Goal: Task Accomplishment & Management: Manage account settings

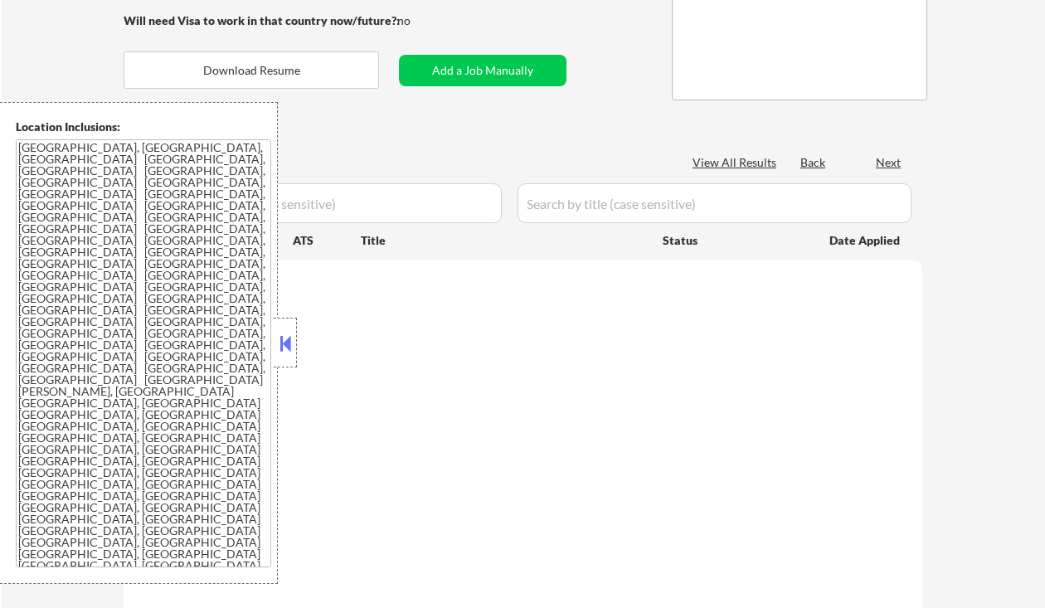
scroll to position [221, 0]
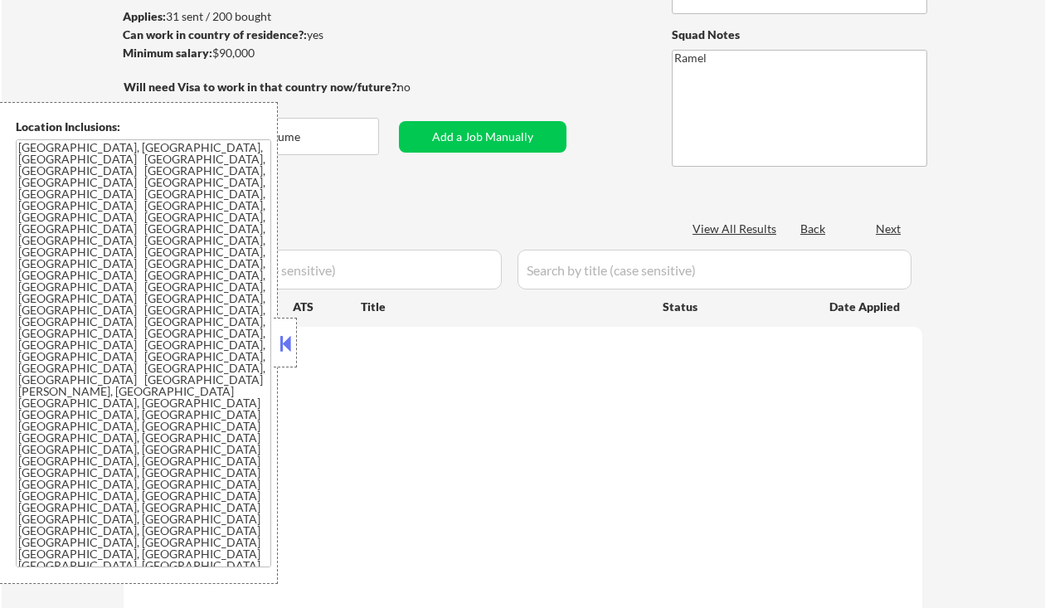
select select ""pending""
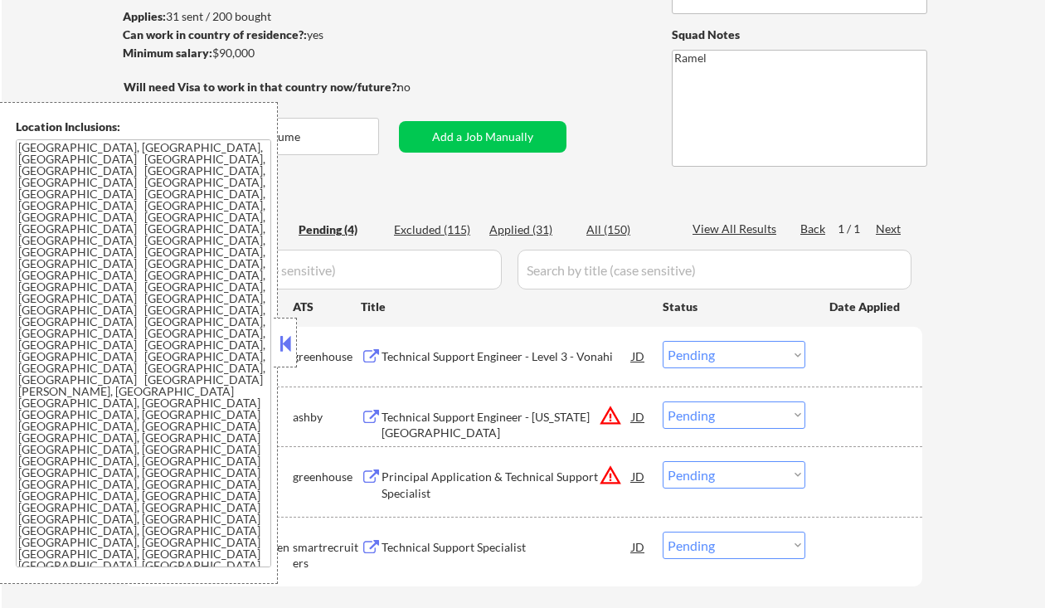
click at [282, 333] on button at bounding box center [285, 343] width 18 height 25
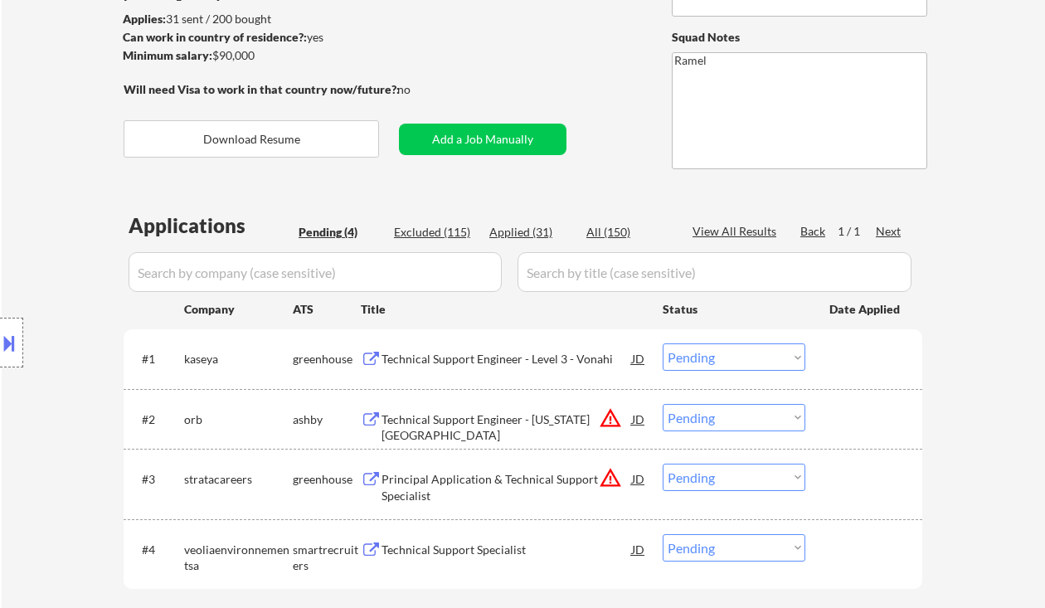
scroll to position [0, 0]
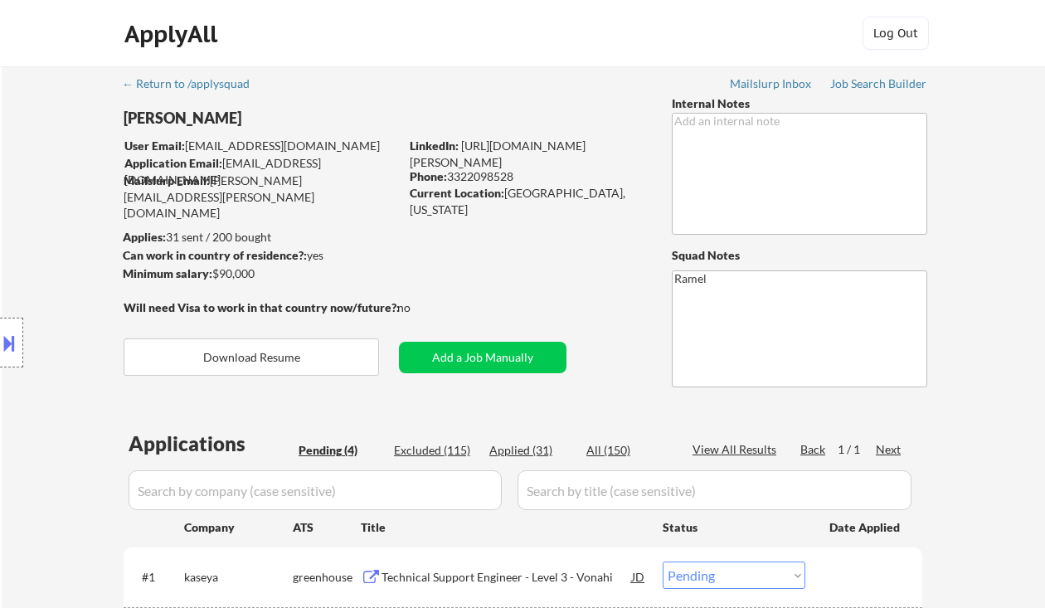
click at [46, 160] on div "Location Inclusions: Orlando, FL Winter Park, FL Maitland, FL Altamonte Springs…" at bounding box center [148, 343] width 297 height 482
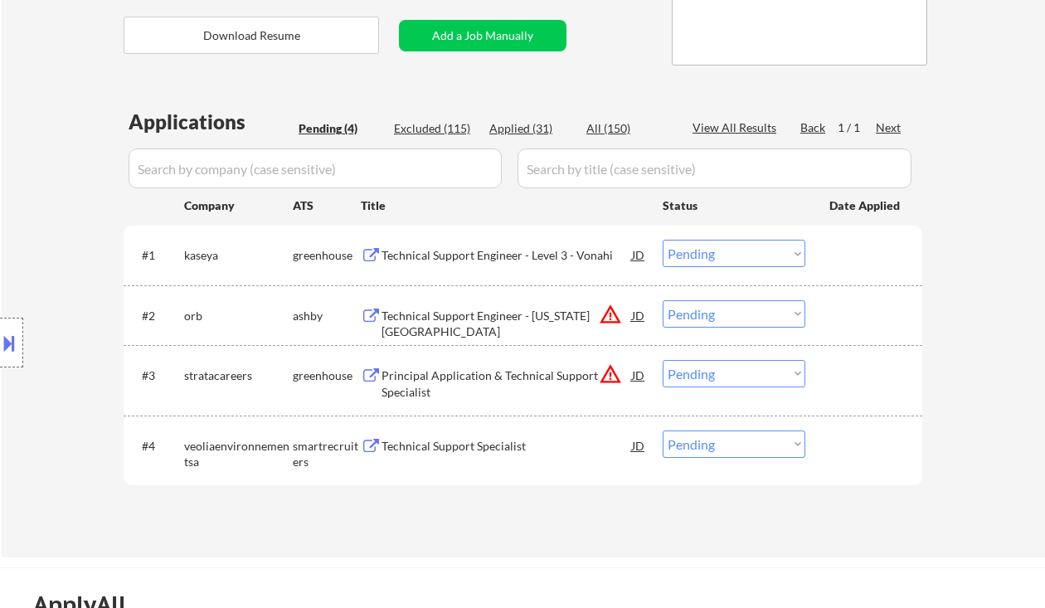
scroll to position [332, 0]
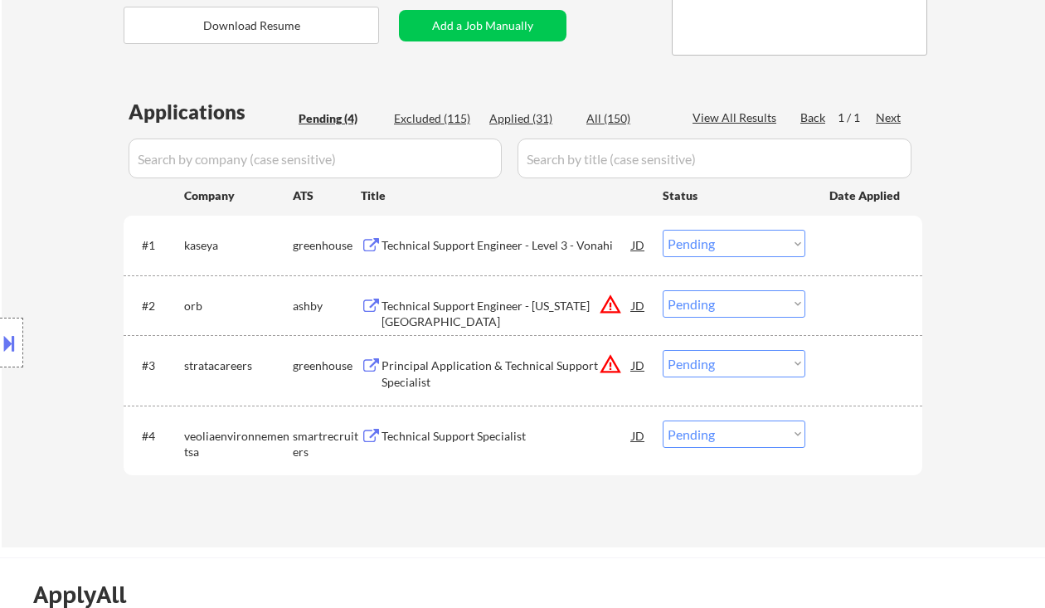
click at [473, 253] on div "Technical Support Engineer - Level 3 - Vonahi" at bounding box center [506, 245] width 250 height 17
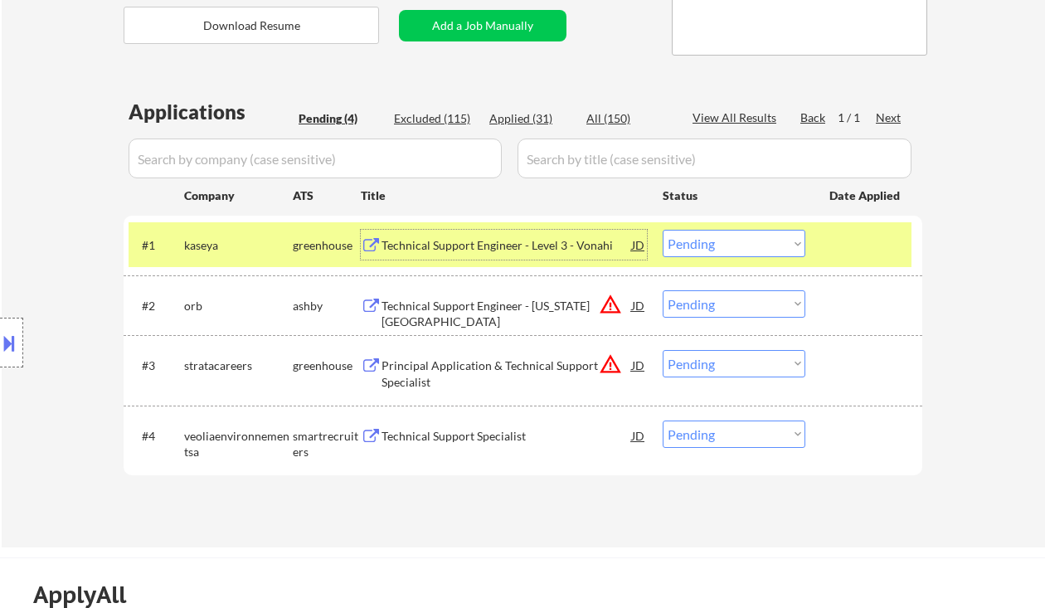
drag, startPoint x: 755, startPoint y: 243, endPoint x: 760, endPoint y: 256, distance: 14.2
click at [755, 243] on select "Choose an option... Pending Applied Excluded (Questions) Excluded (Expired) Exc…" at bounding box center [734, 243] width 143 height 27
click at [663, 230] on select "Choose an option... Pending Applied Excluded (Questions) Excluded (Expired) Exc…" at bounding box center [734, 243] width 143 height 27
click at [501, 430] on div "Technical Support Specialist" at bounding box center [506, 436] width 250 height 17
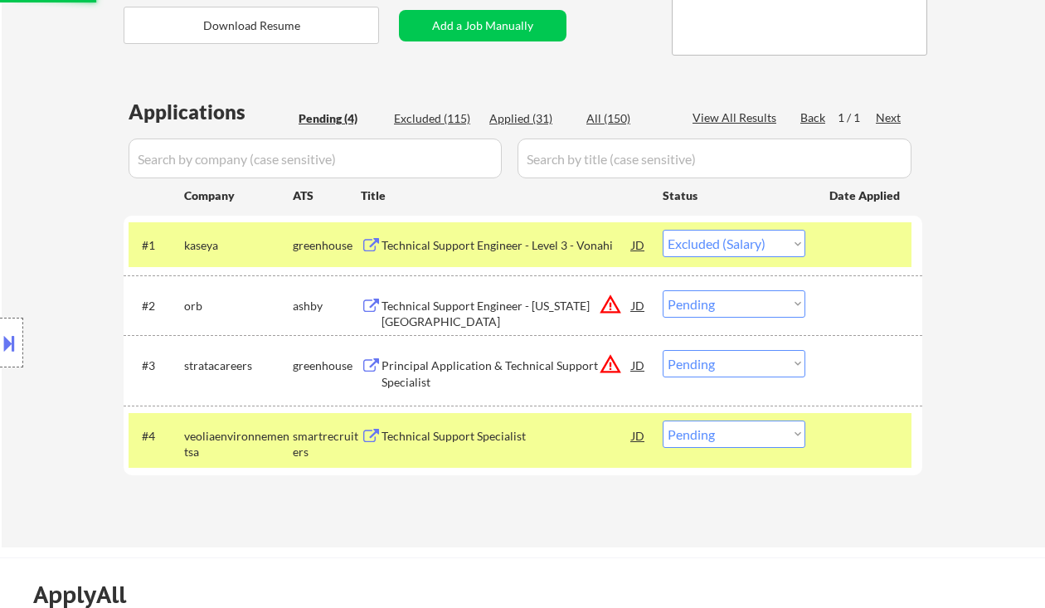
select select ""pending""
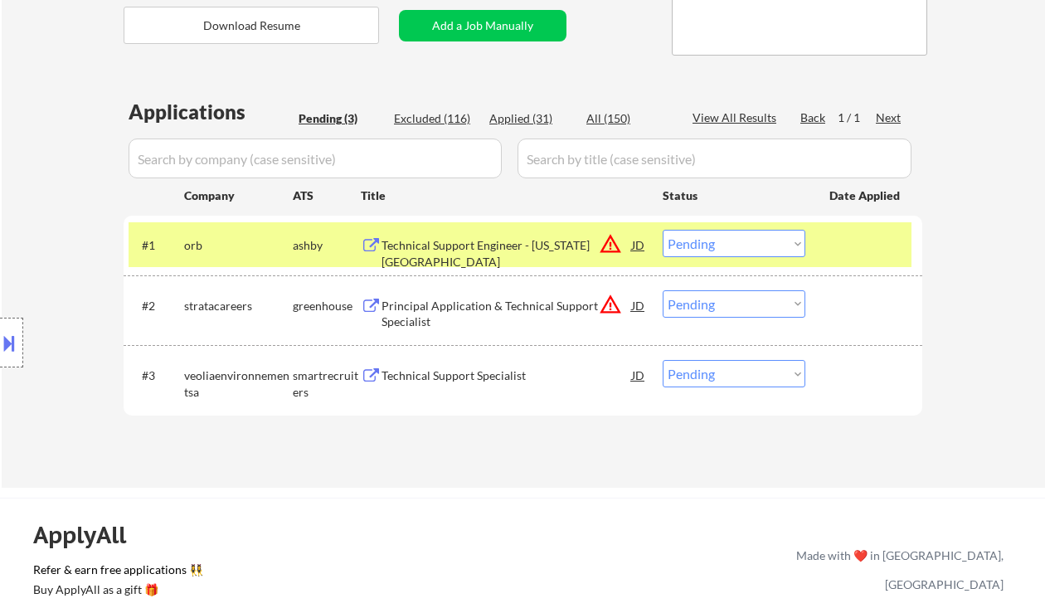
click at [705, 372] on select "Choose an option... Pending Applied Excluded (Questions) Excluded (Expired) Exc…" at bounding box center [734, 373] width 143 height 27
select select ""excluded__bad_match_""
click at [663, 360] on select "Choose an option... Pending Applied Excluded (Questions) Excluded (Expired) Exc…" at bounding box center [734, 373] width 143 height 27
click at [535, 240] on div "Technical Support Engineer - New York City" at bounding box center [506, 253] width 250 height 32
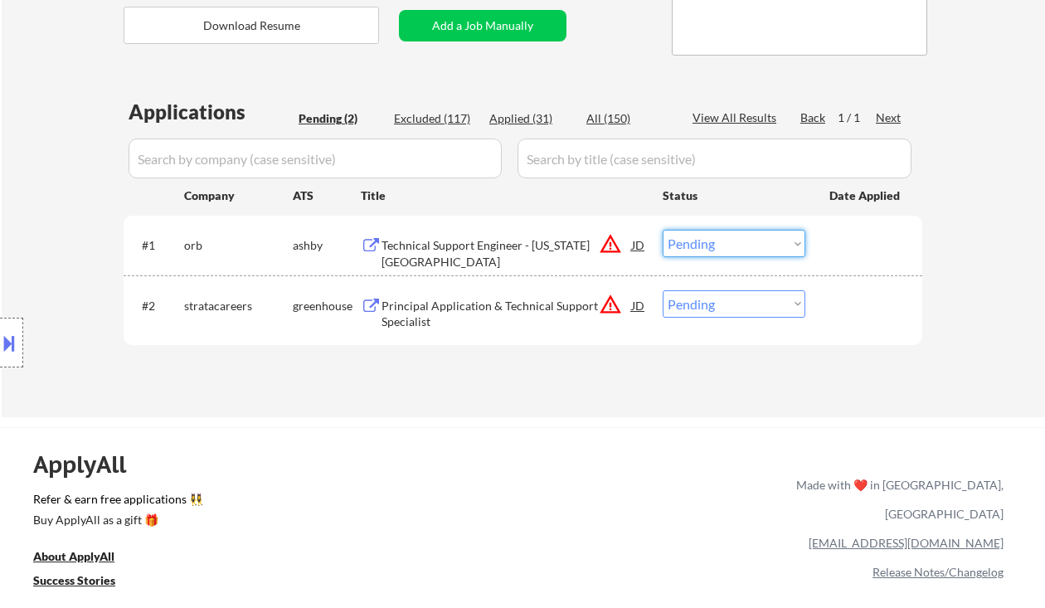
click at [715, 239] on select "Choose an option... Pending Applied Excluded (Questions) Excluded (Expired) Exc…" at bounding box center [734, 243] width 143 height 27
click at [663, 230] on select "Choose an option... Pending Applied Excluded (Questions) Excluded (Expired) Exc…" at bounding box center [734, 243] width 143 height 27
click at [546, 313] on div "Principal Application & Technical Support Specialist" at bounding box center [506, 314] width 250 height 32
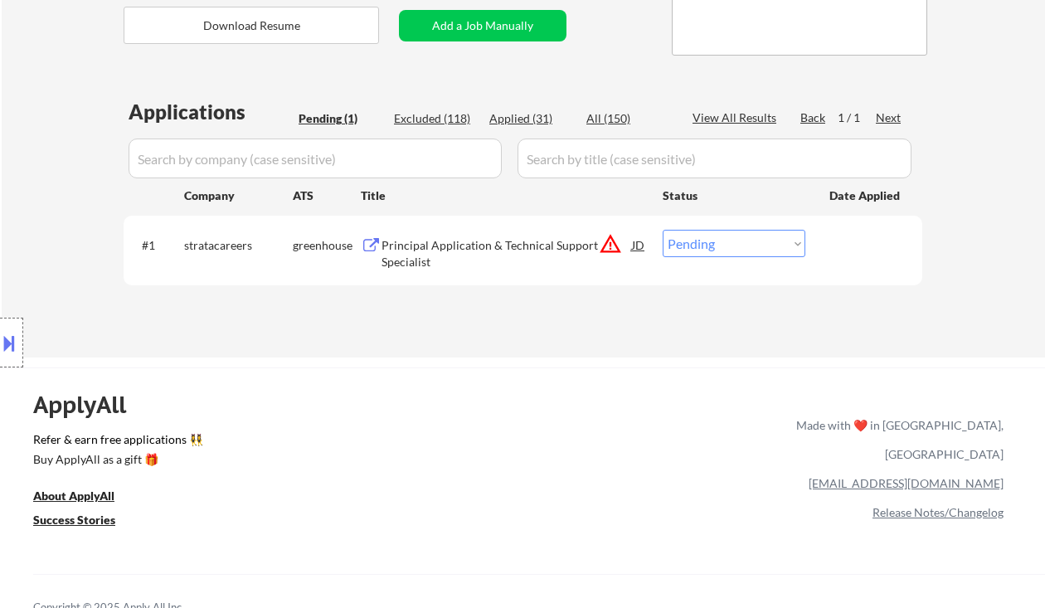
click at [796, 240] on select "Choose an option... Pending Applied Excluded (Questions) Excluded (Expired) Exc…" at bounding box center [734, 243] width 143 height 27
select select ""excluded__bad_match_""
click at [663, 230] on select "Choose an option... Pending Applied Excluded (Questions) Excluded (Expired) Exc…" at bounding box center [734, 243] width 143 height 27
select select ""excluded__bad_match_""
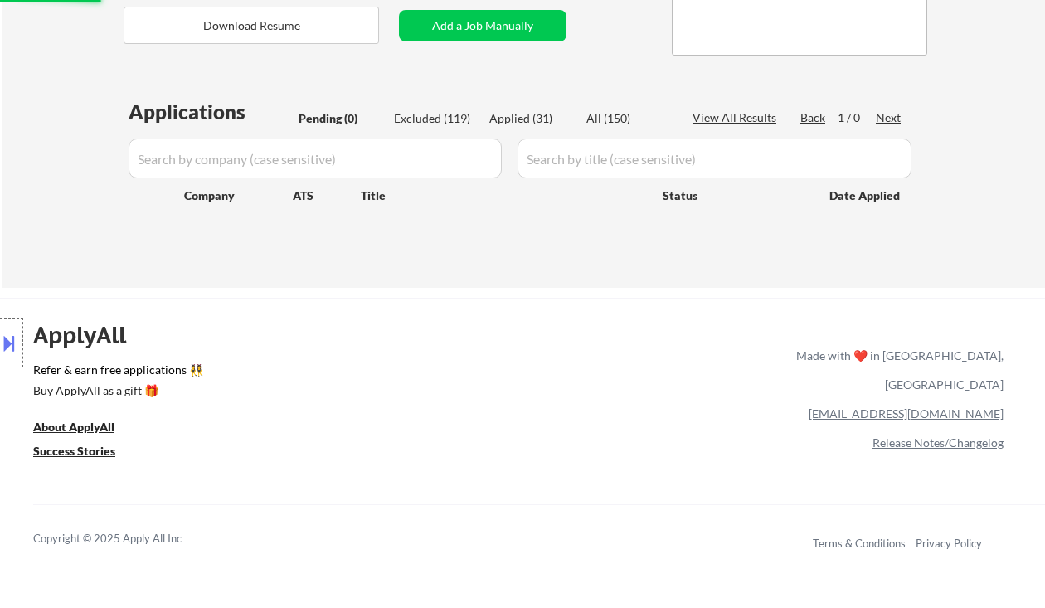
click at [430, 104] on div "Applications Pending (0) Excluded (119) Applied (31) All (150) View All Results…" at bounding box center [523, 177] width 799 height 158
click at [430, 110] on div "Excluded (119)" at bounding box center [435, 118] width 83 height 17
select select ""excluded""
select select ""excluded__salary_""
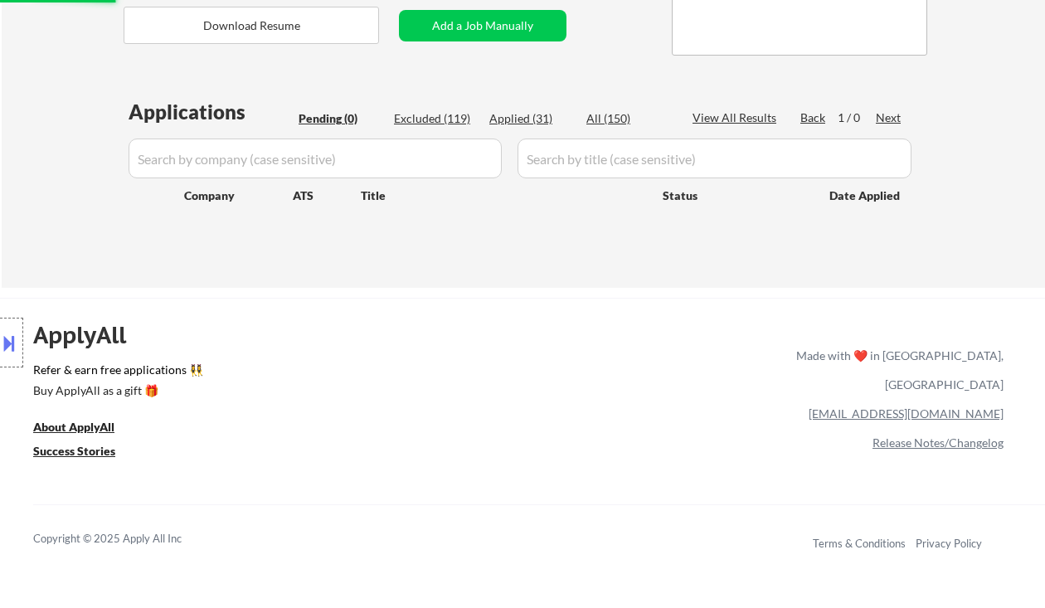
select select ""excluded__salary_""
select select ""excluded__expired_""
select select ""excluded__location_""
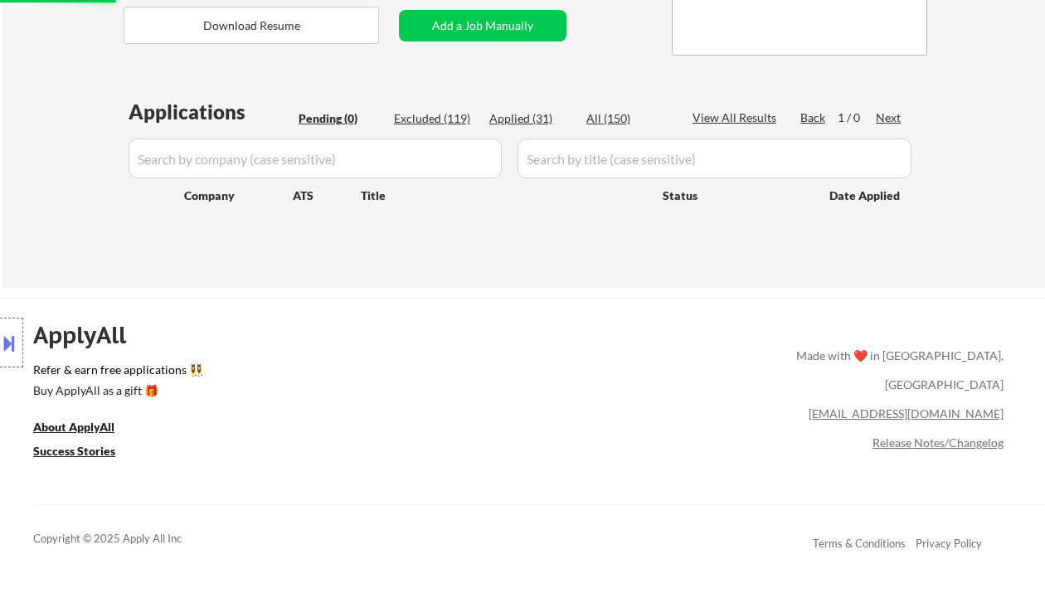
select select ""excluded__expired_""
select select ""excluded""
select select ""excluded__salary_""
select select ""excluded__expired_""
select select ""excluded__location_""
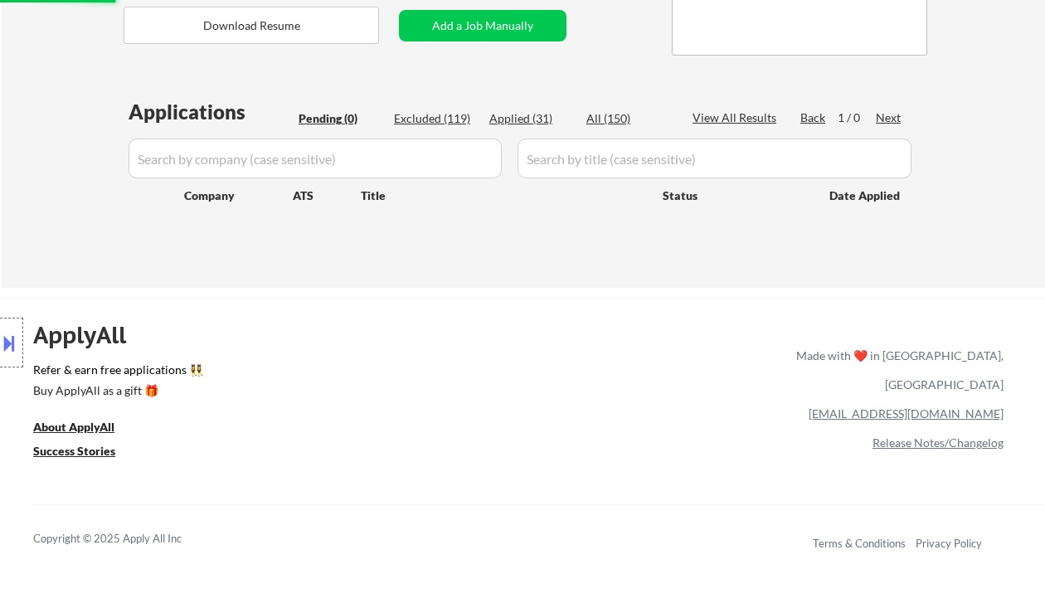
select select ""excluded__expired_""
select select ""excluded__salary_""
select select ""excluded__expired_""
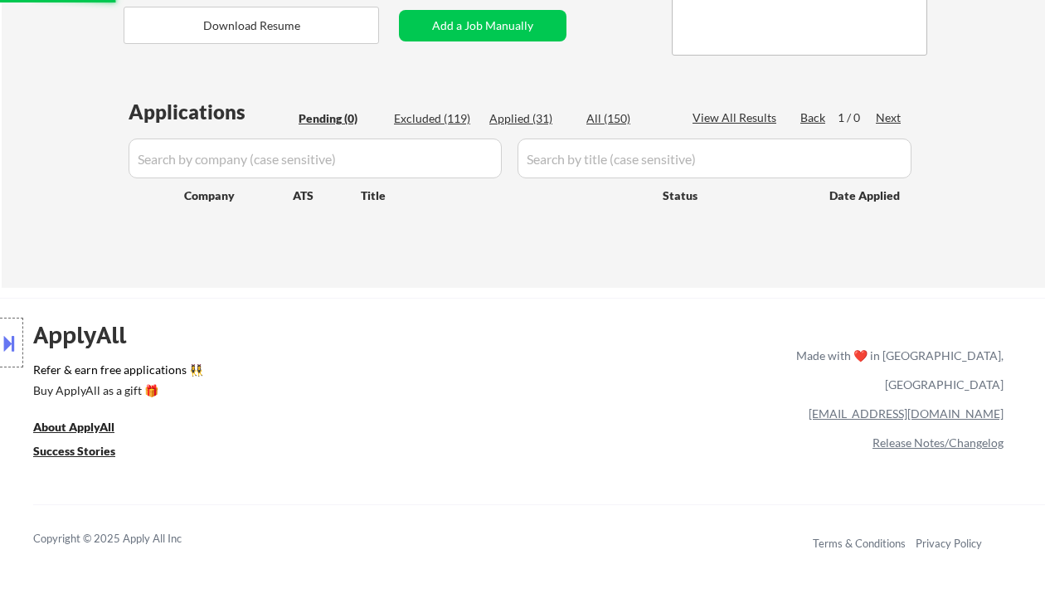
select select ""excluded""
select select ""excluded__location_""
select select ""excluded__salary_""
select select ""excluded__expired_""
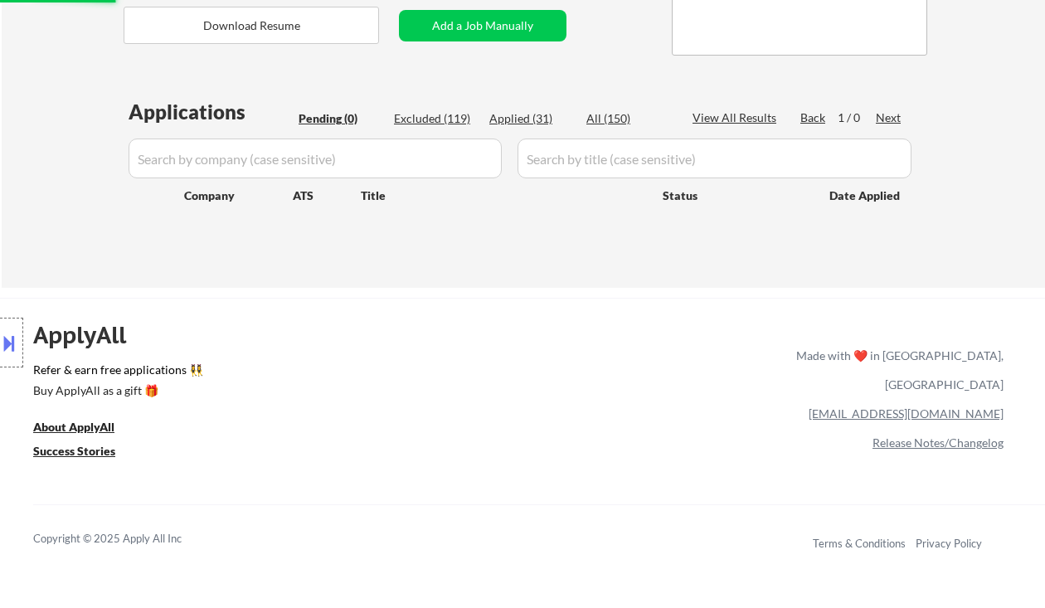
select select ""excluded__expired_""
select select ""excluded__location_""
select select ""excluded__salary_""
select select ""excluded__expired_""
select select ""excluded__bad_match_""
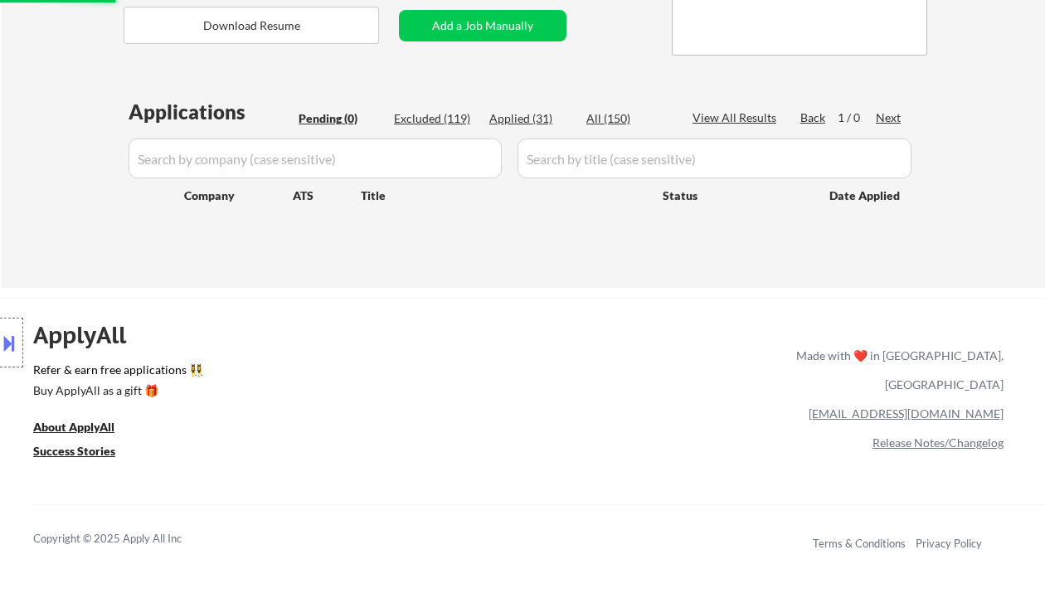
select select ""excluded__salary_""
select select ""excluded__location_""
select select ""excluded__bad_match_""
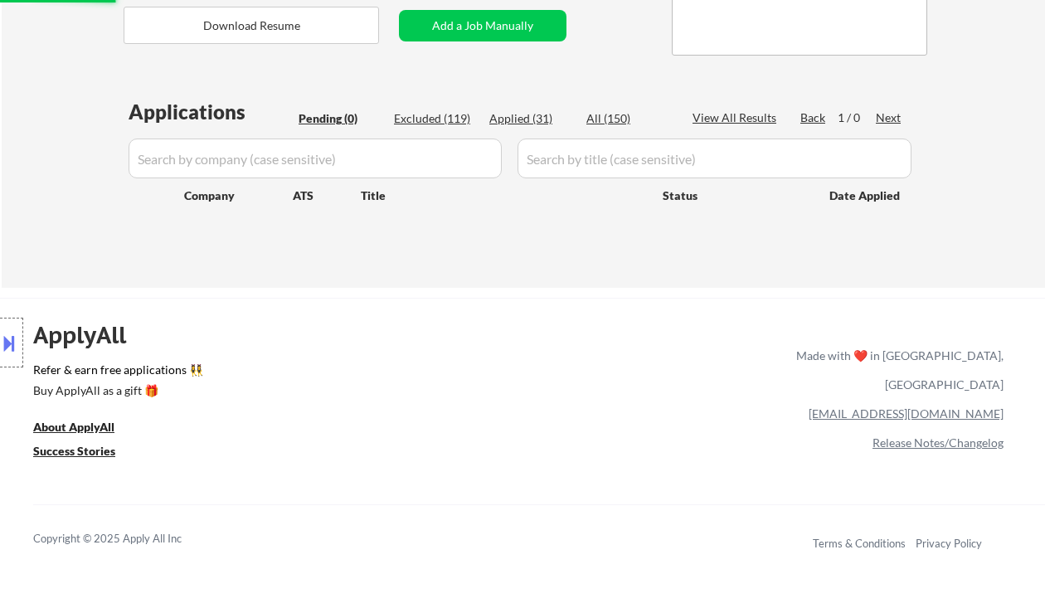
select select ""excluded__expired_""
select select ""excluded__salary_""
select select ""excluded__expired_""
select select ""excluded__salary_""
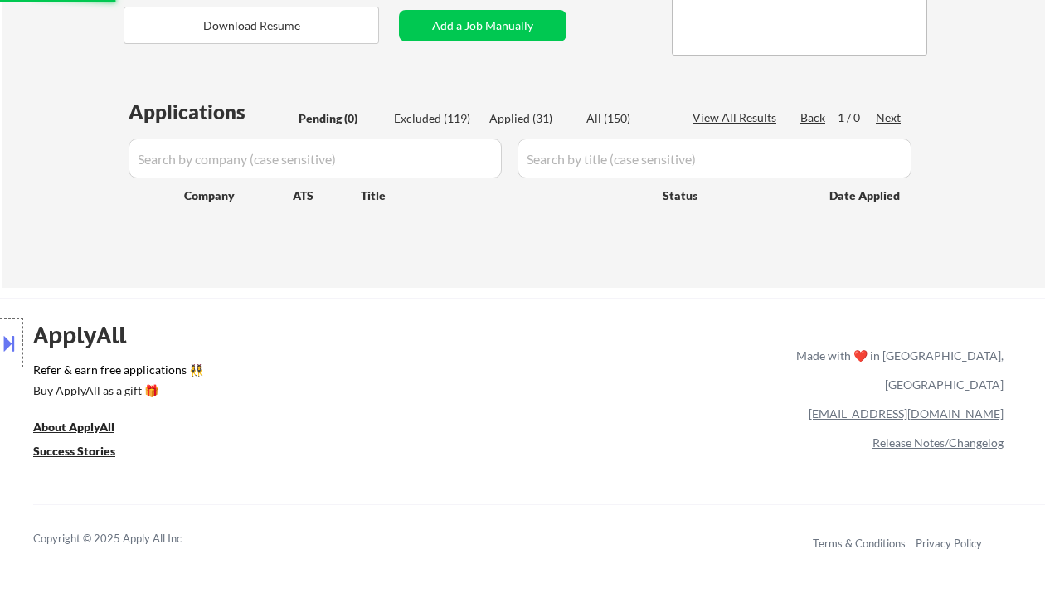
select select ""excluded__salary_""
select select ""excluded__expired_""
select select ""excluded__bad_match_""
select select ""excluded__location_""
select select ""excluded__expired_""
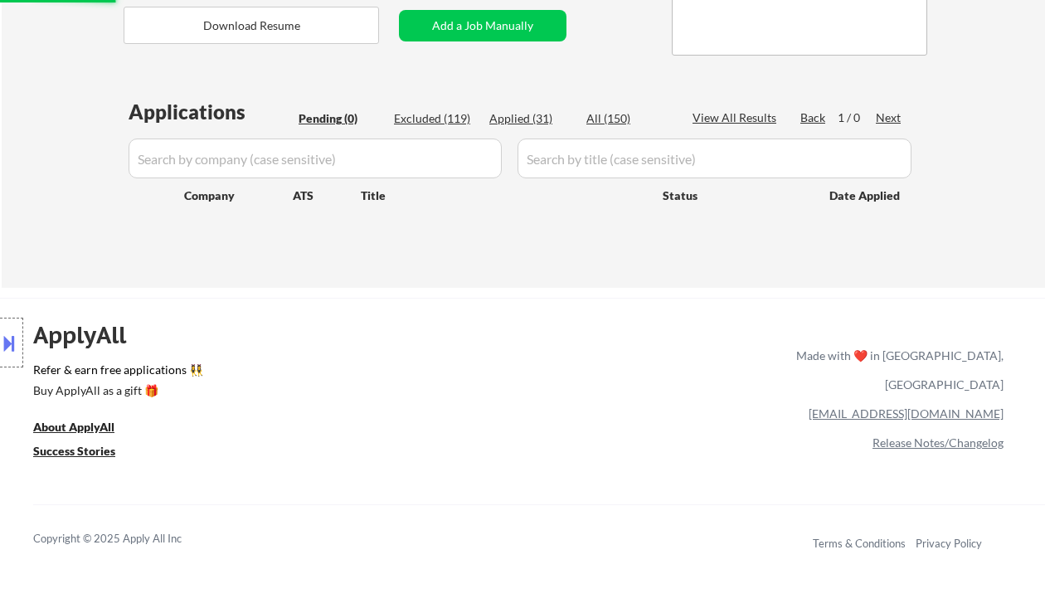
select select ""excluded__expired_""
select select ""excluded__bad_match_""
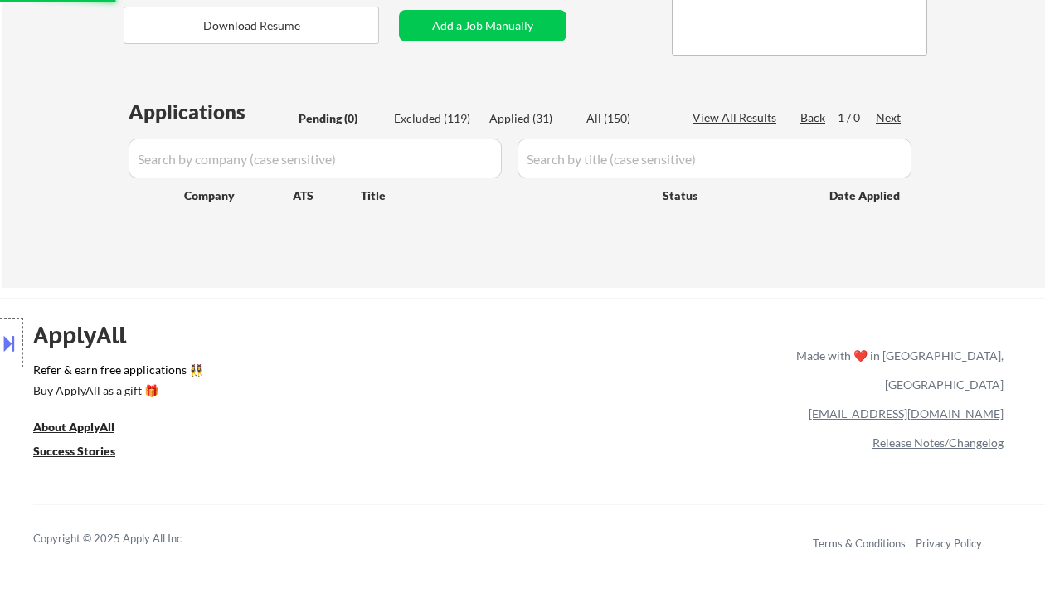
select select ""excluded__expired_""
select select ""excluded__salary_""
select select ""excluded__location_""
select select ""excluded__salary_""
select select ""excluded__expired_""
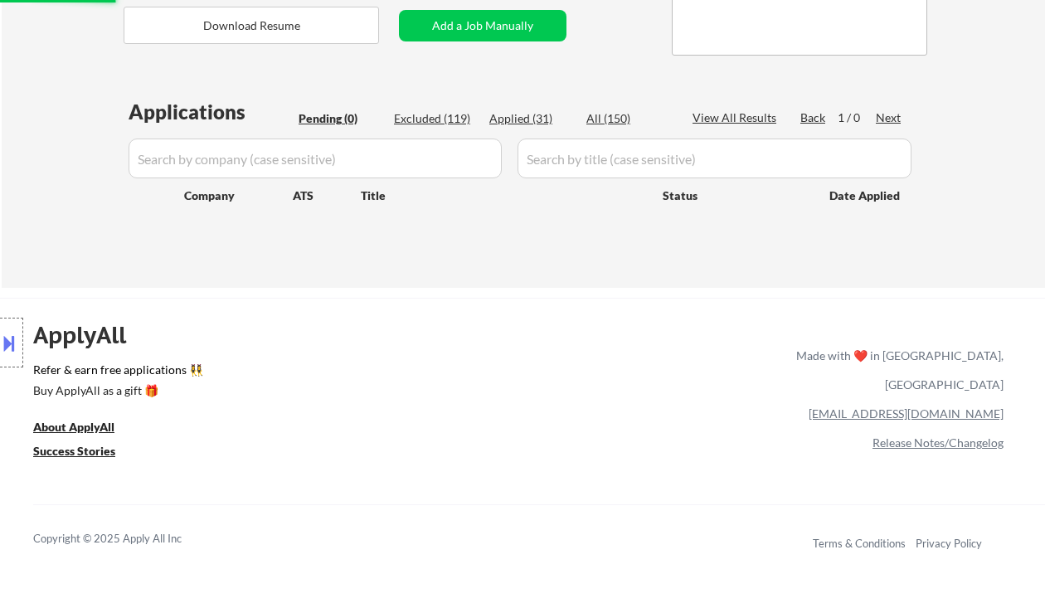
select select ""excluded__expired_""
select select ""excluded__bad_match_""
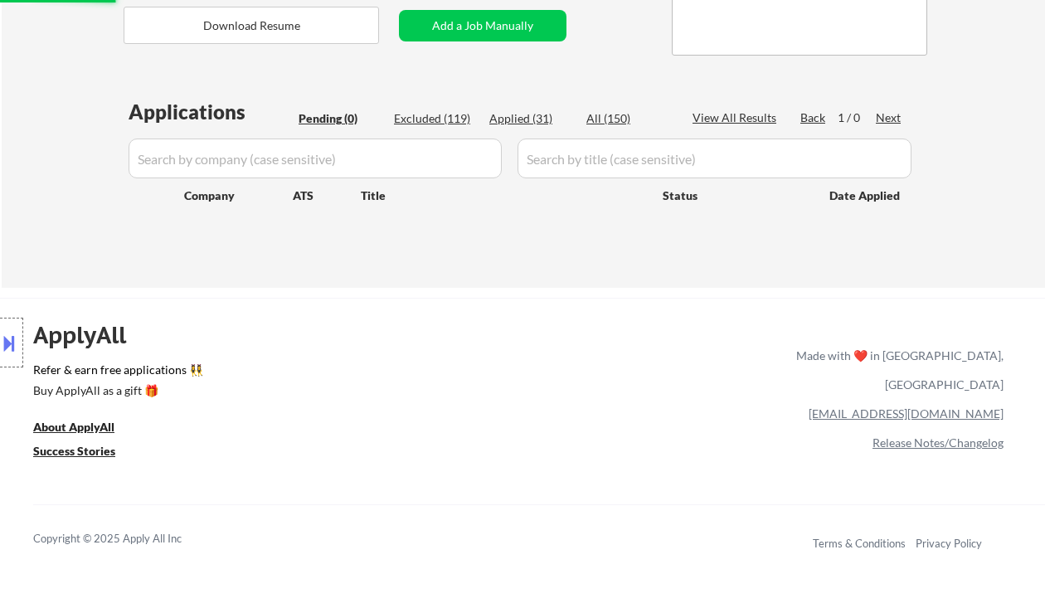
select select ""excluded__salary_""
select select ""excluded__expired_""
select select ""excluded__salary_""
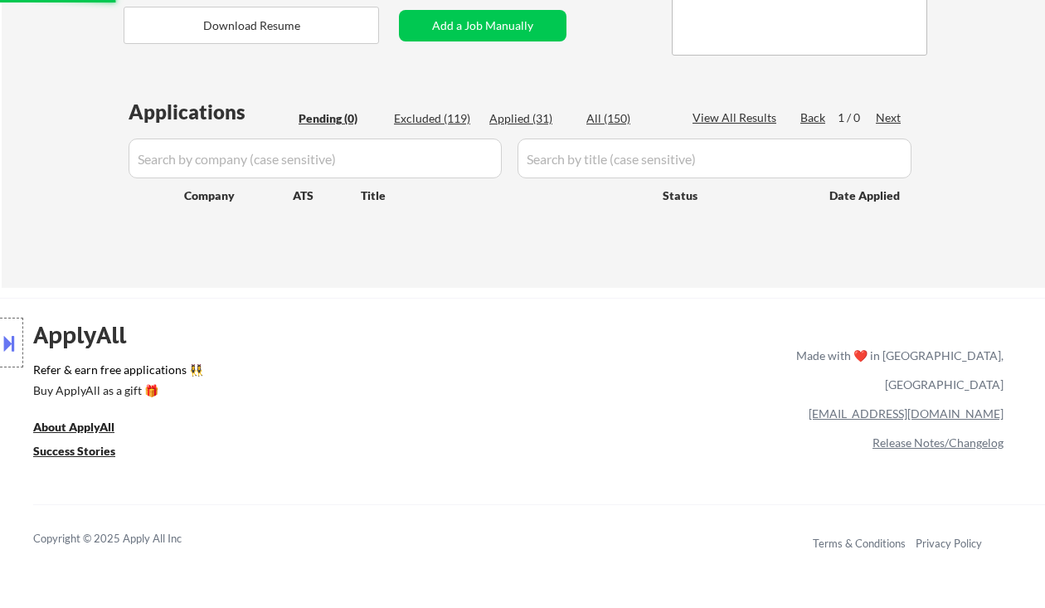
select select ""excluded__expired_""
select select ""excluded__location_""
select select ""excluded""
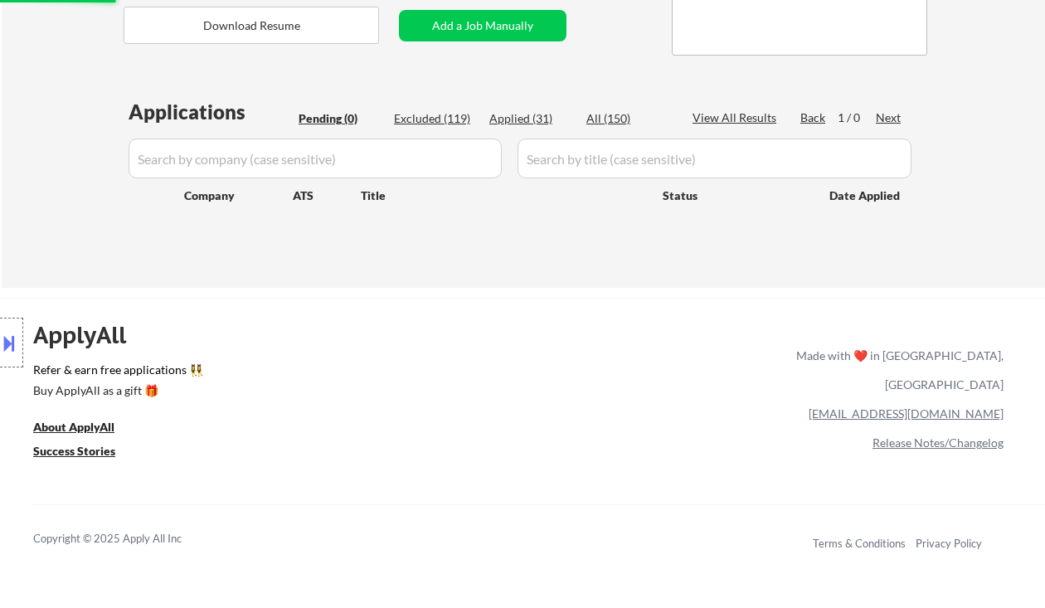
select select ""excluded__bad_match_""
select select ""excluded__location_""
select select ""excluded__salary_""
select select ""excluded__expired_""
select select ""excluded__salary_""
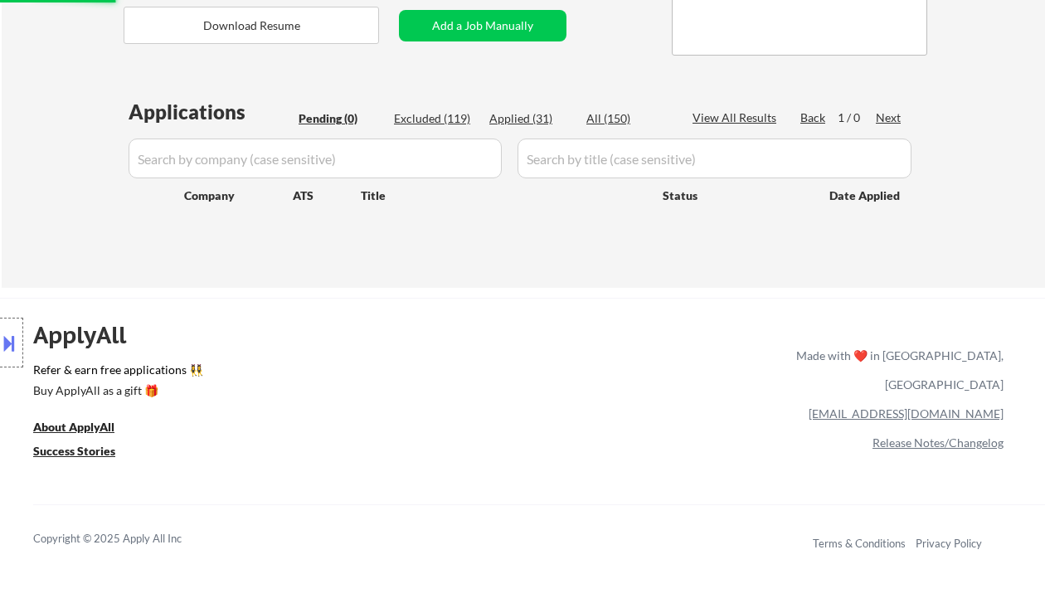
select select ""excluded__location_""
select select ""excluded""
select select ""excluded__salary_""
select select ""excluded__expired_""
select select ""excluded__bad_match_""
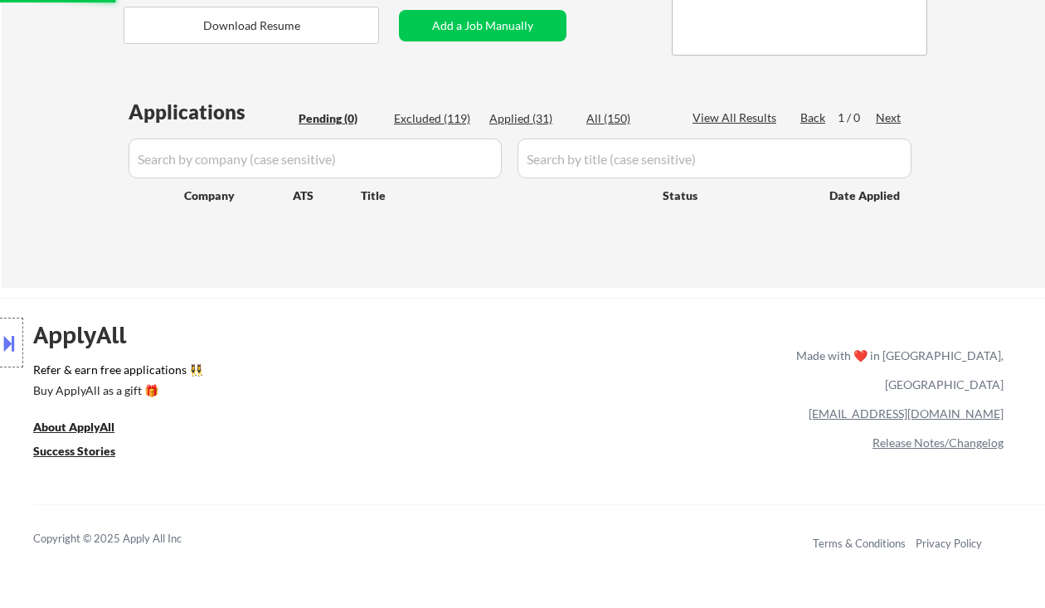
select select ""excluded__expired_""
select select ""excluded__salary_""
select select ""excluded__bad_match_""
select select ""excluded__expired_""
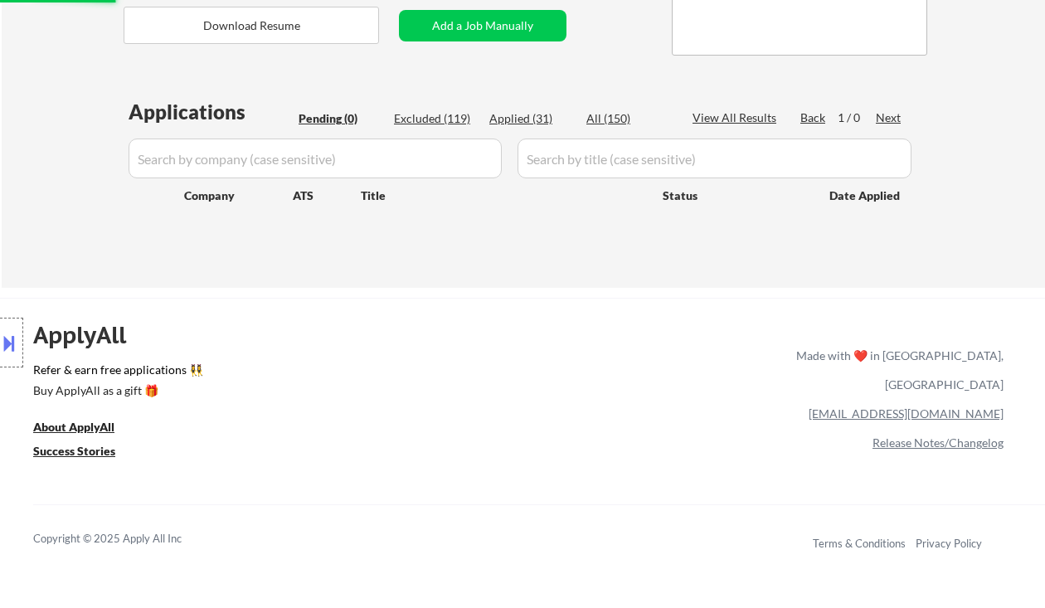
select select ""excluded__salary_""
select select ""excluded__expired_""
select select ""excluded__salary_""
select select ""excluded__bad_match_""
select select ""excluded__expired_""
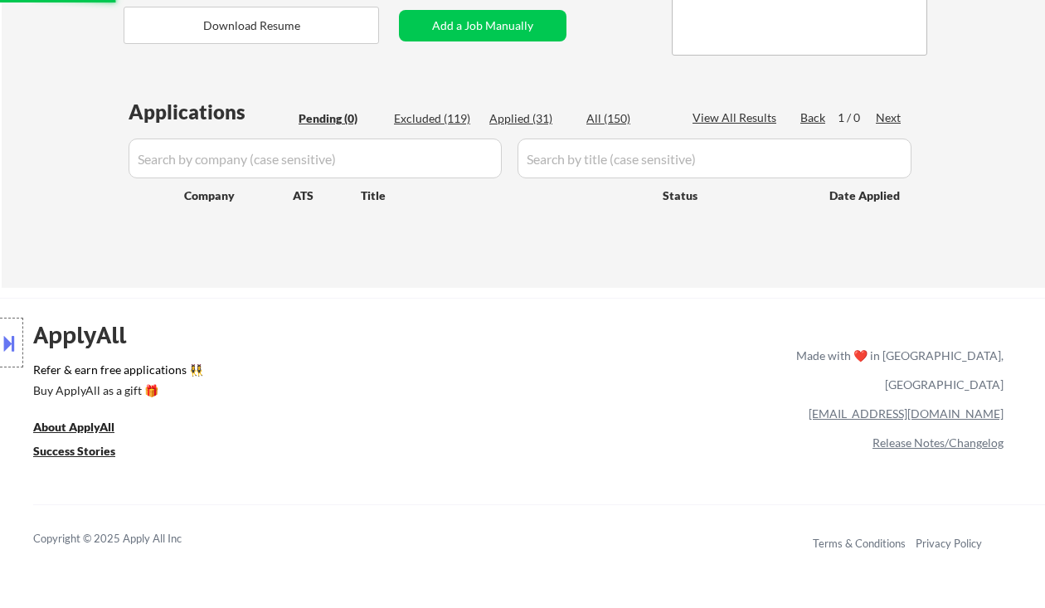
select select ""excluded__salary_""
select select ""excluded__expired_""
select select ""excluded__location_""
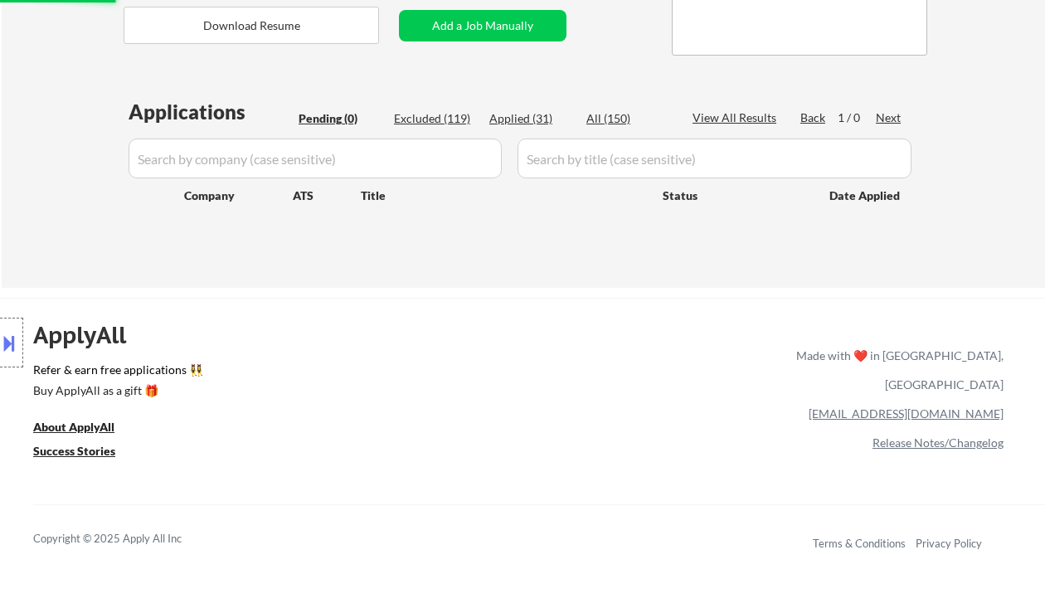
select select ""excluded__salary_""
select select ""excluded__bad_match_""
select select ""excluded__expired_""
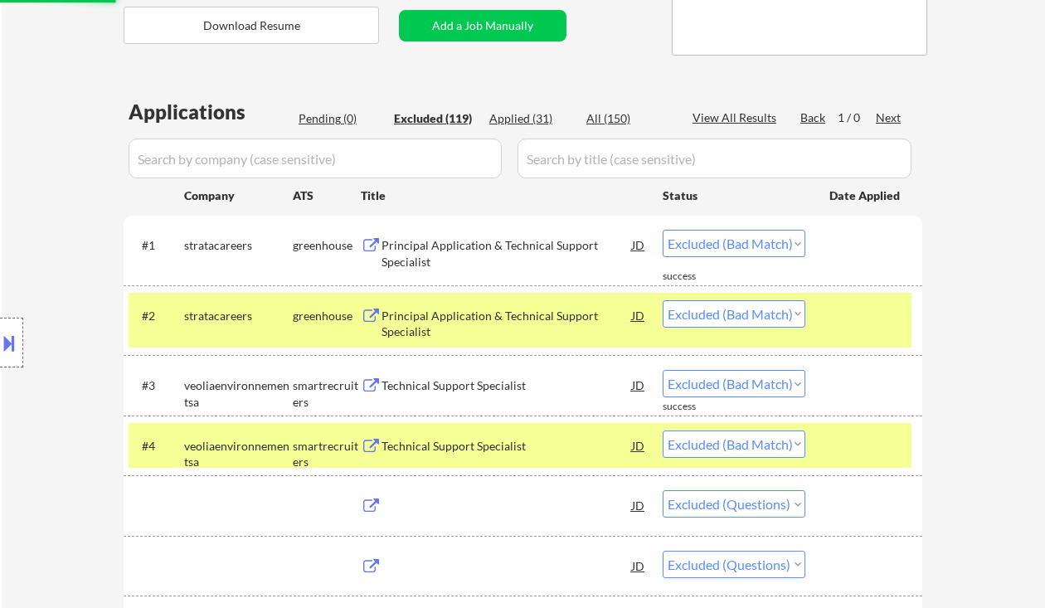
select select ""excluded__expired_""
select select ""excluded""
select select ""excluded__expired_""
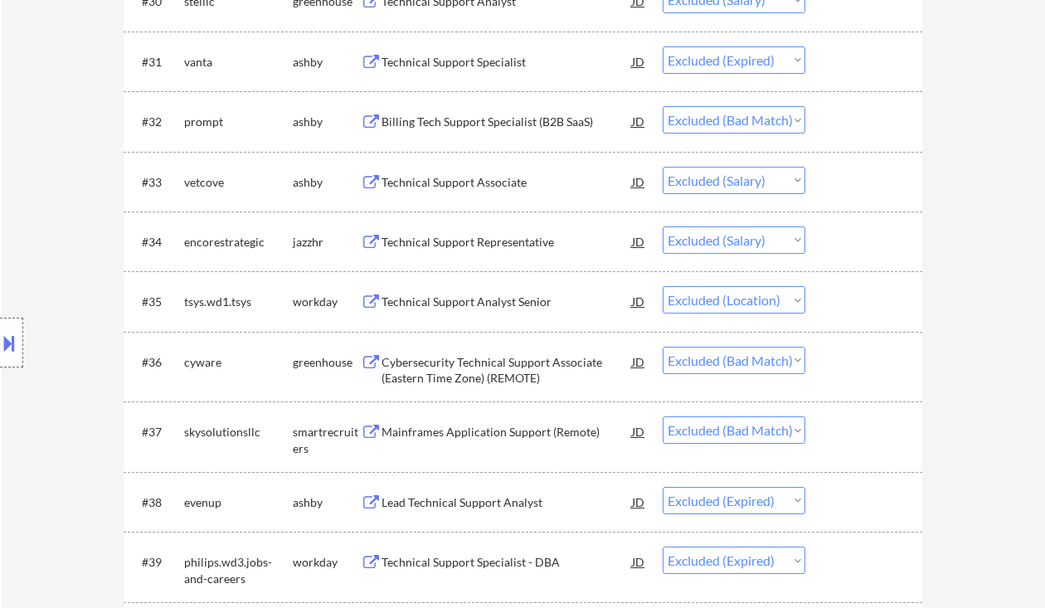
scroll to position [2432, 0]
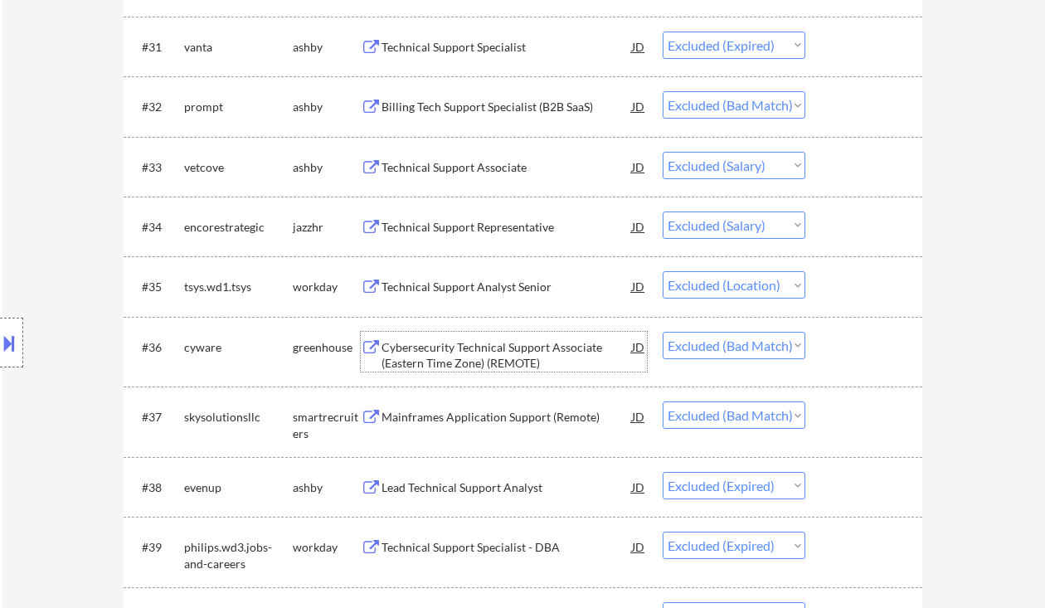
click at [508, 366] on div "Cybersecurity Technical Support Associate (Eastern Time Zone) (REMOTE)" at bounding box center [506, 355] width 250 height 32
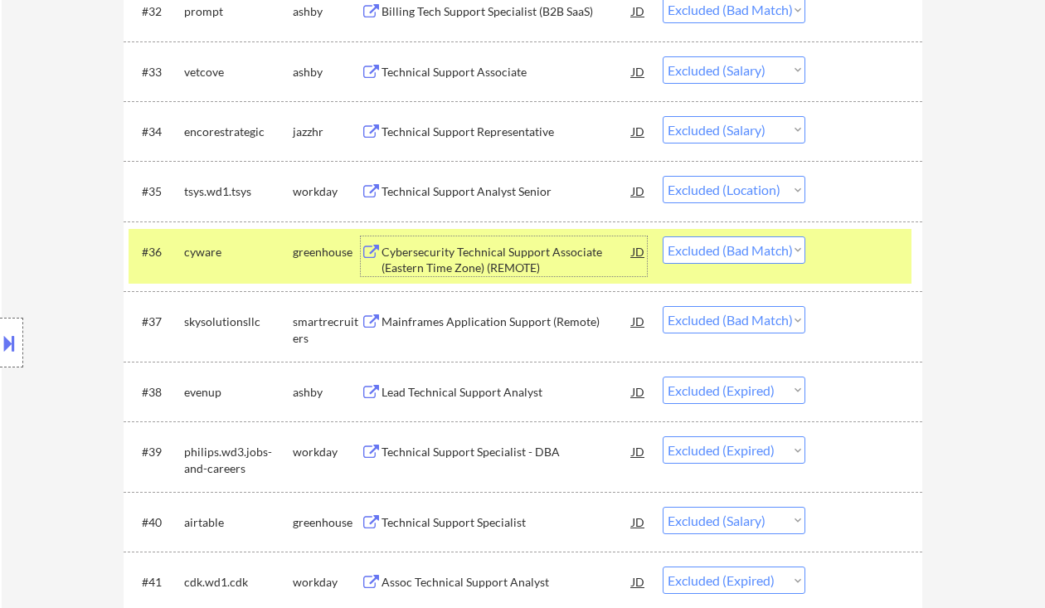
scroll to position [2543, 0]
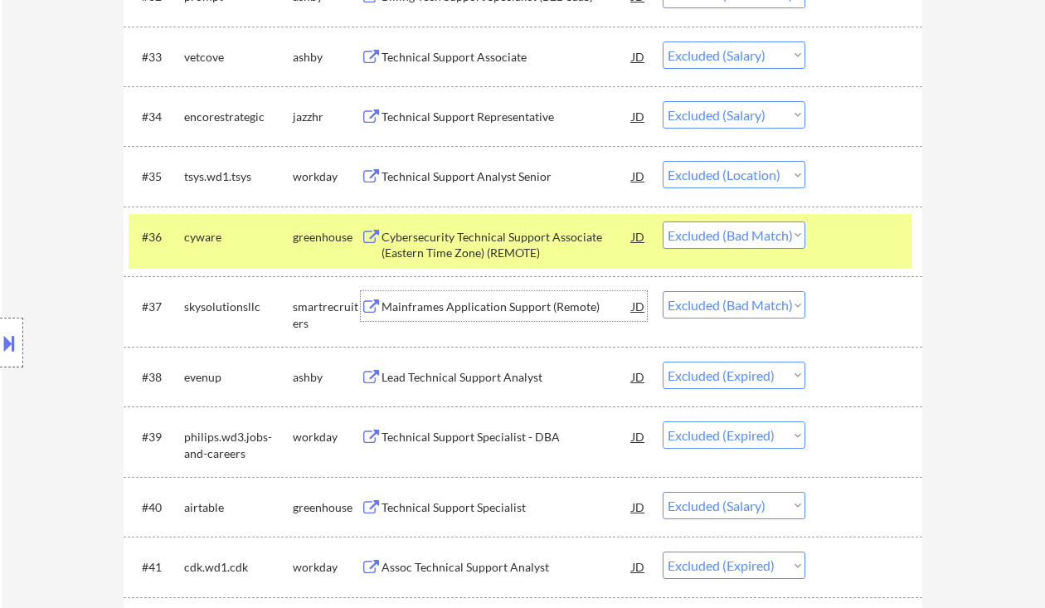
click at [550, 308] on div "Mainframes Application Support (Remote)" at bounding box center [506, 307] width 250 height 17
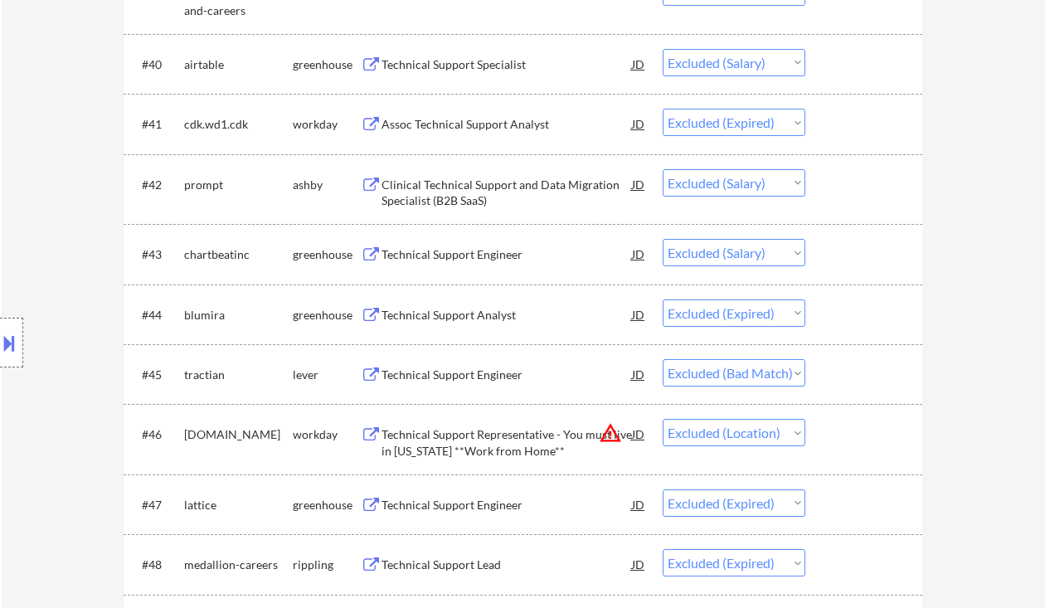
scroll to position [3096, 0]
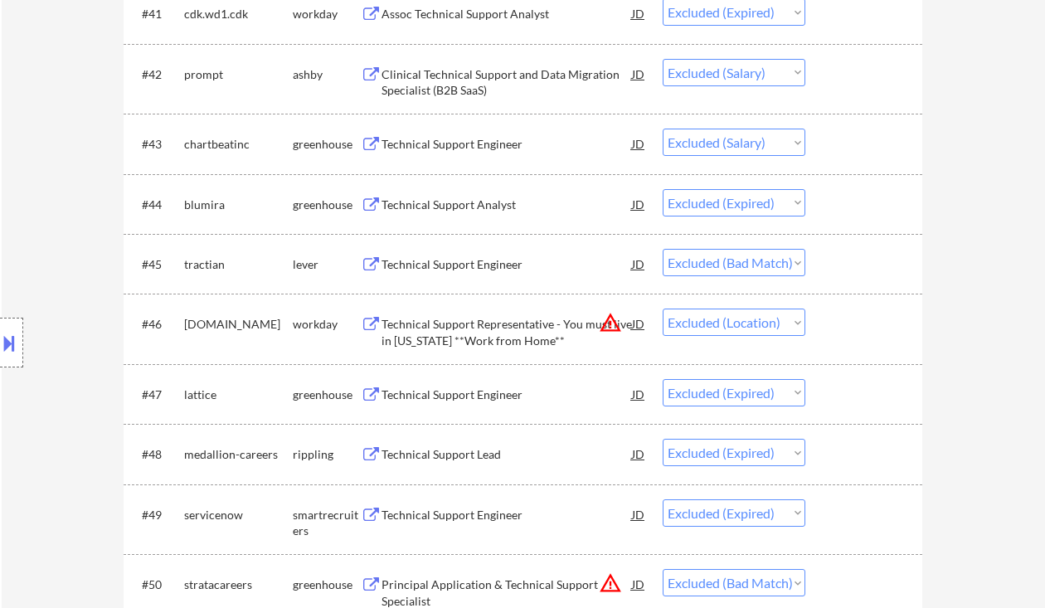
click at [486, 269] on div "Technical Support Engineer" at bounding box center [506, 264] width 250 height 17
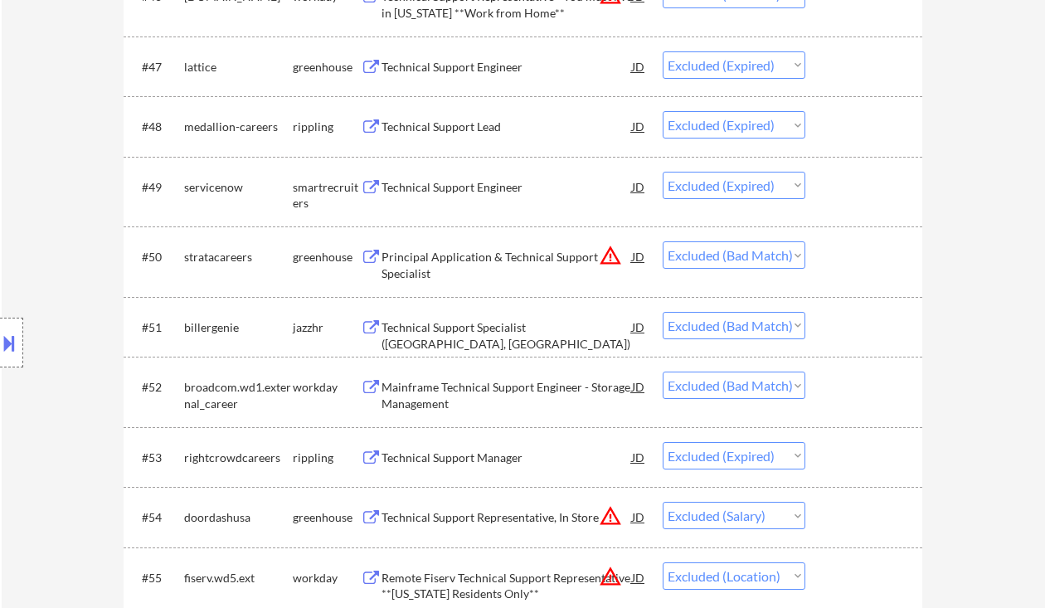
scroll to position [3427, 0]
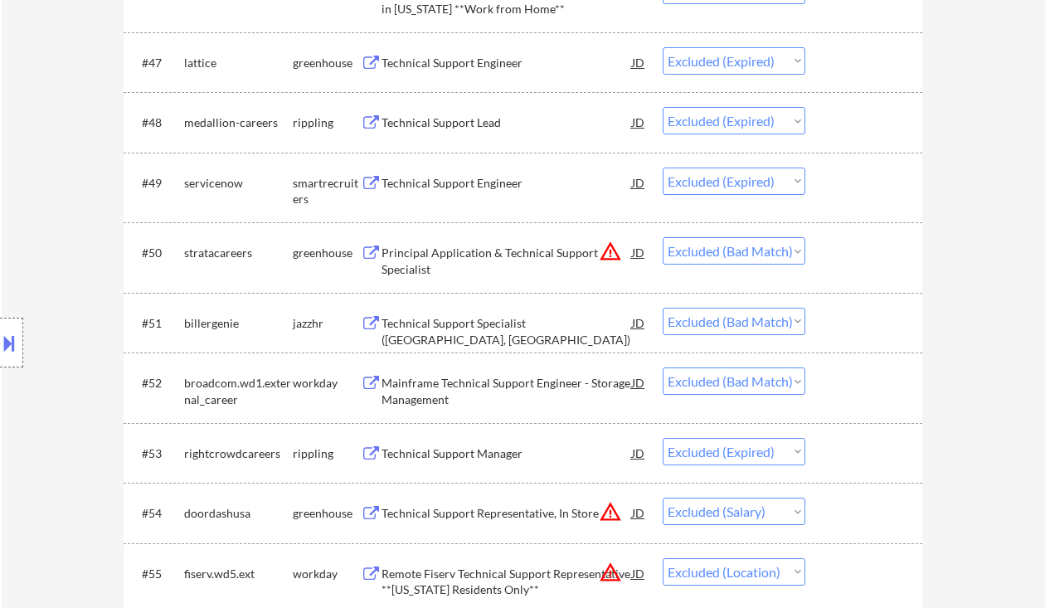
click at [506, 326] on div "Technical Support Specialist (Orlando, FL)" at bounding box center [506, 331] width 250 height 32
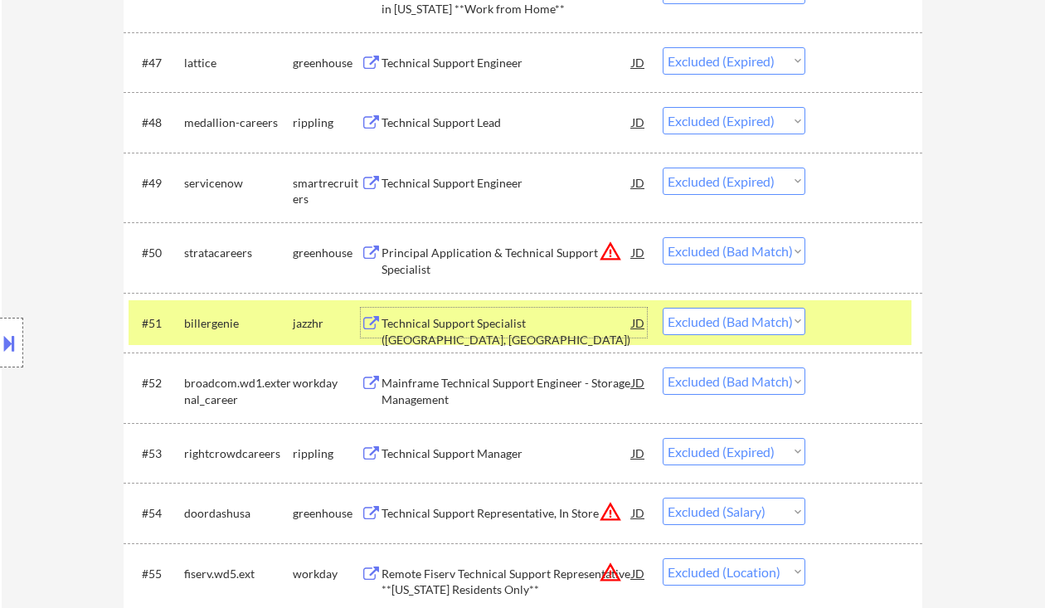
click at [773, 313] on select "Choose an option... Pending Applied Excluded (Questions) Excluded (Expired) Exc…" at bounding box center [734, 321] width 143 height 27
select select ""excluded__expired_""
click at [663, 308] on select "Choose an option... Pending Applied Excluded (Questions) Excluded (Expired) Exc…" at bounding box center [734, 321] width 143 height 27
click at [556, 400] on div "Mainframe Technical Support Engineer - Storage Management" at bounding box center [506, 391] width 250 height 32
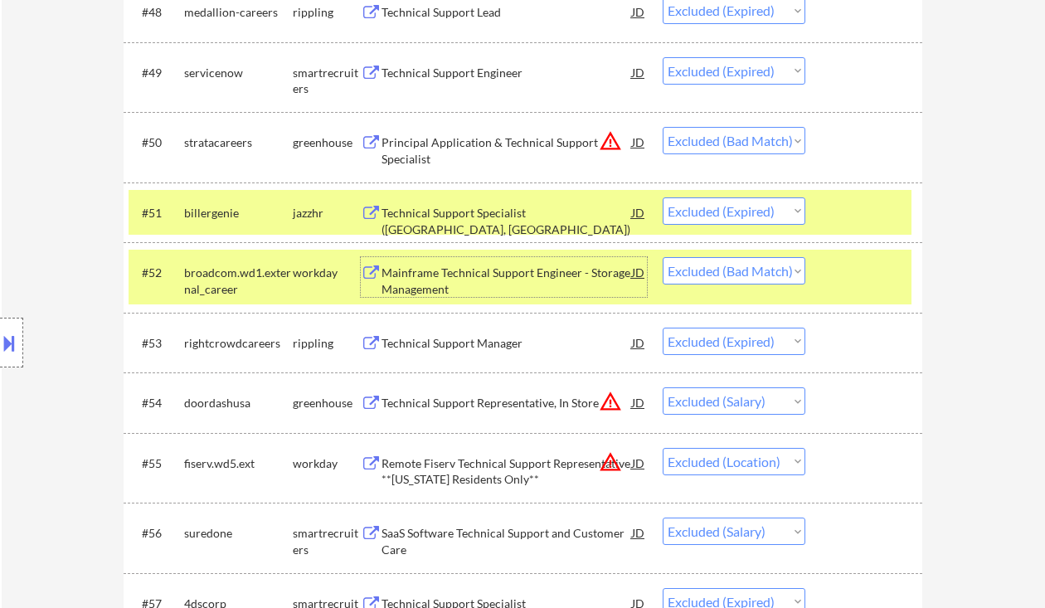
scroll to position [3759, 0]
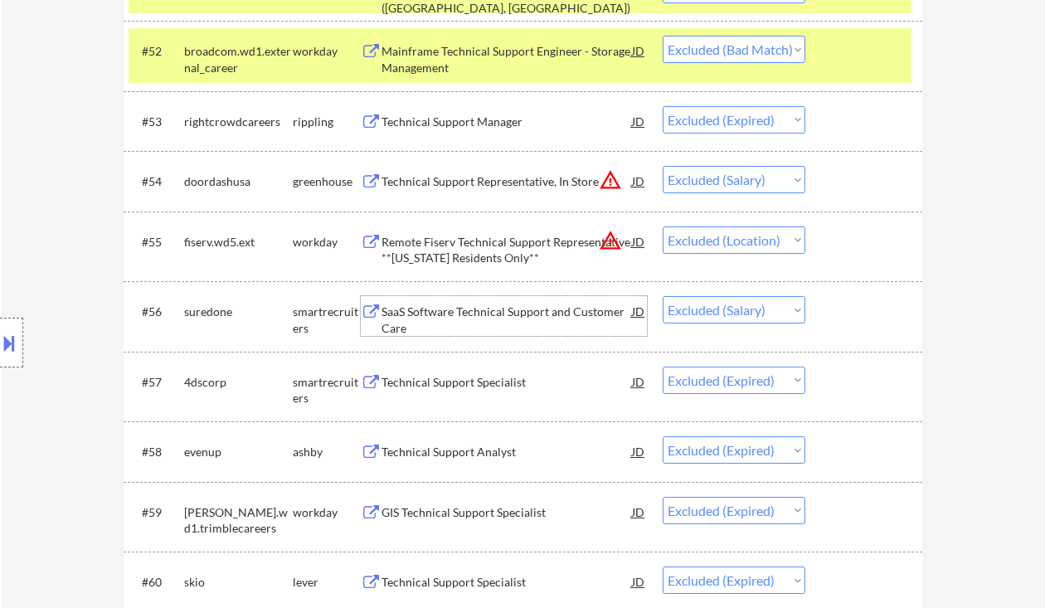
click at [541, 316] on div "SaaS Software Technical Support and Customer Care" at bounding box center [506, 320] width 250 height 32
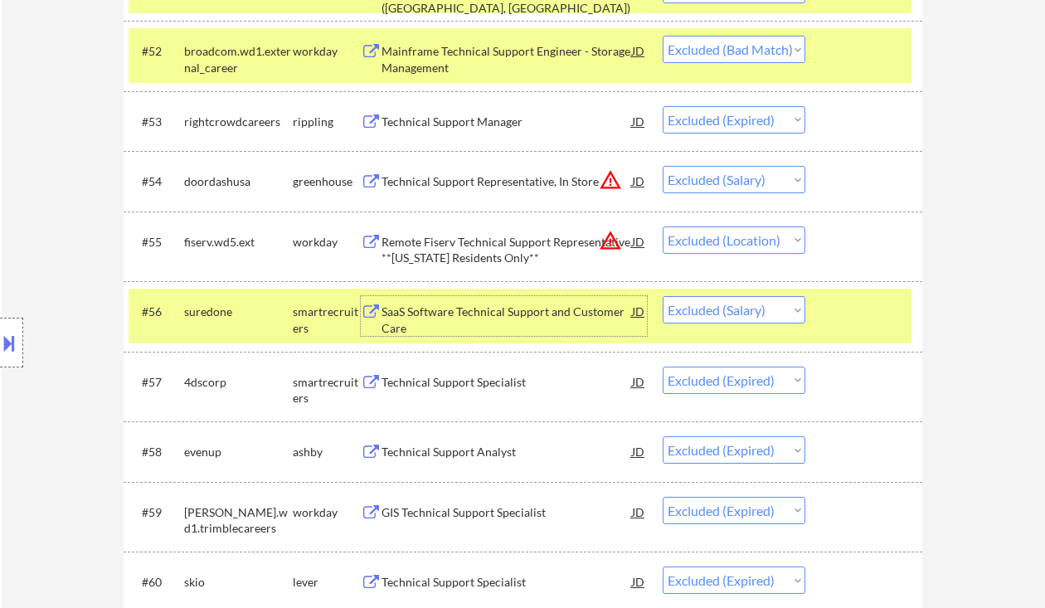
click at [766, 316] on select "Choose an option... Pending Applied Excluded (Questions) Excluded (Expired) Exc…" at bounding box center [734, 309] width 143 height 27
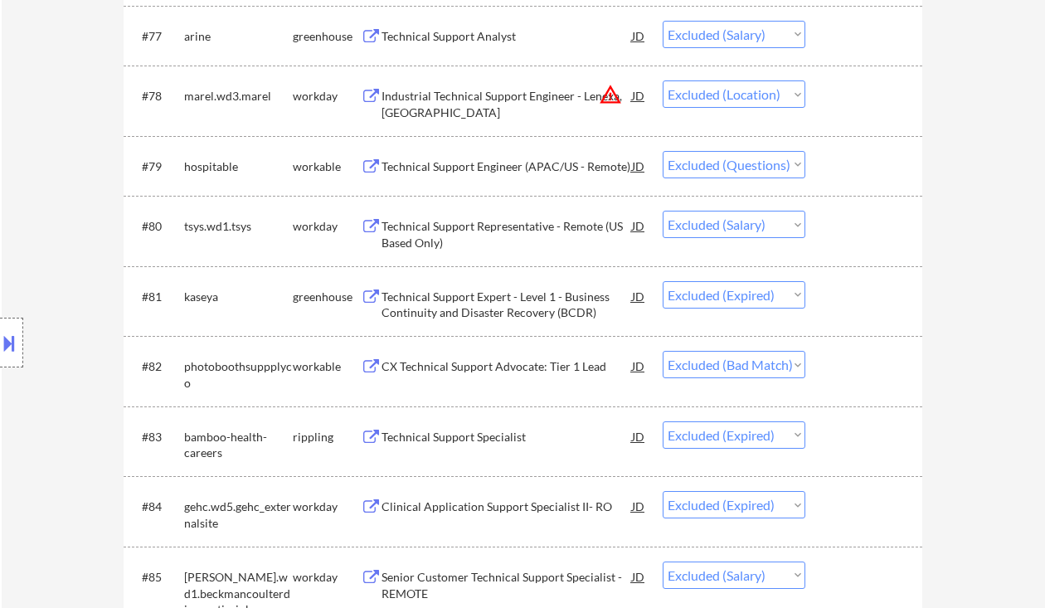
scroll to position [5418, 0]
click at [537, 369] on div "CX Technical Support Advocate: Tier 1 Lead" at bounding box center [506, 365] width 250 height 17
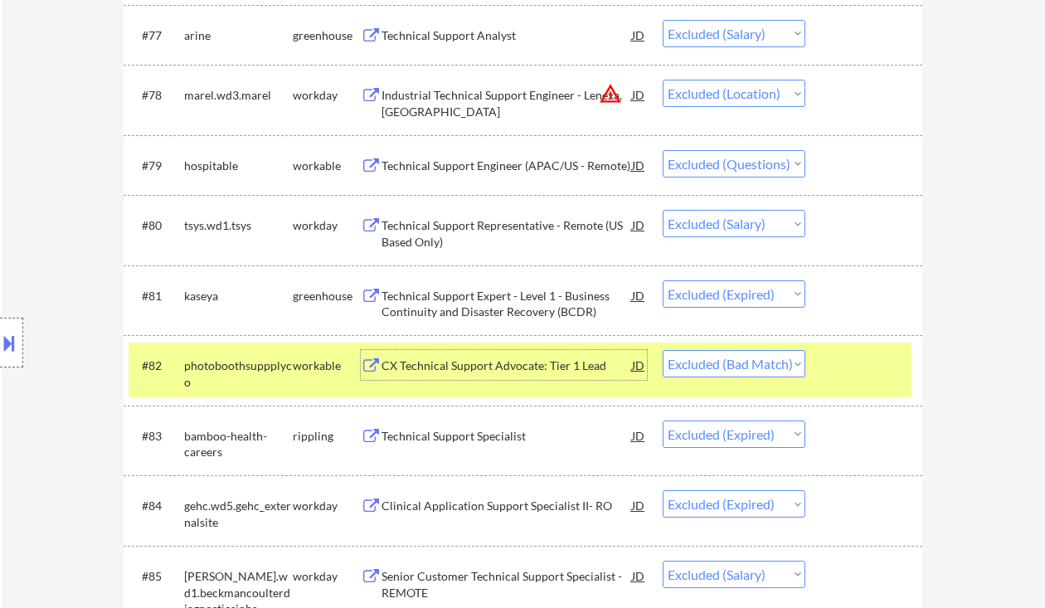
drag, startPoint x: 794, startPoint y: 367, endPoint x: 782, endPoint y: 376, distance: 15.4
click at [794, 367] on select "Choose an option... Pending Applied Excluded (Questions) Excluded (Expired) Exc…" at bounding box center [734, 363] width 143 height 27
select select ""excluded""
click at [663, 350] on select "Choose an option... Pending Applied Excluded (Questions) Excluded (Expired) Exc…" at bounding box center [734, 363] width 143 height 27
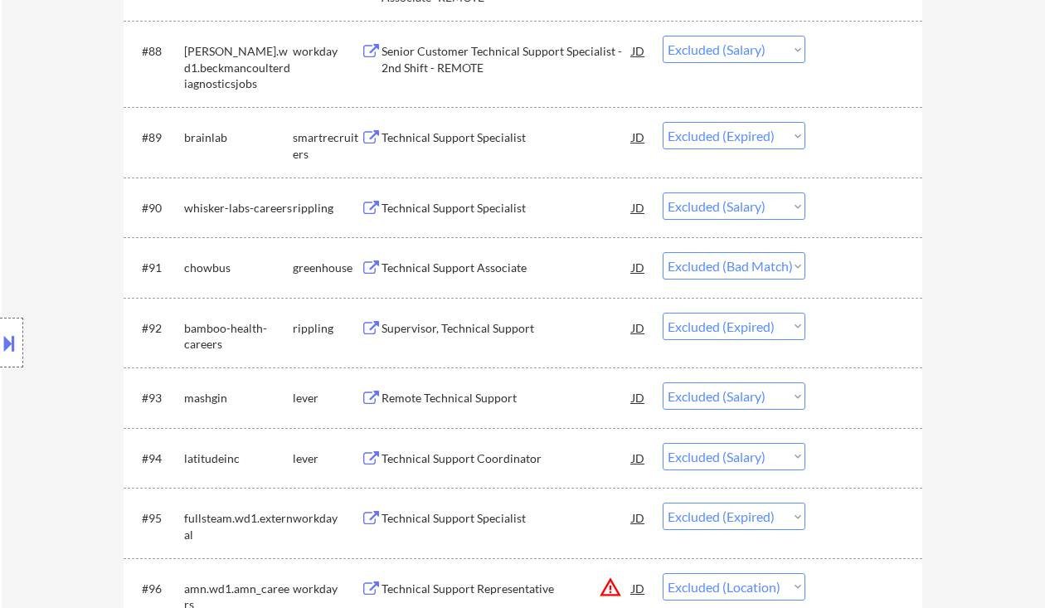
scroll to position [6191, 0]
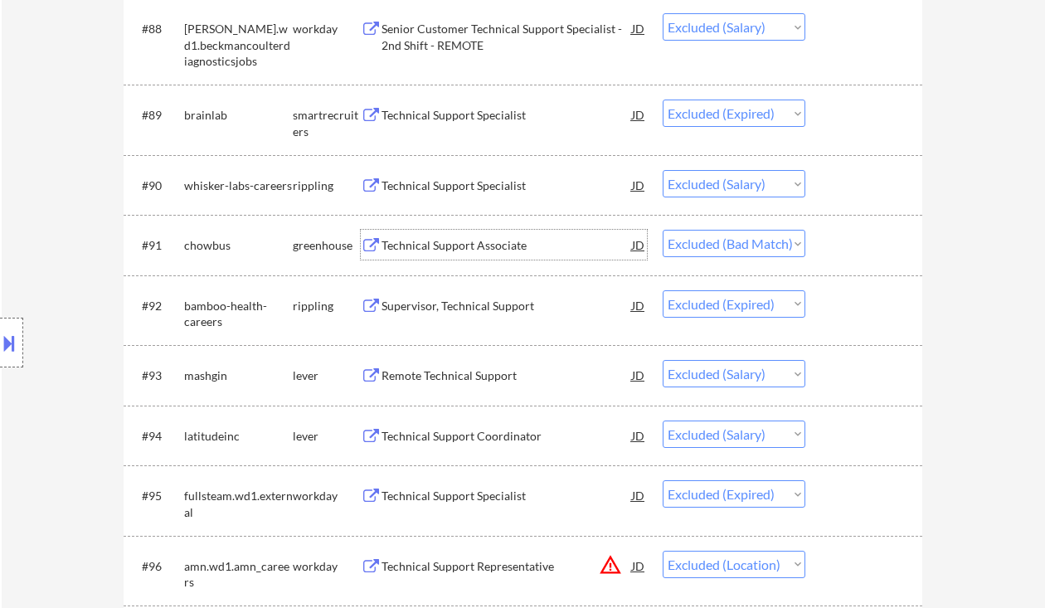
click at [483, 242] on div "Technical Support Associate" at bounding box center [506, 245] width 250 height 17
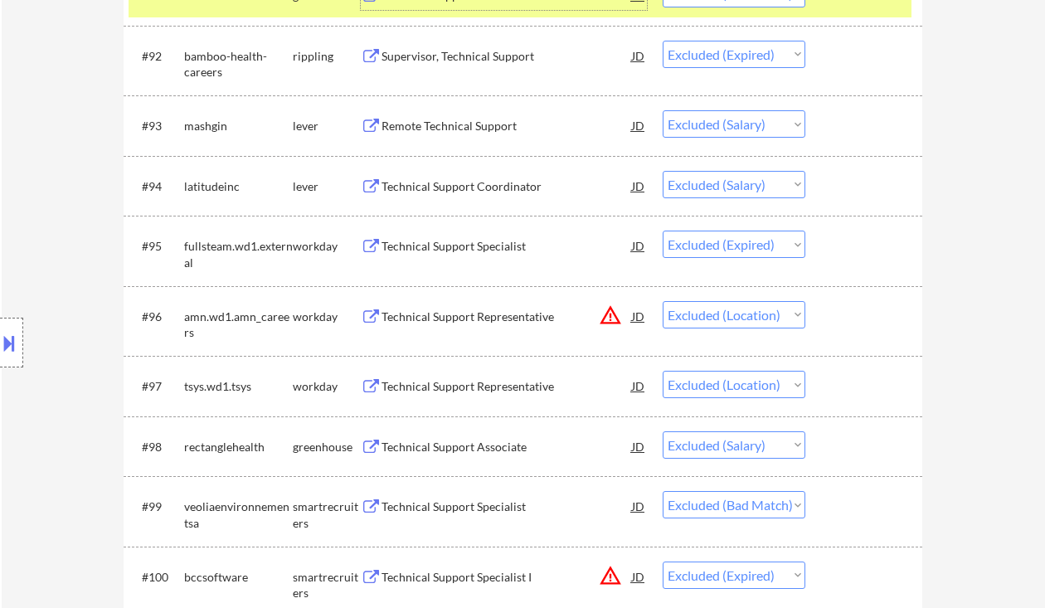
scroll to position [6634, 0]
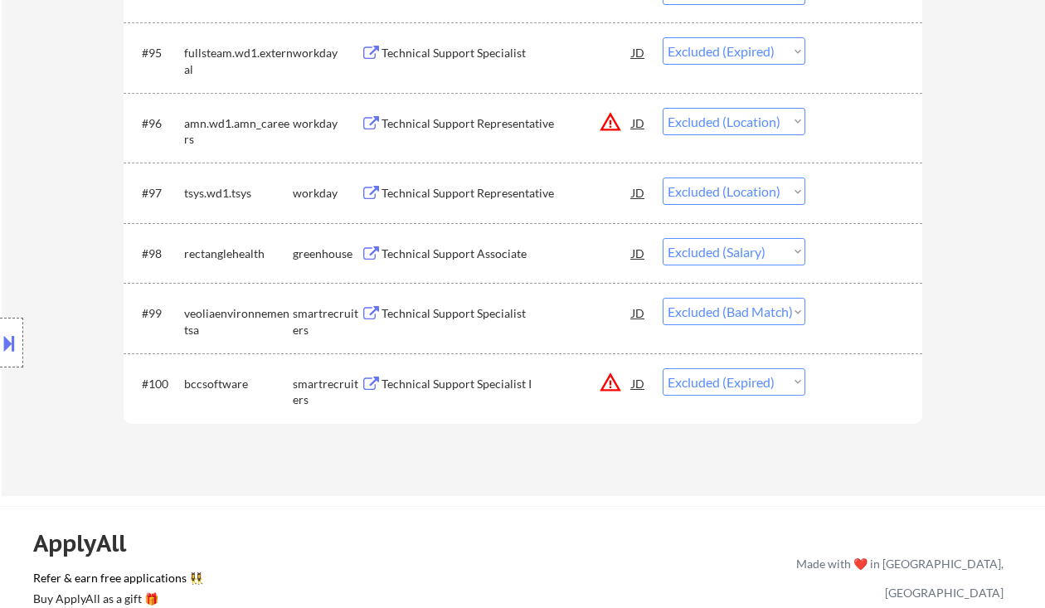
click at [481, 304] on div "Technical Support Specialist" at bounding box center [506, 313] width 250 height 30
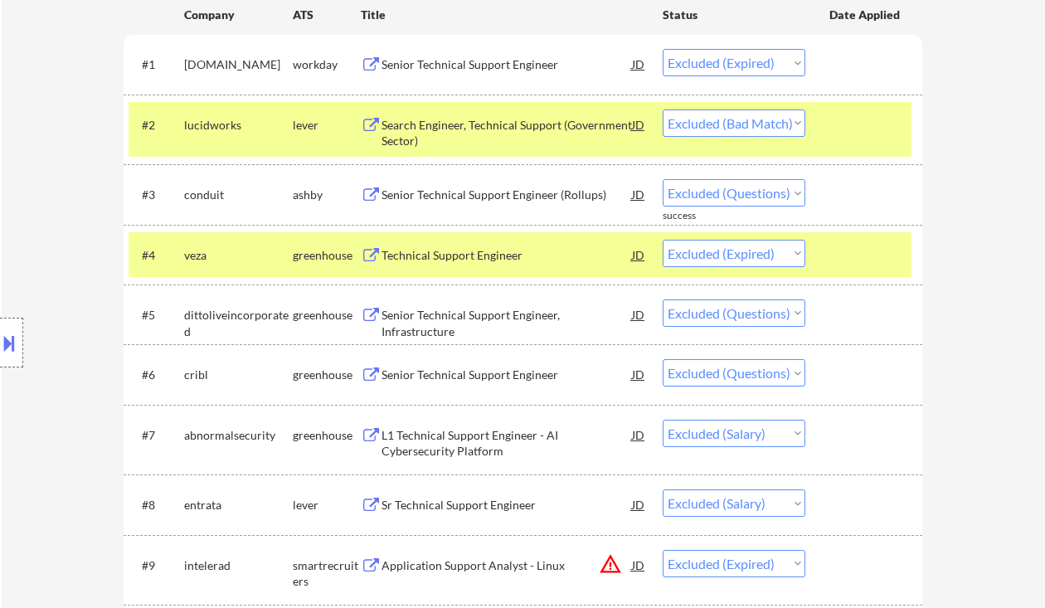
scroll to position [238, 0]
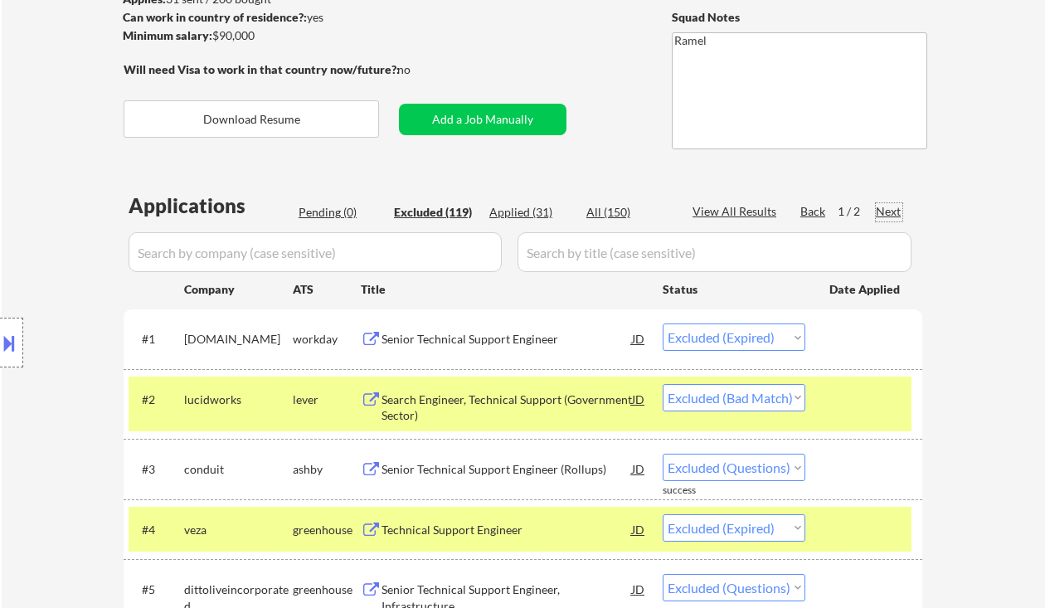
click at [882, 209] on div "Next" at bounding box center [889, 211] width 27 height 17
select select ""excluded__expired_""
select select ""excluded__salary_""
select select ""excluded__location_""
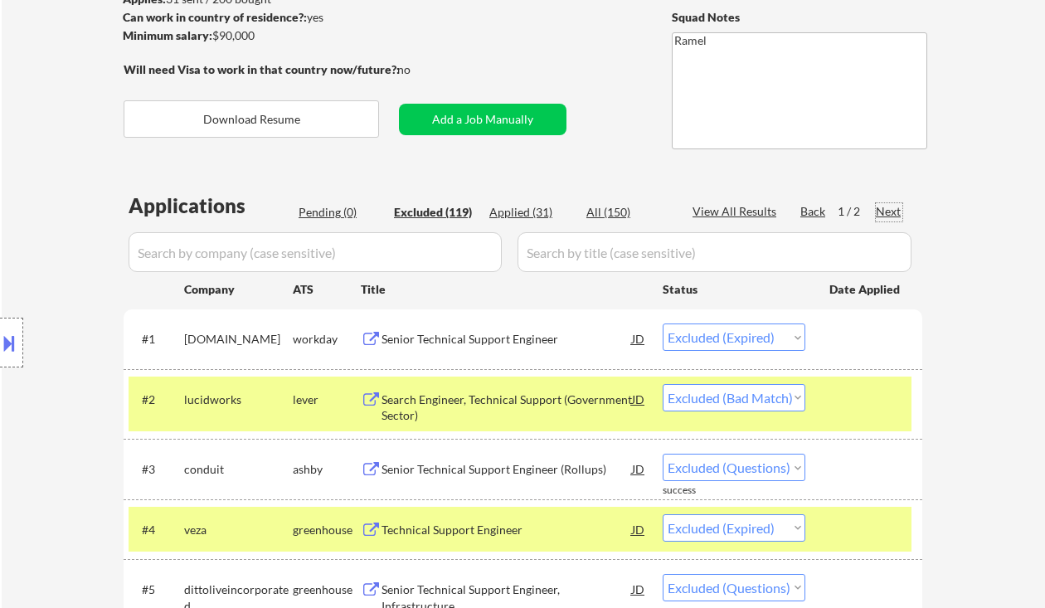
select select ""excluded__location_""
select select ""excluded__expired_""
select select ""excluded__bad_match_""
select select ""excluded__salary_""
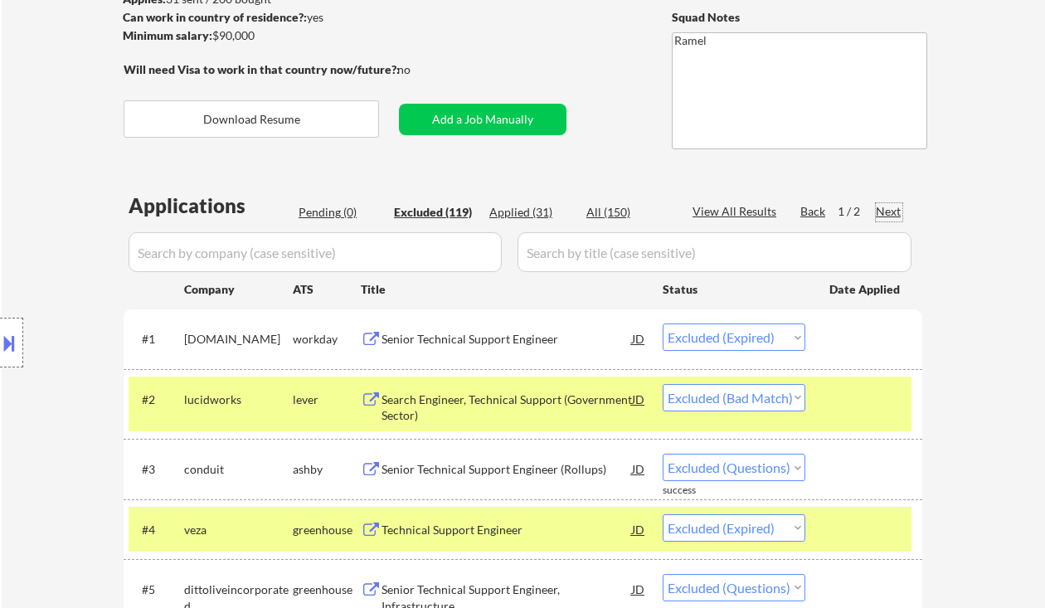
select select ""excluded__salary_""
select select ""excluded__bad_match_""
select select ""excluded__salary_""
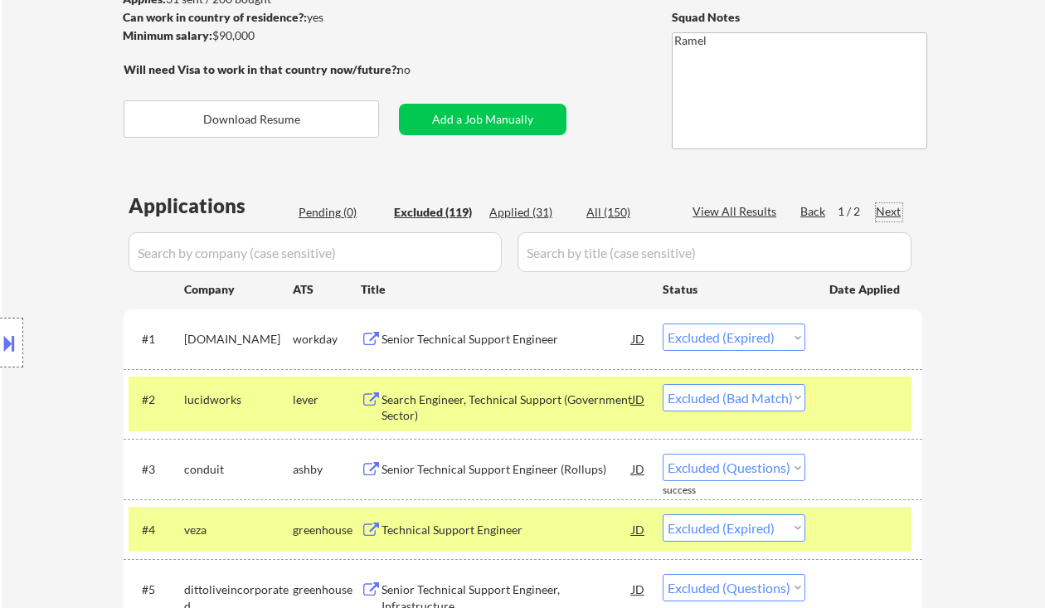
select select ""excluded__salary_""
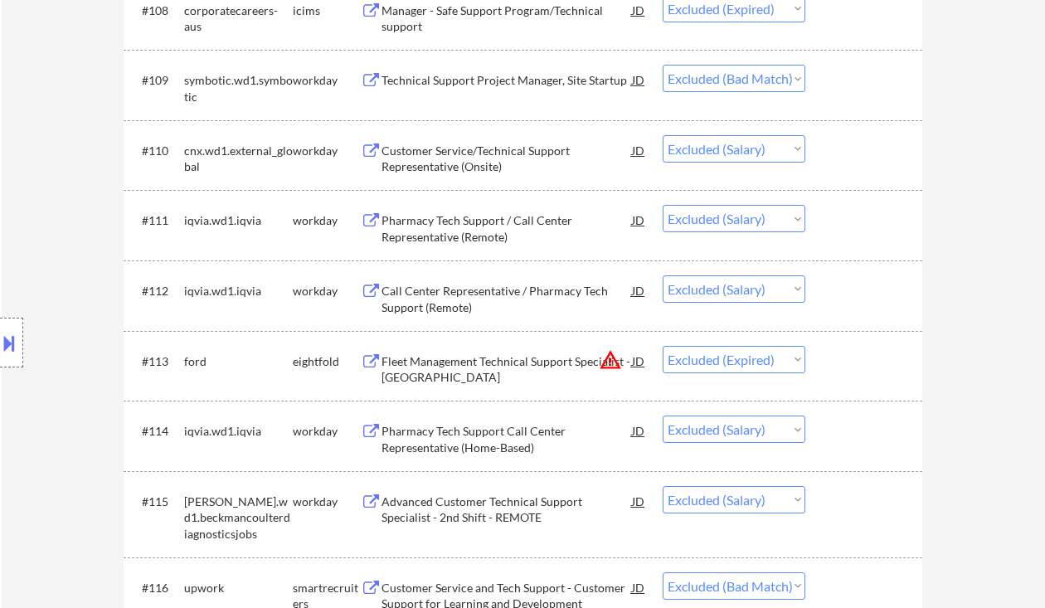
scroll to position [1012, 0]
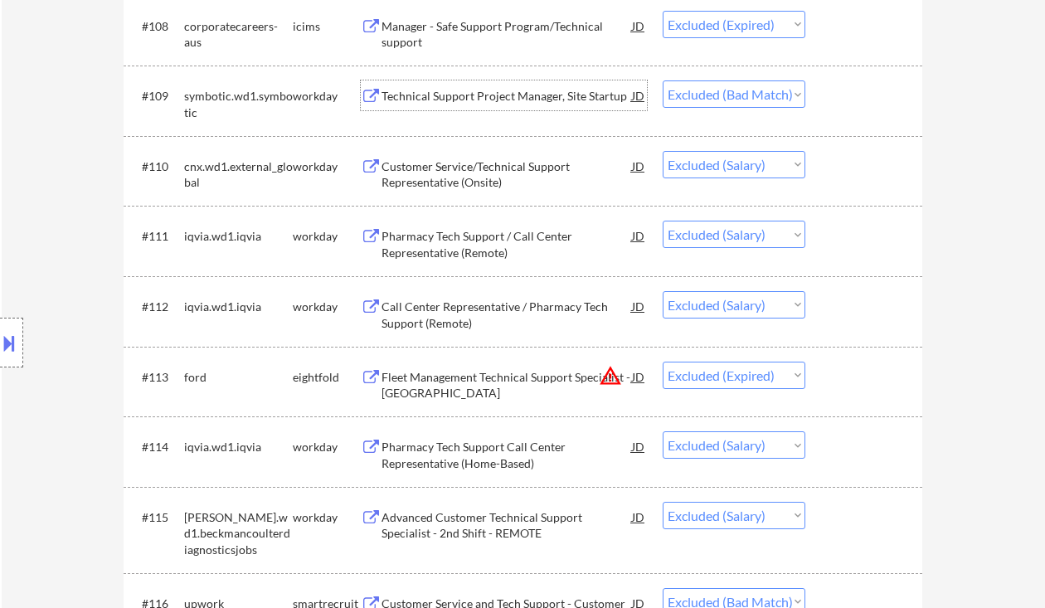
click at [476, 98] on div "Technical Support Project Manager, Site Startup" at bounding box center [506, 96] width 250 height 17
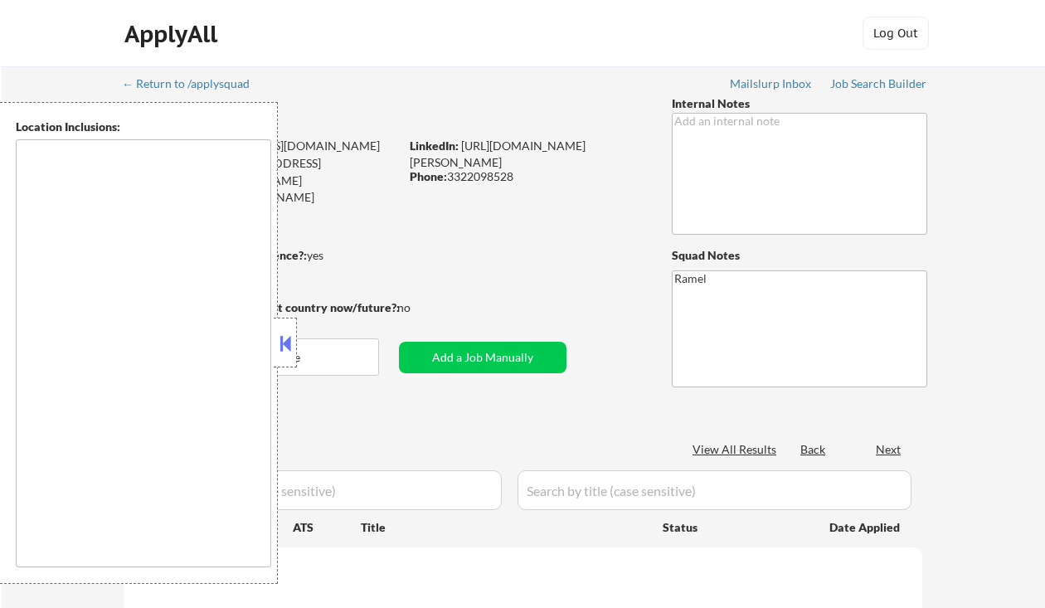
select select ""pending""
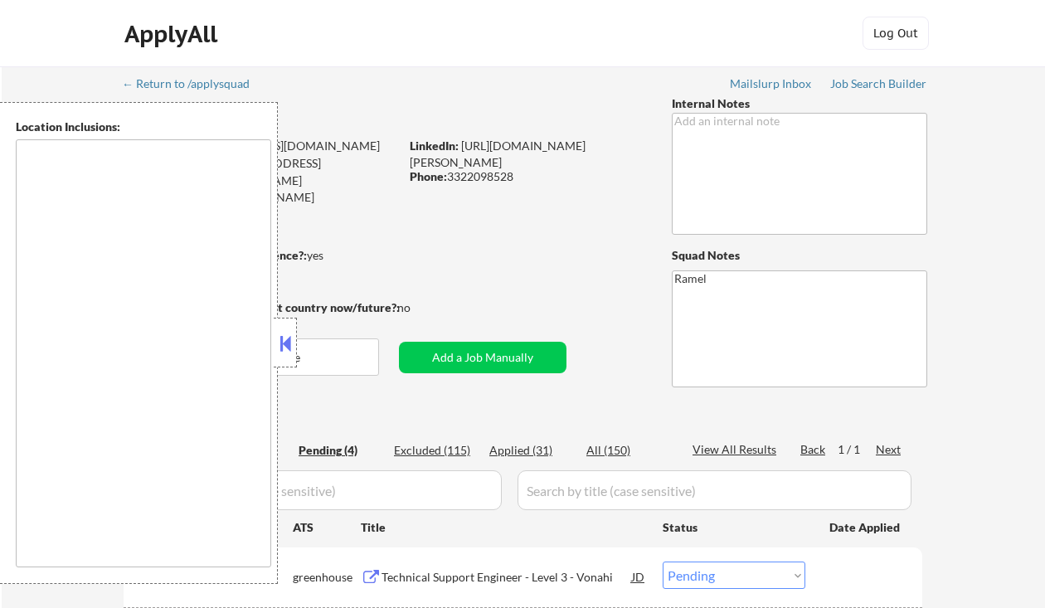
click at [49, 220] on textarea at bounding box center [143, 353] width 255 height 428
type textarea "Orlando, FL Winter Park, FL Maitland, FL Altamonte Springs, FL Casselberry, FL …"
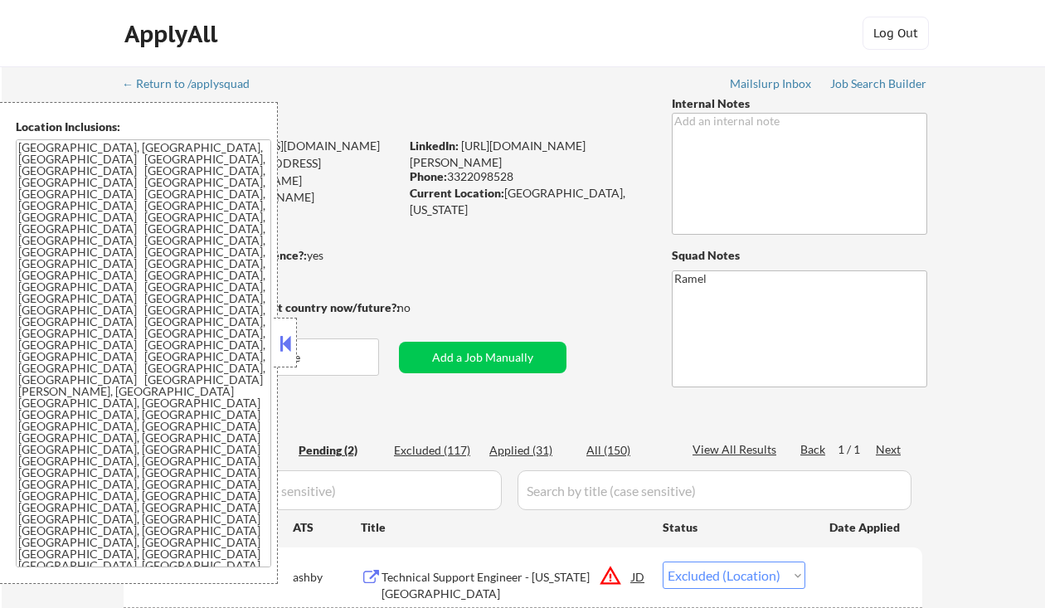
select select ""pending""
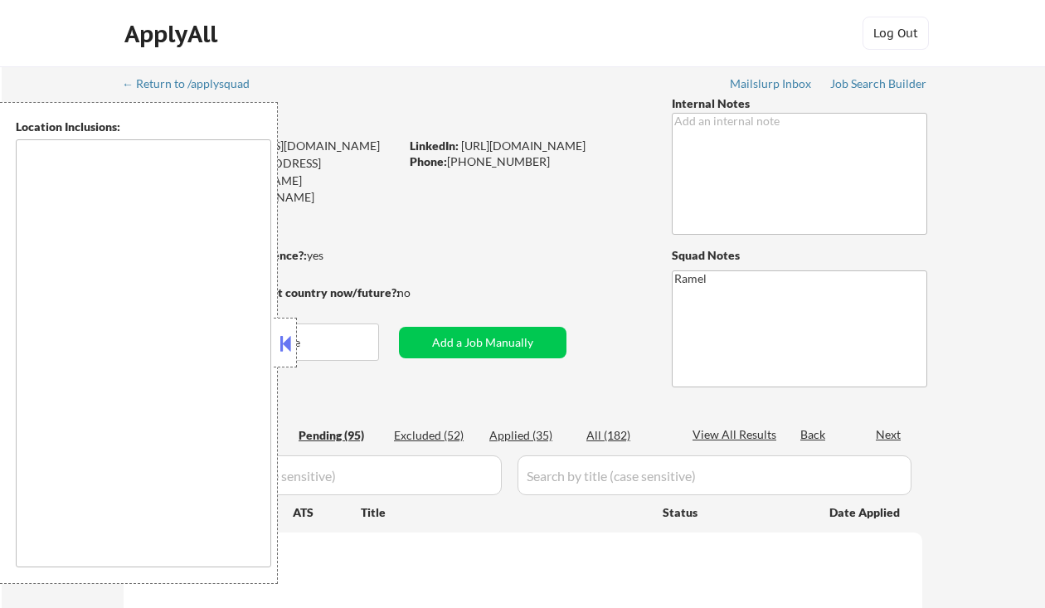
click at [284, 343] on button at bounding box center [285, 343] width 18 height 25
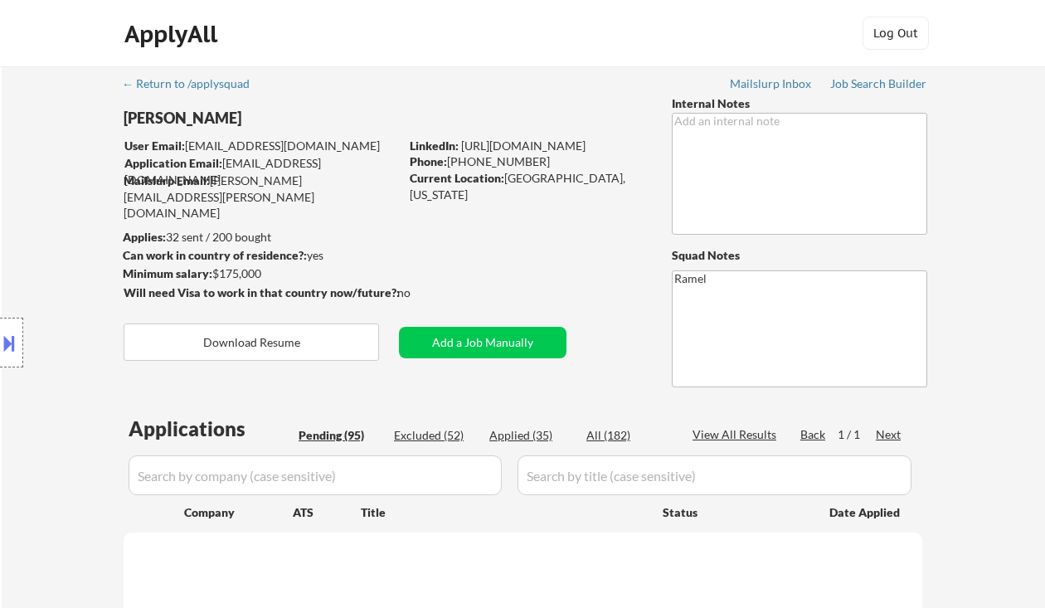
select select ""pending""
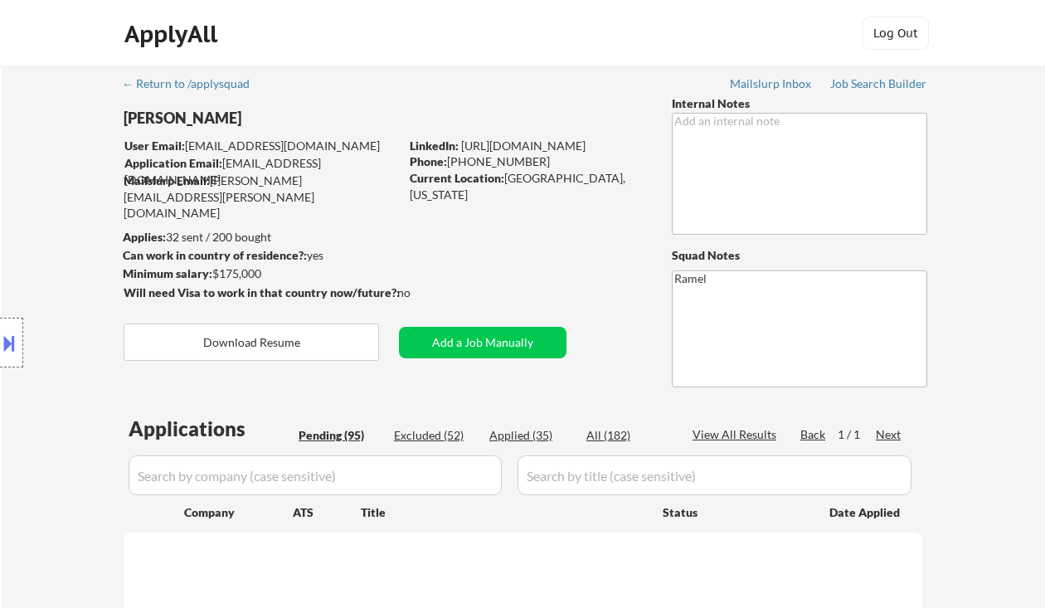
select select ""pending""
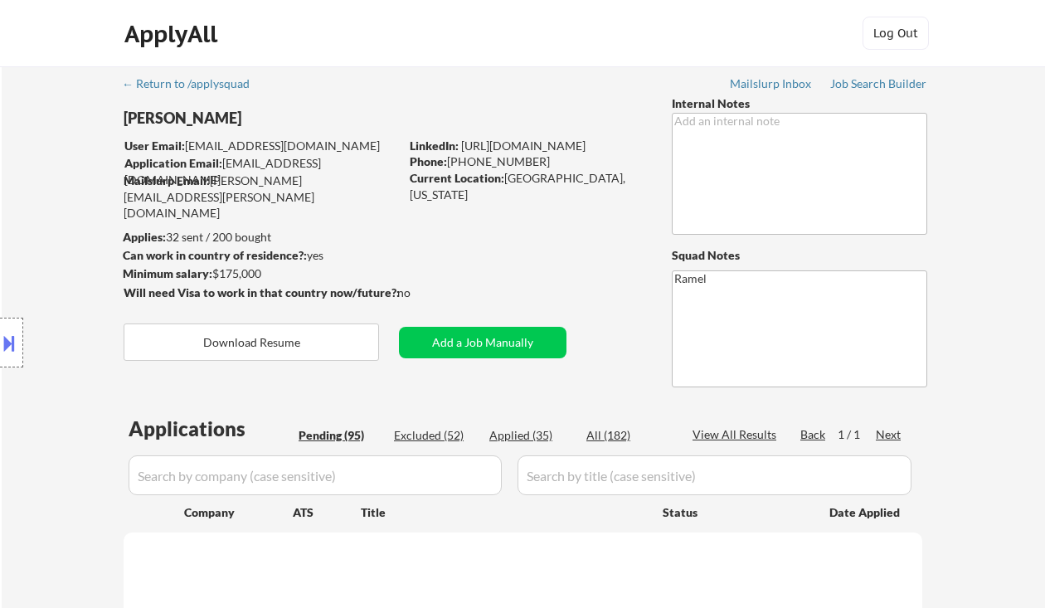
select select ""pending""
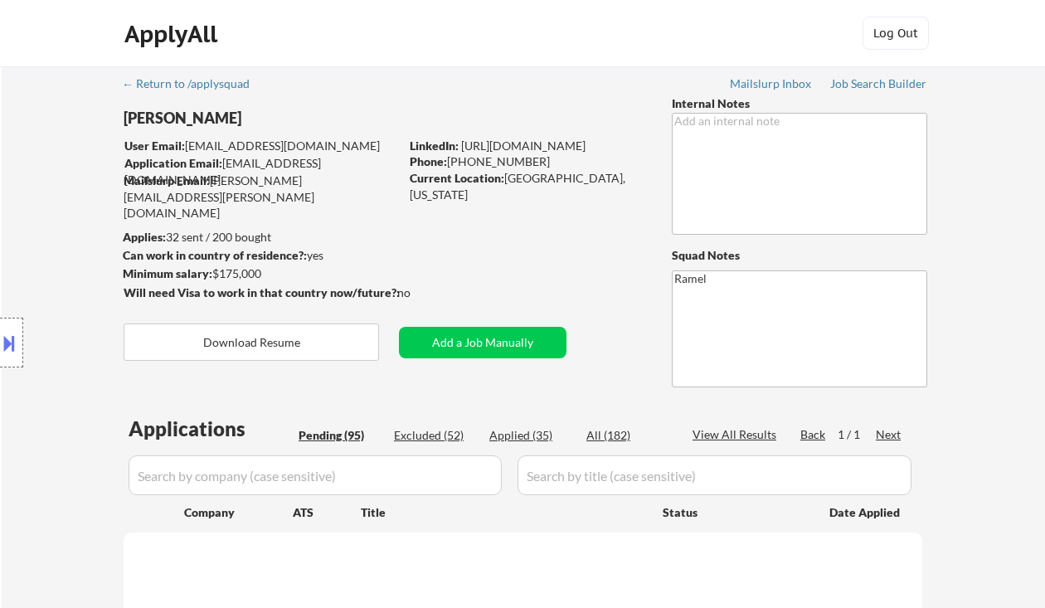
select select ""pending""
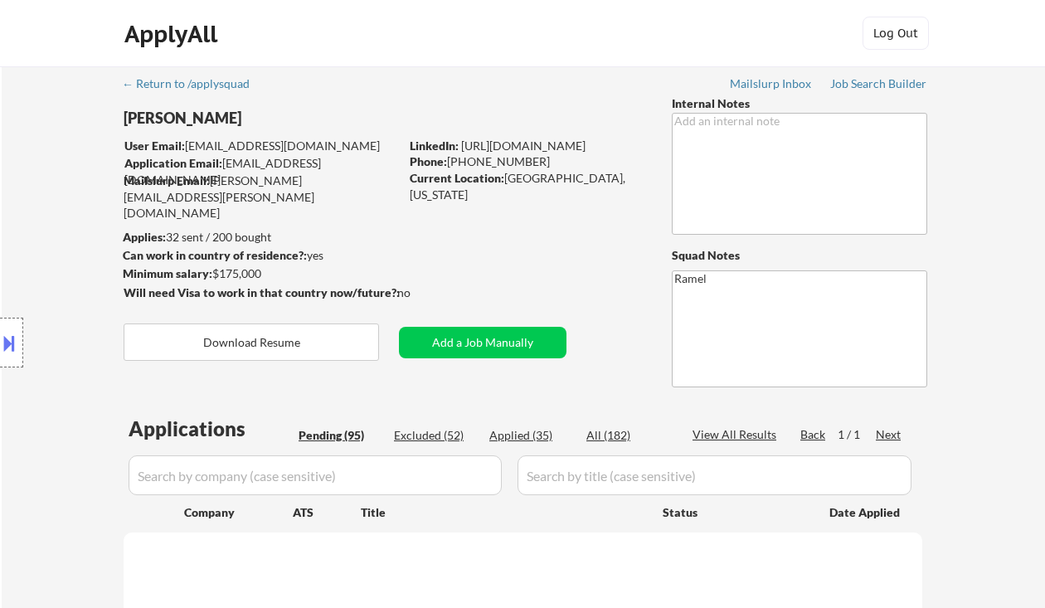
select select ""pending""
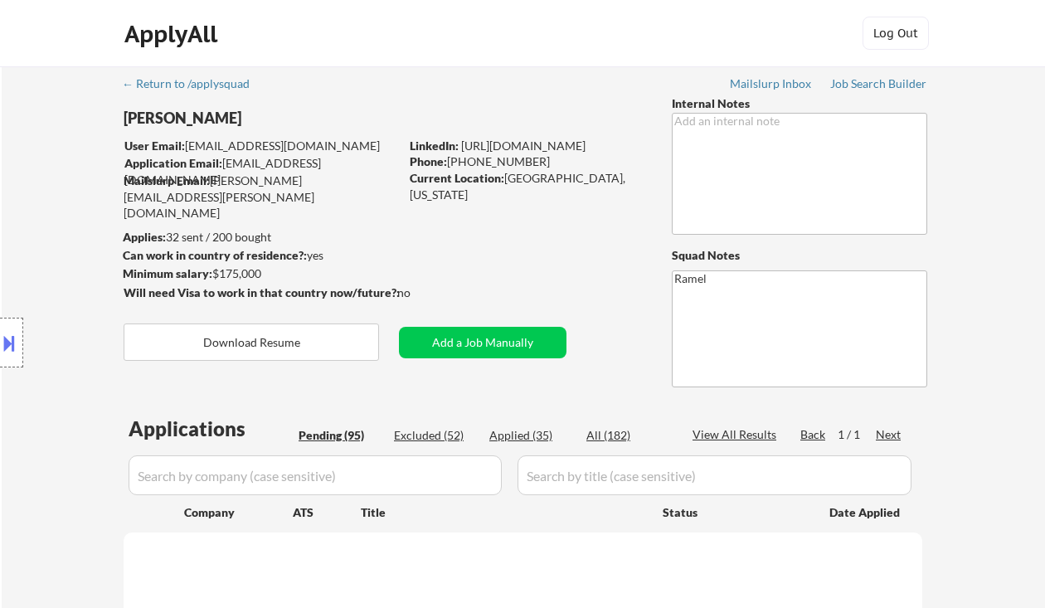
select select ""pending""
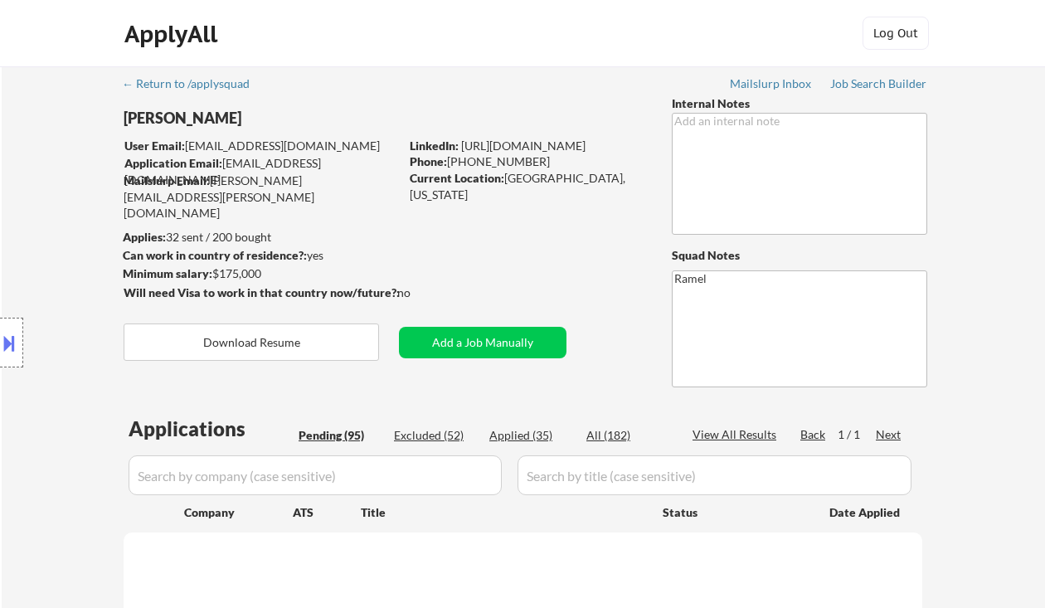
select select ""pending""
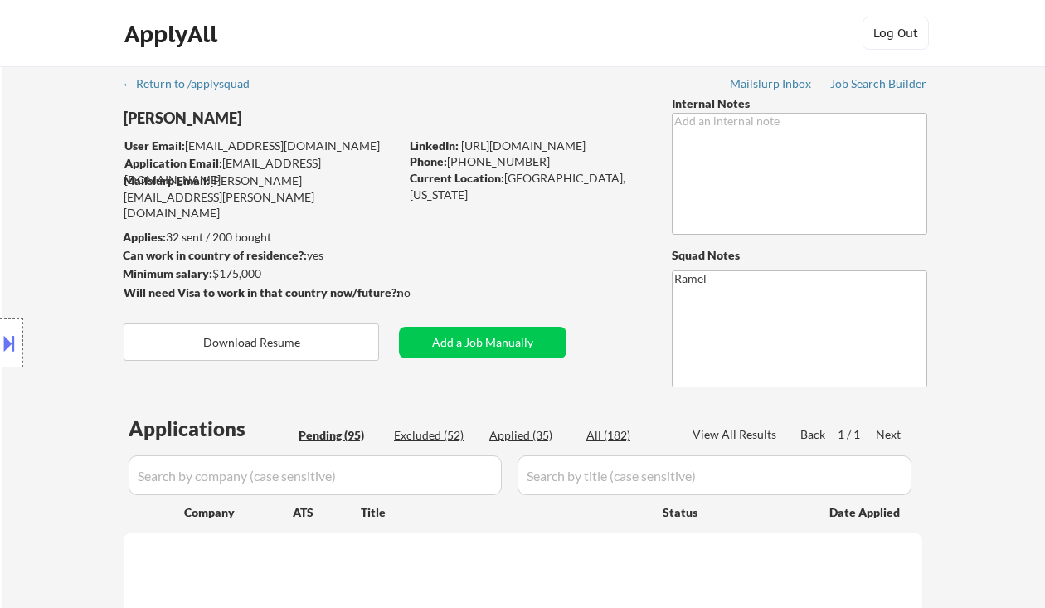
select select ""pending""
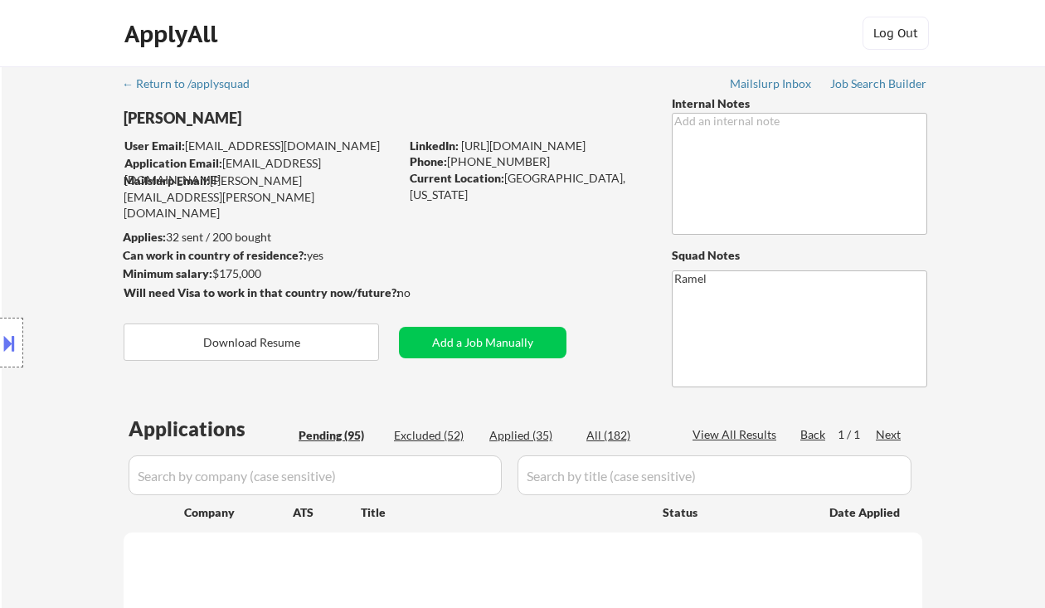
select select ""pending""
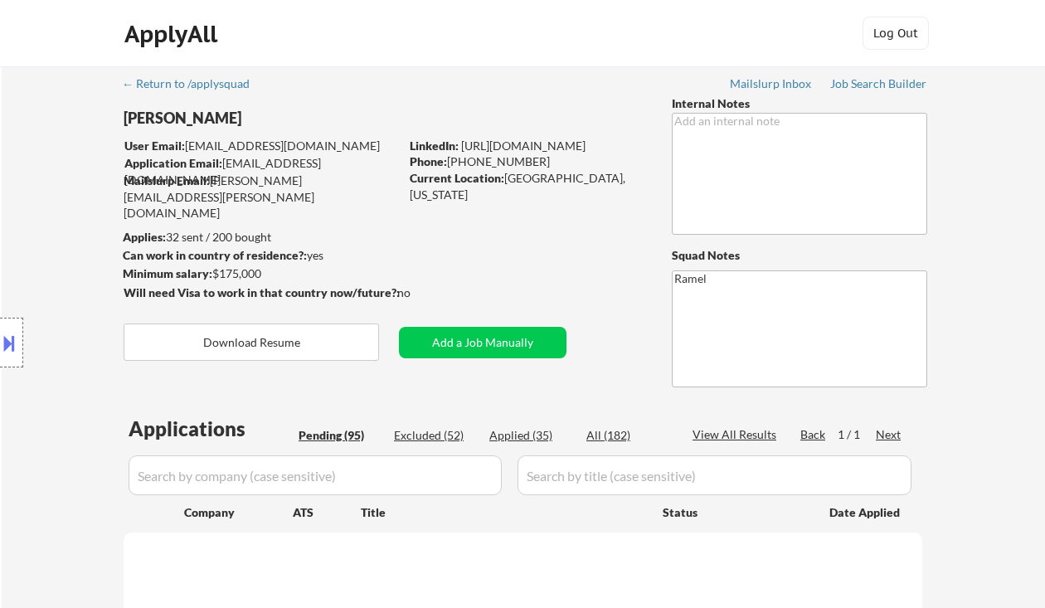
select select ""pending""
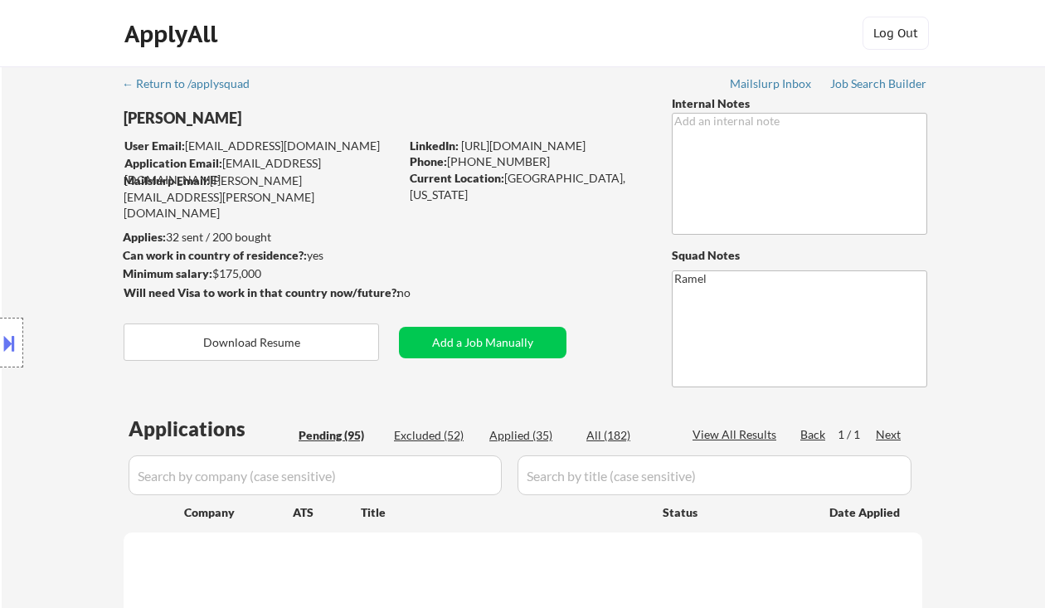
select select ""pending""
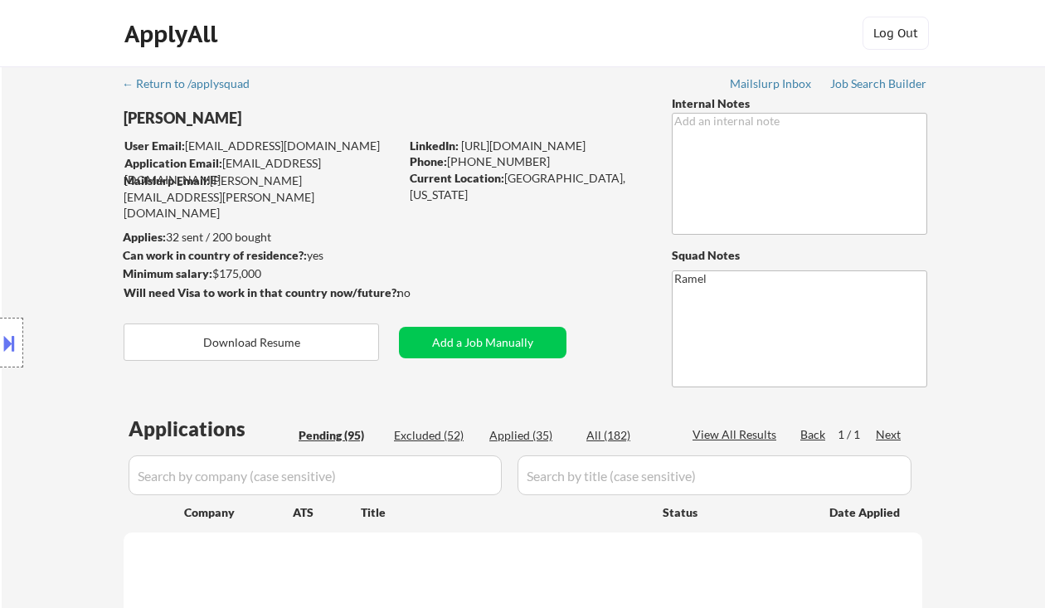
select select ""pending""
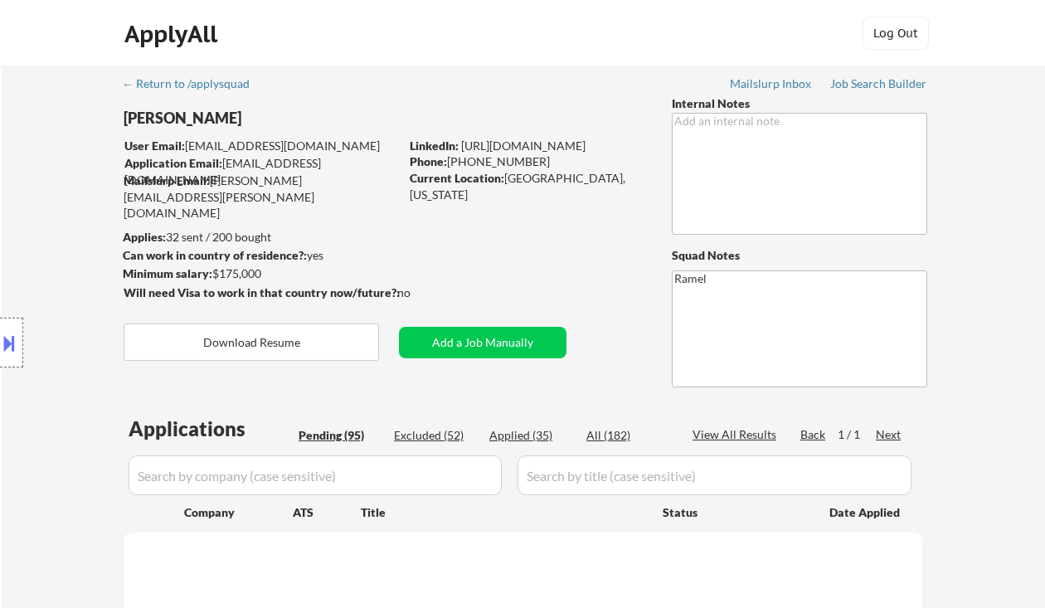
select select ""pending""
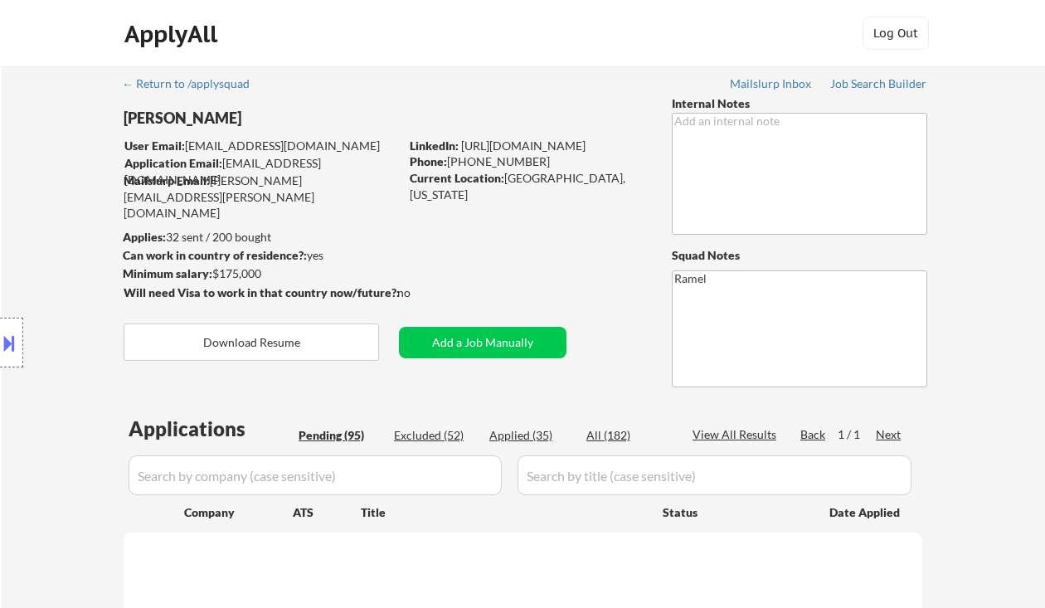
select select ""pending""
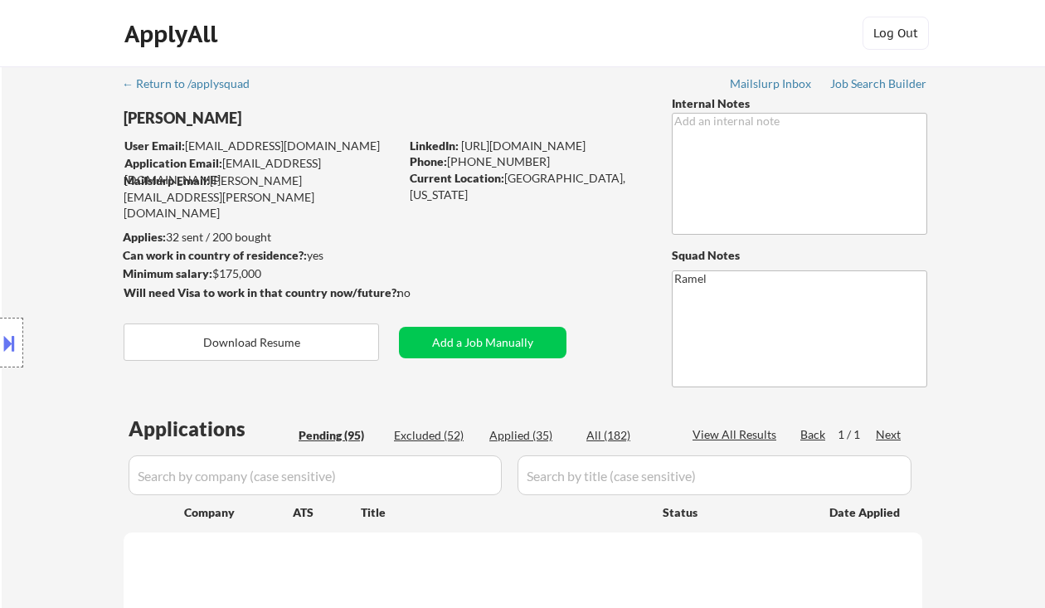
select select ""pending""
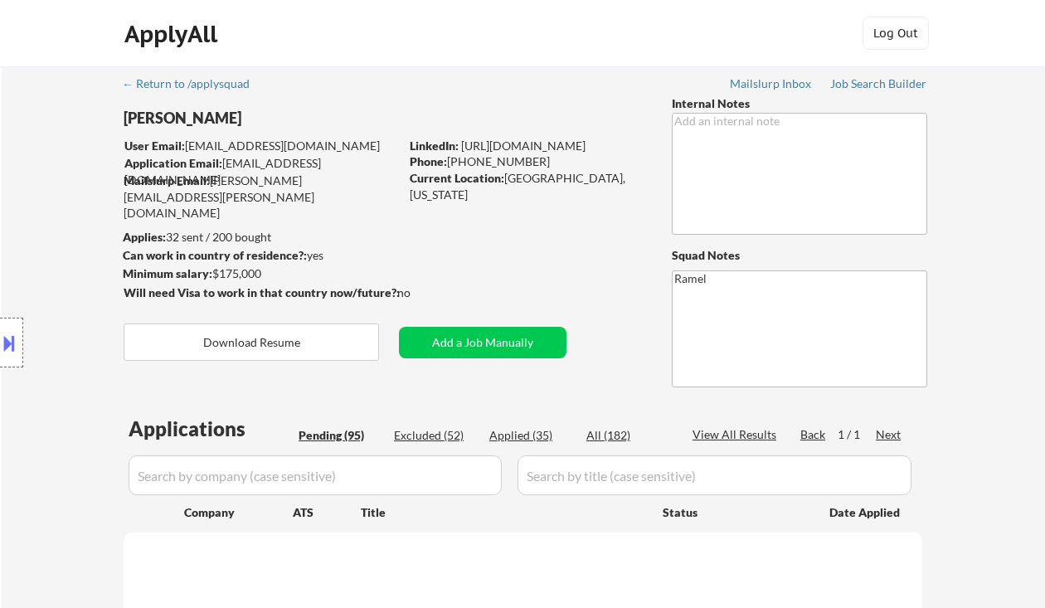
select select ""pending""
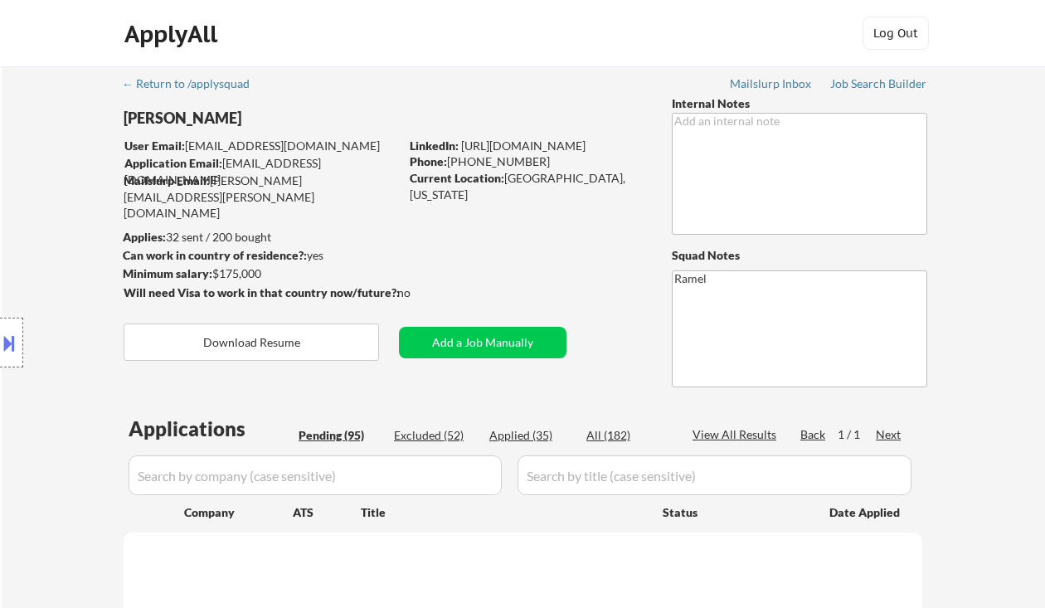
select select ""pending""
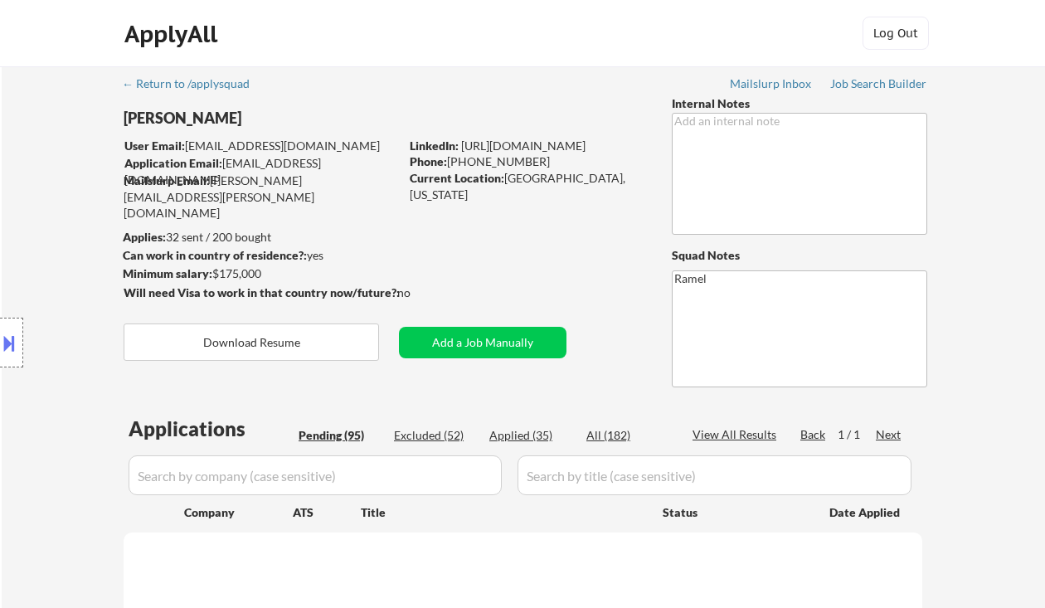
select select ""pending""
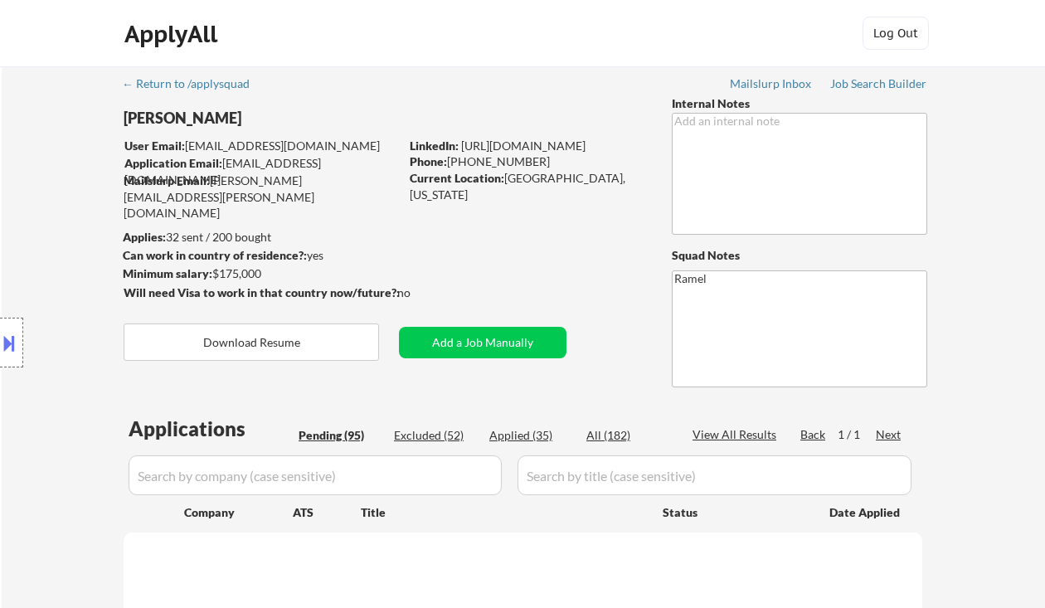
select select ""pending""
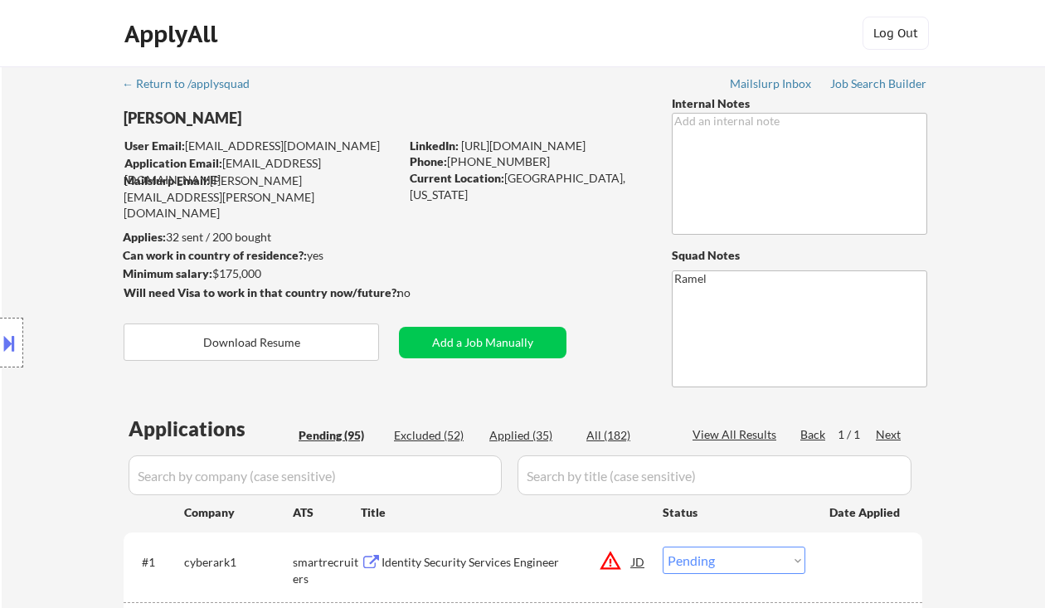
scroll to position [221, 0]
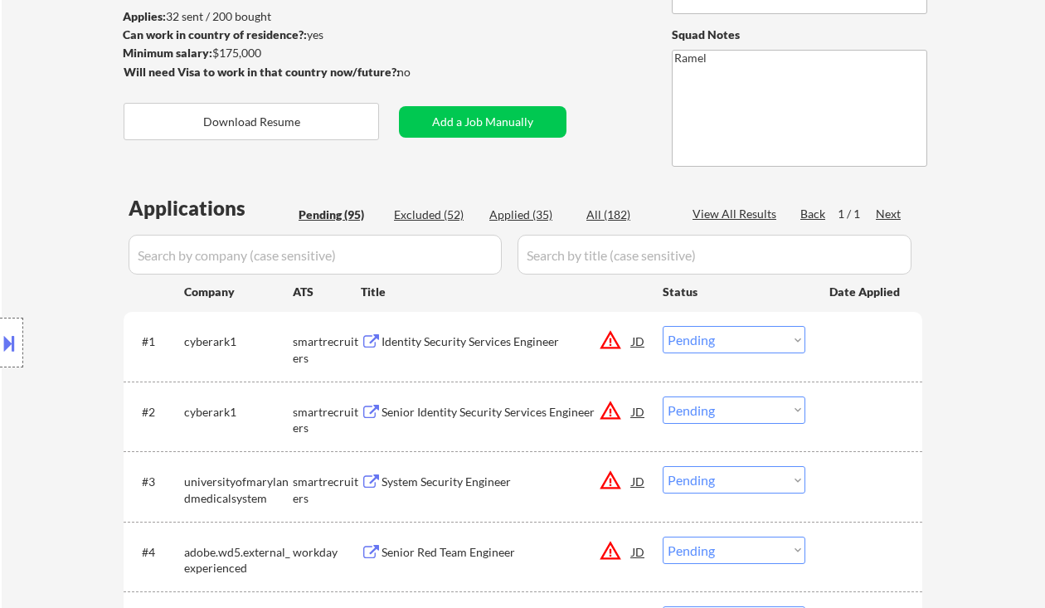
click at [456, 342] on div "Identity Security Services Engineer" at bounding box center [506, 341] width 250 height 17
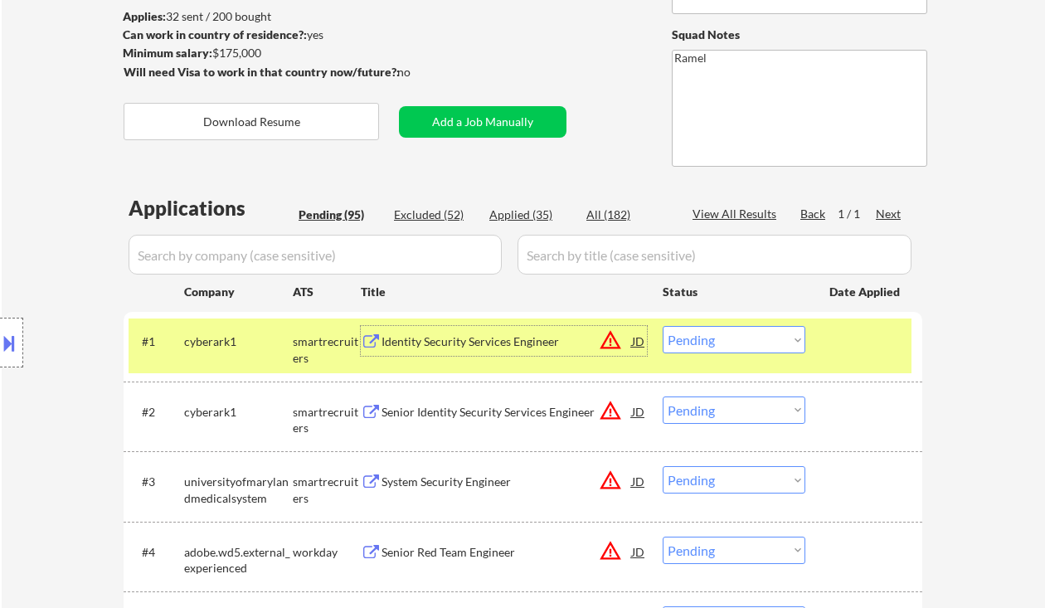
click at [14, 342] on button at bounding box center [9, 342] width 18 height 27
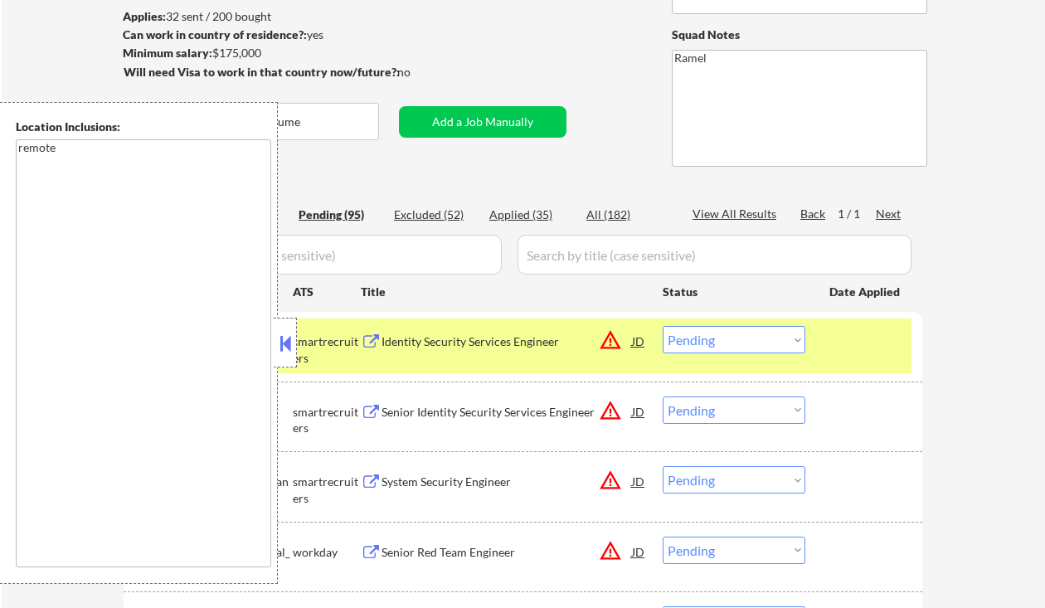
click at [289, 346] on button at bounding box center [285, 343] width 18 height 25
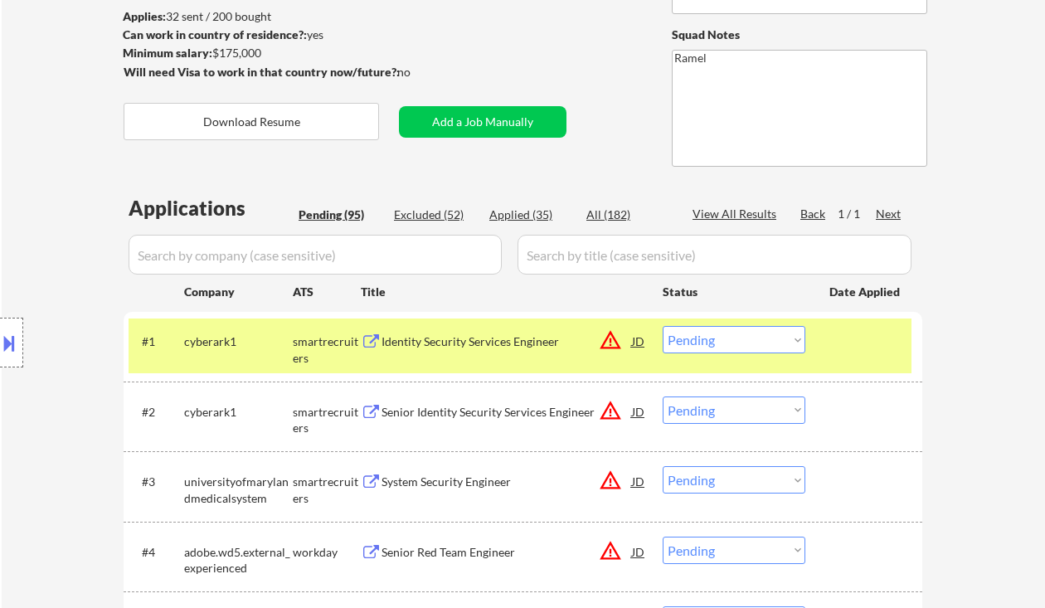
click at [741, 336] on select "Choose an option... Pending Applied Excluded (Questions) Excluded (Expired) Exc…" at bounding box center [734, 339] width 143 height 27
click at [663, 326] on select "Choose an option... Pending Applied Excluded (Questions) Excluded (Expired) Exc…" at bounding box center [734, 339] width 143 height 27
click at [444, 415] on div "Senior Identity Security Services Engineer" at bounding box center [506, 412] width 250 height 17
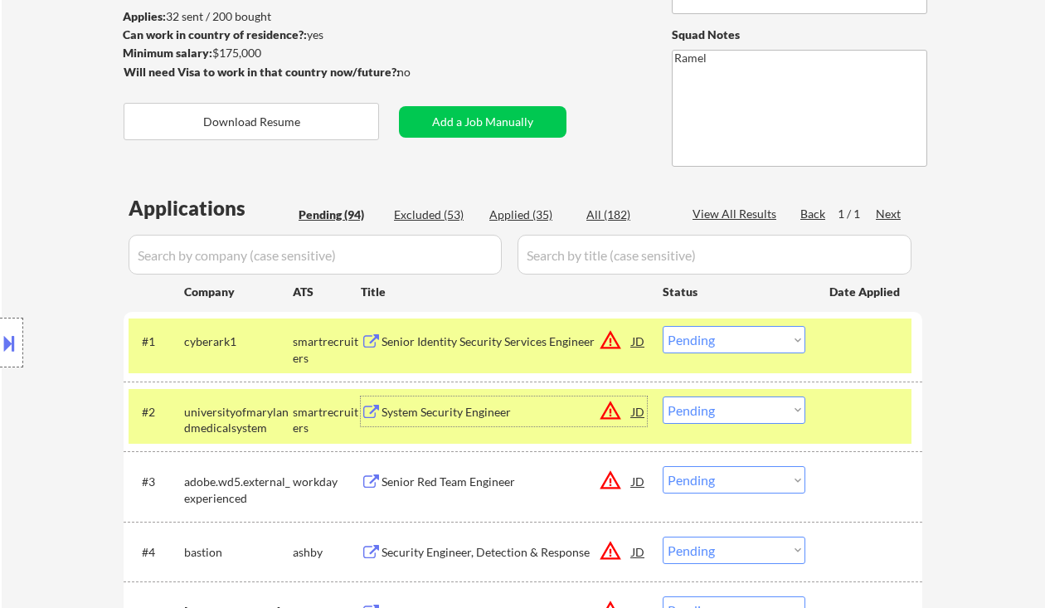
click at [722, 340] on select "Choose an option... Pending Applied Excluded (Questions) Excluded (Expired) Exc…" at bounding box center [734, 339] width 143 height 27
click at [663, 326] on select "Choose an option... Pending Applied Excluded (Questions) Excluded (Expired) Exc…" at bounding box center [734, 339] width 143 height 27
click at [490, 412] on div "System Security Engineer" at bounding box center [506, 412] width 250 height 17
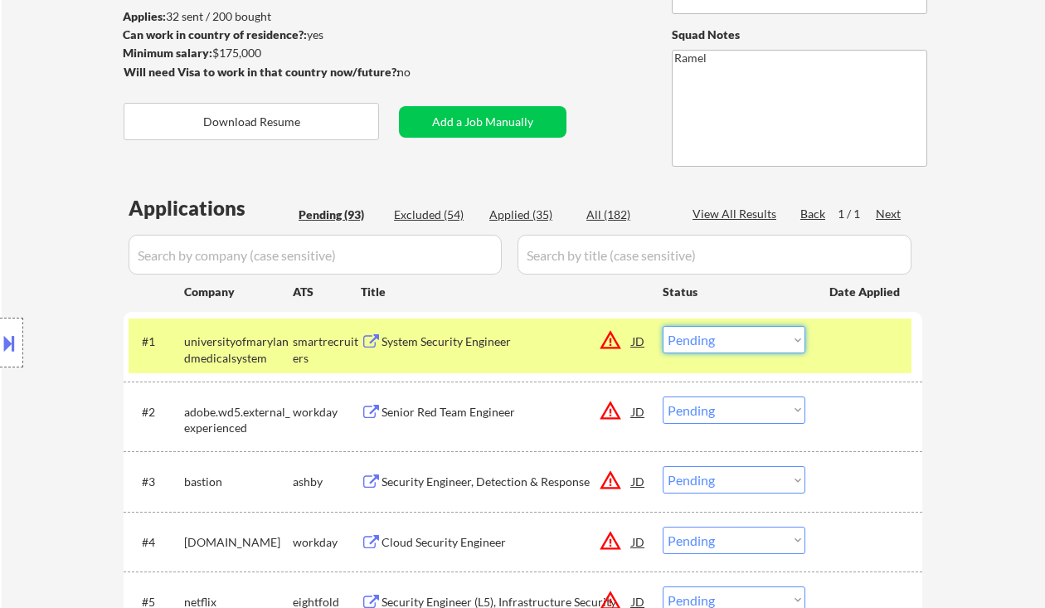
click at [702, 339] on select "Choose an option... Pending Applied Excluded (Questions) Excluded (Expired) Exc…" at bounding box center [734, 339] width 143 height 27
click at [663, 326] on select "Choose an option... Pending Applied Excluded (Questions) Excluded (Expired) Exc…" at bounding box center [734, 339] width 143 height 27
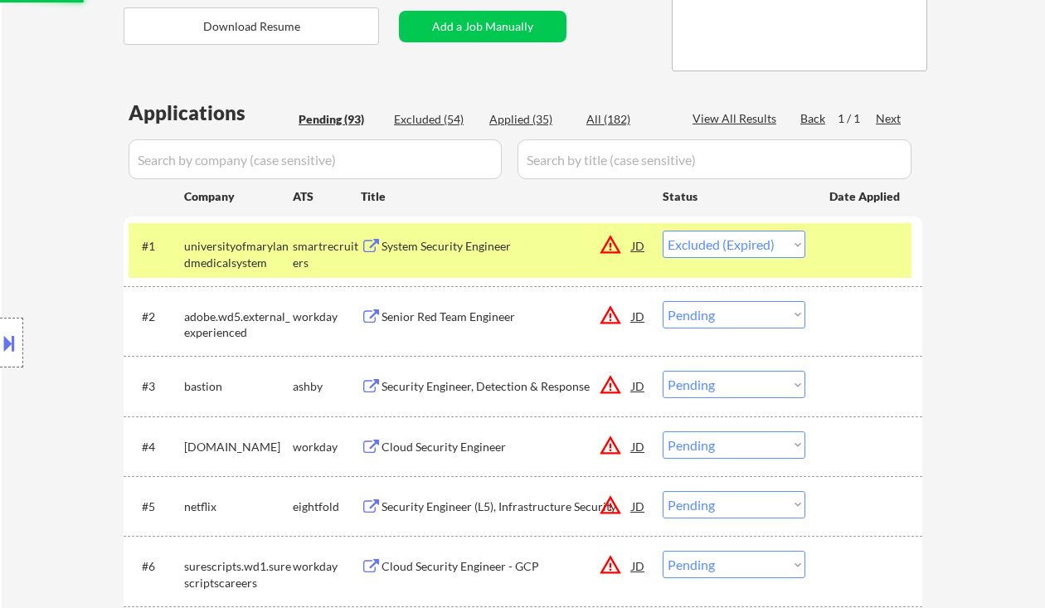
scroll to position [332, 0]
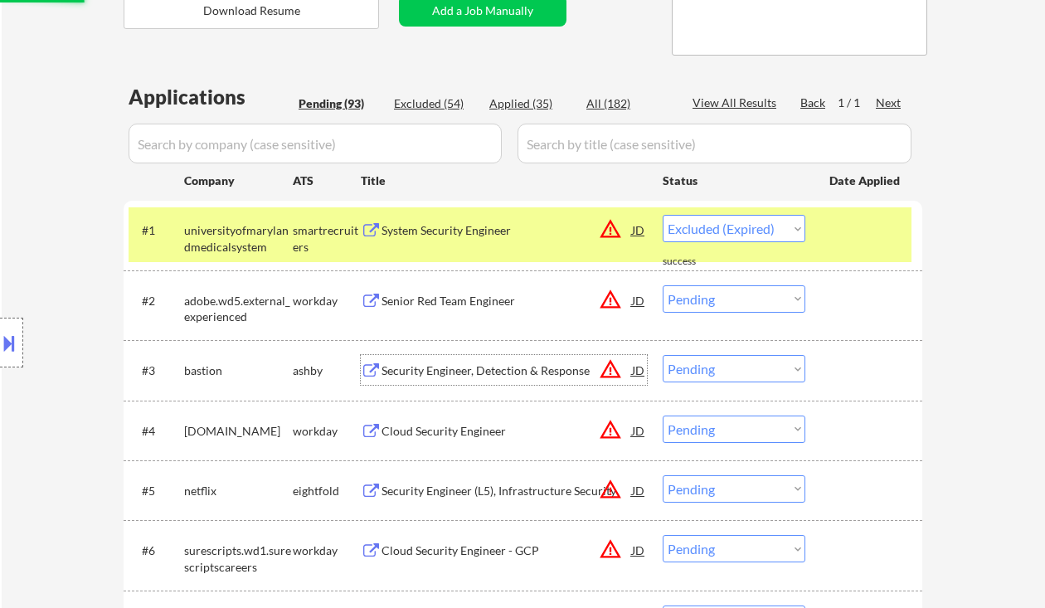
click at [478, 373] on div "Security Engineer, Detection & Response" at bounding box center [506, 370] width 250 height 17
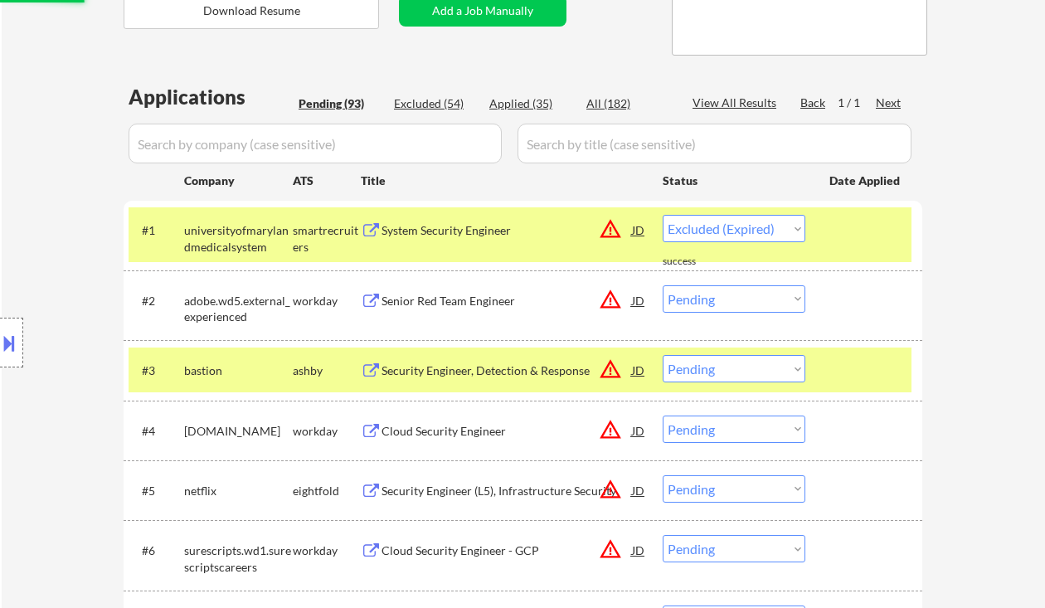
select select ""pending""
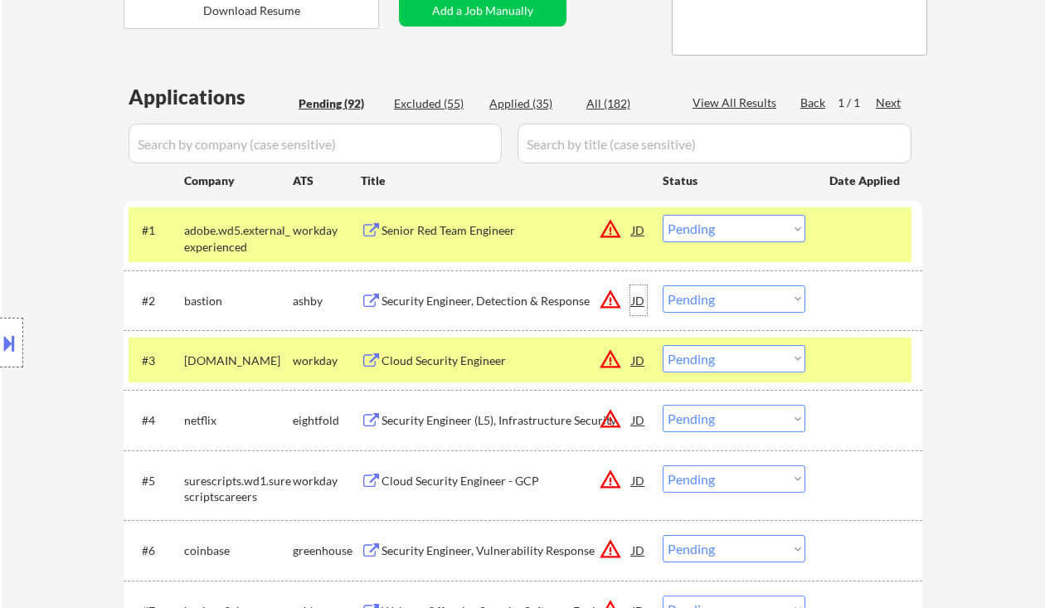
click at [635, 303] on div "JD" at bounding box center [638, 300] width 17 height 30
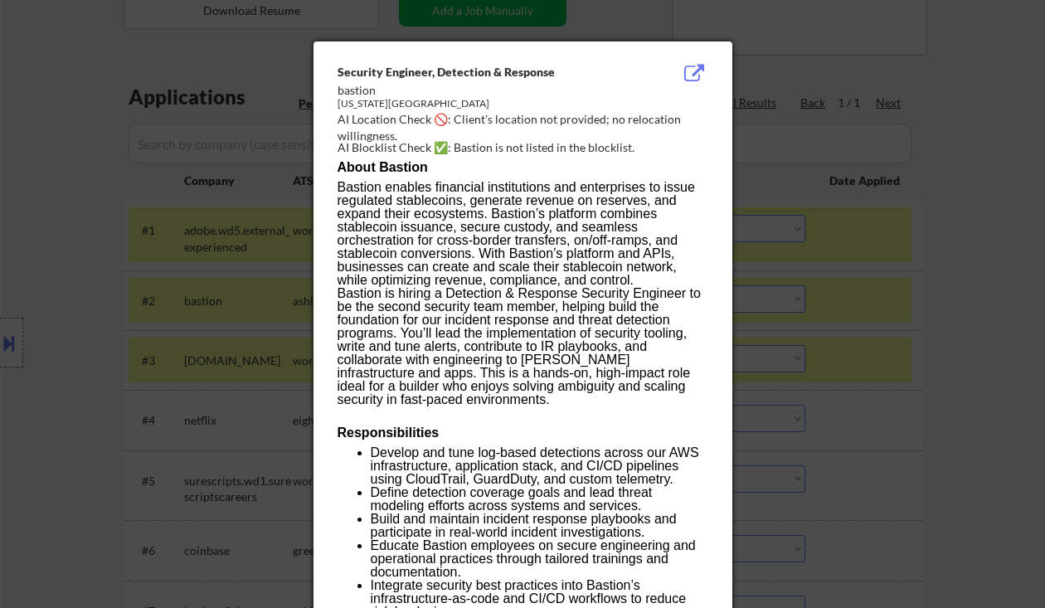
click at [901, 377] on div at bounding box center [522, 304] width 1045 height 608
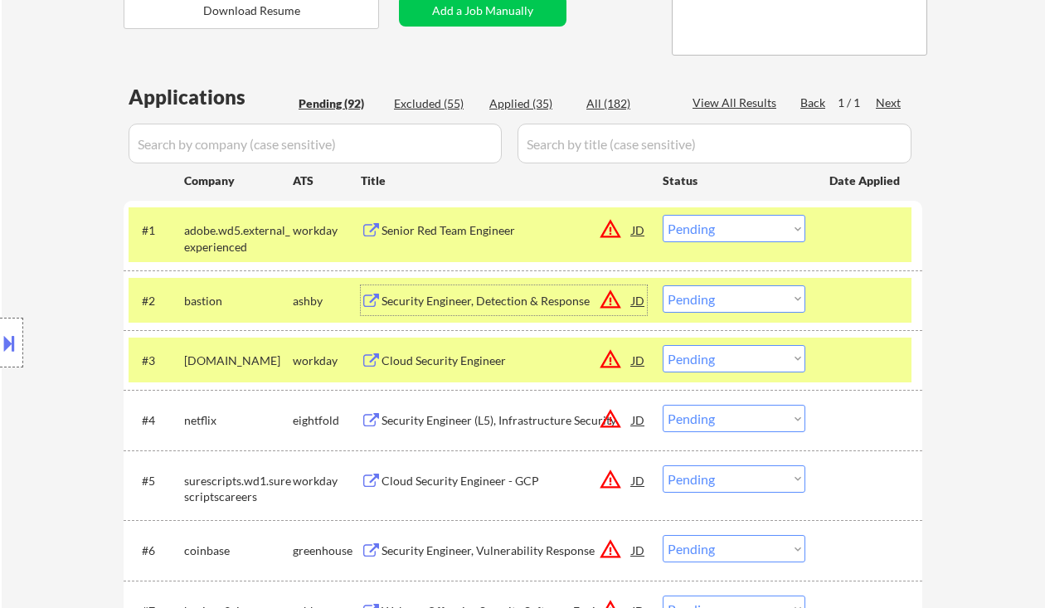
click at [530, 295] on div "Security Engineer, Detection & Response" at bounding box center [506, 301] width 250 height 17
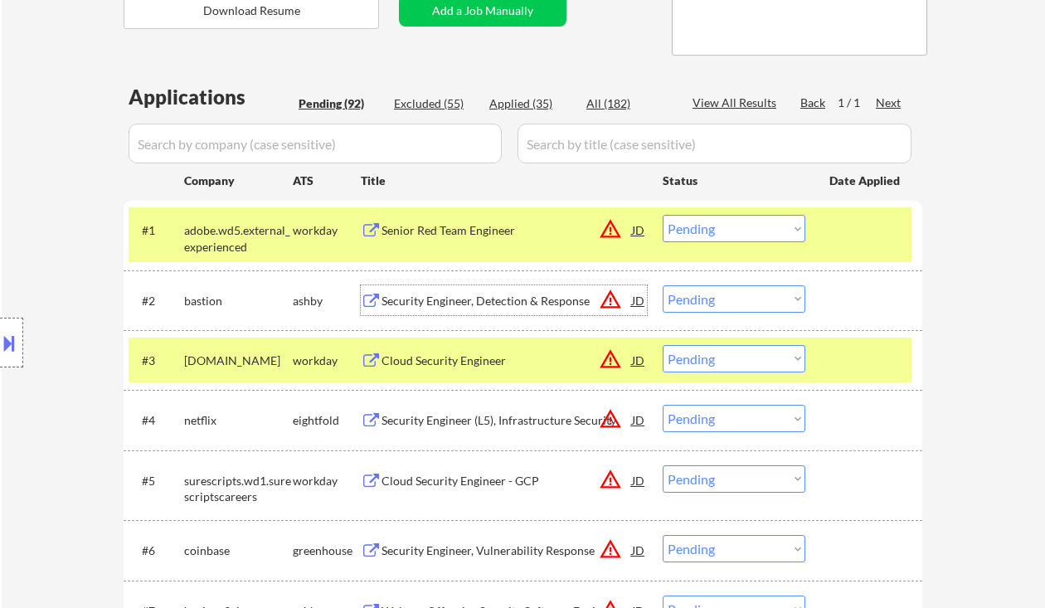
click at [726, 298] on select "Choose an option... Pending Applied Excluded (Questions) Excluded (Expired) Exc…" at bounding box center [734, 298] width 143 height 27
click at [663, 285] on select "Choose an option... Pending Applied Excluded (Questions) Excluded (Expired) Exc…" at bounding box center [734, 298] width 143 height 27
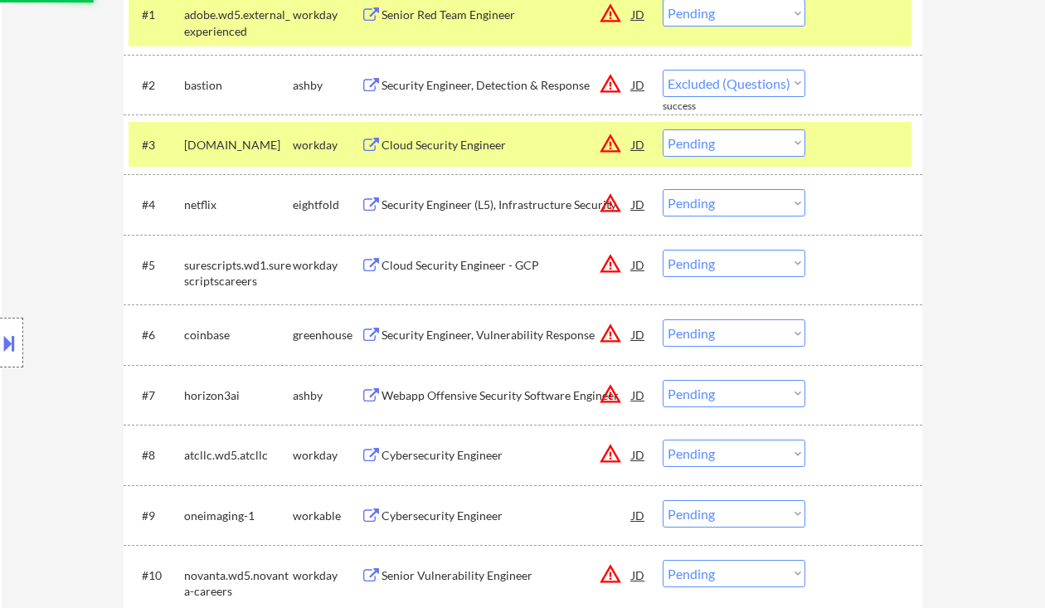
scroll to position [552, 0]
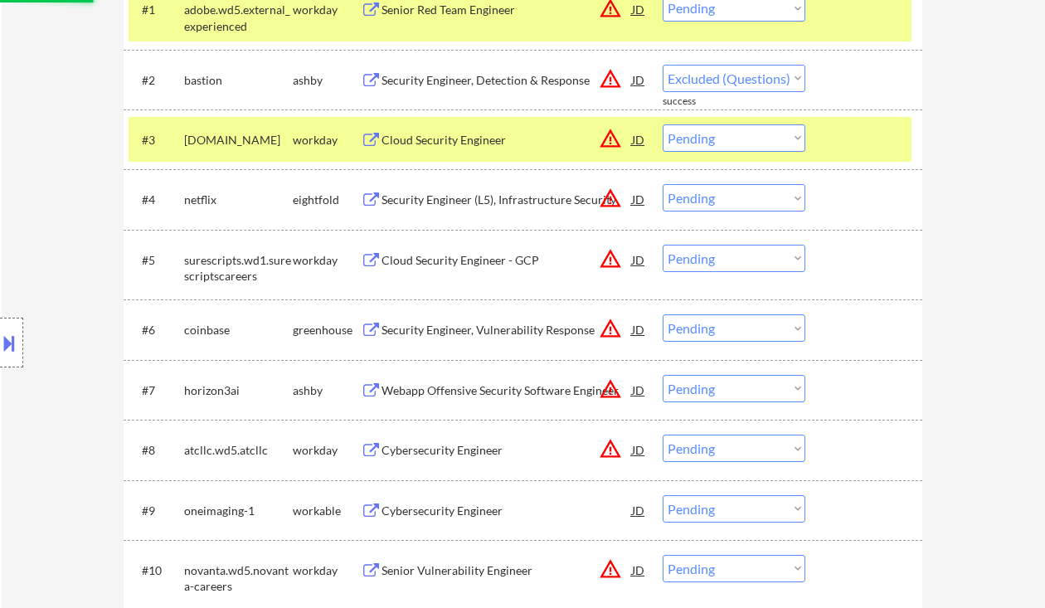
click at [493, 329] on div "Security Engineer, Vulnerability Response" at bounding box center [506, 330] width 250 height 17
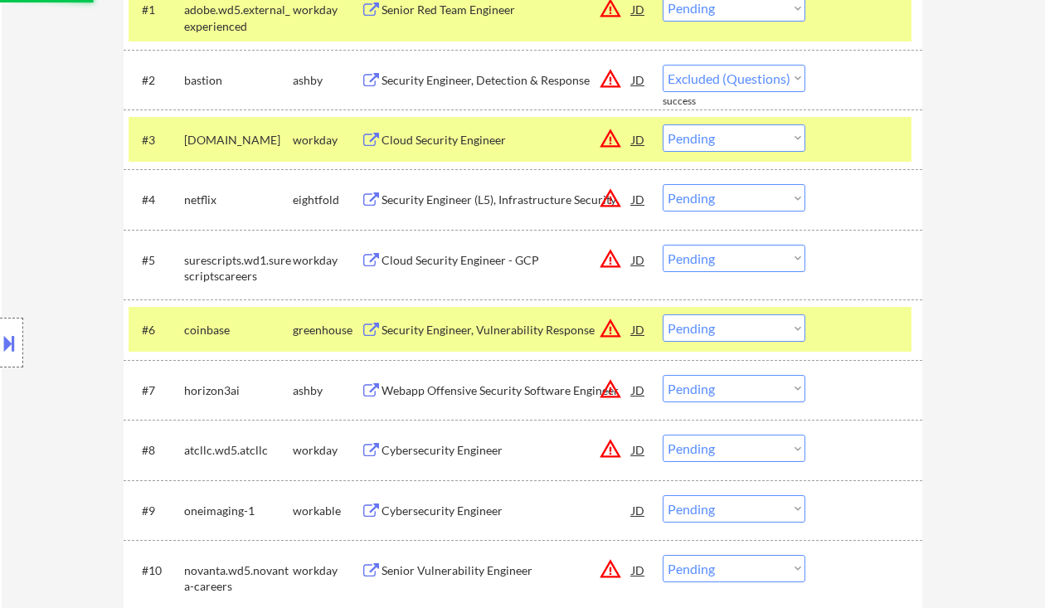
select select ""pending""
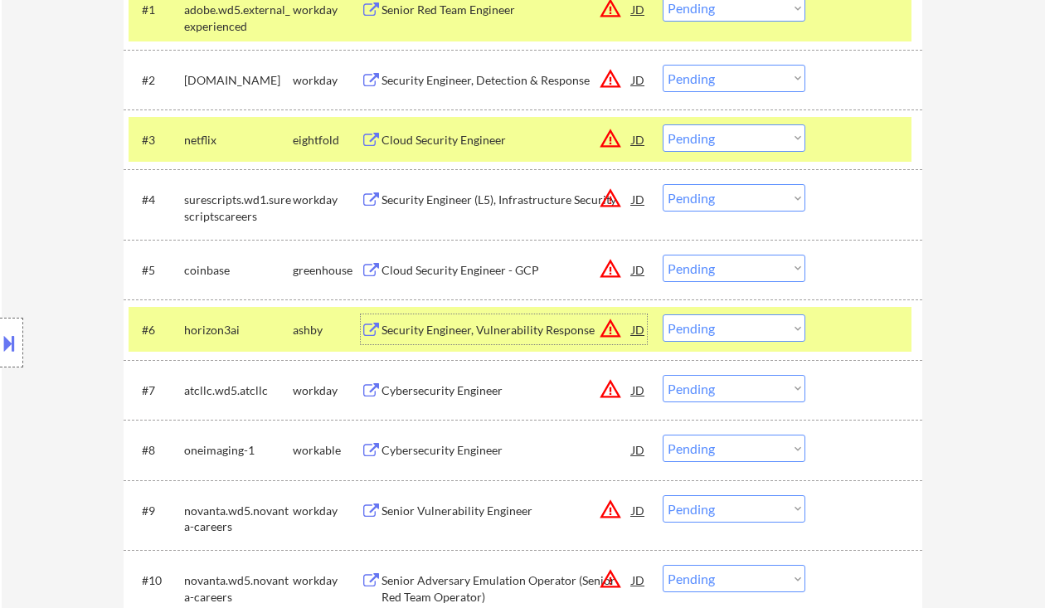
scroll to position [332, 0]
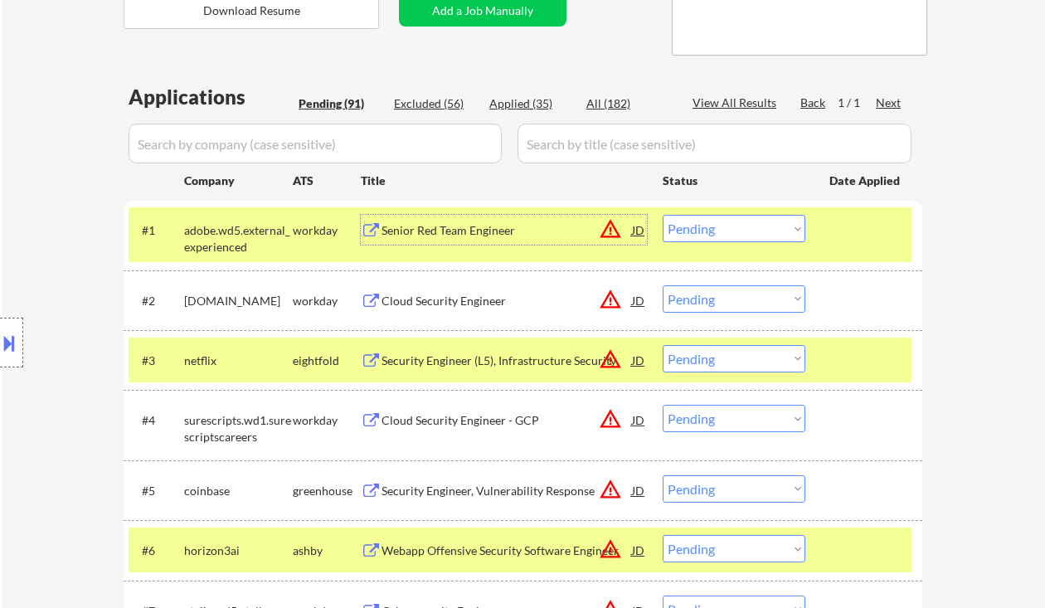
click at [478, 229] on div "Senior Red Team Engineer" at bounding box center [506, 230] width 250 height 17
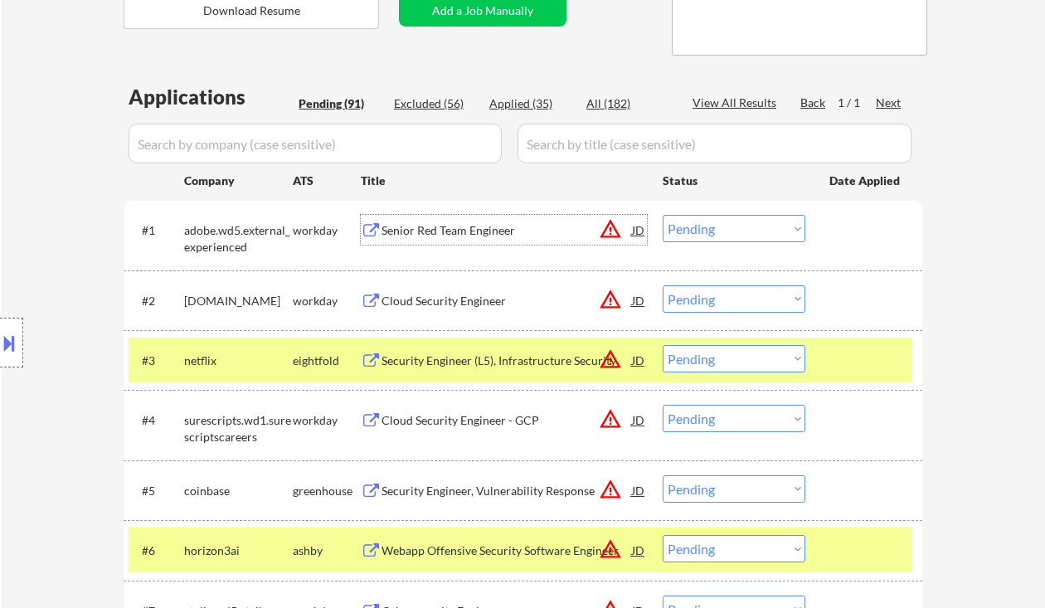
drag, startPoint x: 696, startPoint y: 223, endPoint x: 737, endPoint y: 241, distance: 45.3
click at [696, 223] on select "Choose an option... Pending Applied Excluded (Questions) Excluded (Expired) Exc…" at bounding box center [734, 228] width 143 height 27
click at [663, 215] on select "Choose an option... Pending Applied Excluded (Questions) Excluded (Expired) Exc…" at bounding box center [734, 228] width 143 height 27
click at [481, 294] on div "Cloud Security Engineer" at bounding box center [506, 301] width 250 height 17
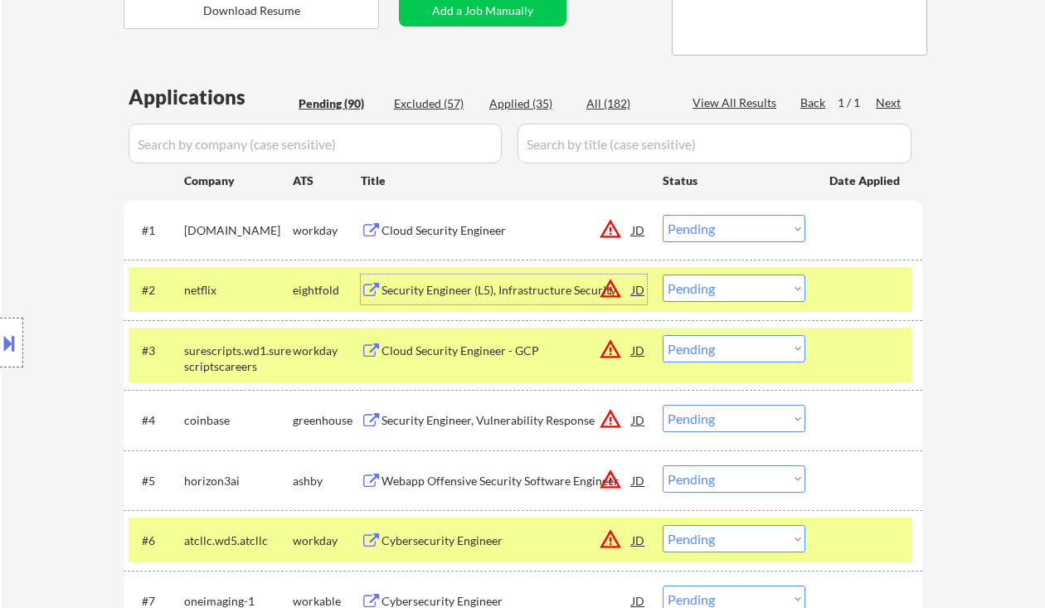
drag, startPoint x: 721, startPoint y: 220, endPoint x: 736, endPoint y: 238, distance: 23.1
click at [721, 220] on select "Choose an option... Pending Applied Excluded (Questions) Excluded (Expired) Exc…" at bounding box center [734, 228] width 143 height 27
click at [663, 215] on select "Choose an option... Pending Applied Excluded (Questions) Excluded (Expired) Exc…" at bounding box center [734, 228] width 143 height 27
click at [505, 344] on div "Cloud Security Engineer - GCP" at bounding box center [506, 350] width 250 height 17
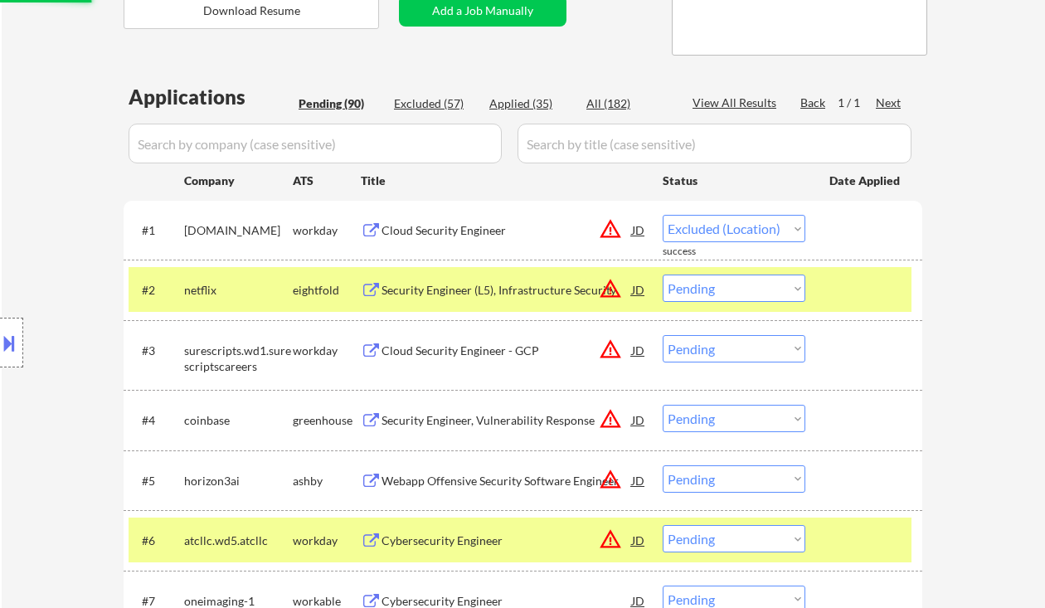
select select ""pending""
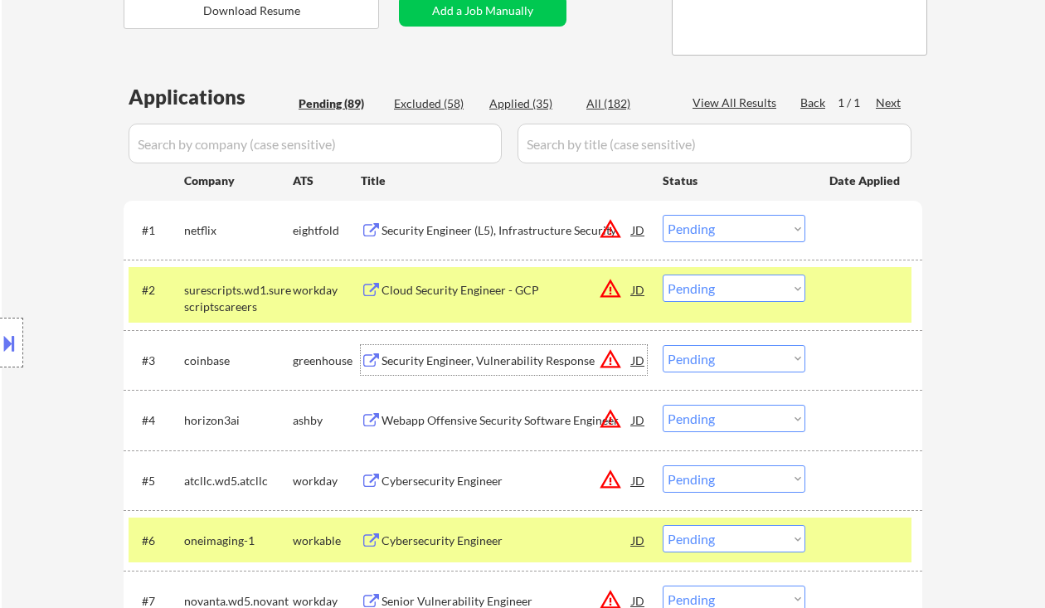
drag, startPoint x: 721, startPoint y: 289, endPoint x: 731, endPoint y: 301, distance: 15.9
click at [721, 289] on select "Choose an option... Pending Applied Excluded (Questions) Excluded (Expired) Exc…" at bounding box center [734, 287] width 143 height 27
click at [663, 274] on select "Choose an option... Pending Applied Excluded (Questions) Excluded (Expired) Exc…" at bounding box center [734, 287] width 143 height 27
click at [496, 367] on div "Security Engineer, Vulnerability Response" at bounding box center [506, 360] width 250 height 17
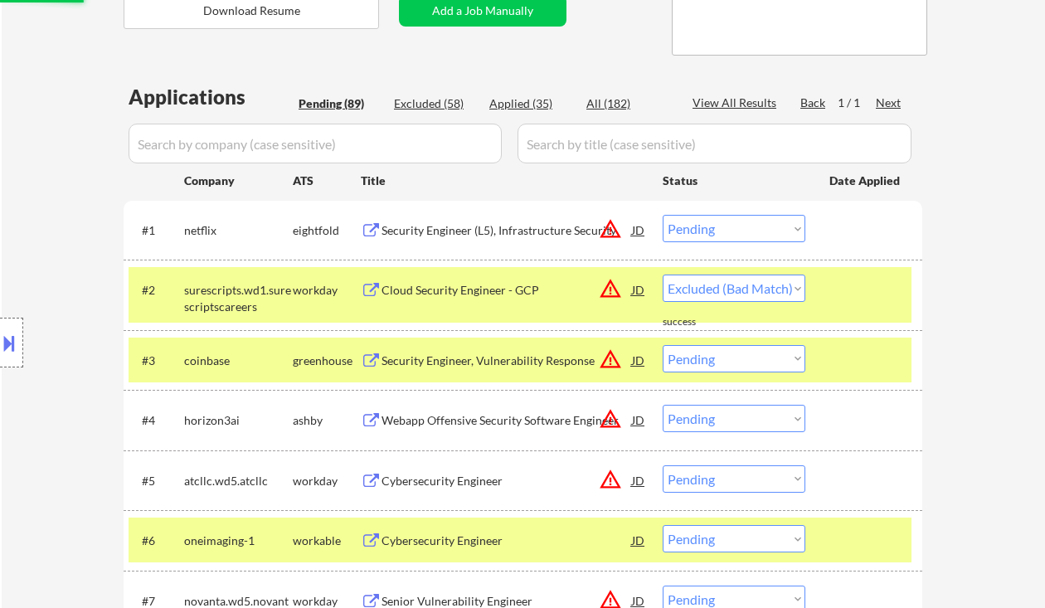
select select ""pending""
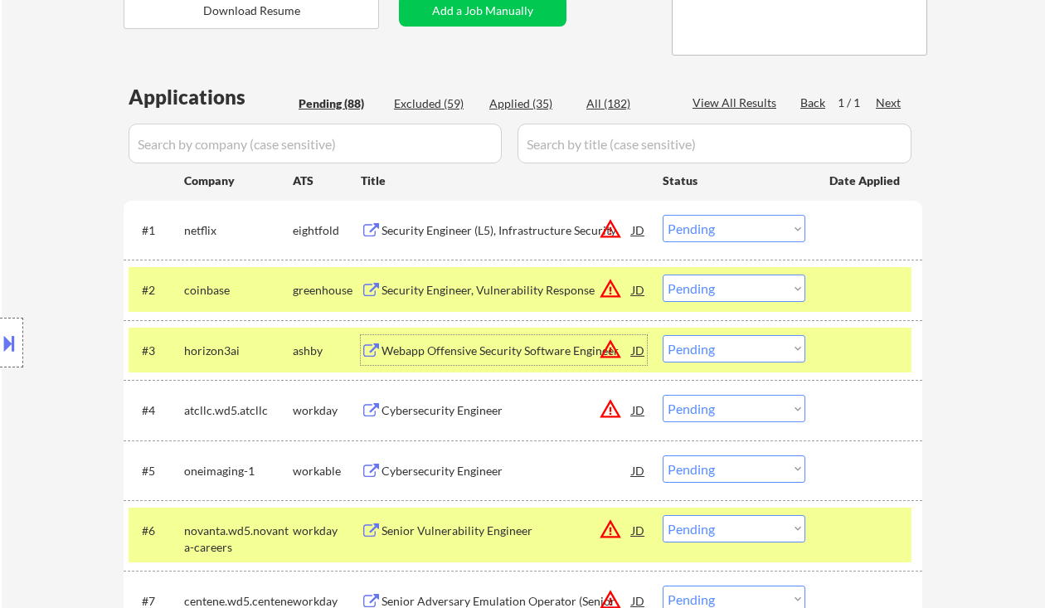
click at [527, 364] on div "Webapp Offensive Security Software Engineer" at bounding box center [506, 350] width 250 height 30
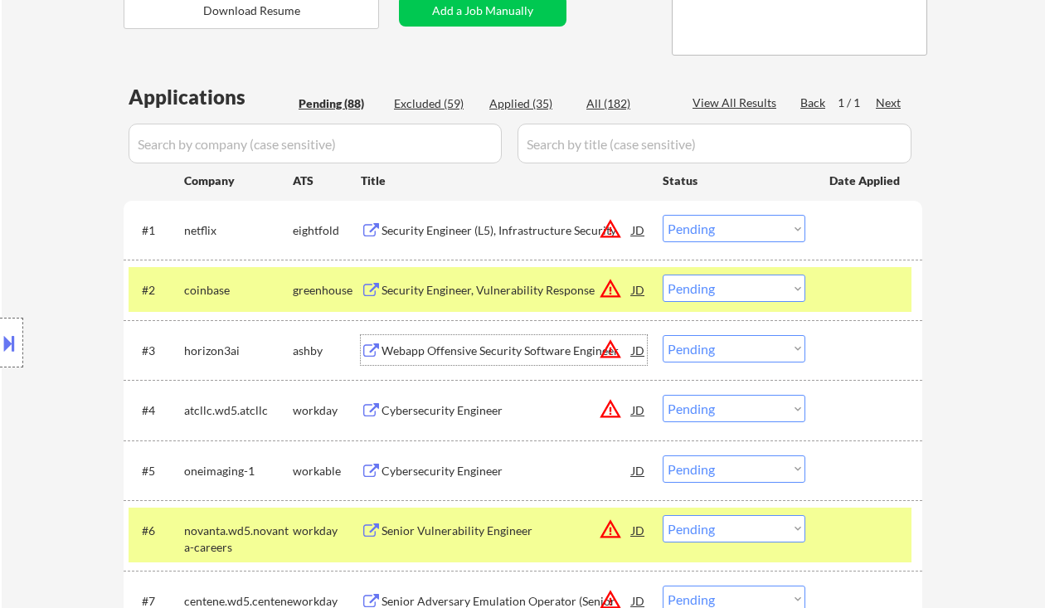
click at [699, 343] on select "Choose an option... Pending Applied Excluded (Questions) Excluded (Expired) Exc…" at bounding box center [734, 348] width 143 height 27
click at [663, 335] on select "Choose an option... Pending Applied Excluded (Questions) Excluded (Expired) Exc…" at bounding box center [734, 348] width 143 height 27
click at [476, 406] on div "Cybersecurity Engineer" at bounding box center [506, 410] width 250 height 17
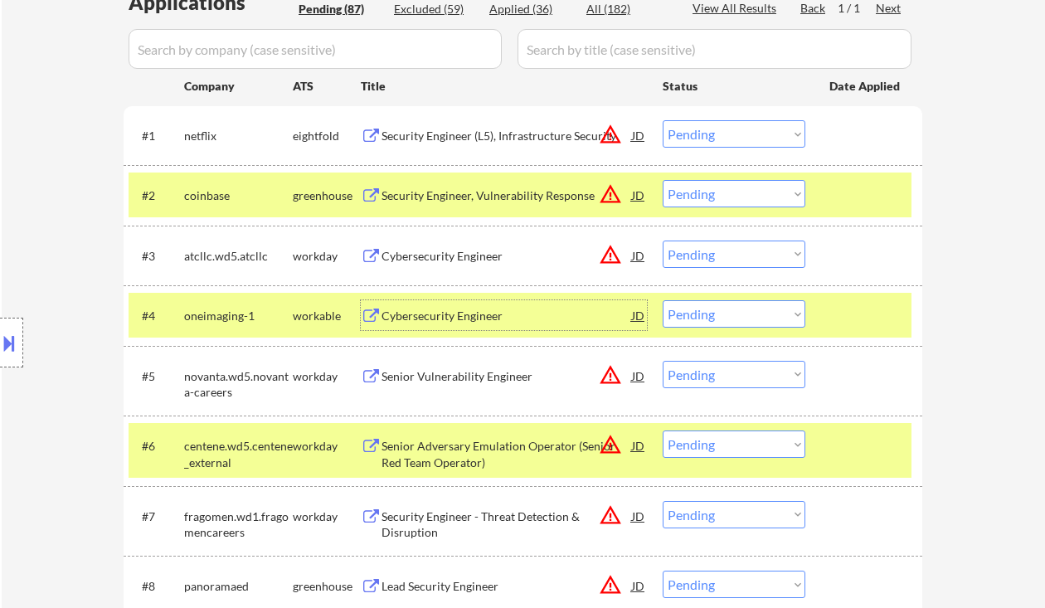
scroll to position [442, 0]
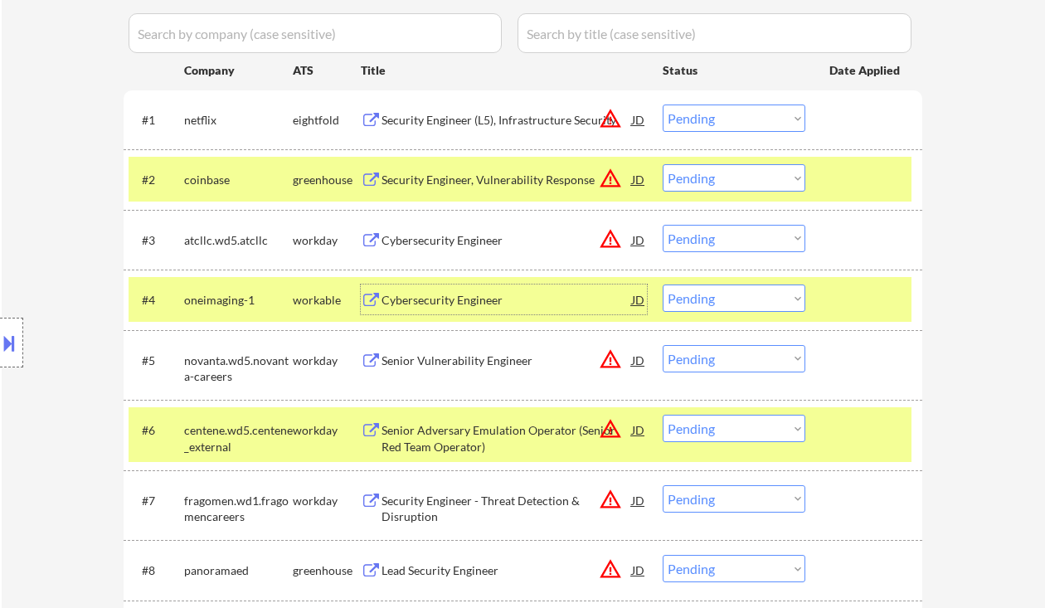
click at [746, 240] on select "Choose an option... Pending Applied Excluded (Questions) Excluded (Expired) Exc…" at bounding box center [734, 238] width 143 height 27
click at [663, 225] on select "Choose an option... Pending Applied Excluded (Questions) Excluded (Expired) Exc…" at bounding box center [734, 238] width 143 height 27
click at [481, 313] on div "Cybersecurity Engineer" at bounding box center [506, 299] width 250 height 30
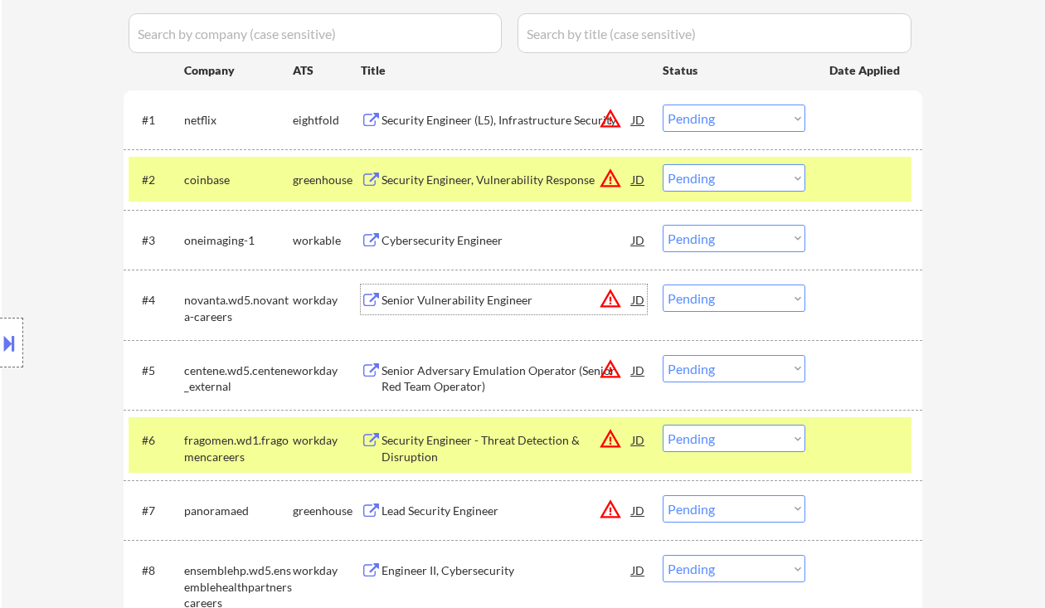
click at [710, 245] on select "Choose an option... Pending Applied Excluded (Questions) Excluded (Expired) Exc…" at bounding box center [734, 238] width 143 height 27
click at [663, 225] on select "Choose an option... Pending Applied Excluded (Questions) Excluded (Expired) Exc…" at bounding box center [734, 238] width 143 height 27
click at [453, 301] on div "Senior Vulnerability Engineer" at bounding box center [506, 300] width 250 height 17
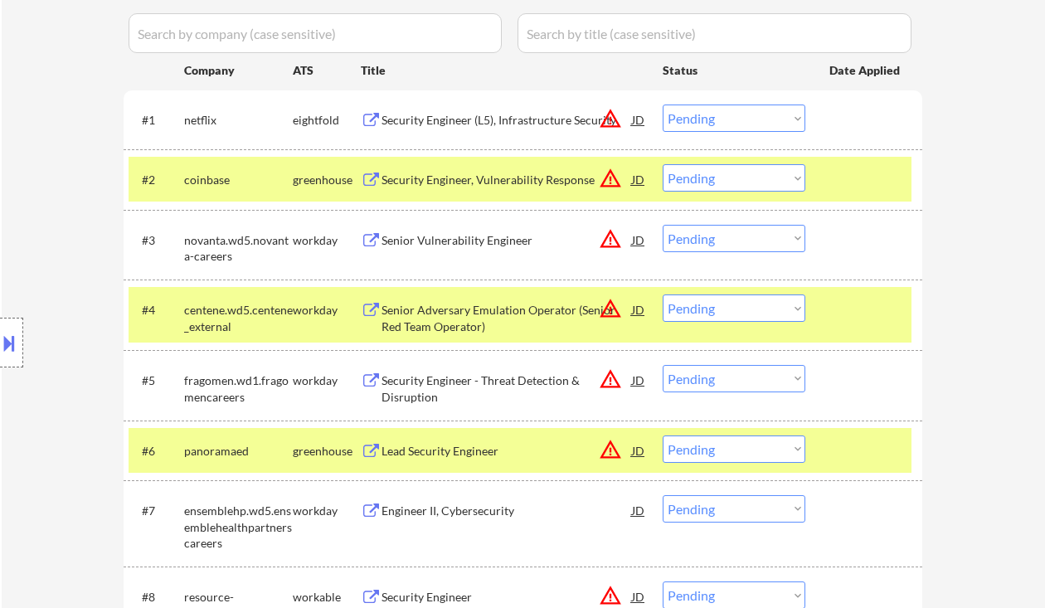
click at [750, 242] on select "Choose an option... Pending Applied Excluded (Questions) Excluded (Expired) Exc…" at bounding box center [734, 238] width 143 height 27
click at [663, 225] on select "Choose an option... Pending Applied Excluded (Questions) Excluded (Expired) Exc…" at bounding box center [734, 238] width 143 height 27
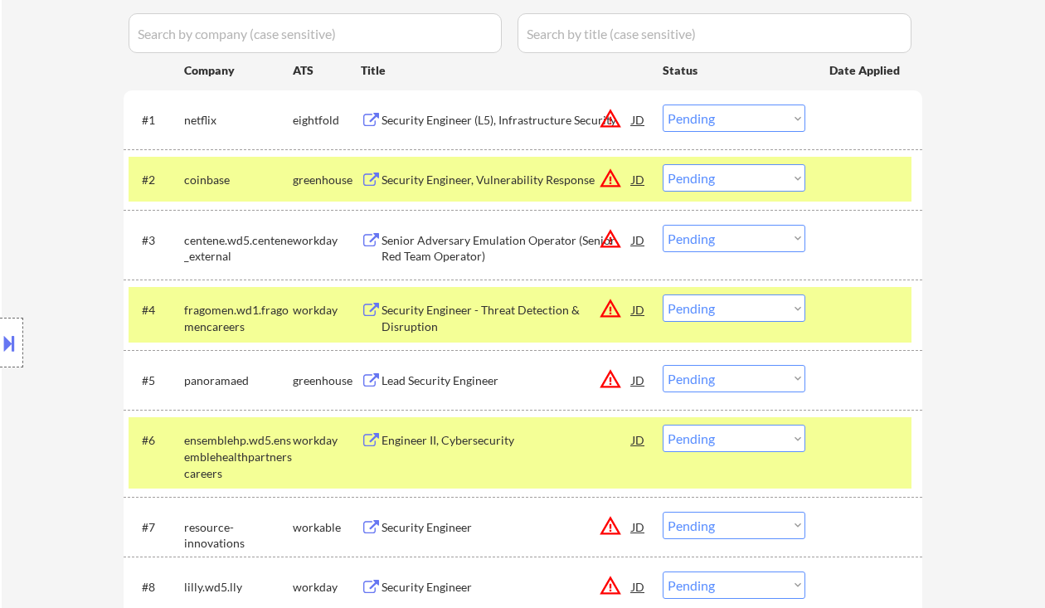
drag, startPoint x: 697, startPoint y: 235, endPoint x: 722, endPoint y: 247, distance: 28.6
click at [697, 235] on select "Choose an option... Pending Applied Excluded (Questions) Excluded (Expired) Exc…" at bounding box center [734, 238] width 143 height 27
click at [663, 225] on select "Choose an option... Pending Applied Excluded (Questions) Excluded (Expired) Exc…" at bounding box center [734, 238] width 143 height 27
click at [507, 317] on div "Security Engineer - Threat Detection & Disruption" at bounding box center [506, 318] width 250 height 32
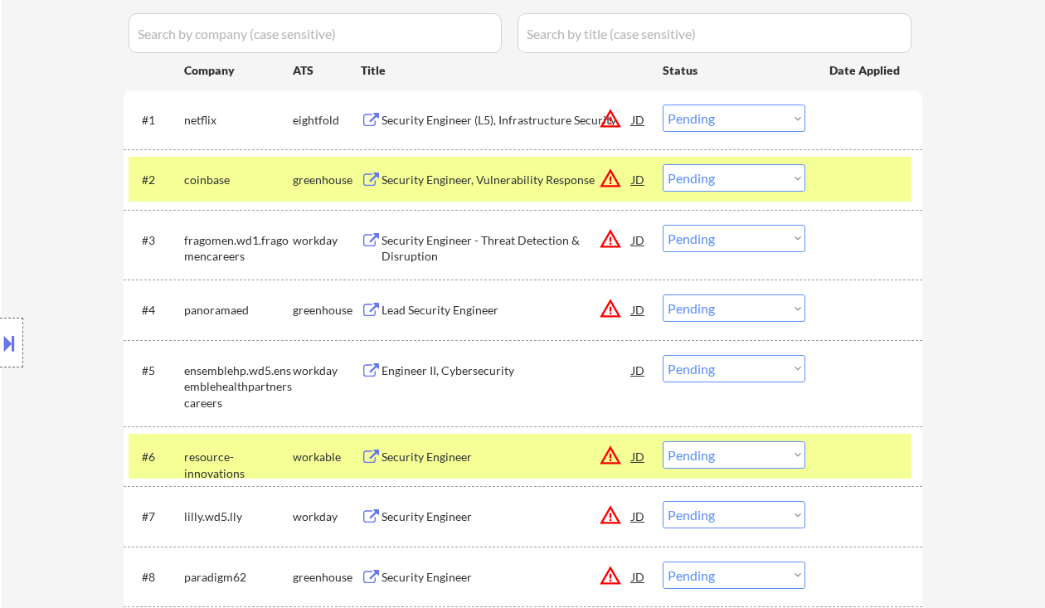
click at [728, 231] on select "Choose an option... Pending Applied Excluded (Questions) Excluded (Expired) Exc…" at bounding box center [734, 238] width 143 height 27
click at [663, 225] on select "Choose an option... Pending Applied Excluded (Questions) Excluded (Expired) Exc…" at bounding box center [734, 238] width 143 height 27
click at [487, 304] on div "Lead Security Engineer" at bounding box center [506, 310] width 250 height 17
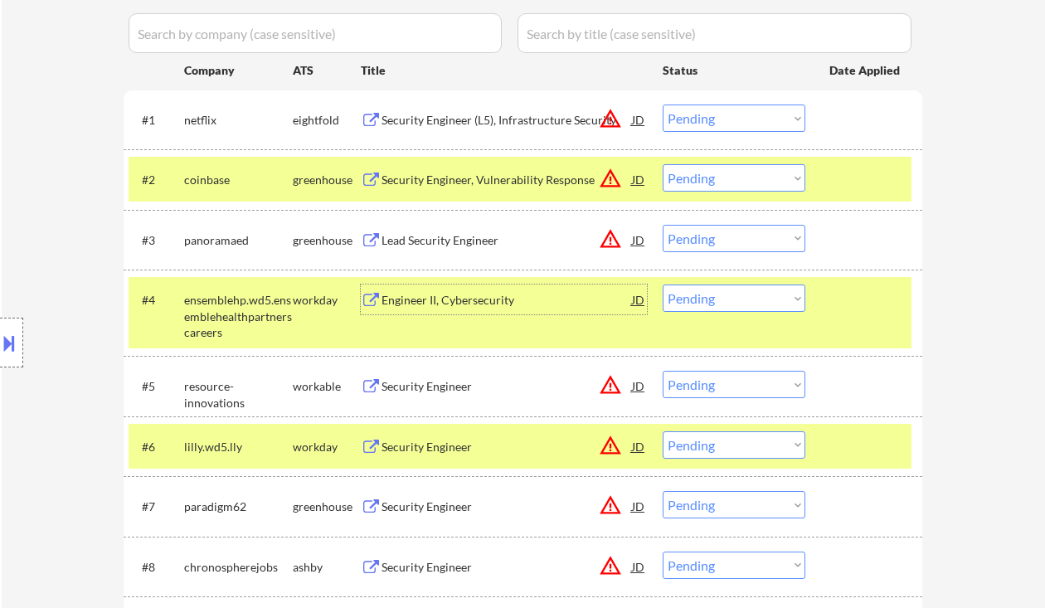
click at [686, 236] on select "Choose an option... Pending Applied Excluded (Questions) Excluded (Expired) Exc…" at bounding box center [734, 238] width 143 height 27
click at [663, 225] on select "Choose an option... Pending Applied Excluded (Questions) Excluded (Expired) Exc…" at bounding box center [734, 238] width 143 height 27
click at [503, 304] on div "Engineer II, Cybersecurity" at bounding box center [506, 300] width 250 height 17
select select ""pending""
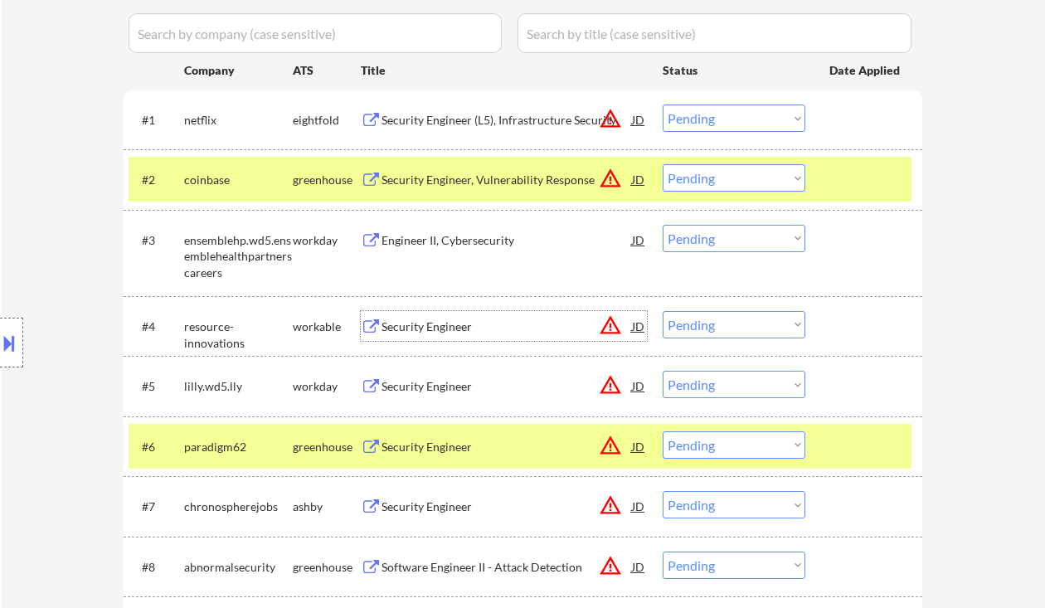
click at [729, 328] on select "Choose an option... Pending Applied Excluded (Questions) Excluded (Expired) Exc…" at bounding box center [734, 324] width 143 height 27
click at [663, 311] on select "Choose an option... Pending Applied Excluded (Questions) Excluded (Expired) Exc…" at bounding box center [734, 324] width 143 height 27
click at [442, 240] on div "Engineer II, Cybersecurity" at bounding box center [506, 240] width 250 height 17
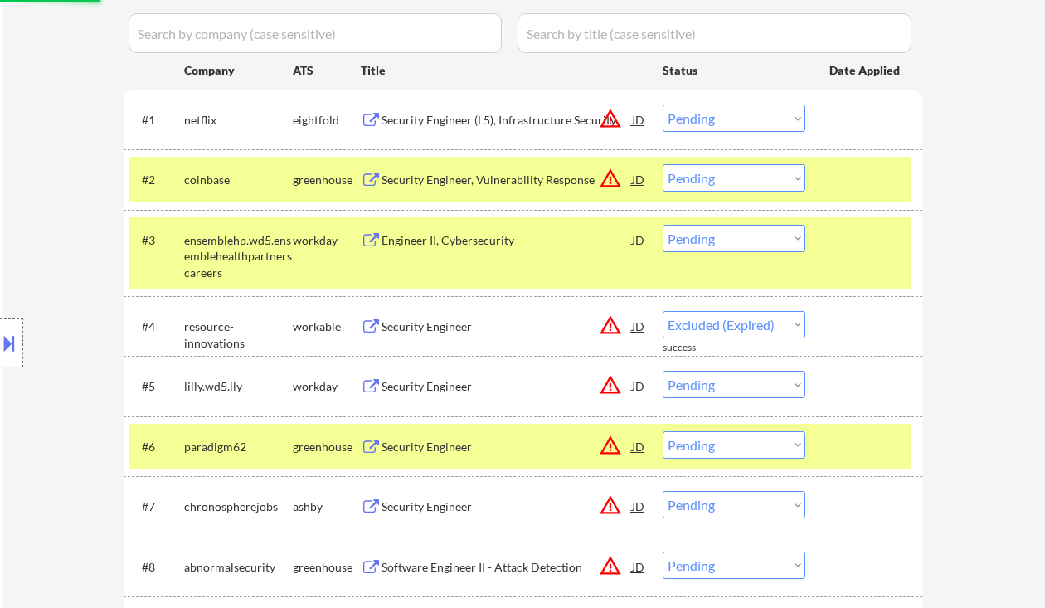
select select ""pending""
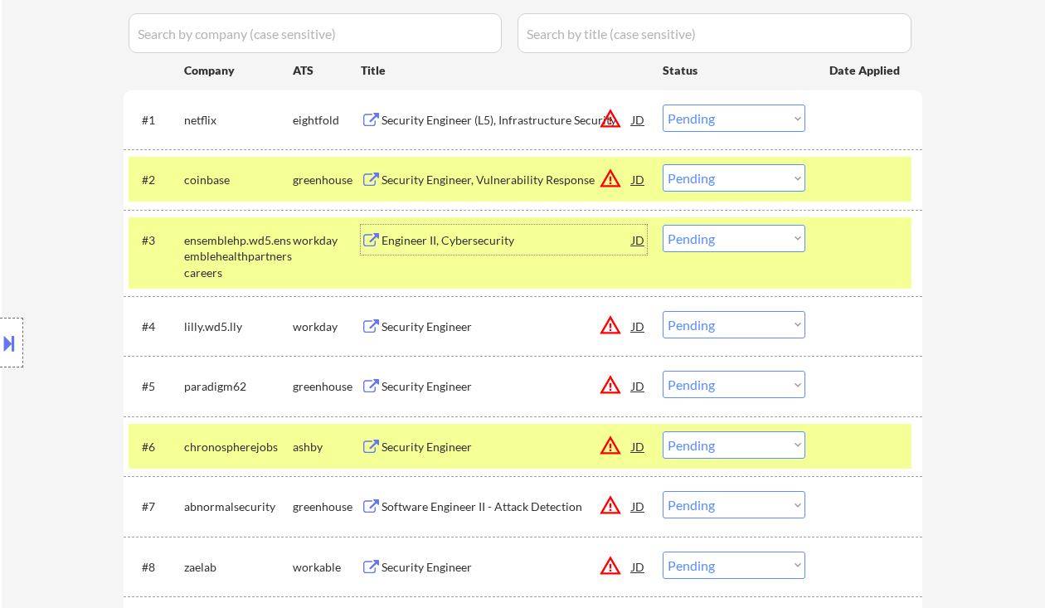
drag, startPoint x: 720, startPoint y: 237, endPoint x: 727, endPoint y: 250, distance: 15.2
click at [720, 237] on select "Choose an option... Pending Applied Excluded (Questions) Excluded (Expired) Exc…" at bounding box center [734, 238] width 143 height 27
click at [663, 225] on select "Choose an option... Pending Applied Excluded (Questions) Excluded (Expired) Exc…" at bounding box center [734, 238] width 143 height 27
click at [452, 326] on div "Security Engineer" at bounding box center [506, 326] width 250 height 17
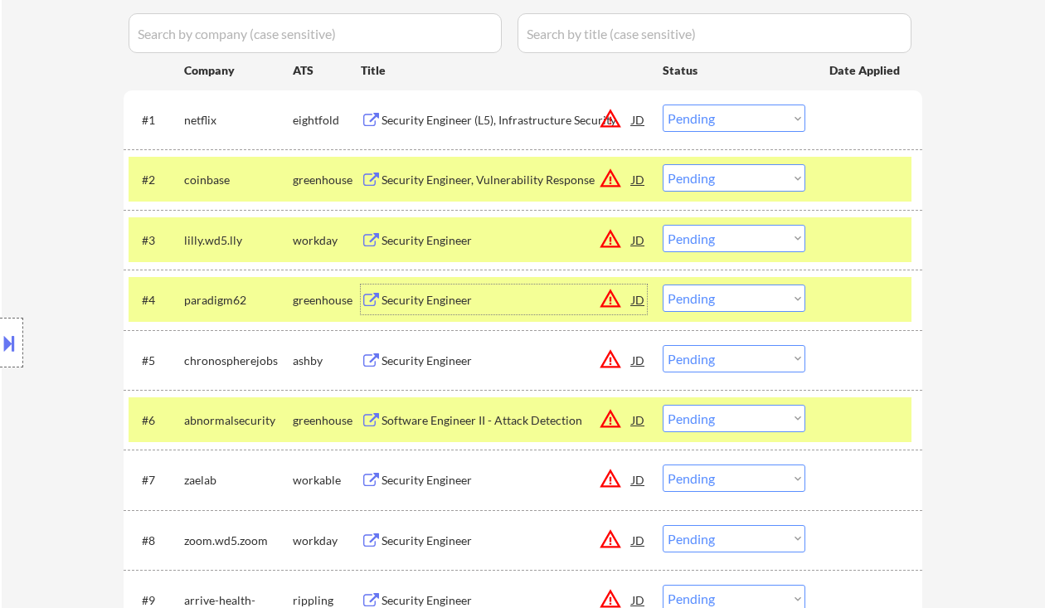
click at [672, 236] on select "Choose an option... Pending Applied Excluded (Questions) Excluded (Expired) Exc…" at bounding box center [734, 238] width 143 height 27
click at [663, 225] on select "Choose an option... Pending Applied Excluded (Questions) Excluded (Expired) Exc…" at bounding box center [734, 238] width 143 height 27
click at [467, 305] on div "Security Engineer" at bounding box center [506, 300] width 250 height 17
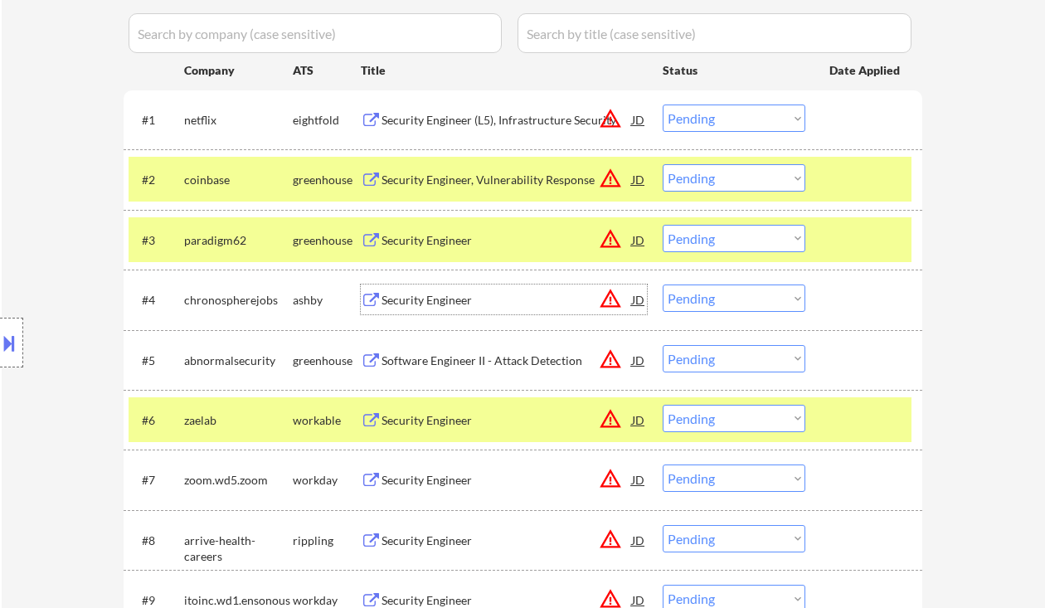
click at [641, 294] on div "JD" at bounding box center [638, 299] width 17 height 30
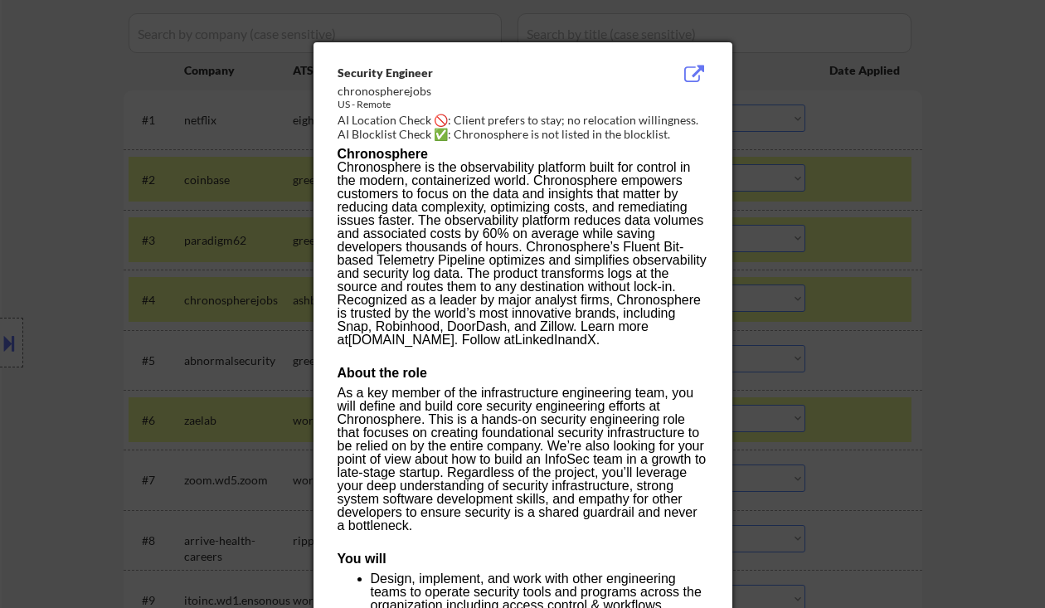
click at [986, 300] on div at bounding box center [522, 304] width 1045 height 608
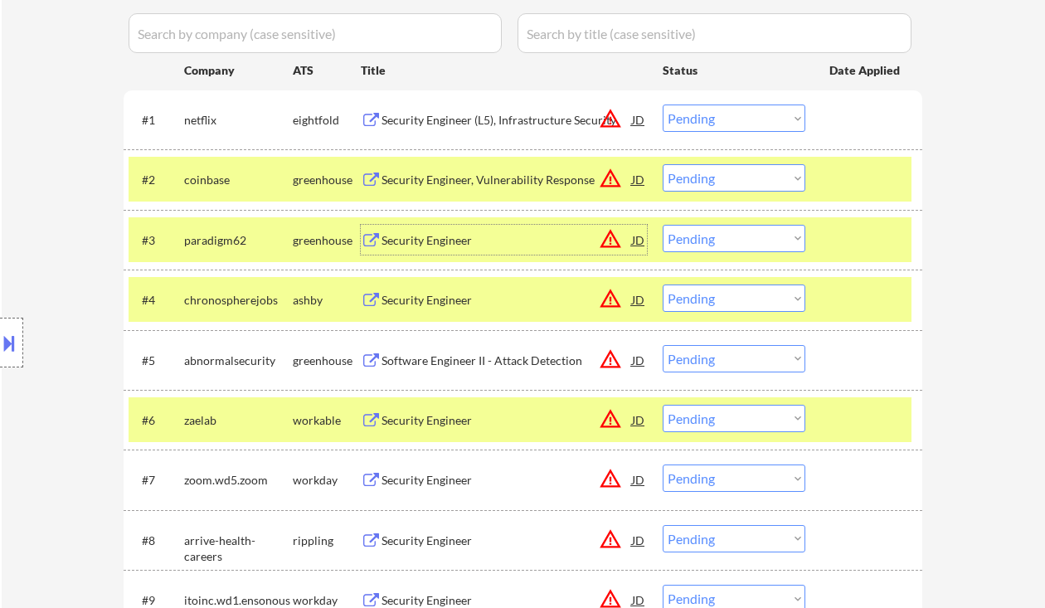
click at [403, 238] on div "Security Engineer" at bounding box center [506, 240] width 250 height 17
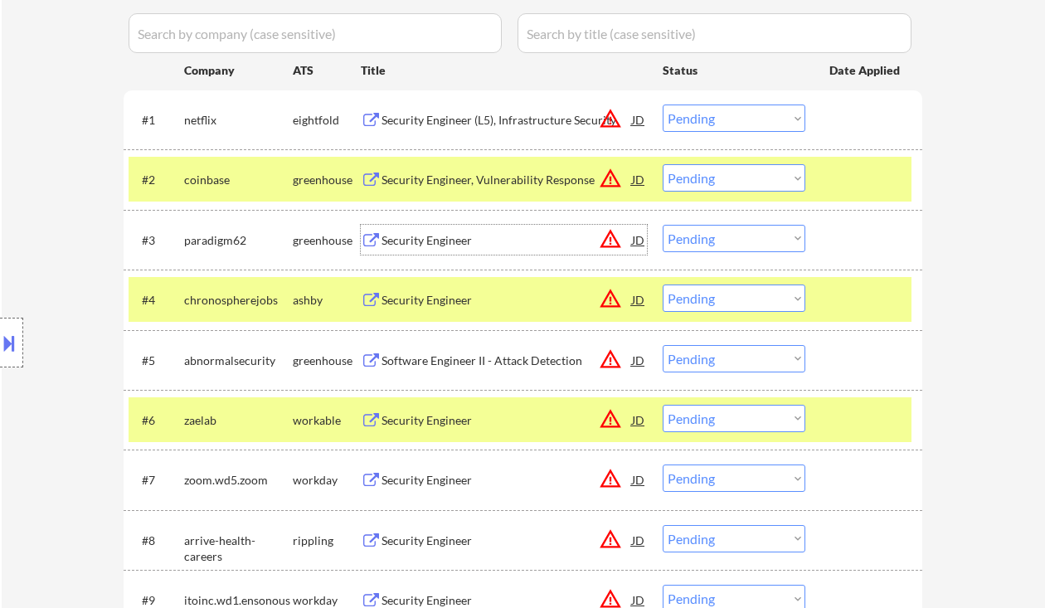
click at [776, 228] on select "Choose an option... Pending Applied Excluded (Questions) Excluded (Expired) Exc…" at bounding box center [734, 238] width 143 height 27
click at [663, 225] on select "Choose an option... Pending Applied Excluded (Questions) Excluded (Expired) Exc…" at bounding box center [734, 238] width 143 height 27
click at [451, 304] on div "Security Engineer" at bounding box center [506, 300] width 250 height 17
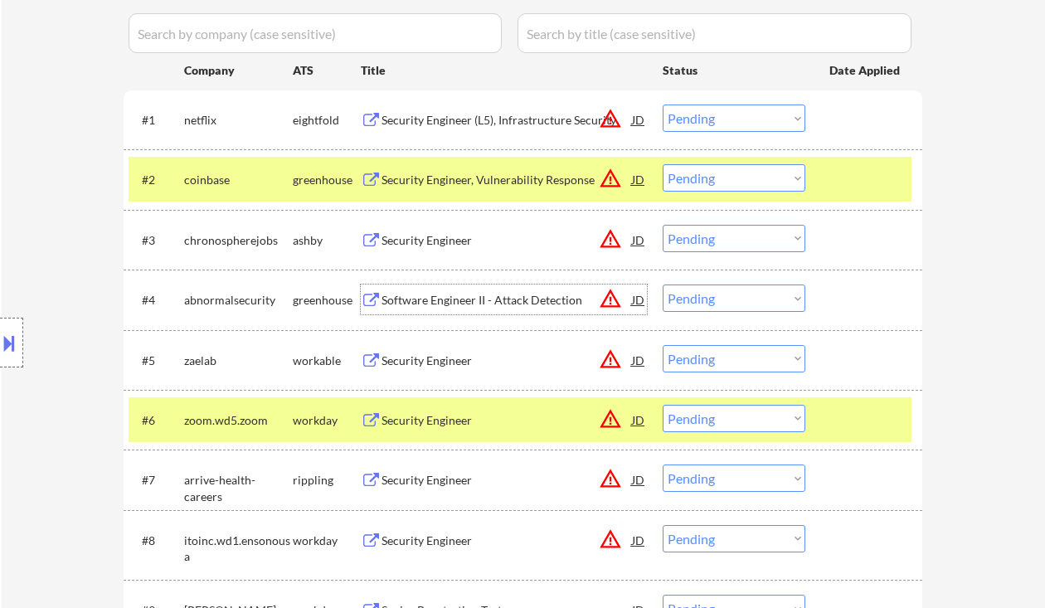
click at [725, 240] on select "Choose an option... Pending Applied Excluded (Questions) Excluded (Expired) Exc…" at bounding box center [734, 238] width 143 height 27
click at [663, 225] on select "Choose an option... Pending Applied Excluded (Questions) Excluded (Expired) Exc…" at bounding box center [734, 238] width 143 height 27
click at [492, 300] on div "Software Engineer II - Attack Detection" at bounding box center [506, 300] width 250 height 17
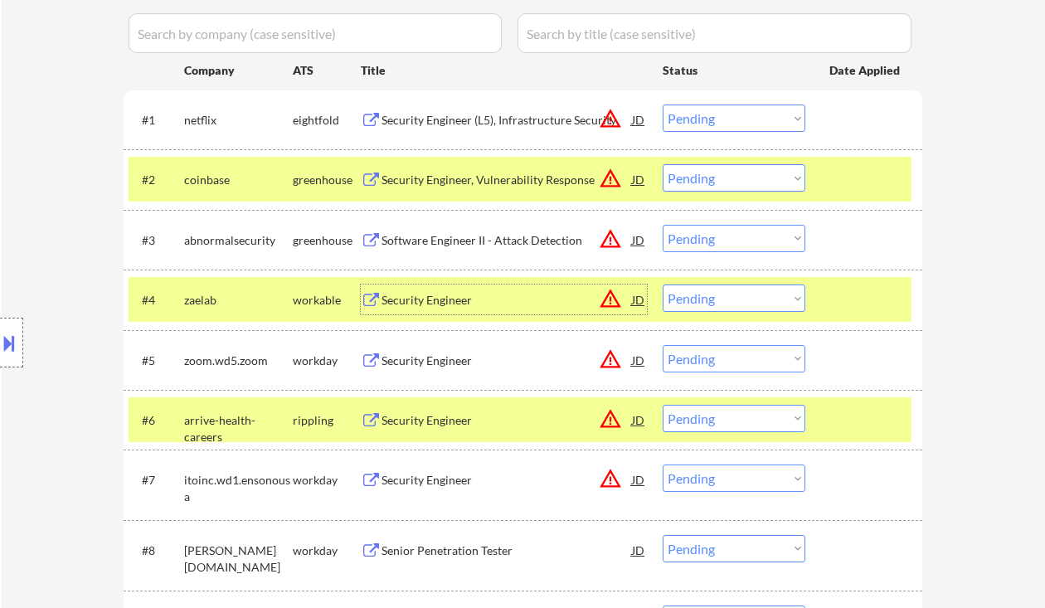
click at [690, 231] on select "Choose an option... Pending Applied Excluded (Questions) Excluded (Expired) Exc…" at bounding box center [734, 238] width 143 height 27
click at [663, 225] on select "Choose an option... Pending Applied Excluded (Questions) Excluded (Expired) Exc…" at bounding box center [734, 238] width 143 height 27
click at [480, 306] on div "Security Engineer" at bounding box center [506, 300] width 250 height 17
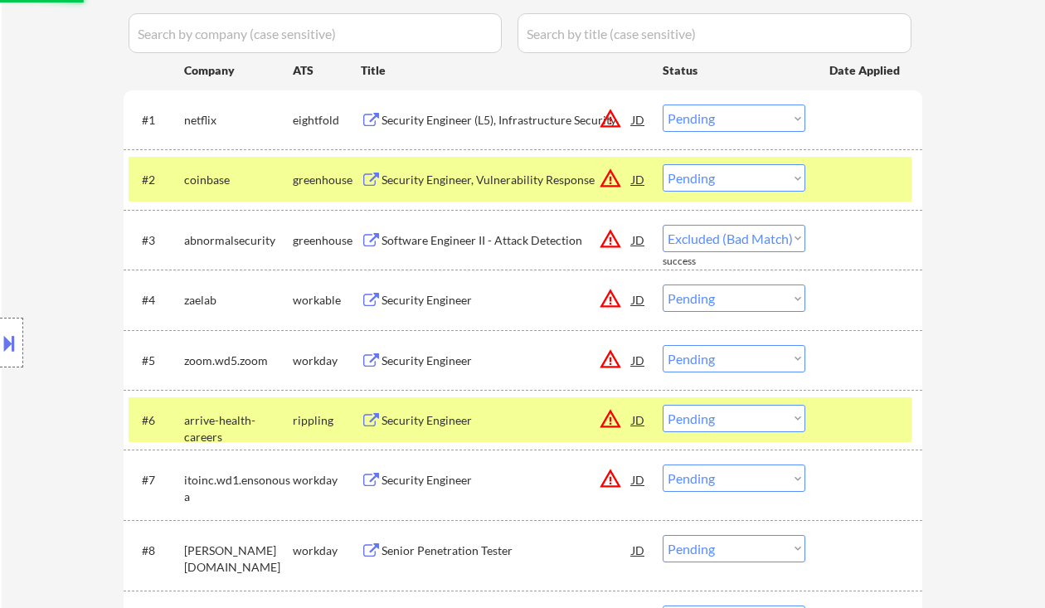
select select ""pending""
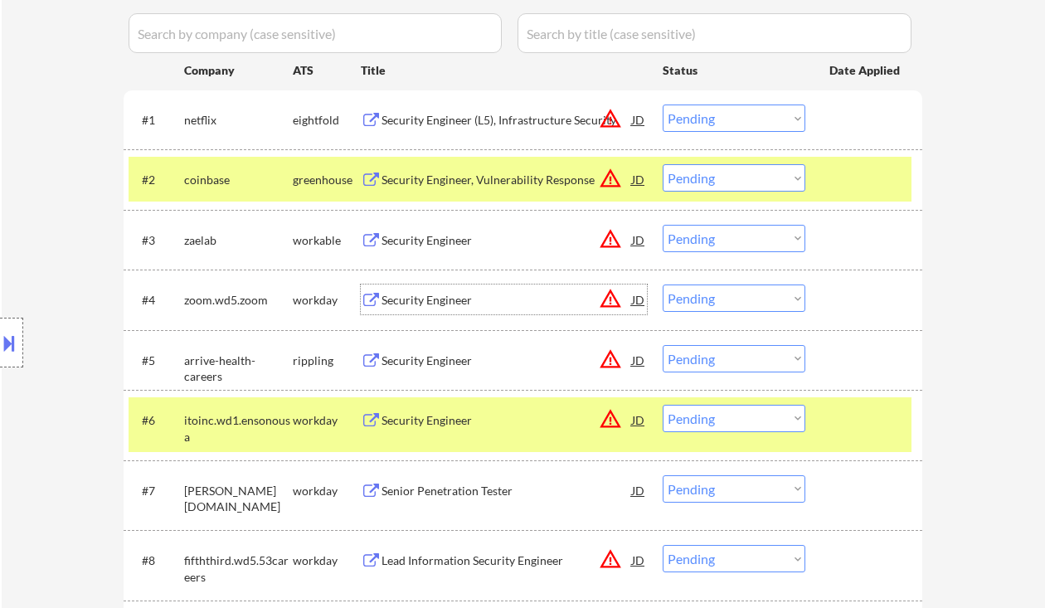
click at [454, 358] on div "Security Engineer" at bounding box center [506, 360] width 250 height 17
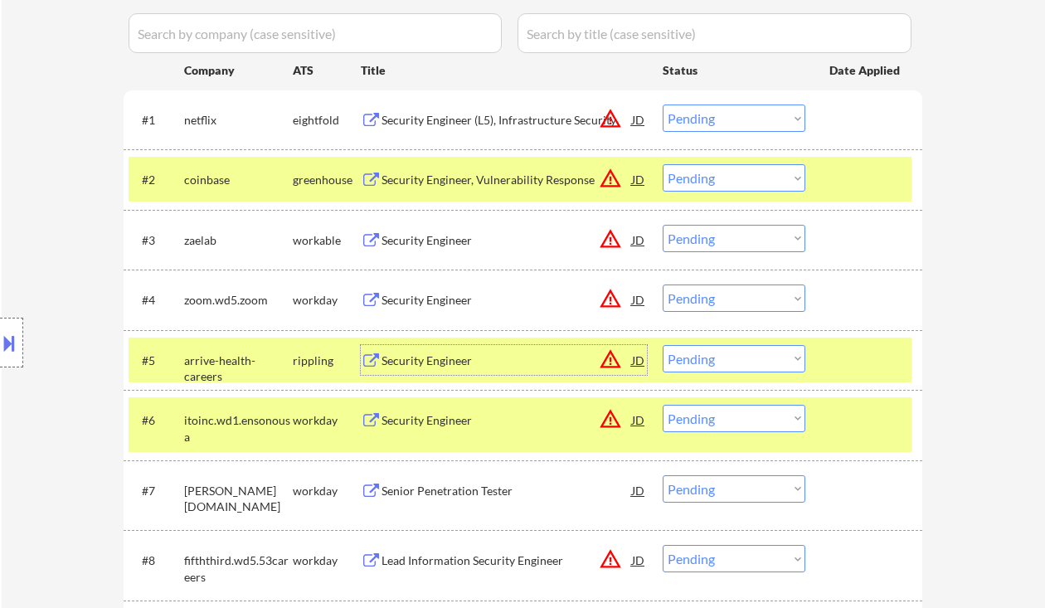
click at [735, 363] on select "Choose an option... Pending Applied Excluded (Questions) Excluded (Expired) Exc…" at bounding box center [734, 358] width 143 height 27
click at [663, 345] on select "Choose an option... Pending Applied Excluded (Questions) Excluded (Expired) Exc…" at bounding box center [734, 358] width 143 height 27
select select ""pending""
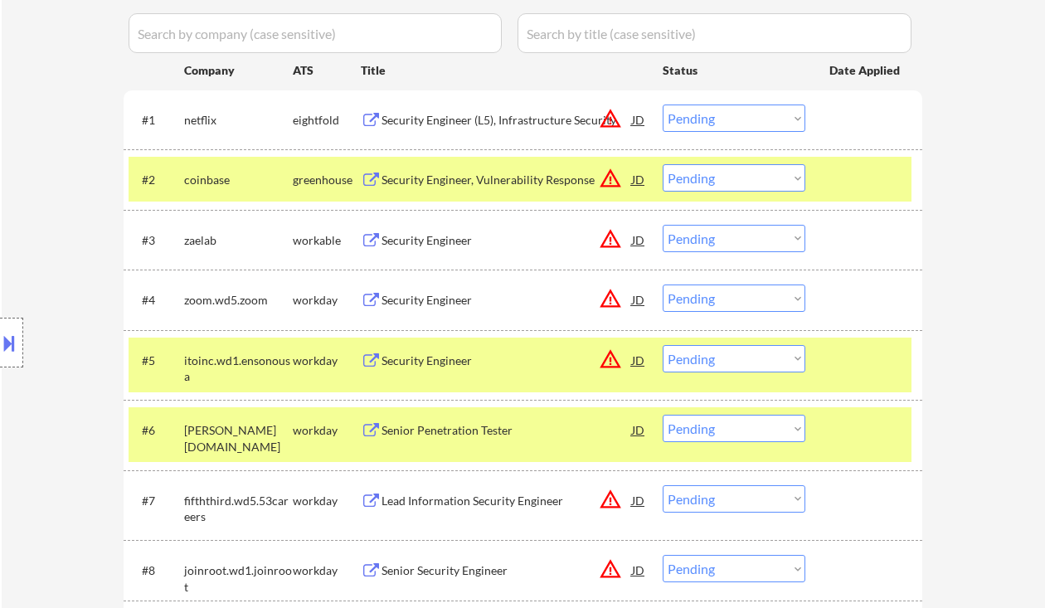
drag, startPoint x: 689, startPoint y: 239, endPoint x: 707, endPoint y: 250, distance: 21.6
click at [689, 239] on select "Choose an option... Pending Applied Excluded (Questions) Excluded (Expired) Exc…" at bounding box center [734, 238] width 143 height 27
click at [663, 225] on select "Choose an option... Pending Applied Excluded (Questions) Excluded (Expired) Exc…" at bounding box center [734, 238] width 143 height 27
click at [440, 302] on div "Security Engineer" at bounding box center [506, 300] width 250 height 17
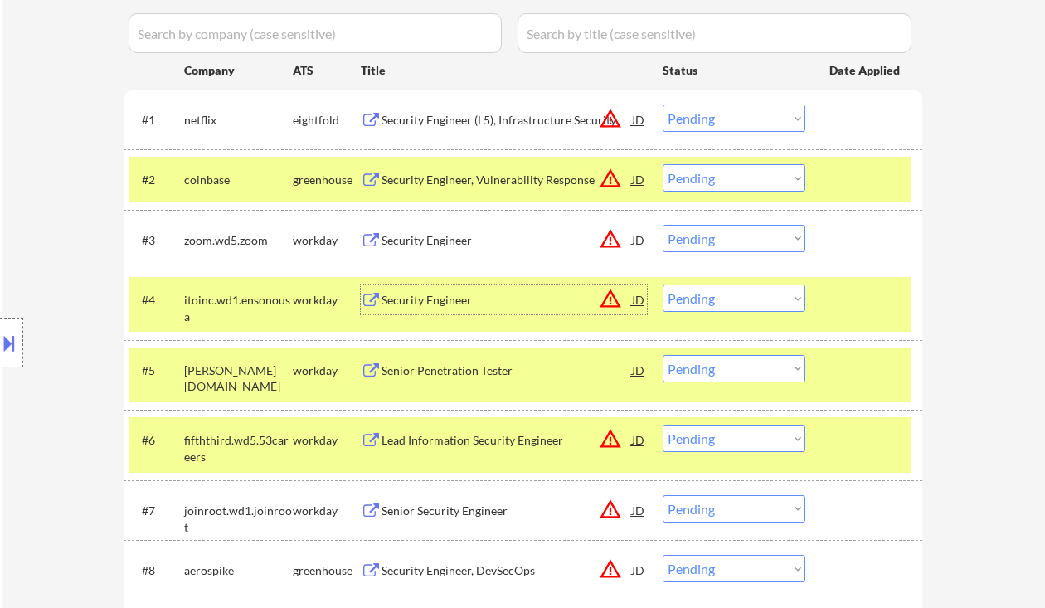
drag, startPoint x: 705, startPoint y: 234, endPoint x: 720, endPoint y: 250, distance: 22.3
click at [705, 234] on select "Choose an option... Pending Applied Excluded (Questions) Excluded (Expired) Exc…" at bounding box center [734, 238] width 143 height 27
click at [663, 225] on select "Choose an option... Pending Applied Excluded (Questions) Excluded (Expired) Exc…" at bounding box center [734, 238] width 143 height 27
click at [456, 297] on div "Security Engineer" at bounding box center [506, 300] width 250 height 17
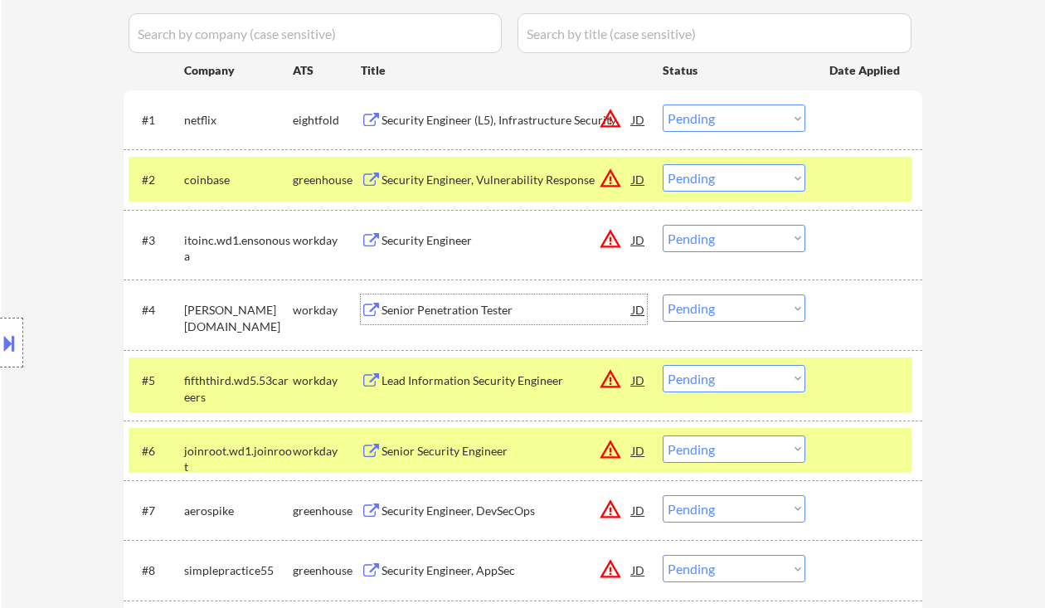
click at [715, 236] on select "Choose an option... Pending Applied Excluded (Questions) Excluded (Expired) Exc…" at bounding box center [734, 238] width 143 height 27
click at [663, 225] on select "Choose an option... Pending Applied Excluded (Questions) Excluded (Expired) Exc…" at bounding box center [734, 238] width 143 height 27
click at [481, 310] on div "Senior Penetration Tester" at bounding box center [506, 310] width 250 height 17
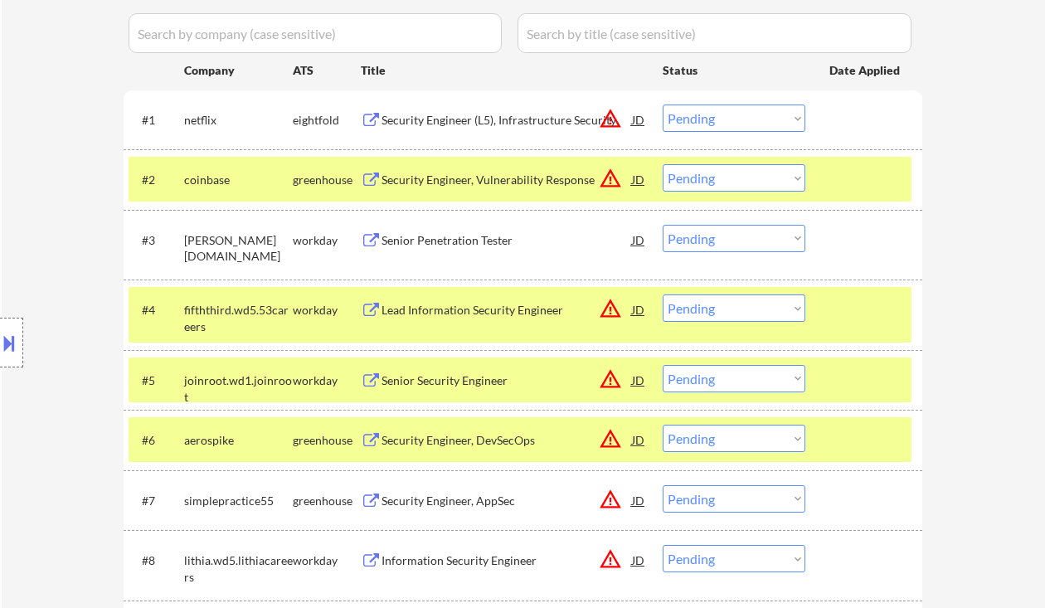
click at [778, 244] on select "Choose an option... Pending Applied Excluded (Questions) Excluded (Expired) Exc…" at bounding box center [734, 238] width 143 height 27
click at [663, 225] on select "Choose an option... Pending Applied Excluded (Questions) Excluded (Expired) Exc…" at bounding box center [734, 238] width 143 height 27
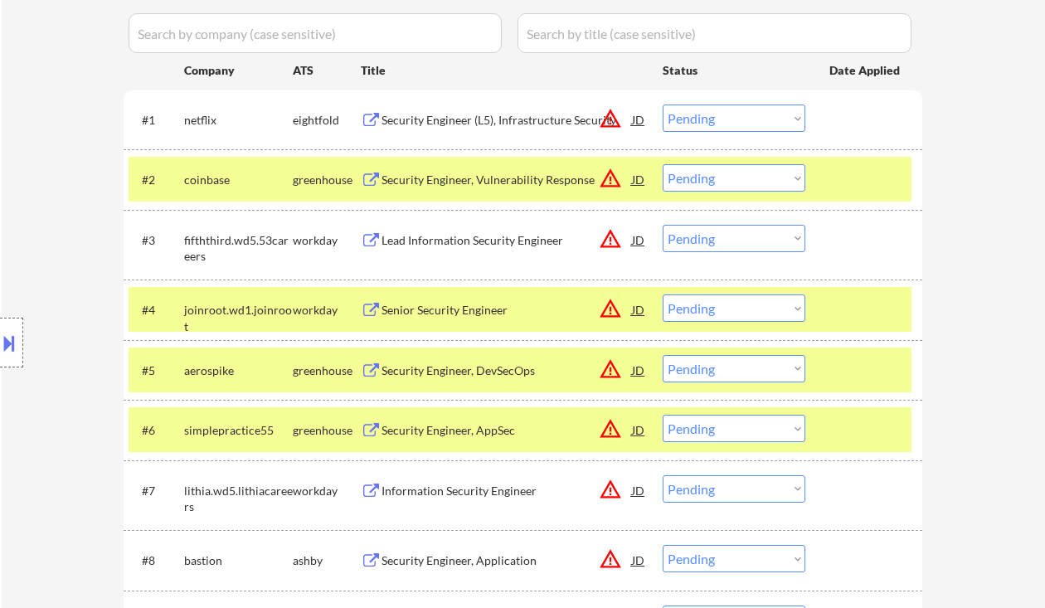
click at [496, 245] on div "Lead Information Security Engineer" at bounding box center [506, 240] width 250 height 17
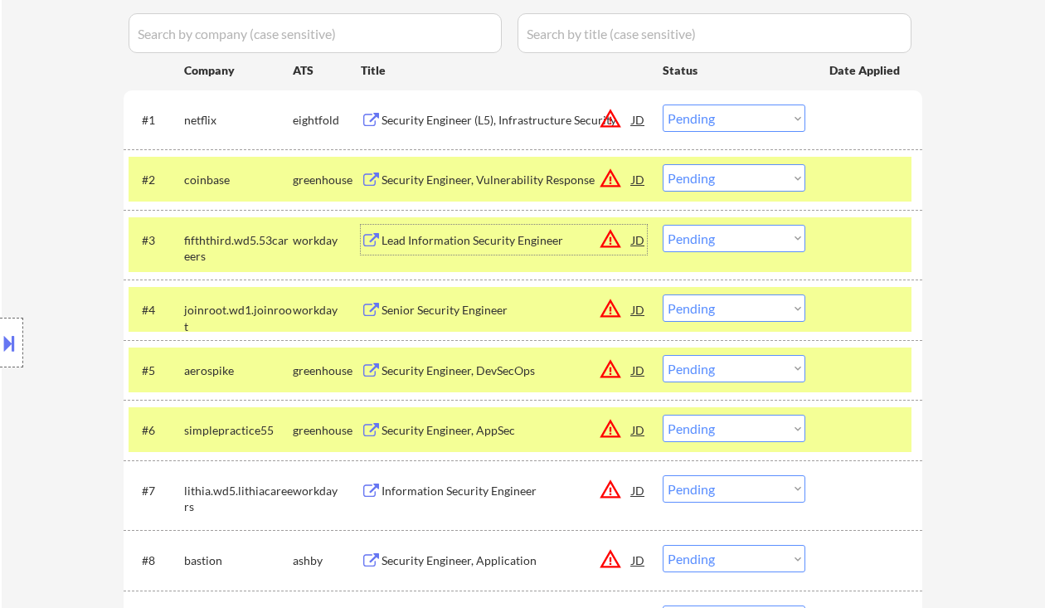
click at [691, 245] on select "Choose an option... Pending Applied Excluded (Questions) Excluded (Expired) Exc…" at bounding box center [734, 238] width 143 height 27
click at [663, 225] on select "Choose an option... Pending Applied Excluded (Questions) Excluded (Expired) Exc…" at bounding box center [734, 238] width 143 height 27
click at [443, 304] on div "Senior Security Engineer" at bounding box center [506, 310] width 250 height 17
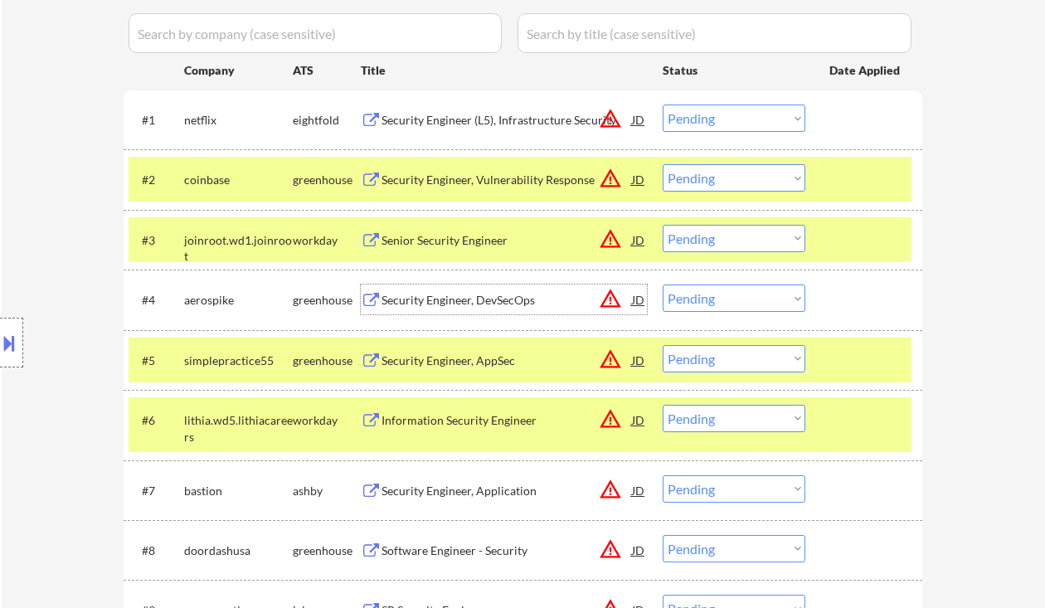
click at [721, 238] on select "Choose an option... Pending Applied Excluded (Questions) Excluded (Expired) Exc…" at bounding box center [734, 238] width 143 height 27
click at [663, 225] on select "Choose an option... Pending Applied Excluded (Questions) Excluded (Expired) Exc…" at bounding box center [734, 238] width 143 height 27
click at [508, 299] on div "Security Engineer, DevSecOps" at bounding box center [506, 300] width 250 height 17
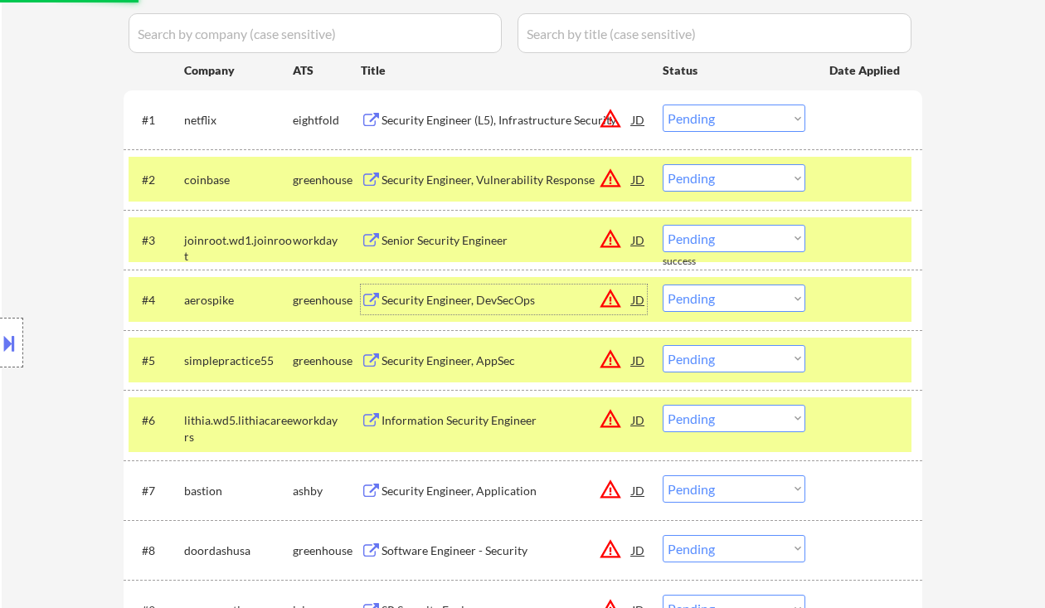
click at [716, 299] on select "Choose an option... Pending Applied Excluded (Questions) Excluded (Expired) Exc…" at bounding box center [734, 297] width 143 height 27
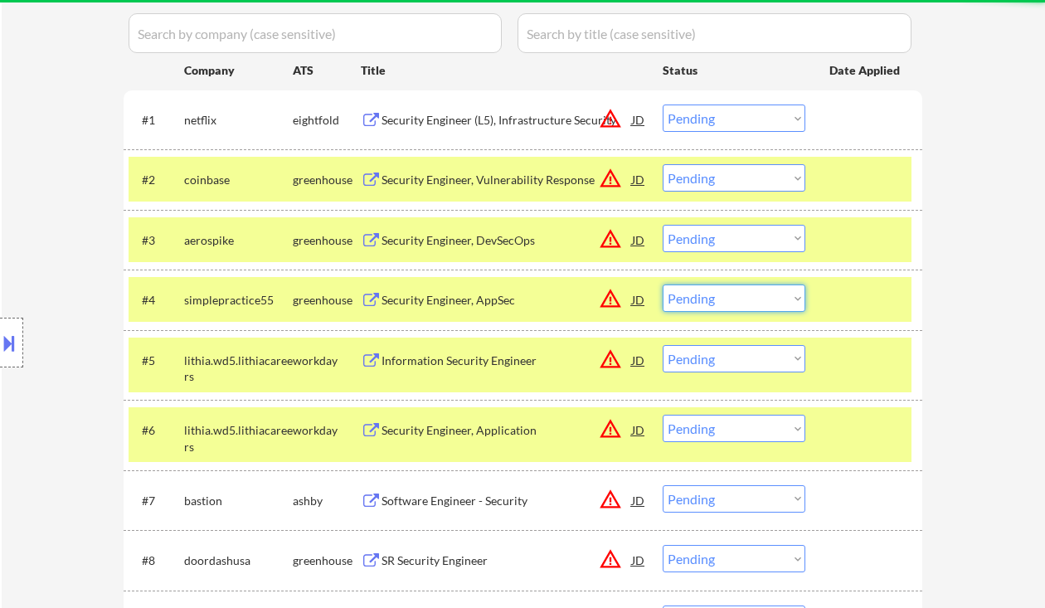
click at [716, 236] on select "Choose an option... Pending Applied Excluded (Questions) Excluded (Expired) Exc…" at bounding box center [734, 238] width 143 height 27
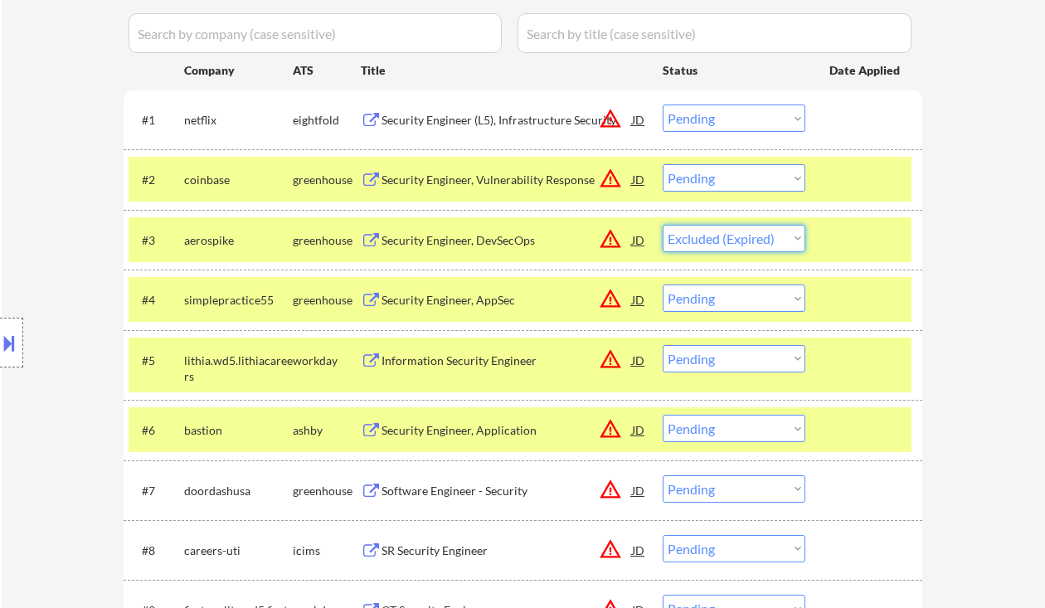
click at [663, 225] on select "Choose an option... Pending Applied Excluded (Questions) Excluded (Expired) Exc…" at bounding box center [734, 238] width 143 height 27
click at [454, 298] on div "Security Engineer, AppSec" at bounding box center [506, 300] width 250 height 17
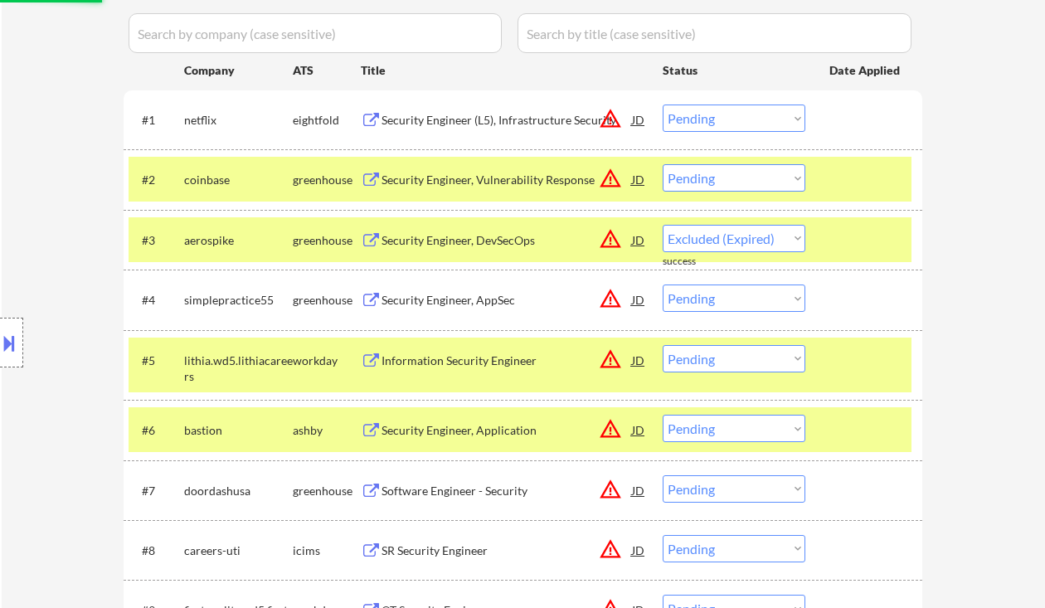
select select ""pending""
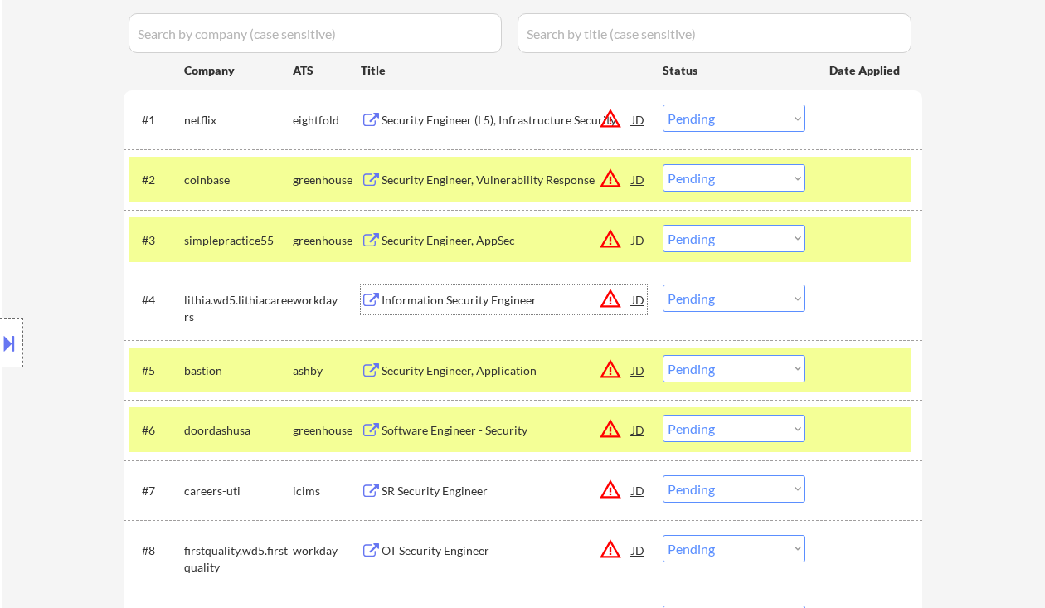
scroll to position [552, 0]
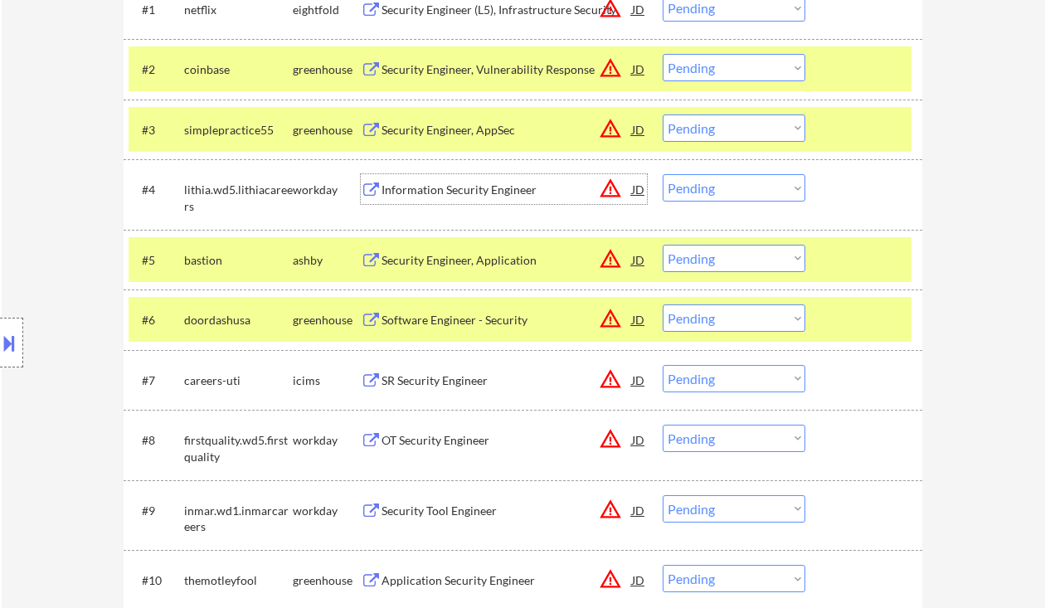
click at [458, 182] on div "Information Security Engineer" at bounding box center [506, 190] width 250 height 17
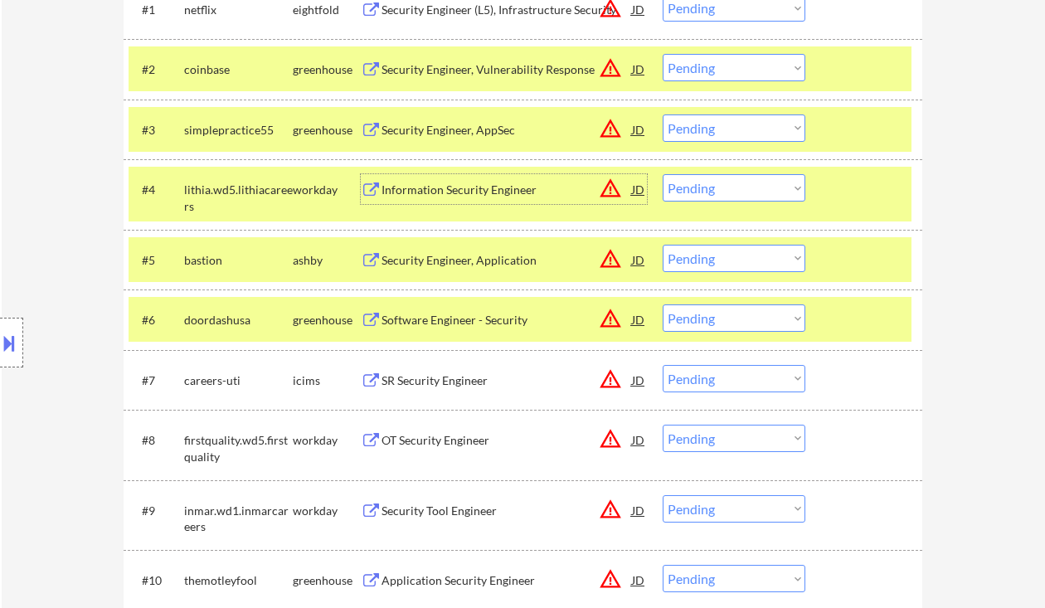
click at [702, 182] on select "Choose an option... Pending Applied Excluded (Questions) Excluded (Expired) Exc…" at bounding box center [734, 187] width 143 height 27
click at [663, 174] on select "Choose an option... Pending Applied Excluded (Questions) Excluded (Expired) Exc…" at bounding box center [734, 187] width 143 height 27
click at [467, 263] on div "Security Engineer, Application" at bounding box center [506, 260] width 250 height 17
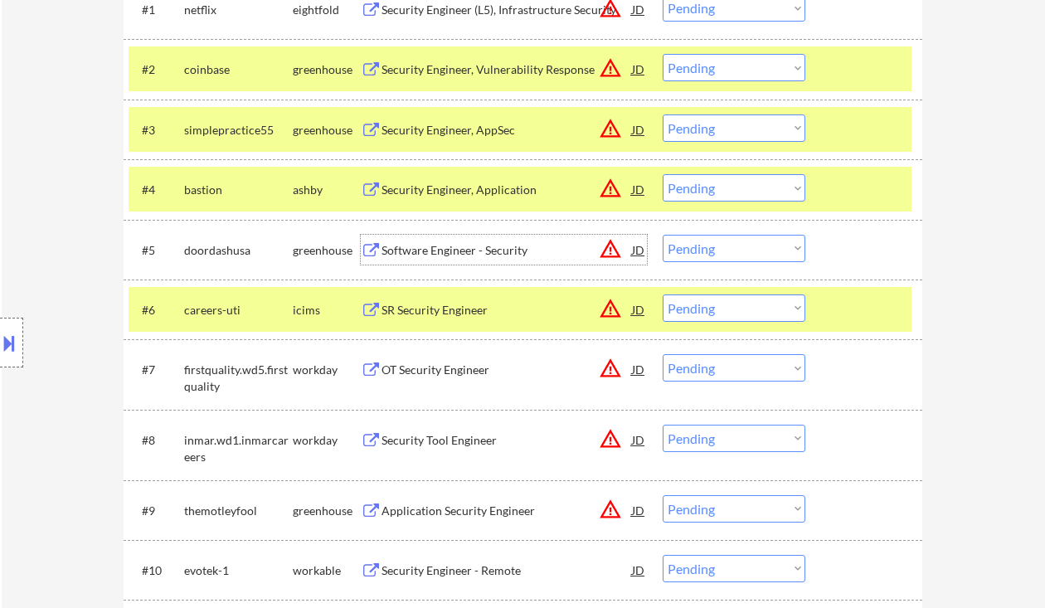
click at [755, 193] on select "Choose an option... Pending Applied Excluded (Questions) Excluded (Expired) Exc…" at bounding box center [734, 187] width 143 height 27
click at [663, 174] on select "Choose an option... Pending Applied Excluded (Questions) Excluded (Expired) Exc…" at bounding box center [734, 187] width 143 height 27
click at [514, 255] on div "Software Engineer - Security" at bounding box center [506, 250] width 250 height 17
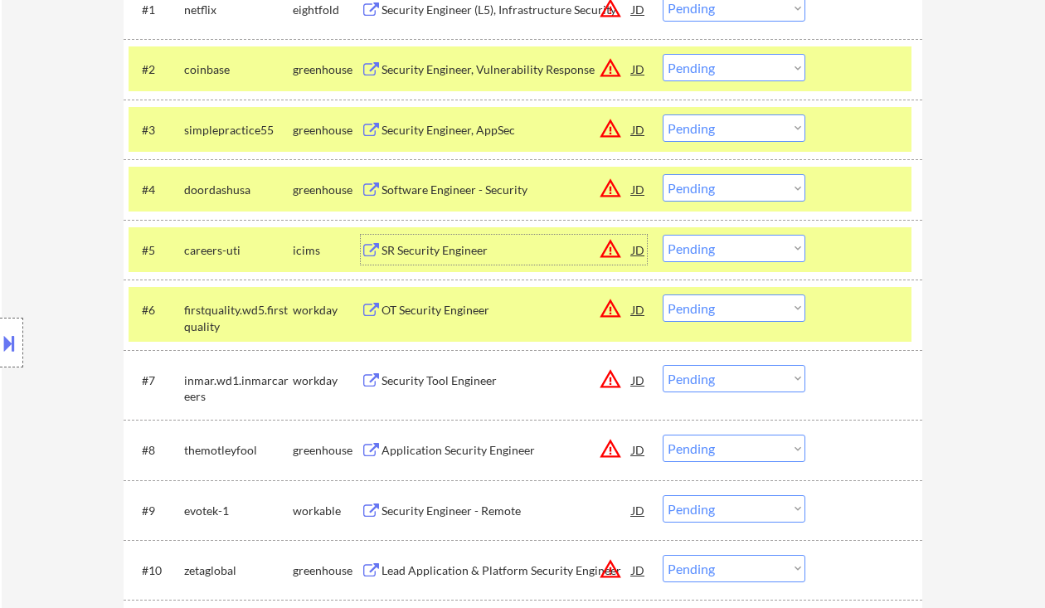
click at [716, 195] on select "Choose an option... Pending Applied Excluded (Questions) Excluded (Expired) Exc…" at bounding box center [734, 187] width 143 height 27
click at [663, 174] on select "Choose an option... Pending Applied Excluded (Questions) Excluded (Expired) Exc…" at bounding box center [734, 187] width 143 height 27
select select ""pending""
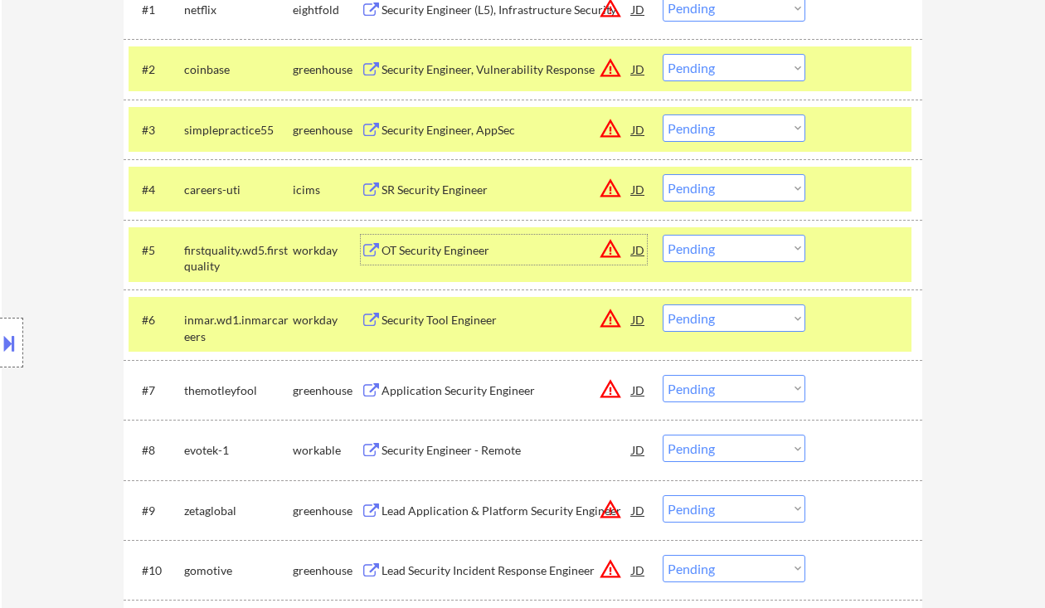
click at [483, 250] on div "OT Security Engineer" at bounding box center [506, 250] width 250 height 17
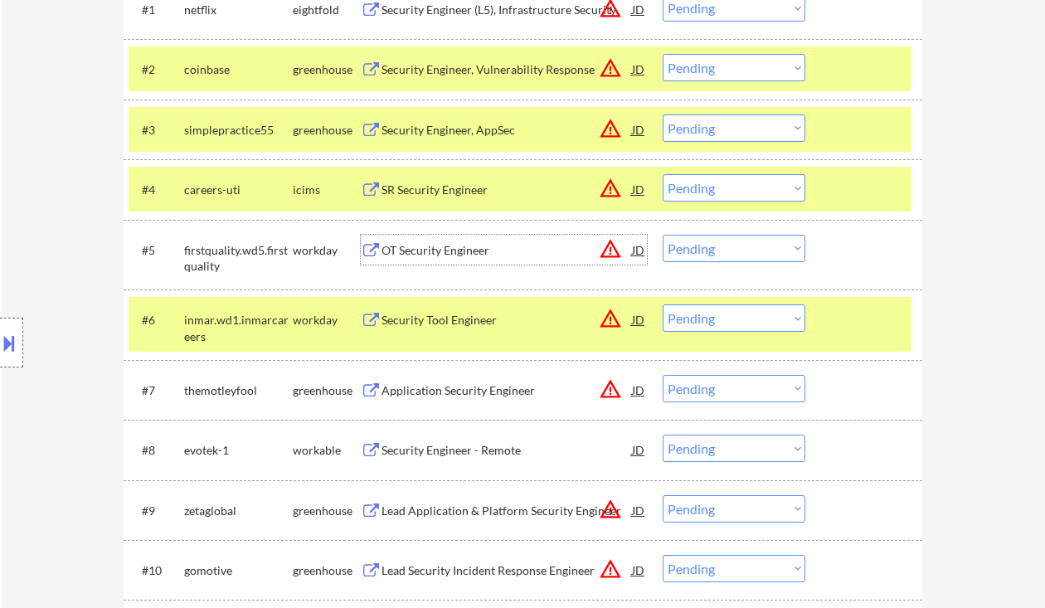
drag, startPoint x: 748, startPoint y: 237, endPoint x: 764, endPoint y: 255, distance: 23.5
click at [748, 237] on select "Choose an option... Pending Applied Excluded (Questions) Excluded (Expired) Exc…" at bounding box center [734, 248] width 143 height 27
click at [663, 235] on select "Choose an option... Pending Applied Excluded (Questions) Excluded (Expired) Exc…" at bounding box center [734, 248] width 143 height 27
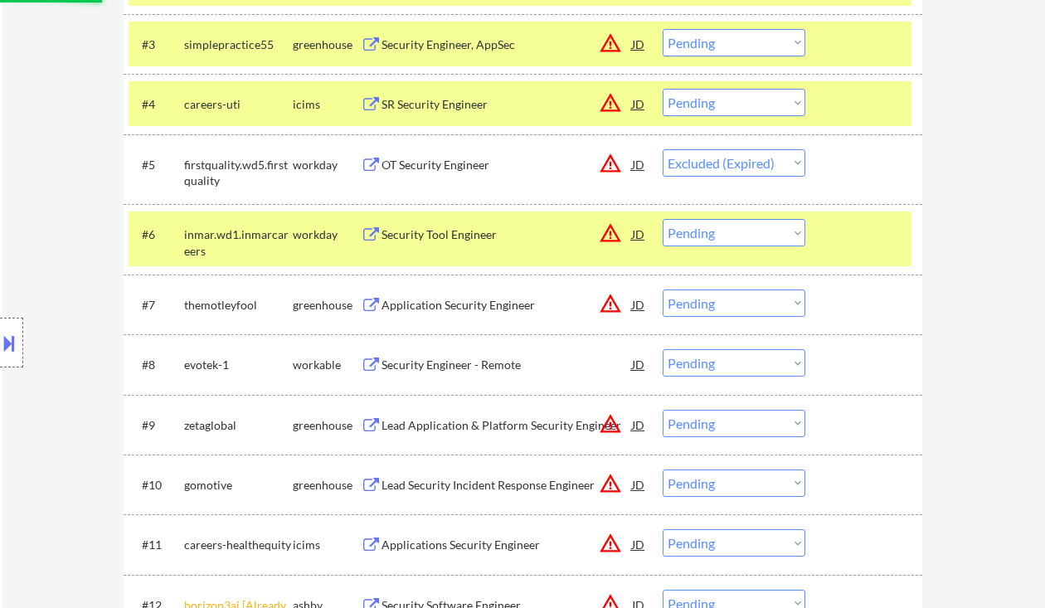
scroll to position [663, 0]
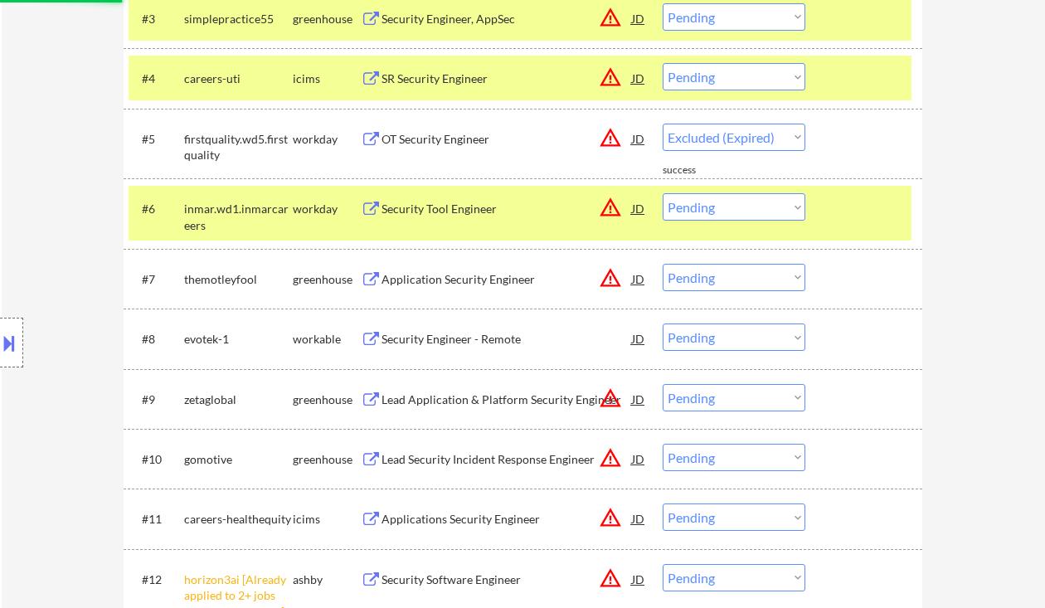
click at [481, 211] on div "Security Tool Engineer" at bounding box center [506, 209] width 250 height 17
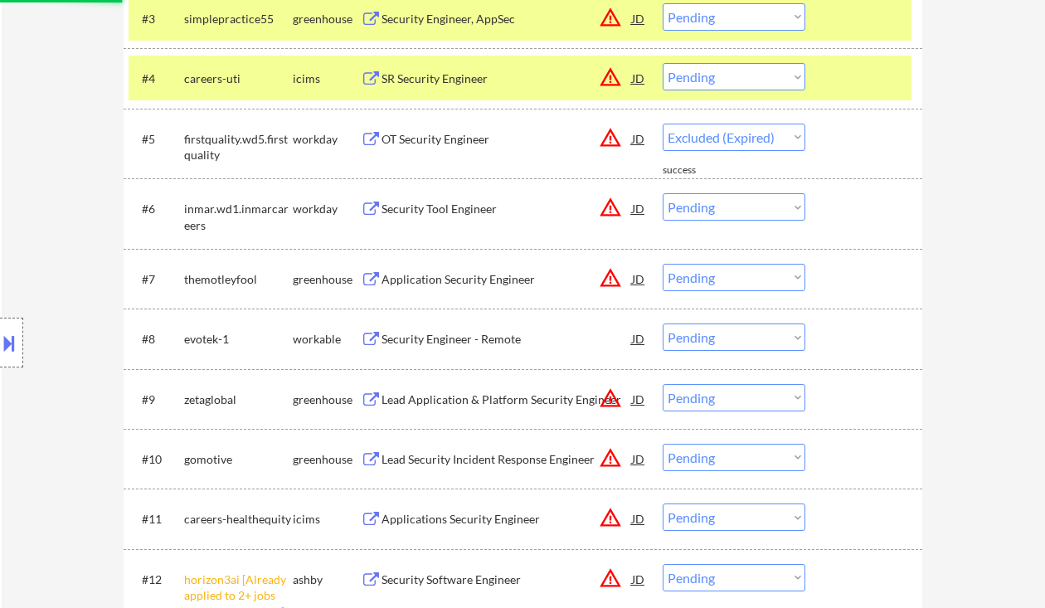
select select ""pending""
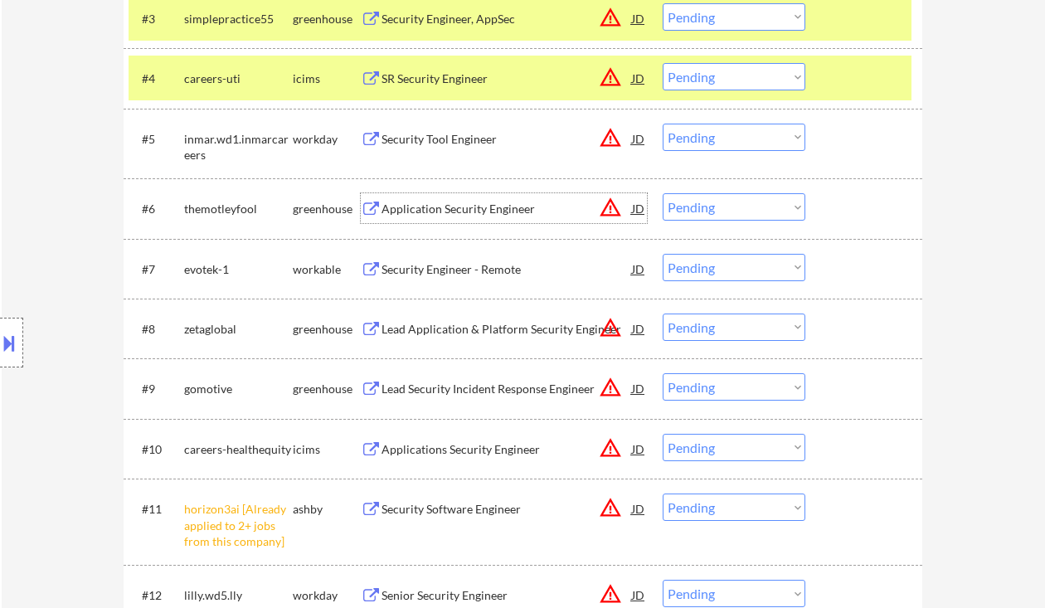
click at [488, 270] on div "Security Engineer - Remote" at bounding box center [506, 269] width 250 height 17
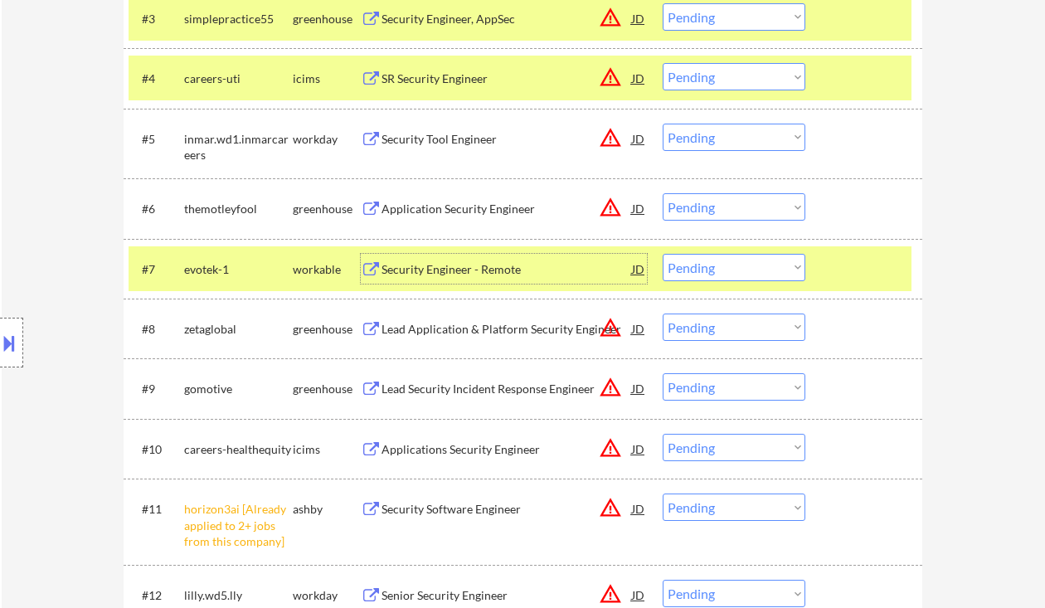
click at [726, 261] on select "Choose an option... Pending Applied Excluded (Questions) Excluded (Expired) Exc…" at bounding box center [734, 267] width 143 height 27
click at [663, 254] on select "Choose an option... Pending Applied Excluded (Questions) Excluded (Expired) Exc…" at bounding box center [734, 267] width 143 height 27
click at [486, 337] on div "Lead Application & Platform Security Engineer" at bounding box center [506, 329] width 250 height 17
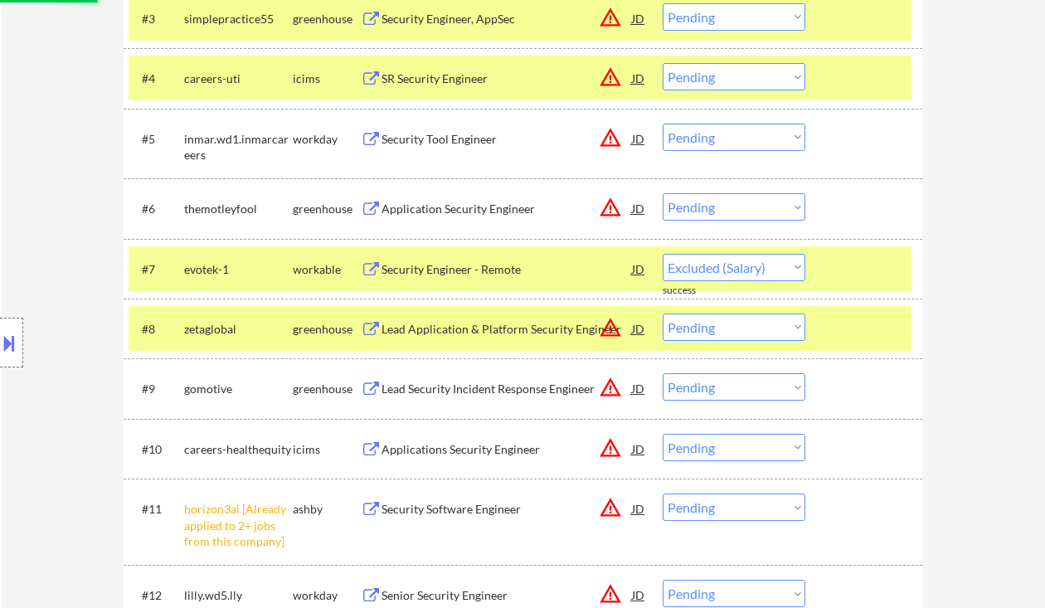
select select ""pending""
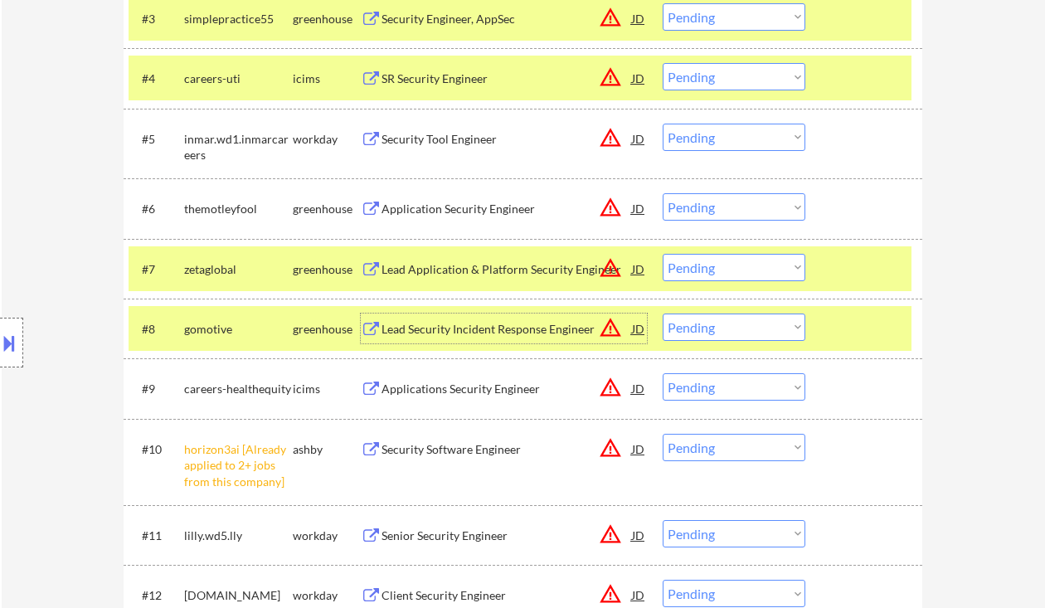
click at [542, 331] on div "Lead Security Incident Response Engineer" at bounding box center [506, 329] width 250 height 17
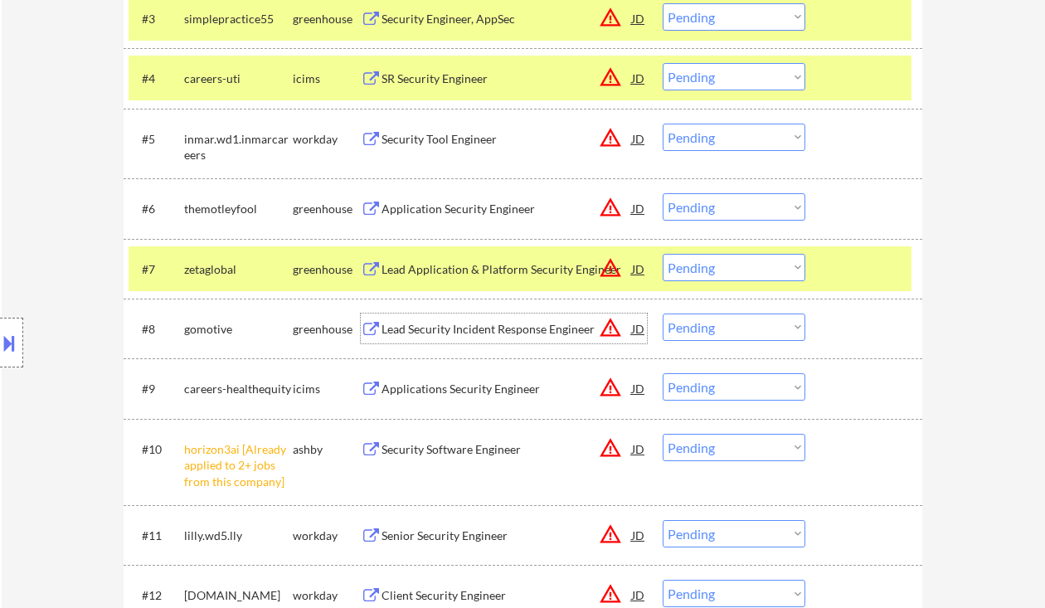
click at [738, 206] on select "Choose an option... Pending Applied Excluded (Questions) Excluded (Expired) Exc…" at bounding box center [734, 206] width 143 height 27
click at [663, 193] on select "Choose an option... Pending Applied Excluded (Questions) Excluded (Expired) Exc…" at bounding box center [734, 206] width 143 height 27
click at [454, 265] on div "Lead Application & Platform Security Engineer" at bounding box center [506, 269] width 250 height 17
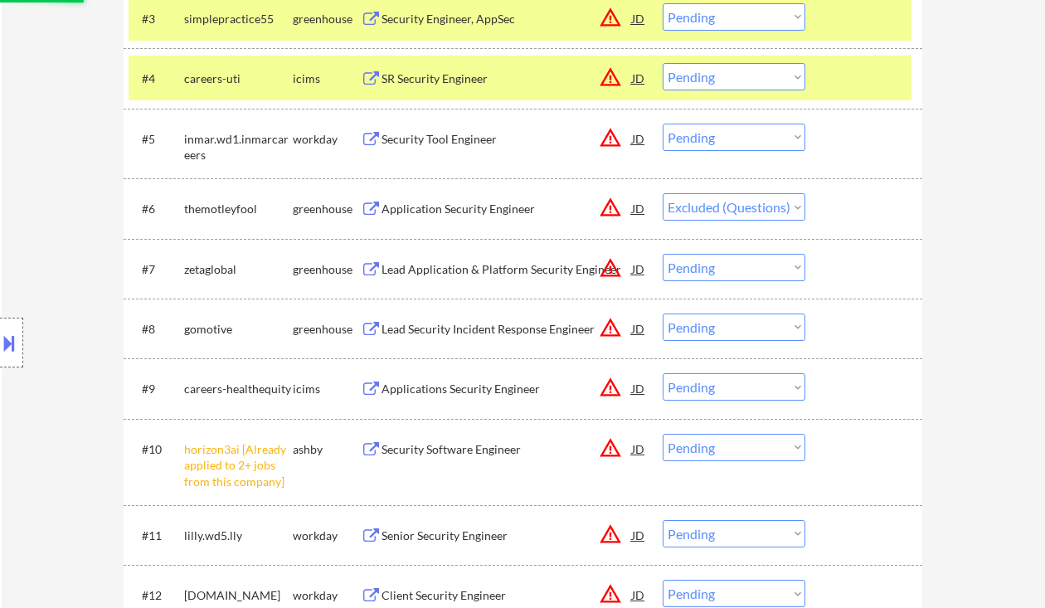
select select ""pending""
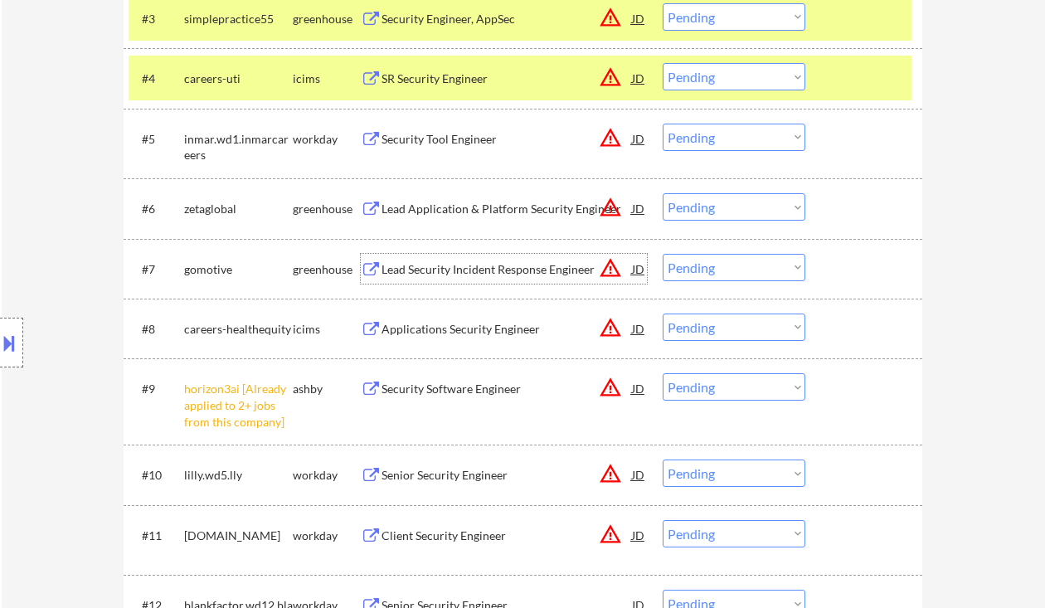
scroll to position [774, 0]
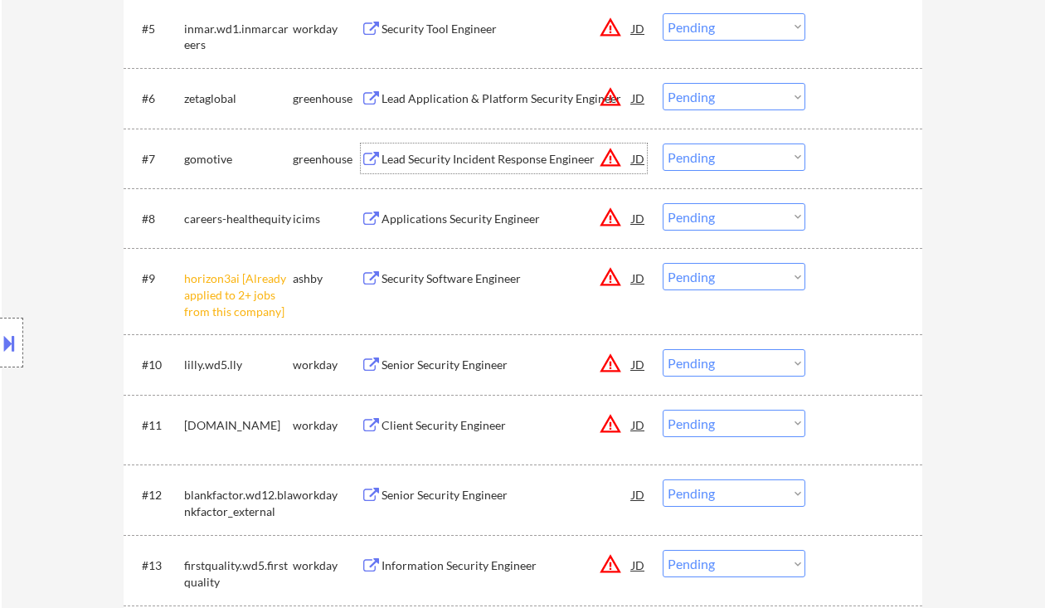
click at [751, 265] on select "Choose an option... Pending Applied Excluded (Questions) Excluded (Expired) Exc…" at bounding box center [734, 276] width 143 height 27
click at [663, 263] on select "Choose an option... Pending Applied Excluded (Questions) Excluded (Expired) Exc…" at bounding box center [734, 276] width 143 height 27
click at [444, 363] on div "Senior Security Engineer" at bounding box center [506, 365] width 250 height 17
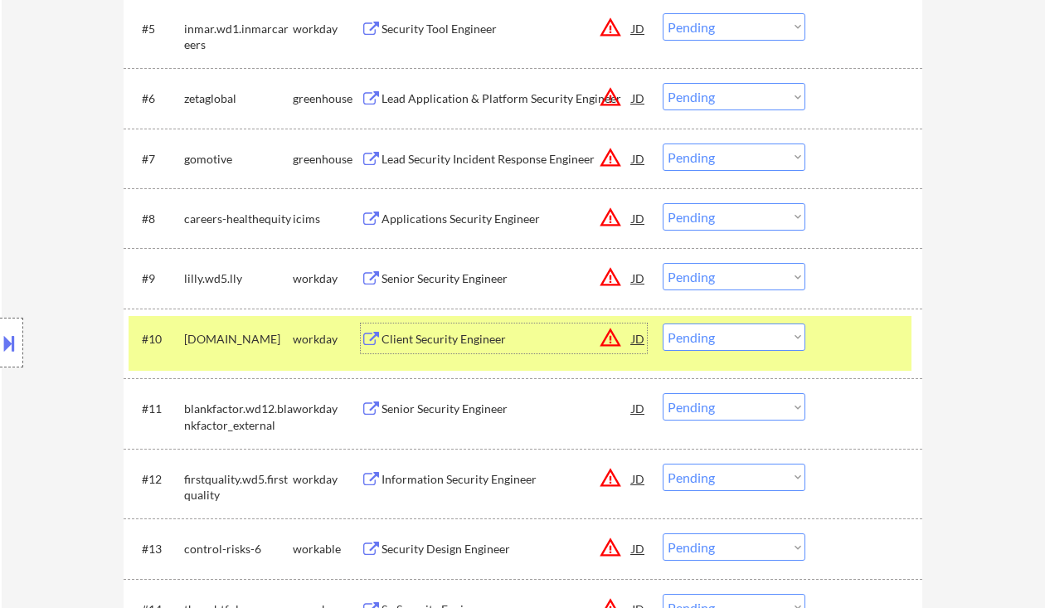
click at [689, 278] on select "Choose an option... Pending Applied Excluded (Questions) Excluded (Expired) Exc…" at bounding box center [734, 276] width 143 height 27
click at [663, 263] on select "Choose an option... Pending Applied Excluded (Questions) Excluded (Expired) Exc…" at bounding box center [734, 276] width 143 height 27
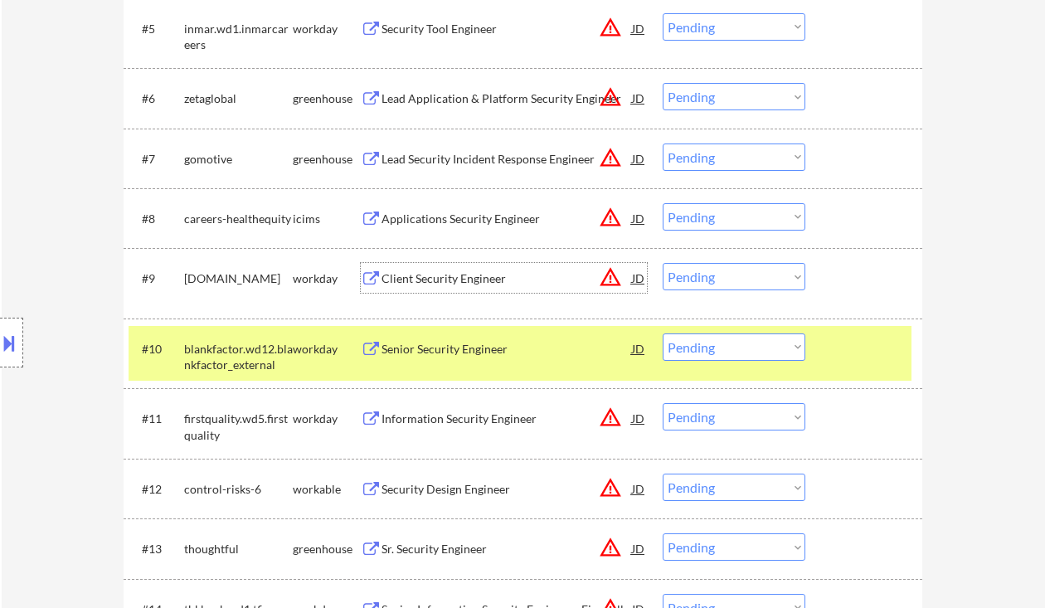
click at [474, 285] on div "Client Security Engineer" at bounding box center [506, 278] width 250 height 17
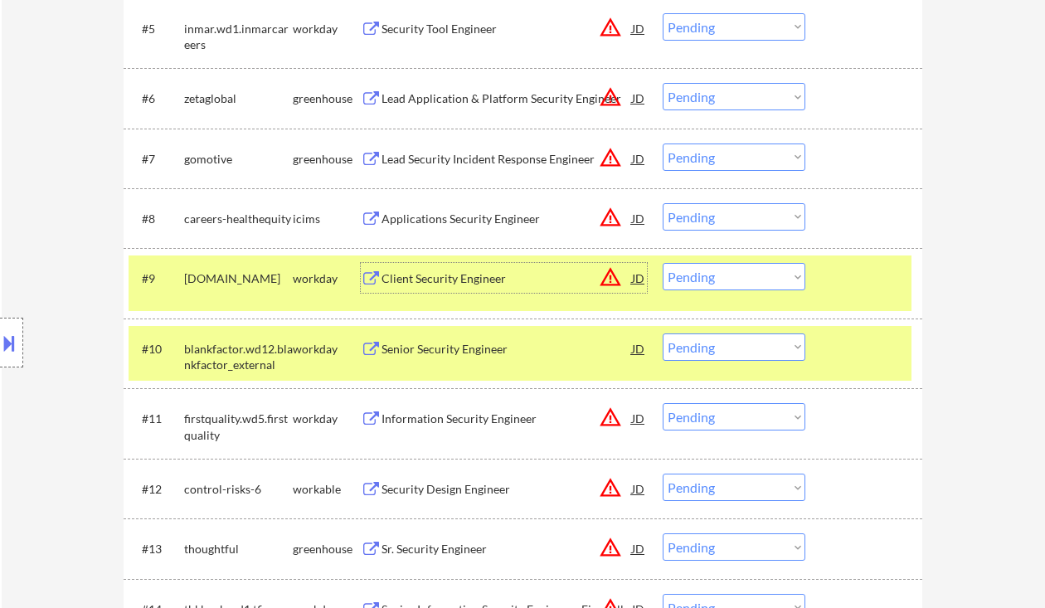
drag, startPoint x: 706, startPoint y: 280, endPoint x: 714, endPoint y: 285, distance: 9.7
click at [706, 280] on select "Choose an option... Pending Applied Excluded (Questions) Excluded (Expired) Exc…" at bounding box center [734, 276] width 143 height 27
click at [663, 263] on select "Choose an option... Pending Applied Excluded (Questions) Excluded (Expired) Exc…" at bounding box center [734, 276] width 143 height 27
click at [473, 354] on div "Senior Security Engineer" at bounding box center [506, 349] width 250 height 17
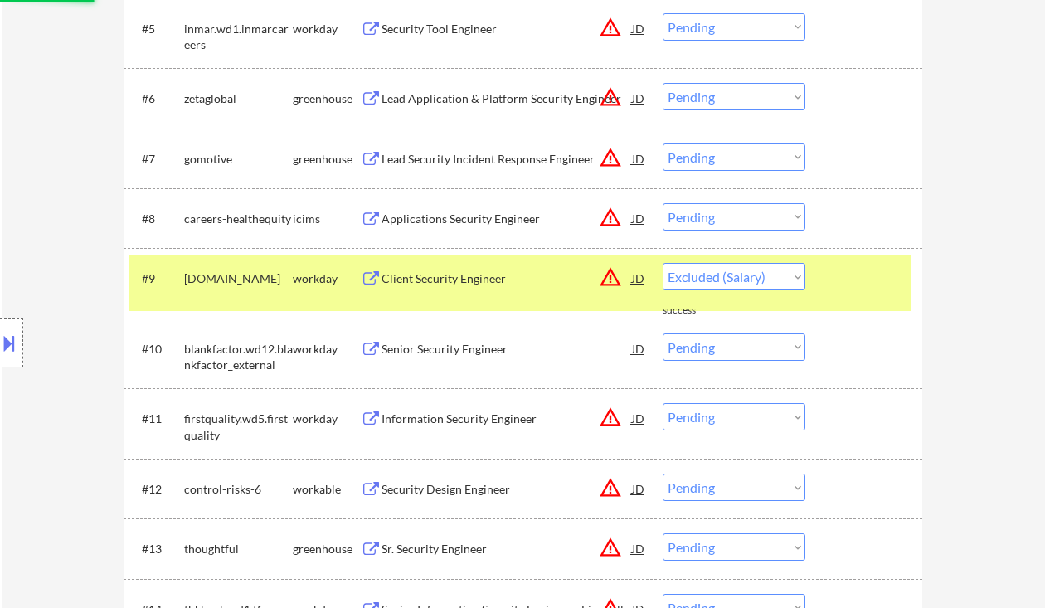
select select ""pending""
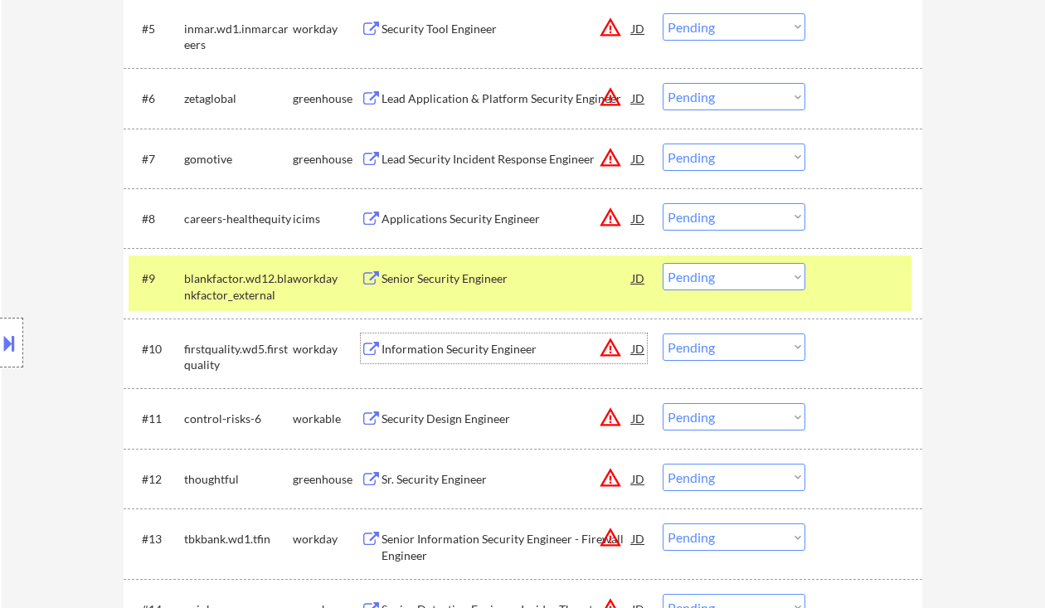
click at [634, 274] on div "JD" at bounding box center [638, 278] width 17 height 30
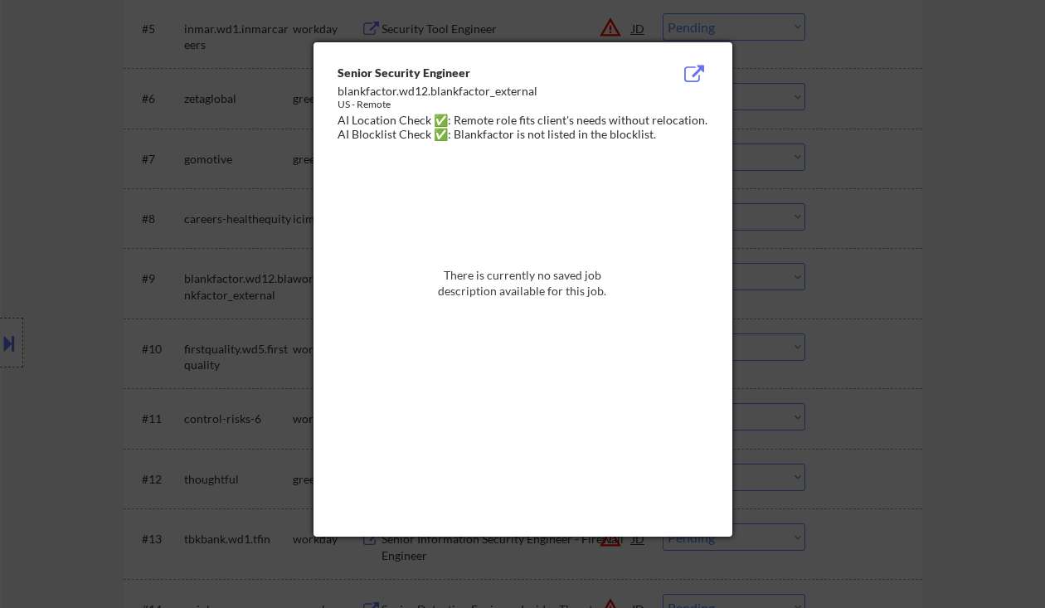
click at [902, 297] on div at bounding box center [522, 304] width 1045 height 608
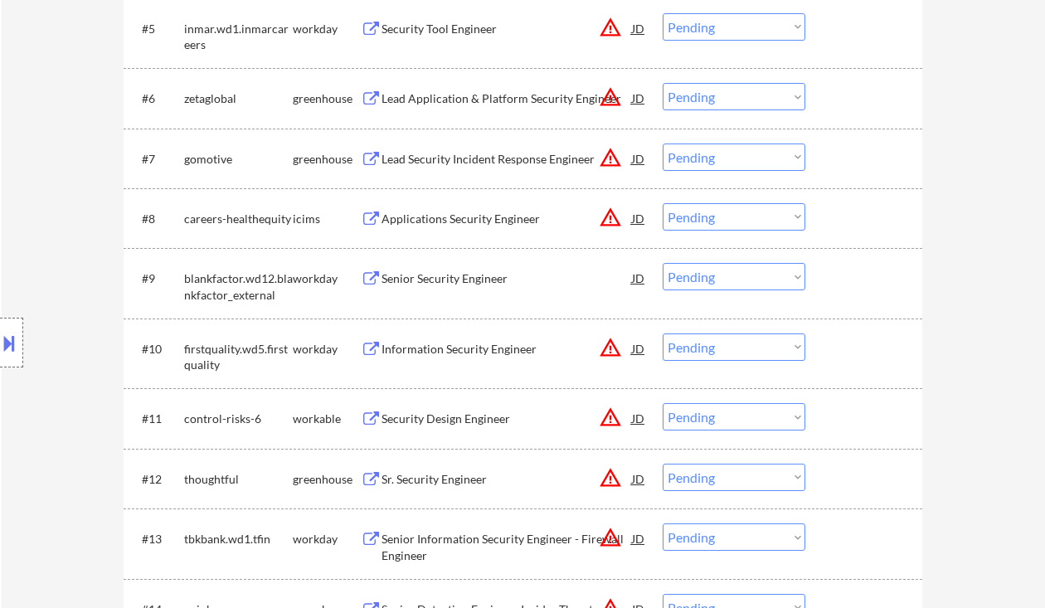
click at [475, 352] on div "Information Security Engineer" at bounding box center [506, 349] width 250 height 17
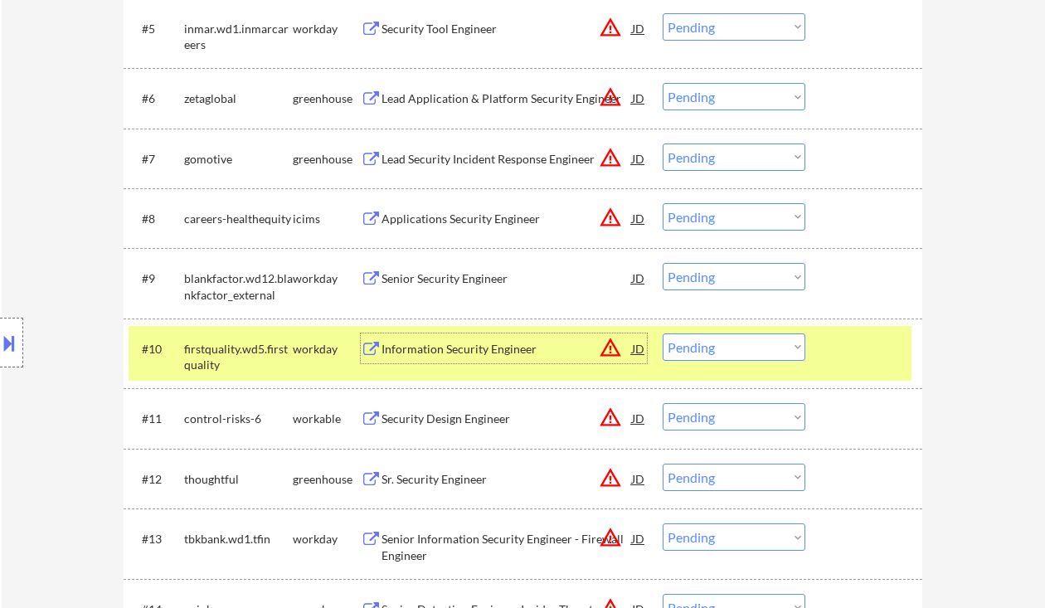
click at [761, 345] on select "Choose an option... Pending Applied Excluded (Questions) Excluded (Expired) Exc…" at bounding box center [734, 346] width 143 height 27
click at [663, 333] on select "Choose an option... Pending Applied Excluded (Questions) Excluded (Expired) Exc…" at bounding box center [734, 346] width 143 height 27
select select ""pending""
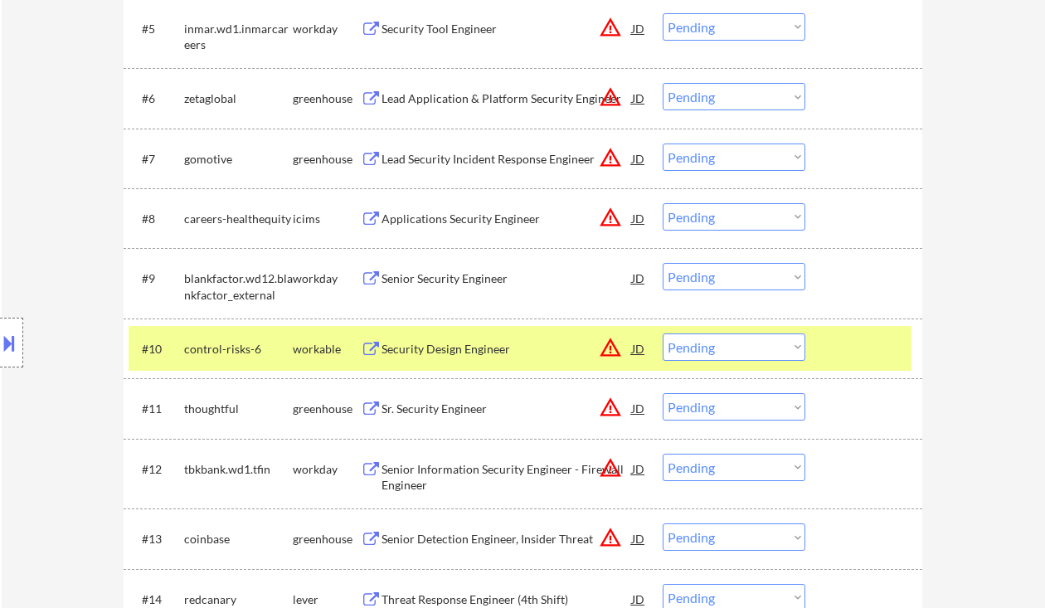
click at [452, 345] on div "Security Design Engineer" at bounding box center [506, 349] width 250 height 17
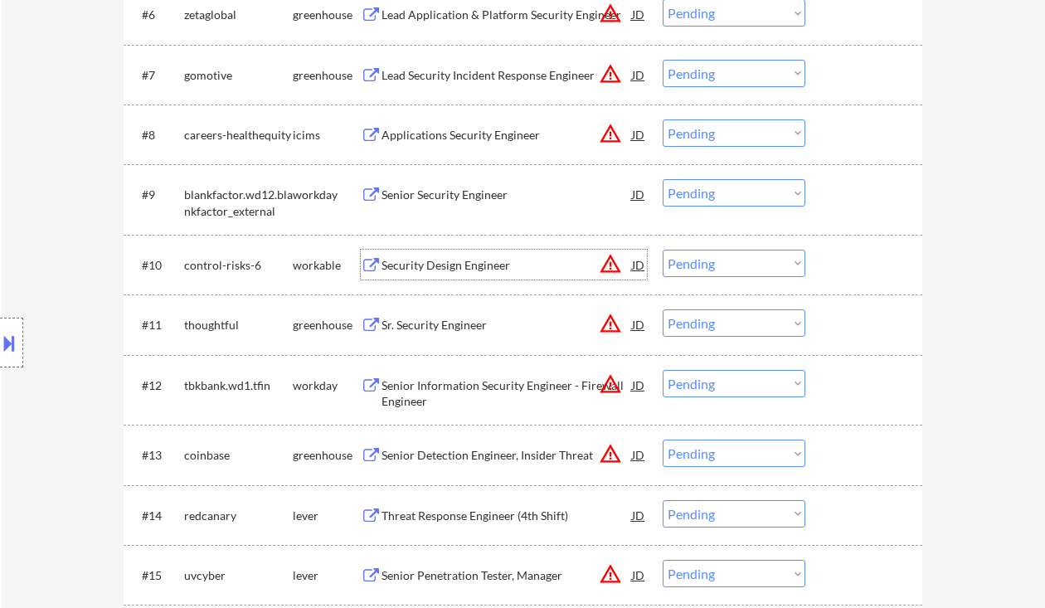
scroll to position [884, 0]
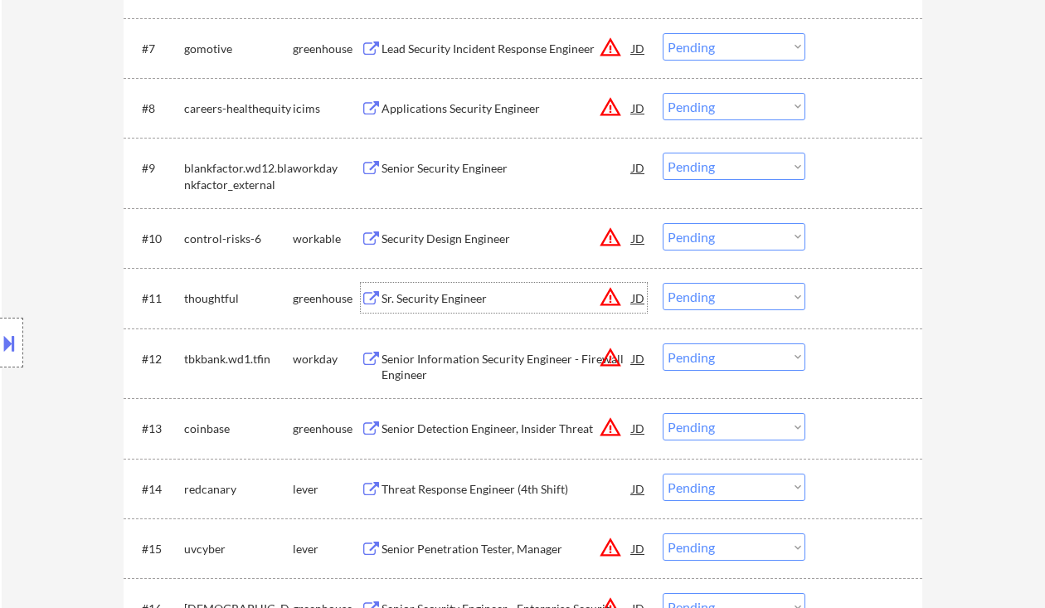
click at [443, 299] on div "Sr. Security Engineer" at bounding box center [506, 298] width 250 height 17
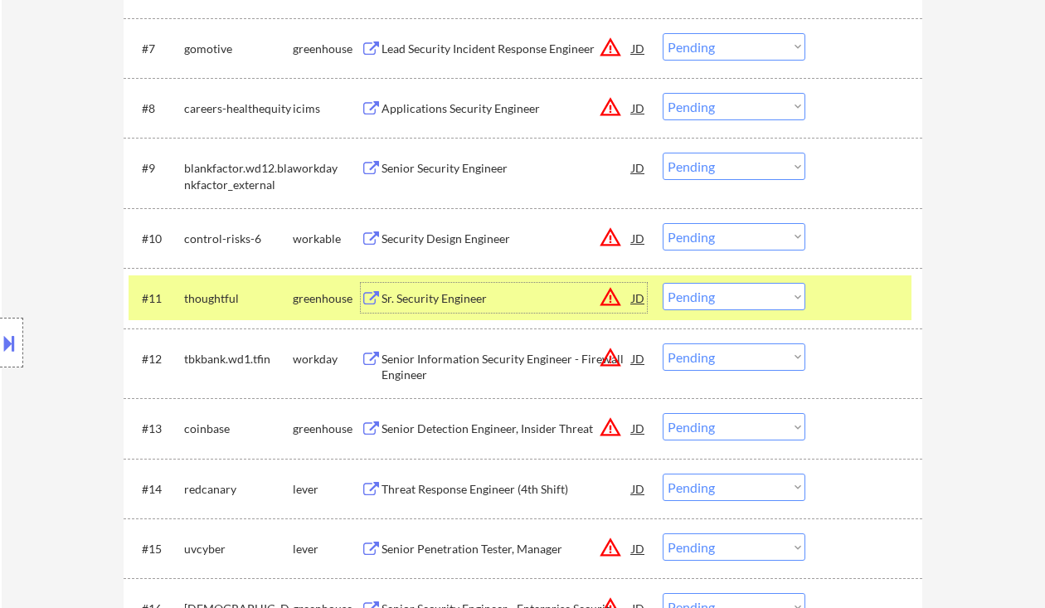
click at [716, 295] on select "Choose an option... Pending Applied Excluded (Questions) Excluded (Expired) Exc…" at bounding box center [734, 296] width 143 height 27
click at [663, 283] on select "Choose an option... Pending Applied Excluded (Questions) Excluded (Expired) Exc…" at bounding box center [734, 296] width 143 height 27
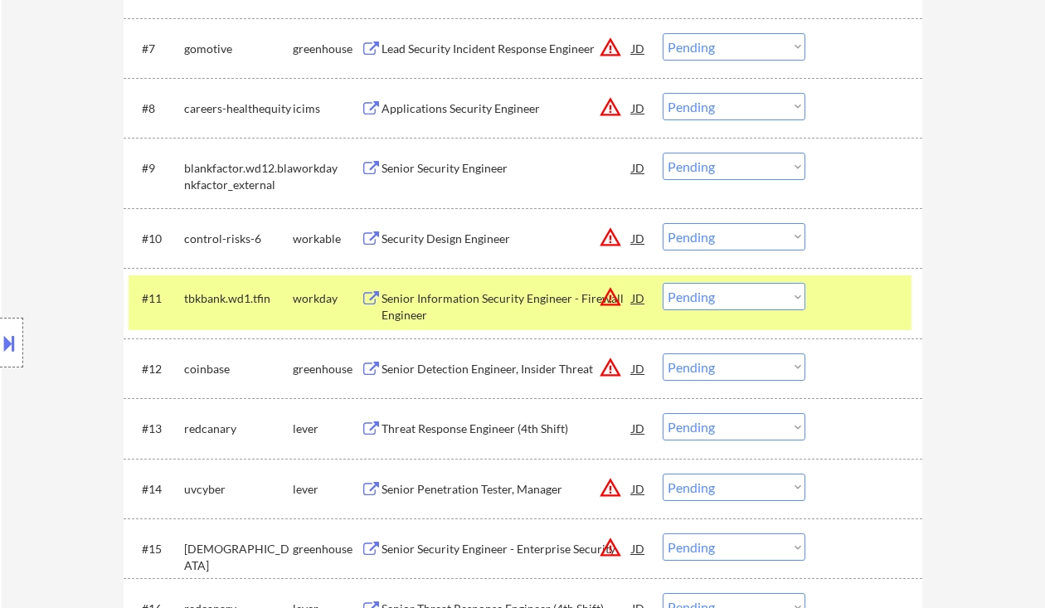
click at [443, 302] on div "Senior Information Security Engineer - Firewall Engineer" at bounding box center [506, 306] width 250 height 32
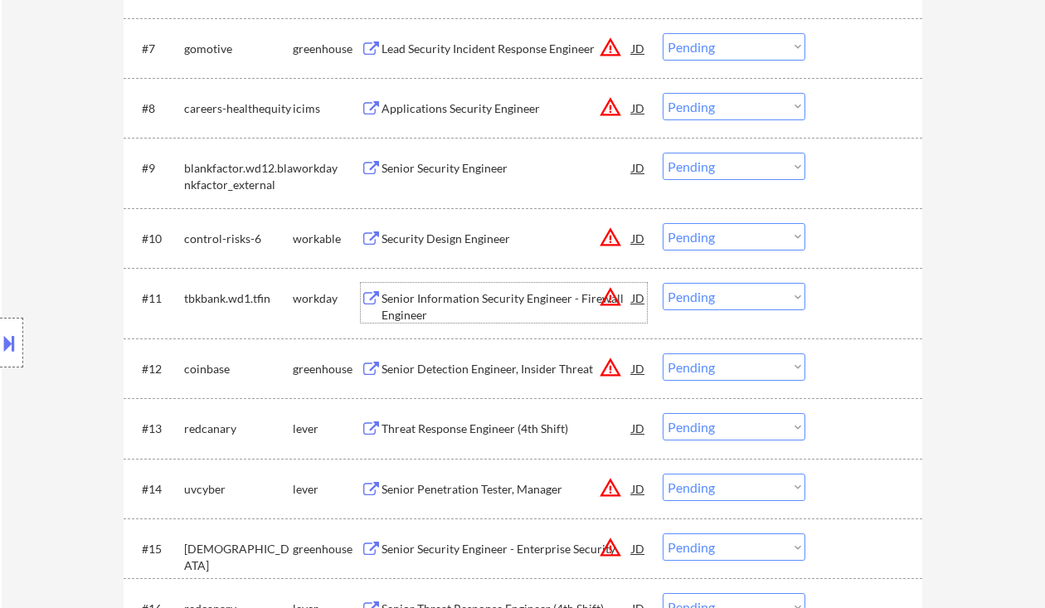
drag, startPoint x: 723, startPoint y: 297, endPoint x: 724, endPoint y: 309, distance: 12.5
click at [723, 297] on select "Choose an option... Pending Applied Excluded (Questions) Excluded (Expired) Exc…" at bounding box center [734, 296] width 143 height 27
click at [663, 283] on select "Choose an option... Pending Applied Excluded (Questions) Excluded (Expired) Exc…" at bounding box center [734, 296] width 143 height 27
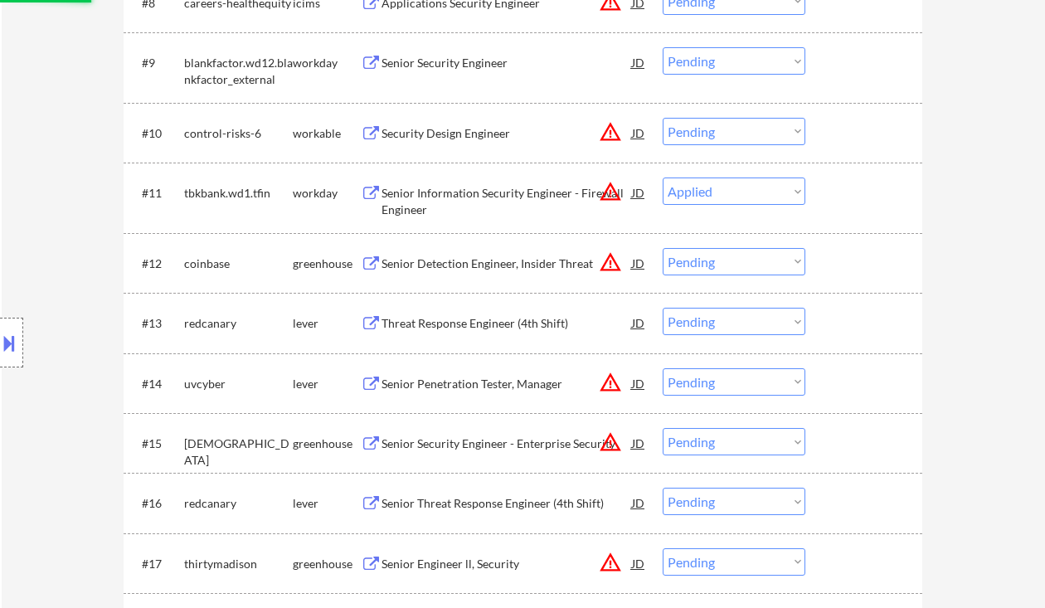
scroll to position [995, 0]
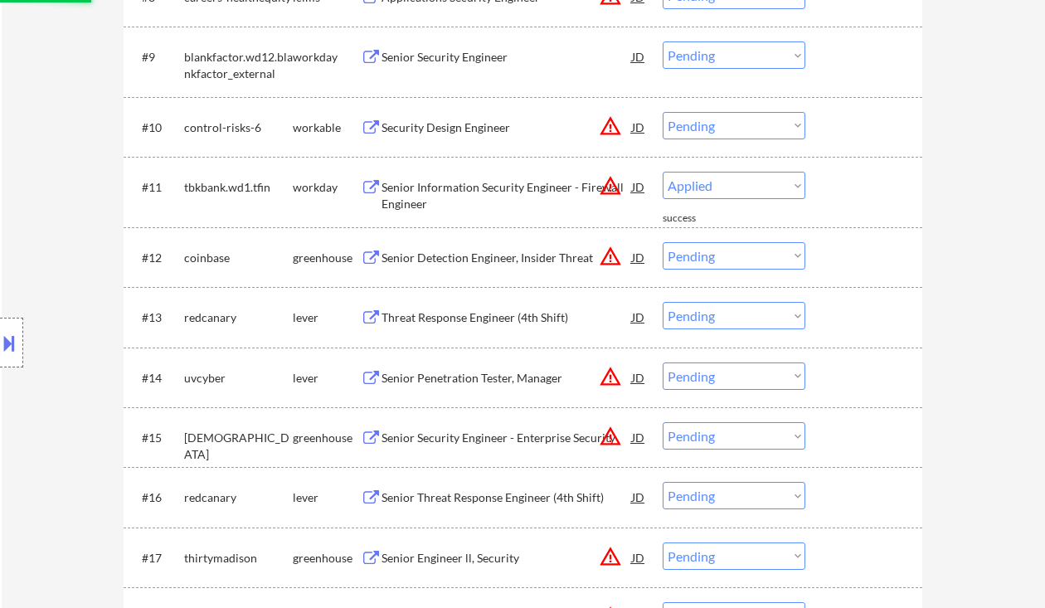
click at [510, 317] on div "Threat Response Engineer (4th Shift)" at bounding box center [506, 317] width 250 height 17
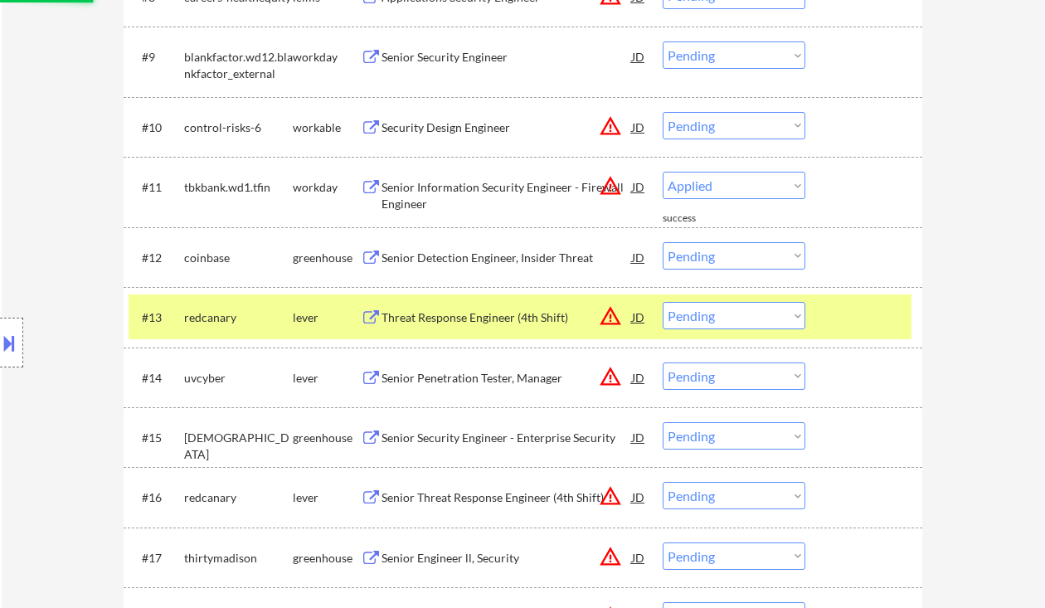
select select ""pending""
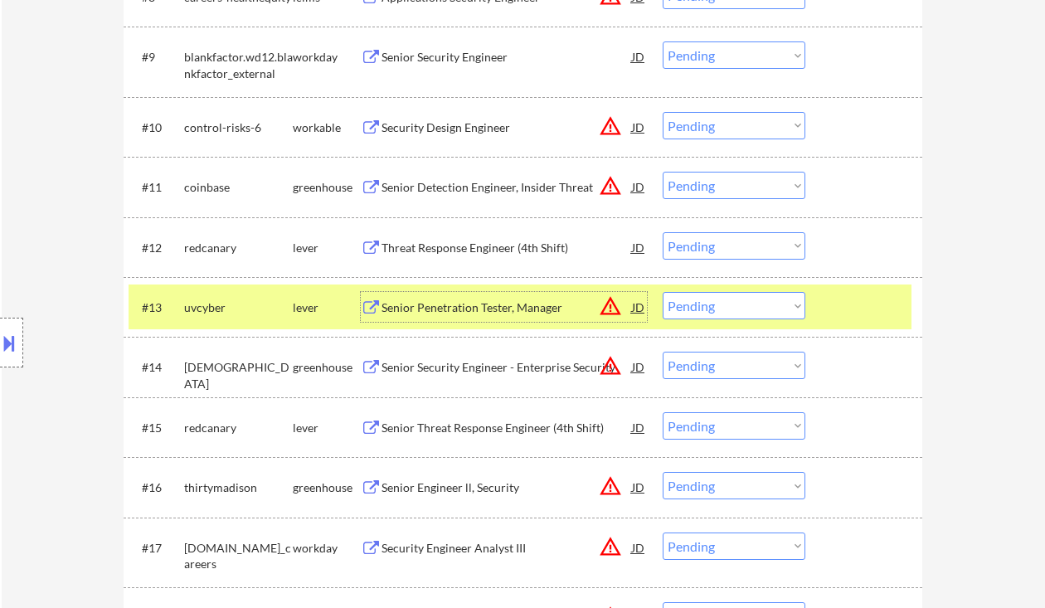
click at [740, 236] on select "Choose an option... Pending Applied Excluded (Questions) Excluded (Expired) Exc…" at bounding box center [734, 245] width 143 height 27
click at [663, 232] on select "Choose an option... Pending Applied Excluded (Questions) Excluded (Expired) Exc…" at bounding box center [734, 245] width 143 height 27
click at [515, 306] on div "Senior Penetration Tester, Manager" at bounding box center [506, 307] width 250 height 17
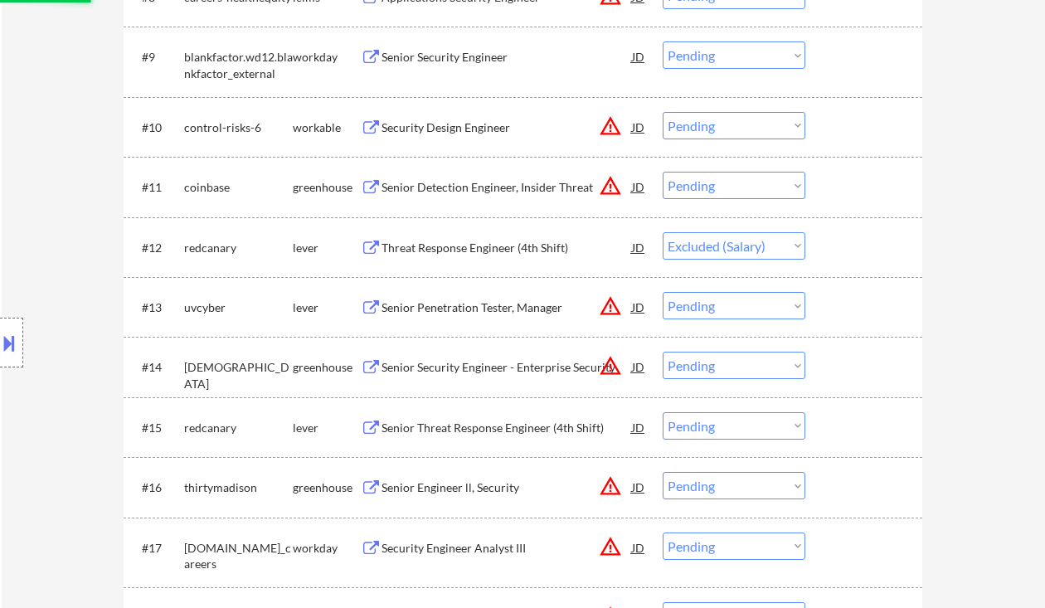
select select ""pending""
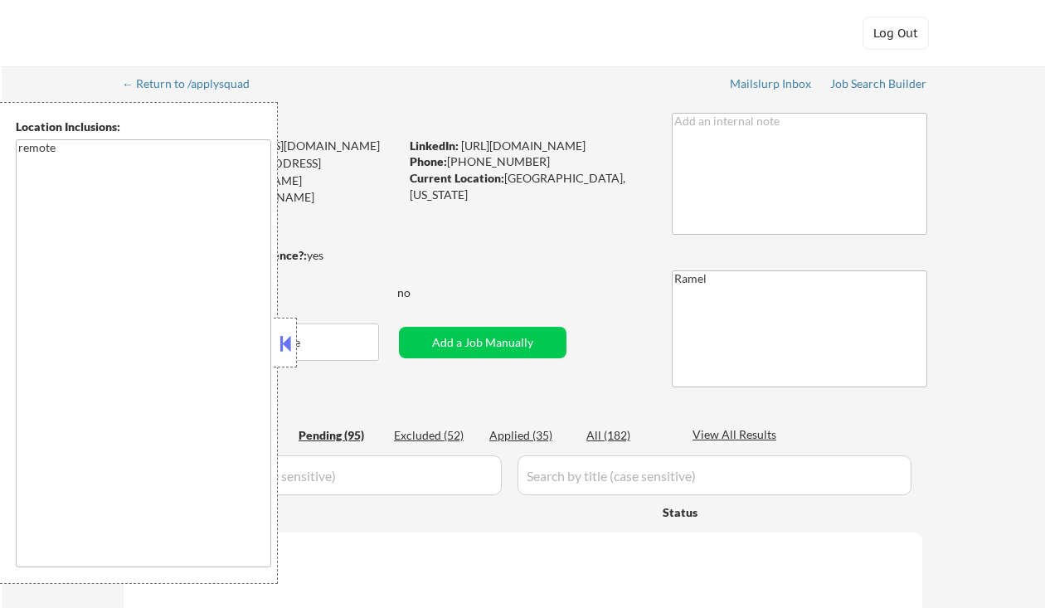
select select ""pending""
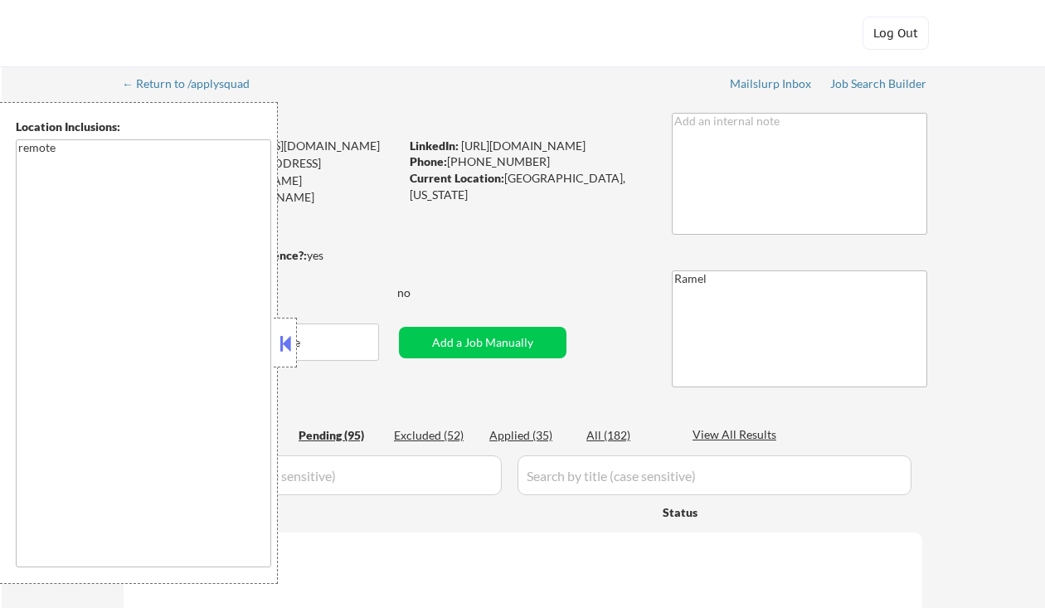
select select ""pending""
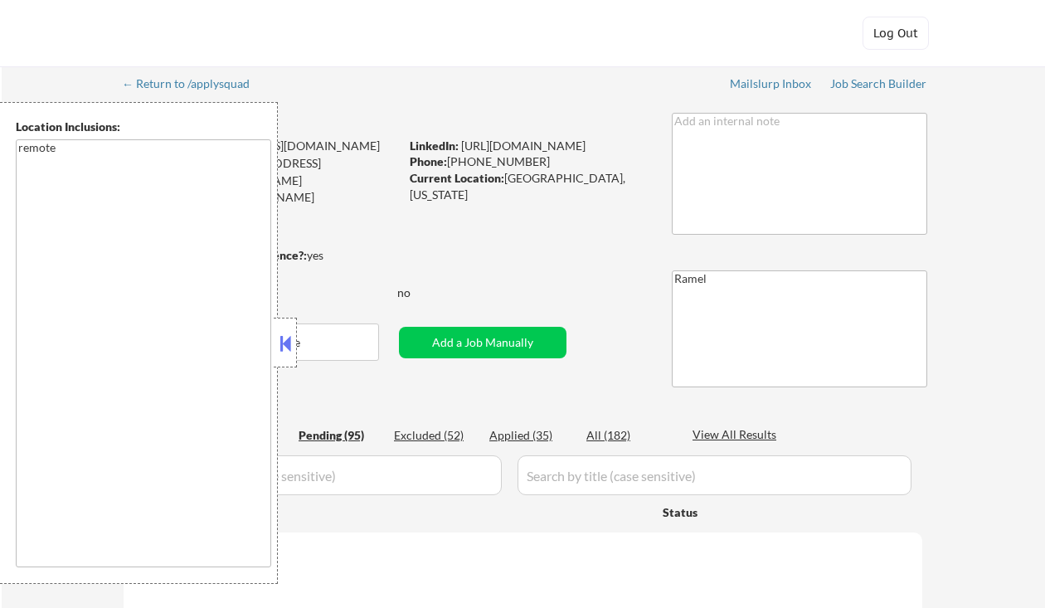
select select ""pending""
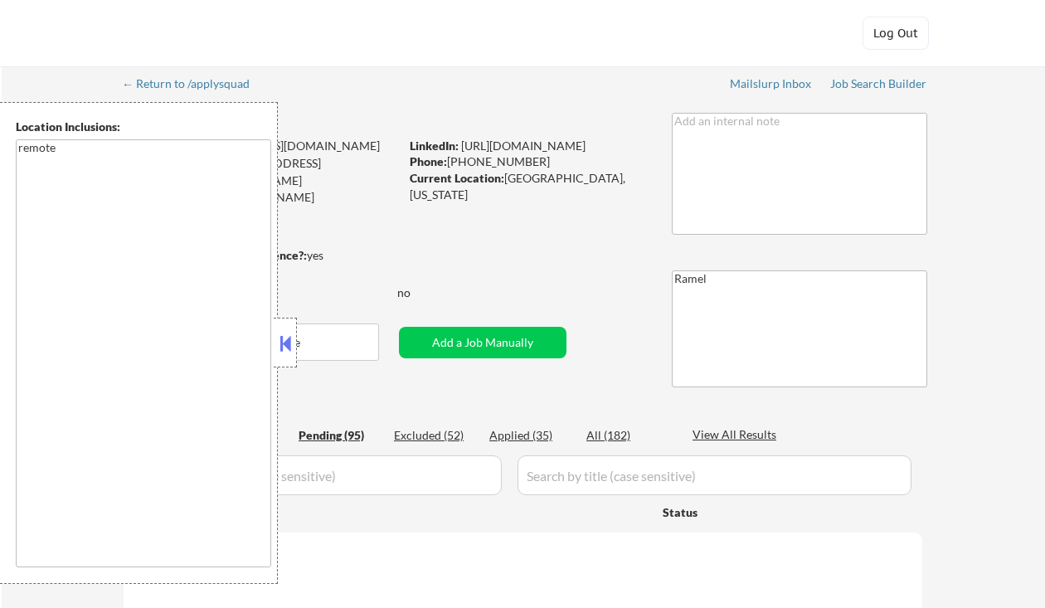
select select ""pending""
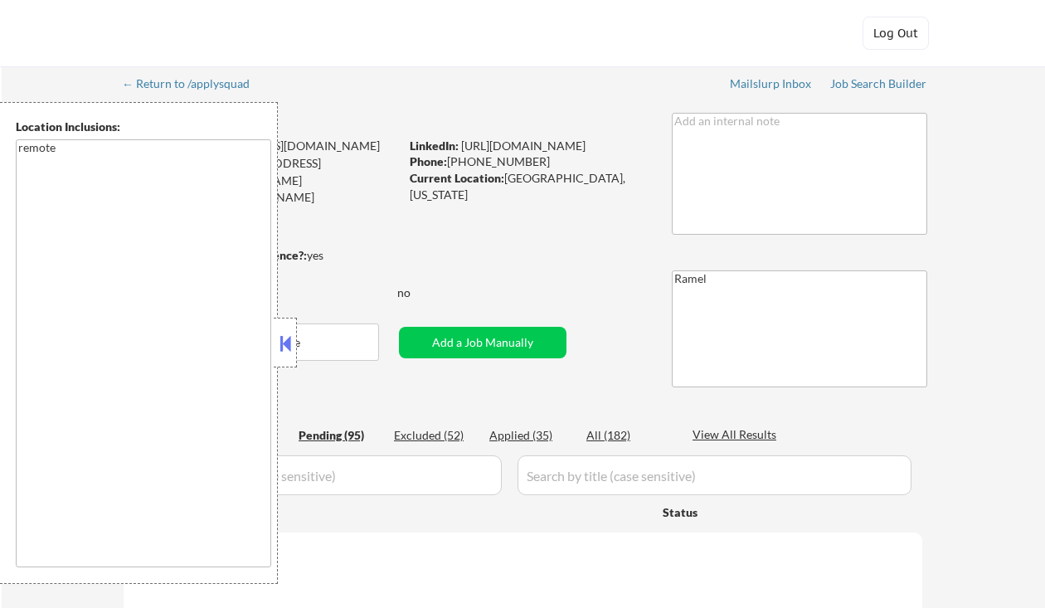
select select ""pending""
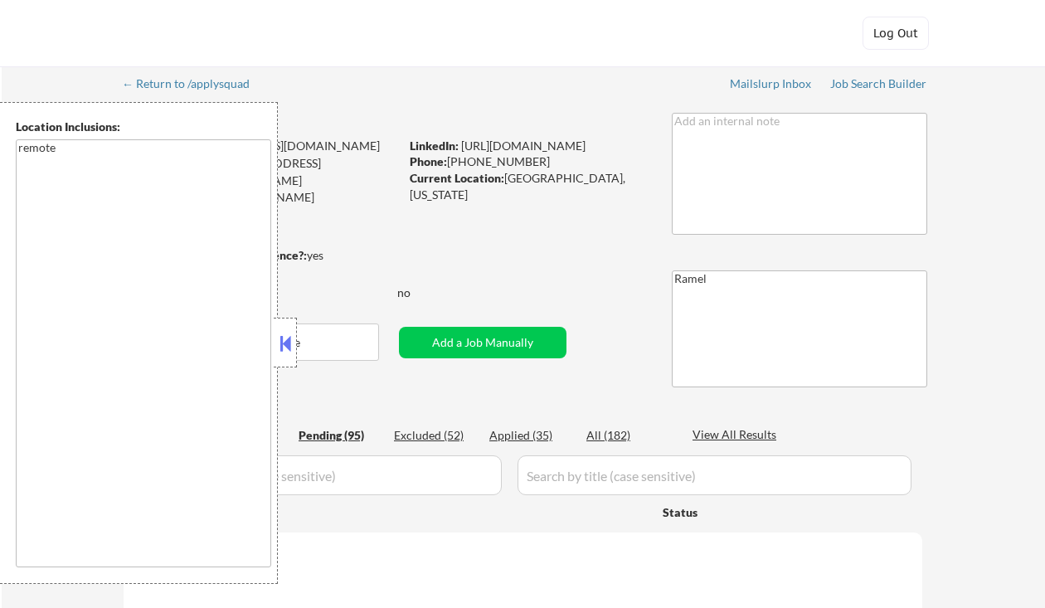
select select ""pending""
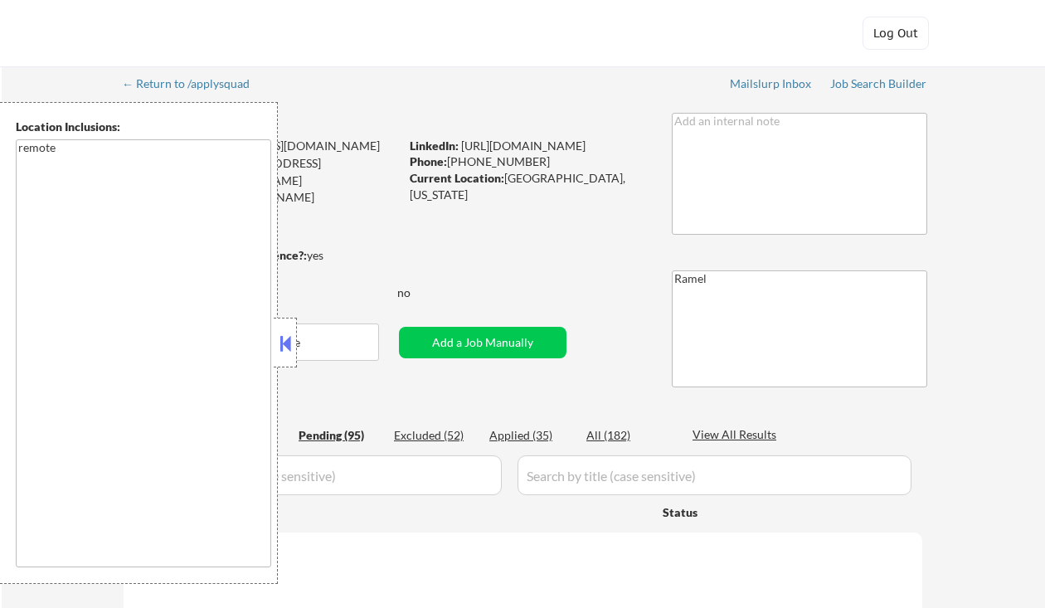
select select ""pending""
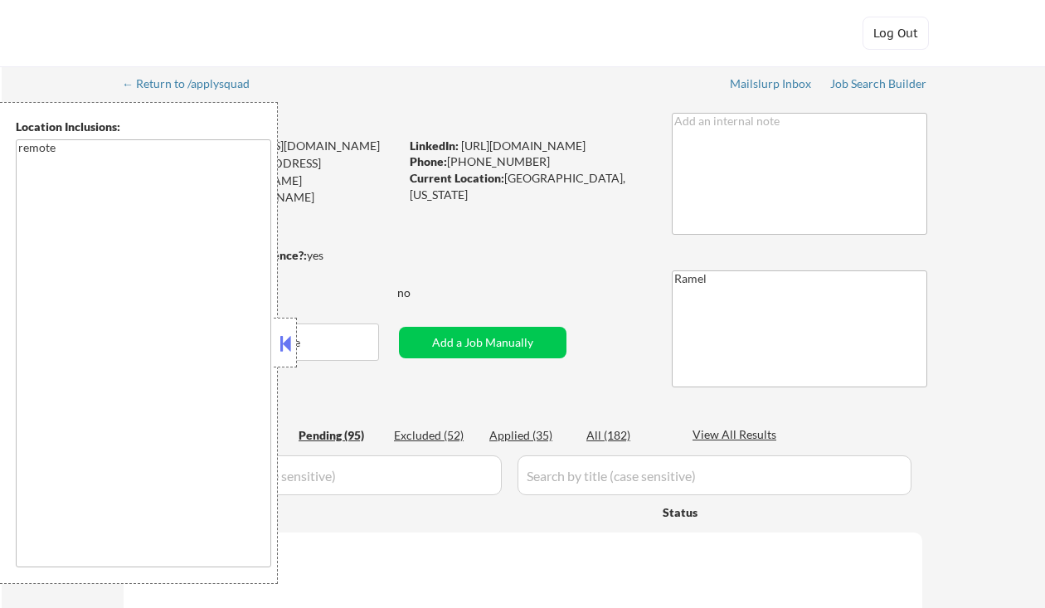
select select ""pending""
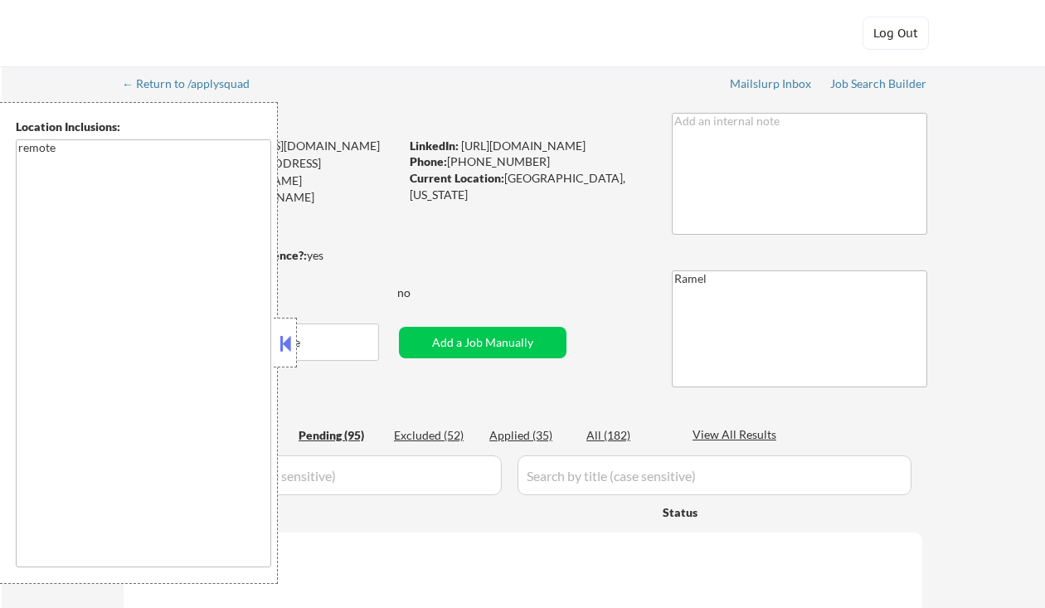
select select ""pending""
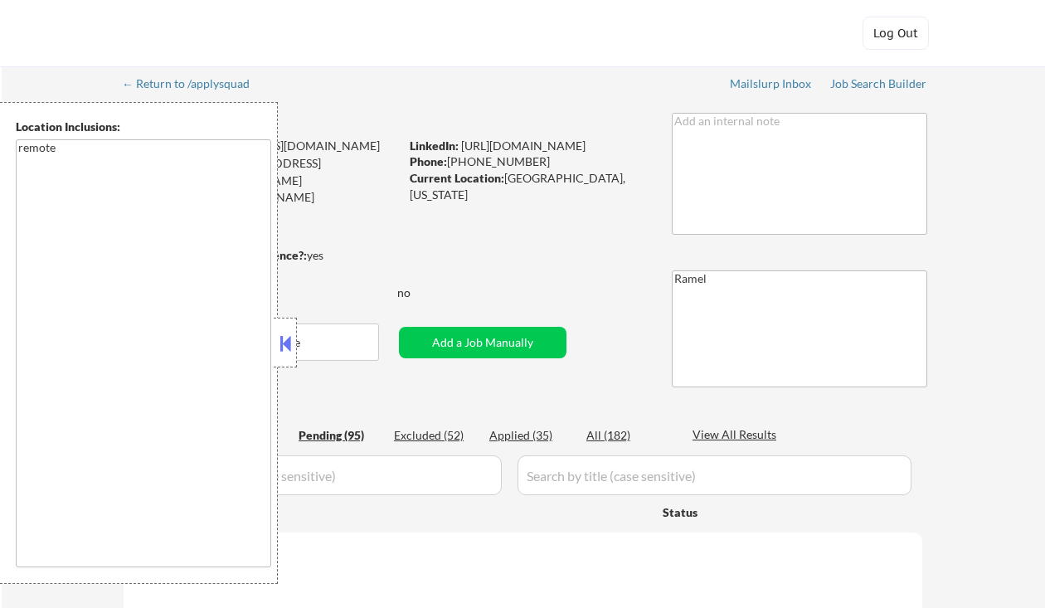
select select ""pending""
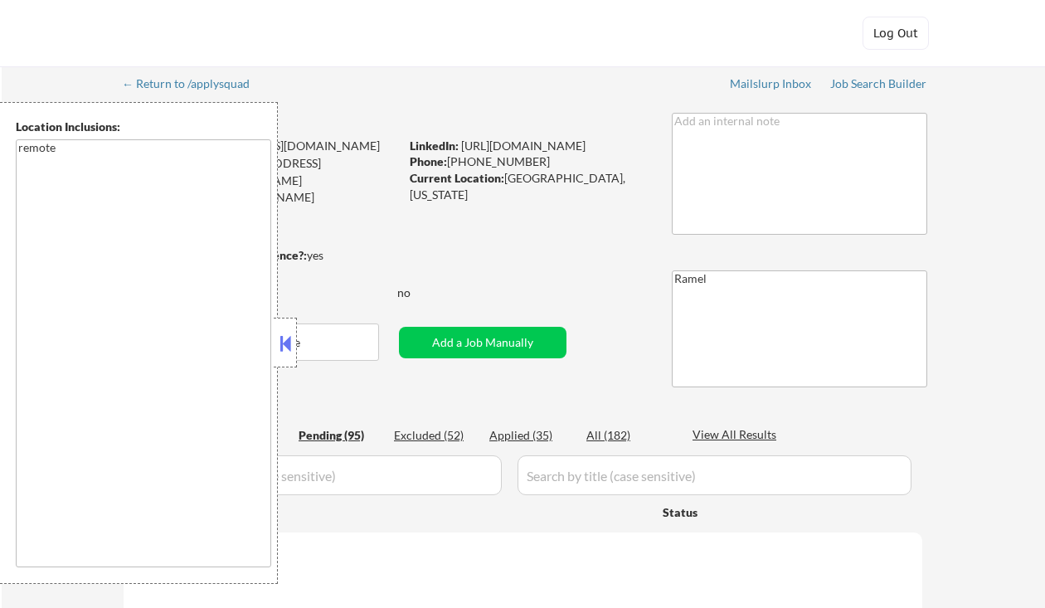
select select ""pending""
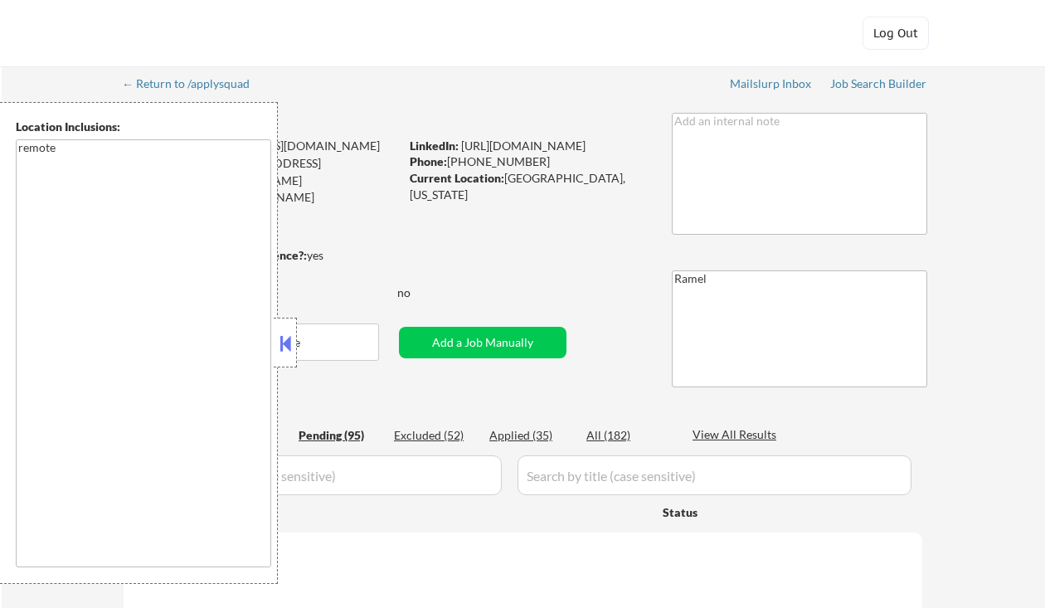
select select ""pending""
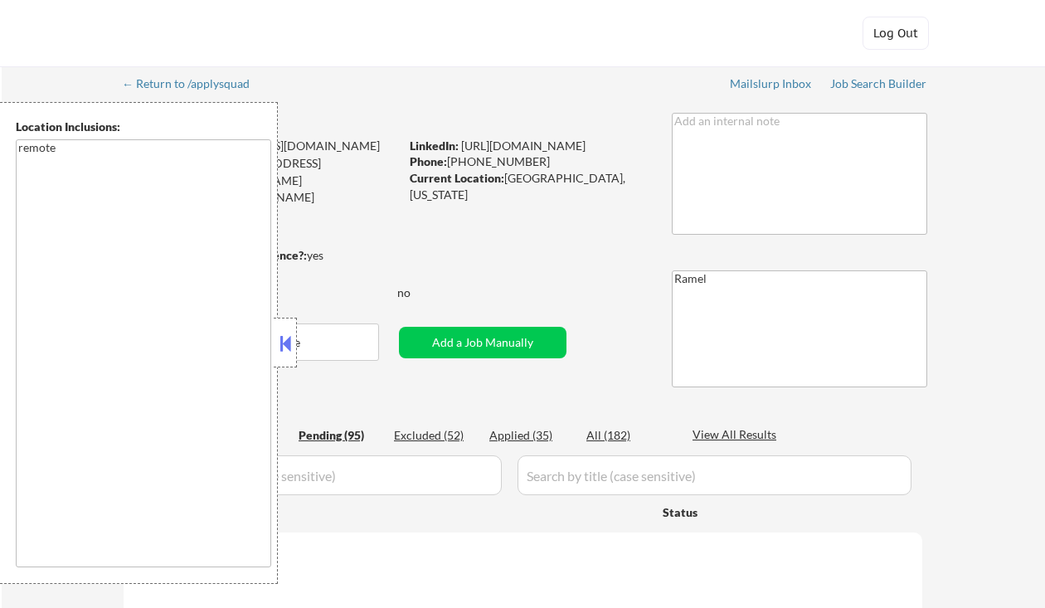
select select ""pending""
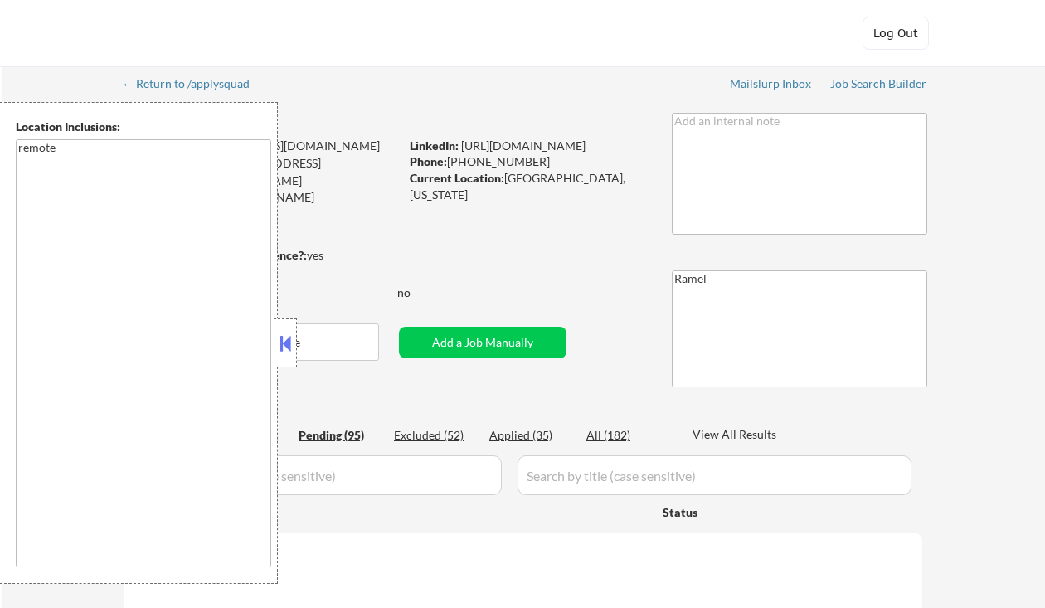
select select ""pending""
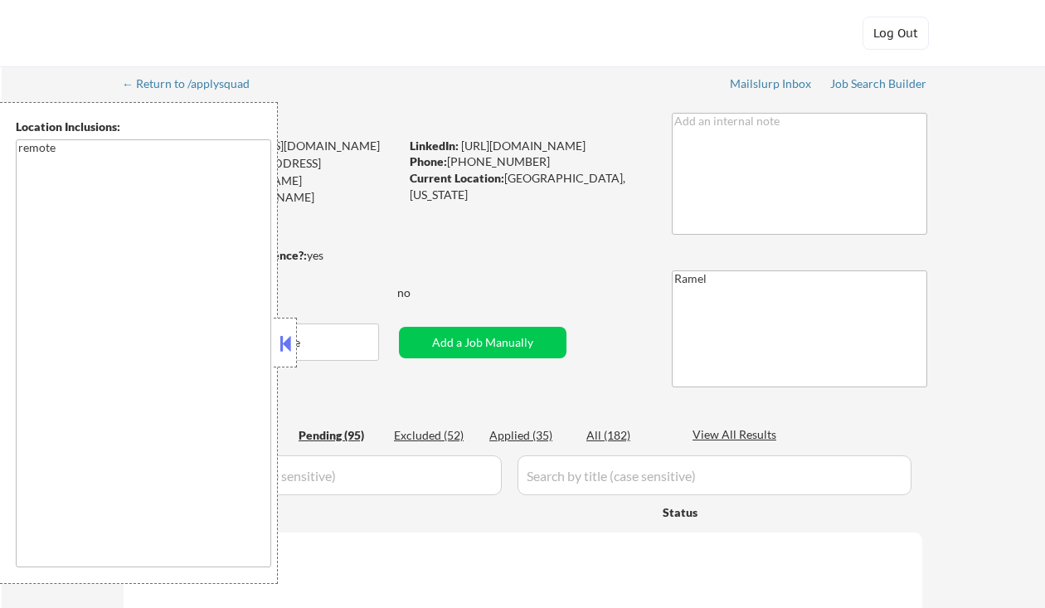
select select ""pending""
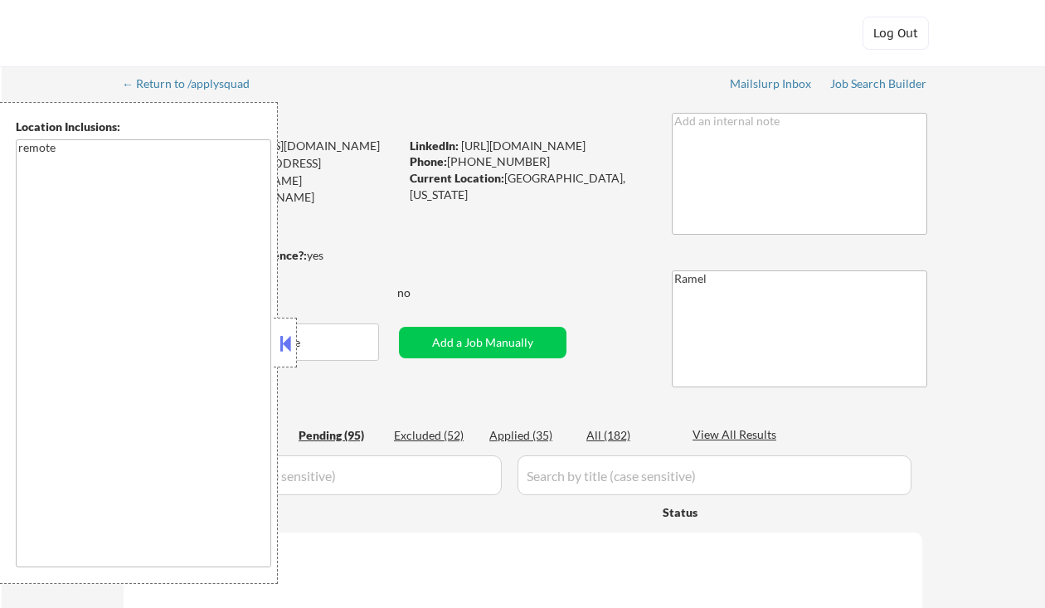
select select ""pending""
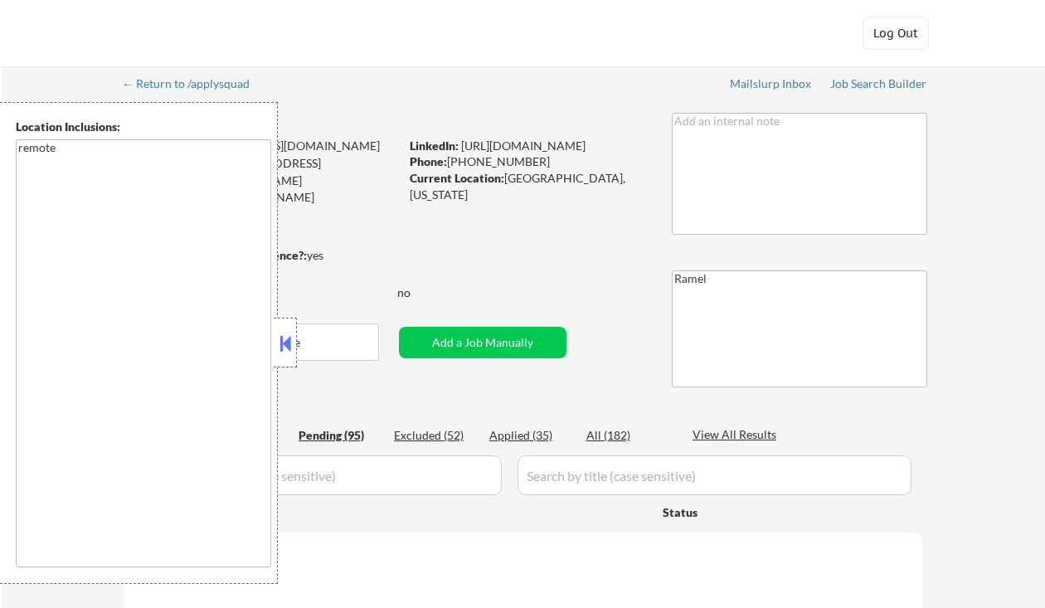
select select ""pending""
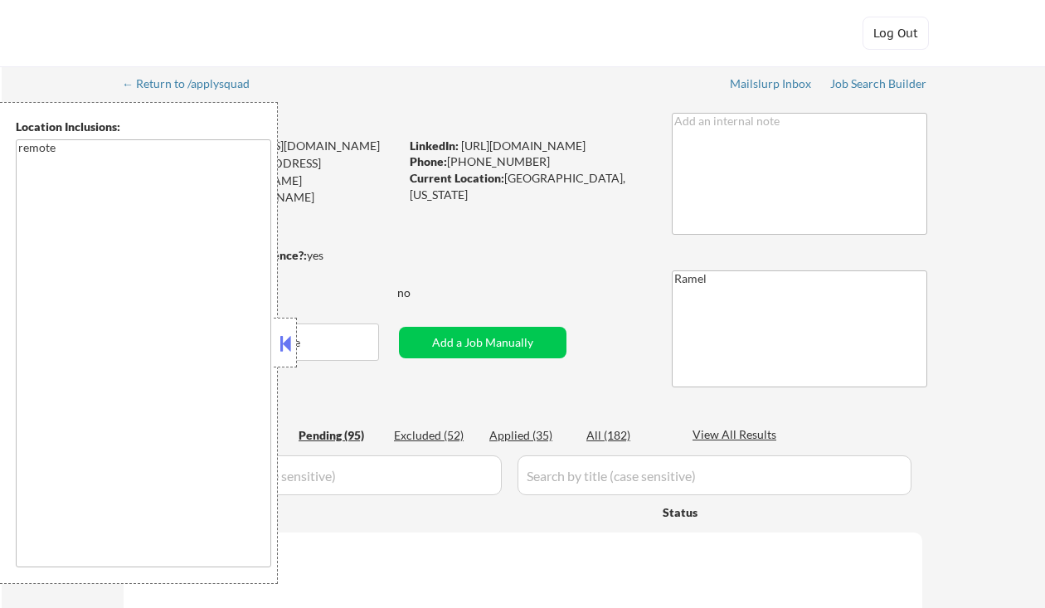
select select ""pending""
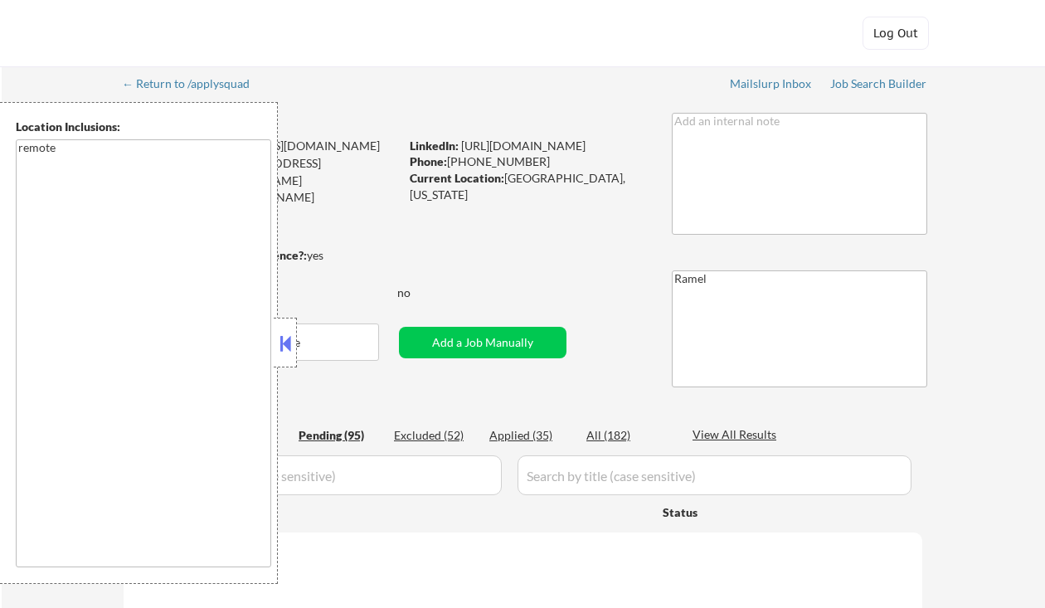
select select ""pending""
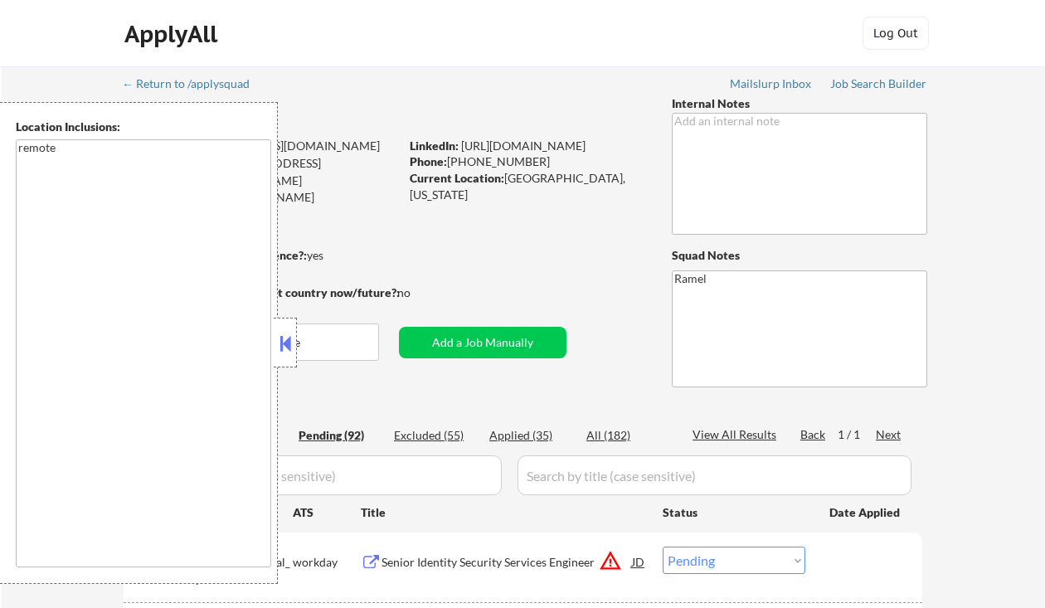
select select ""pending""
click at [534, 433] on div "Applied (35)" at bounding box center [530, 435] width 83 height 17
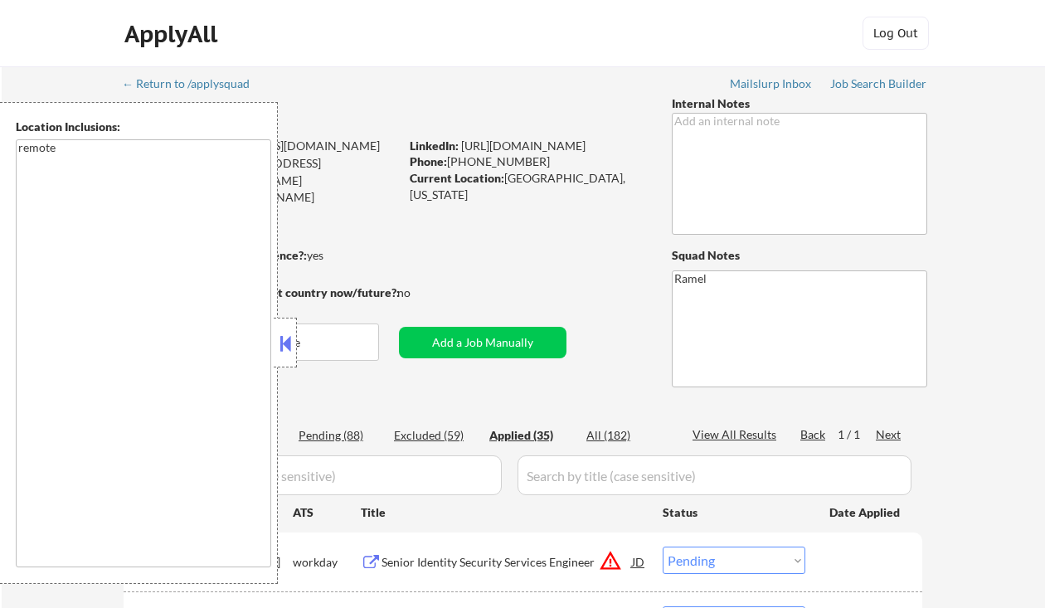
click at [282, 343] on button at bounding box center [285, 343] width 18 height 25
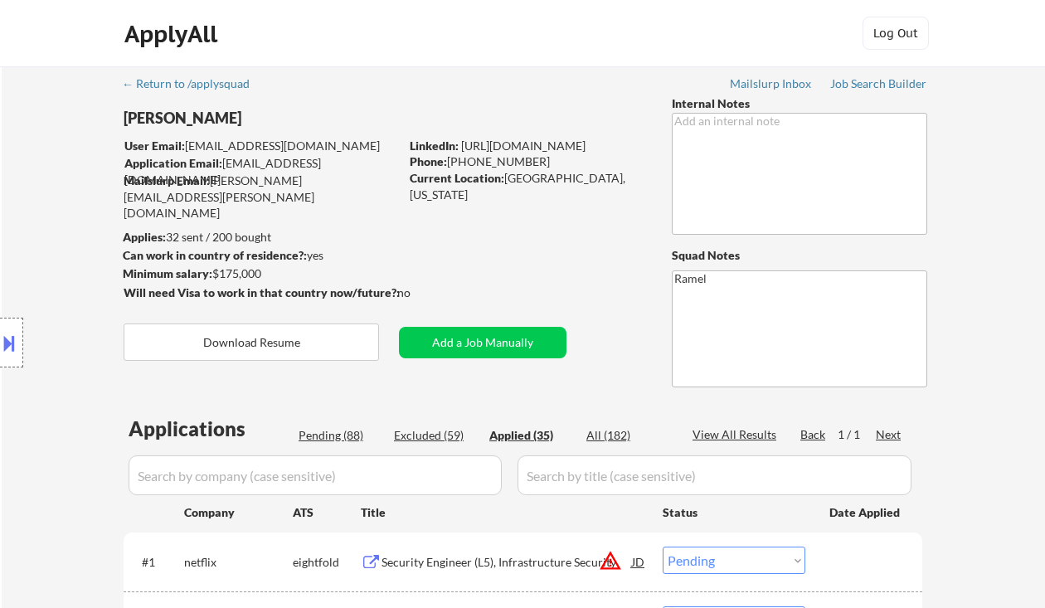
scroll to position [378, 0]
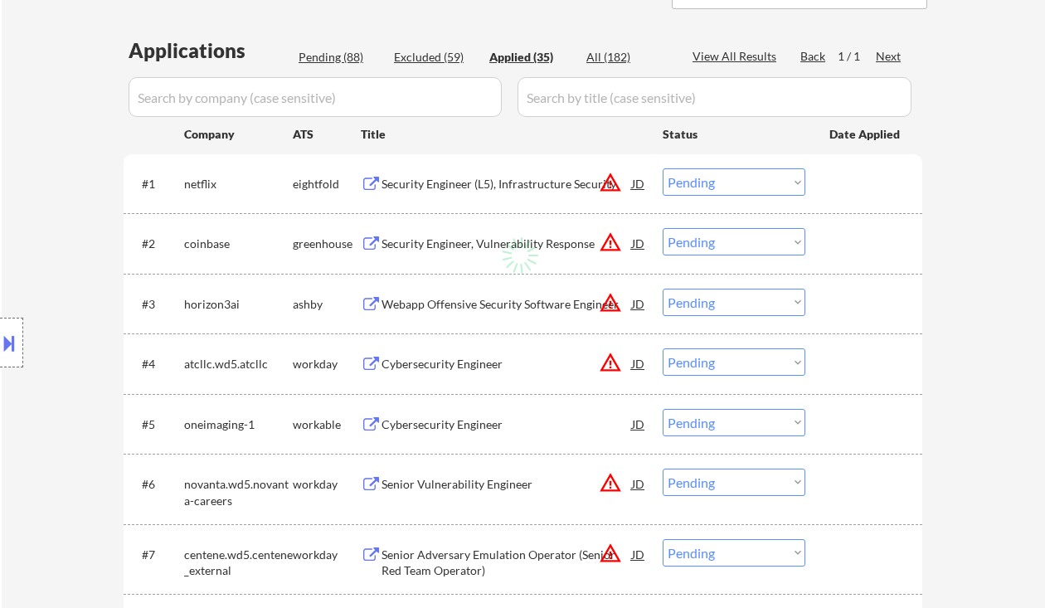
click at [531, 64] on div "Applied (35)" at bounding box center [530, 57] width 83 height 17
select select ""applied""
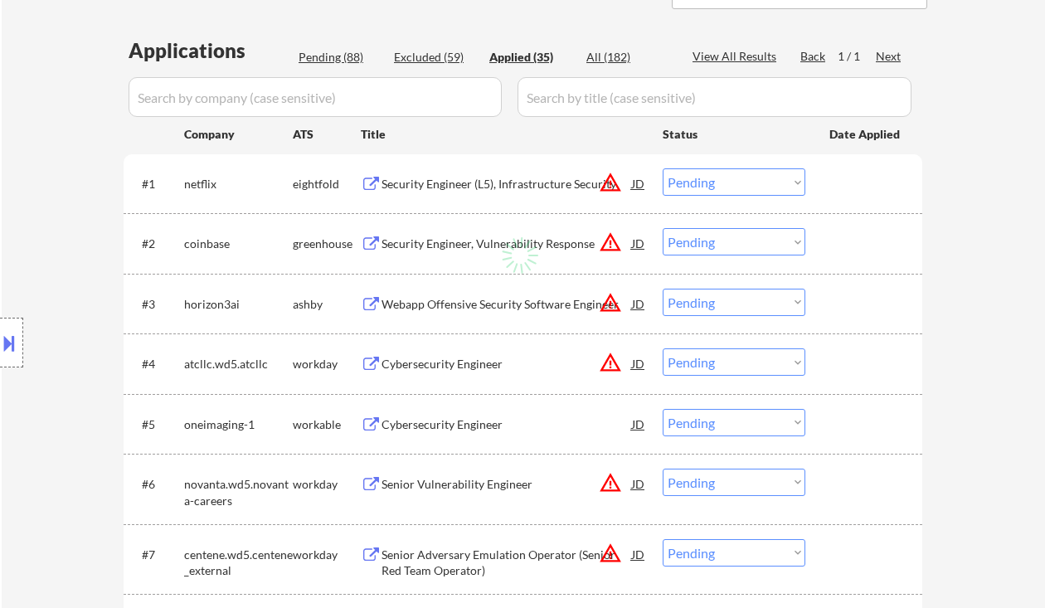
select select ""applied""
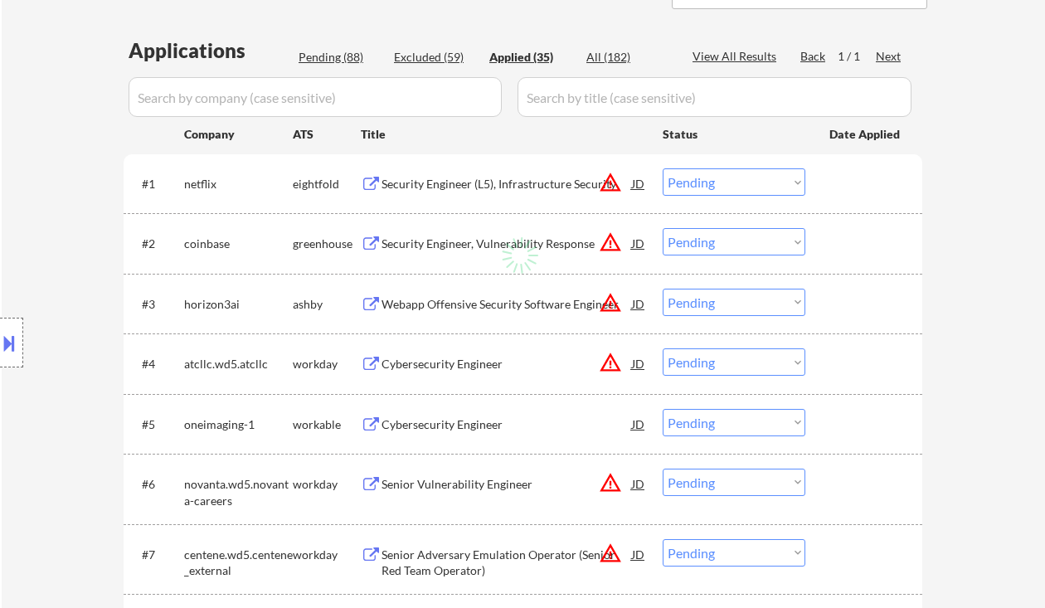
select select ""applied""
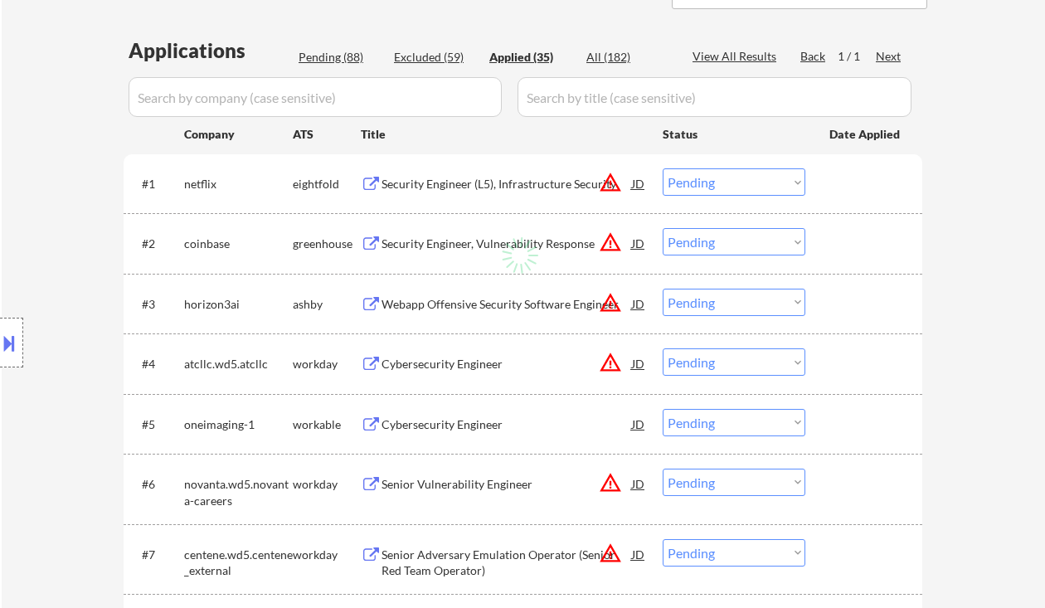
select select ""applied""
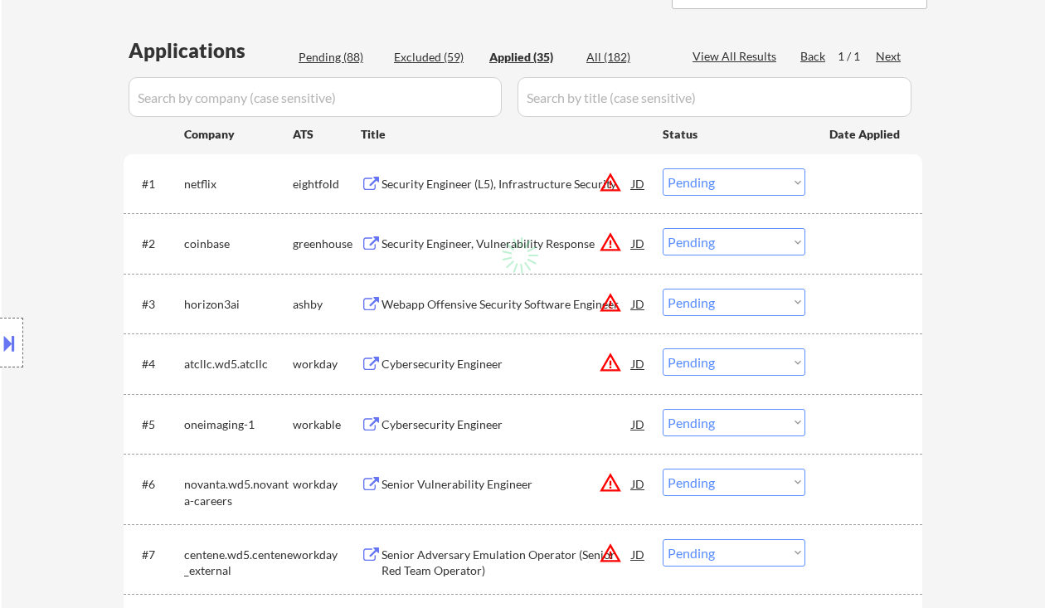
select select ""applied""
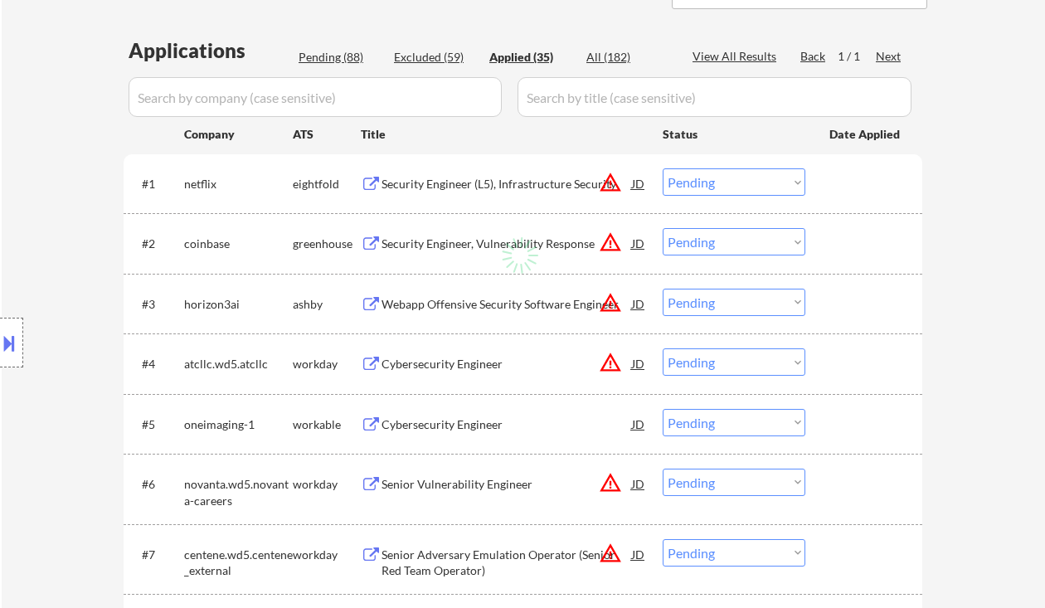
select select ""applied""
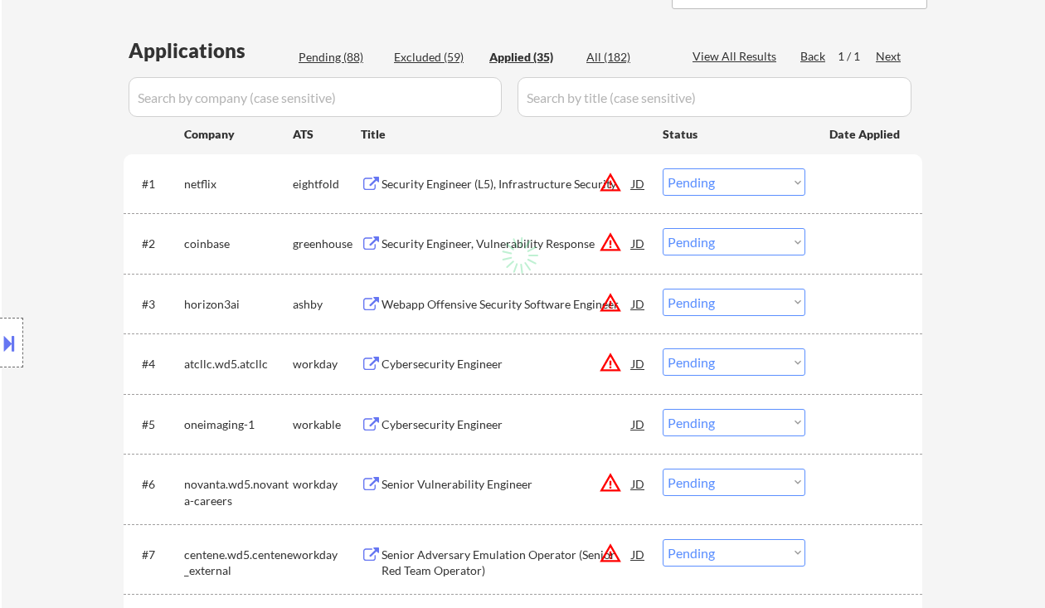
select select ""applied""
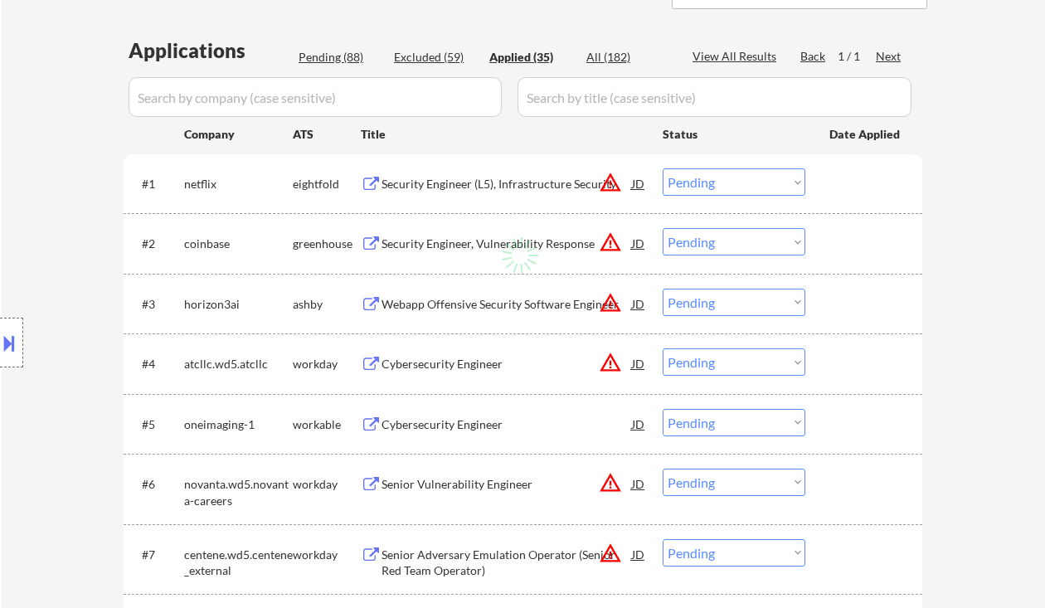
select select ""applied""
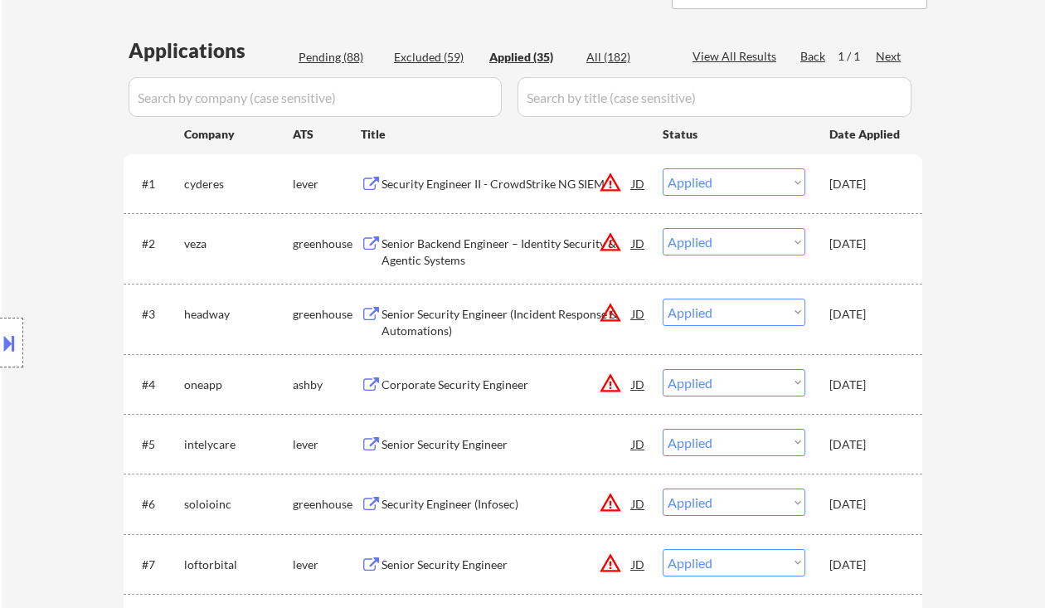
scroll to position [2095, 0]
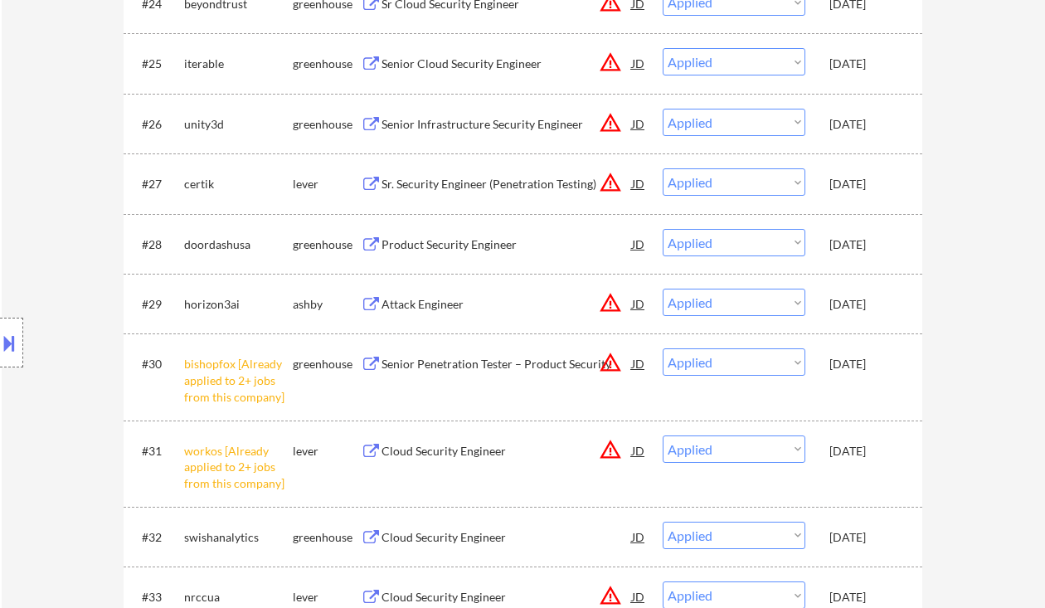
select select ""applied""
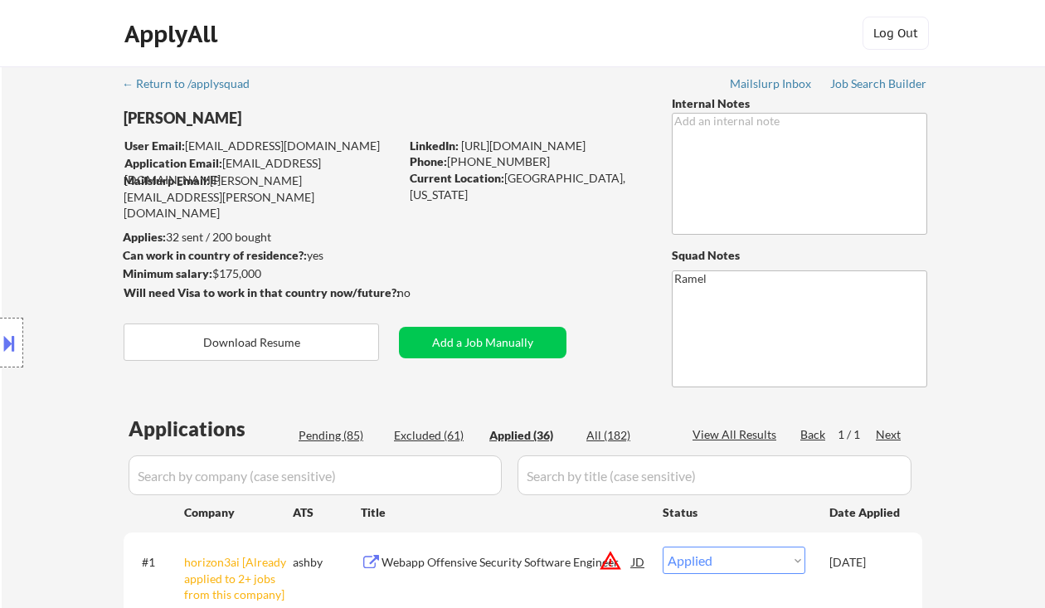
scroll to position [221, 0]
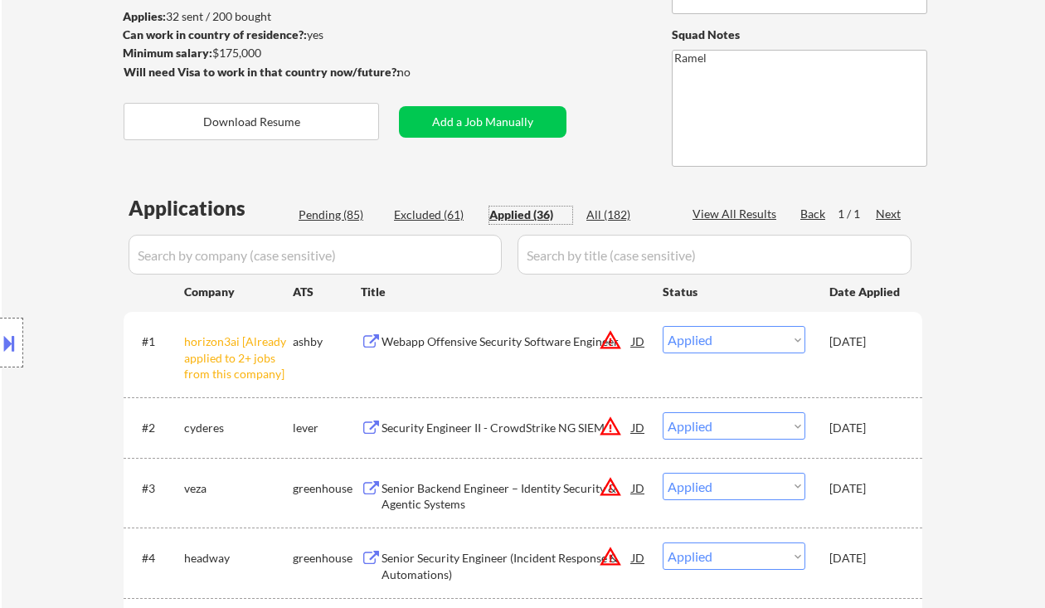
click at [510, 211] on div "Applied (36)" at bounding box center [530, 214] width 83 height 17
click at [542, 216] on div "Applied (36)" at bounding box center [530, 214] width 83 height 17
click at [16, 136] on div "Location Inclusions: remote" at bounding box center [148, 343] width 297 height 482
click at [537, 341] on div "Webapp Offensive Security Software Engineer" at bounding box center [506, 341] width 250 height 17
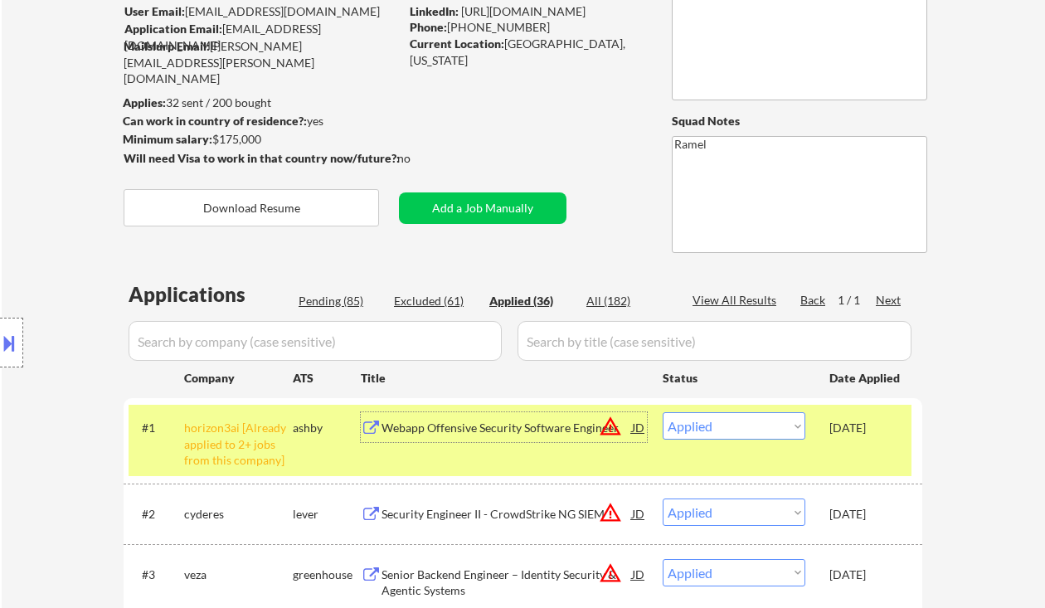
scroll to position [110, 0]
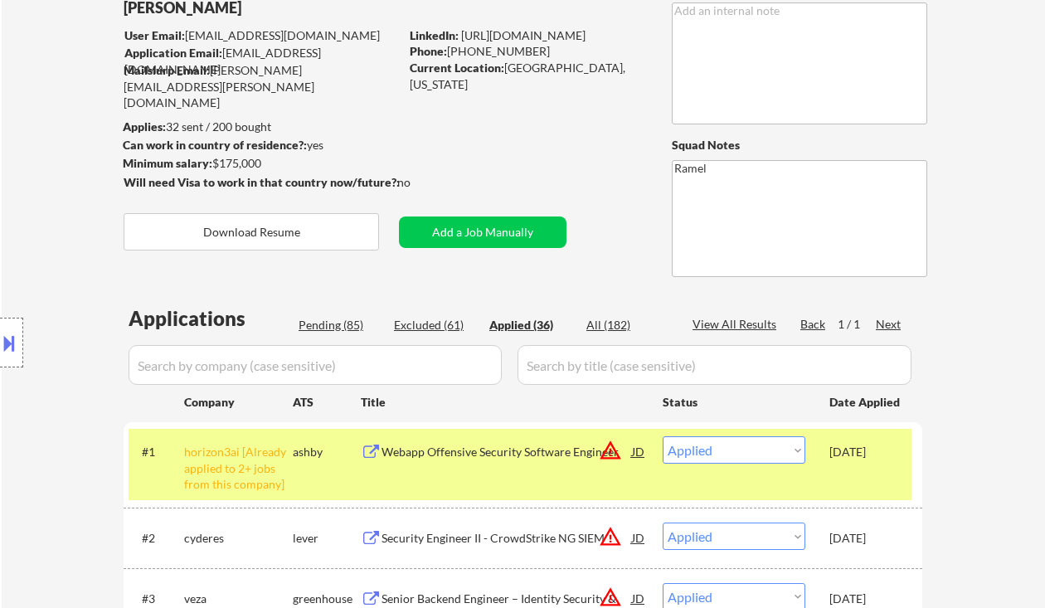
drag, startPoint x: 530, startPoint y: 53, endPoint x: 450, endPoint y: 47, distance: 79.8
click at [450, 47] on div "Phone: (405) 887-9461" at bounding box center [527, 51] width 235 height 17
copy div "[PHONE_NUMBER]"
select select ""applied""
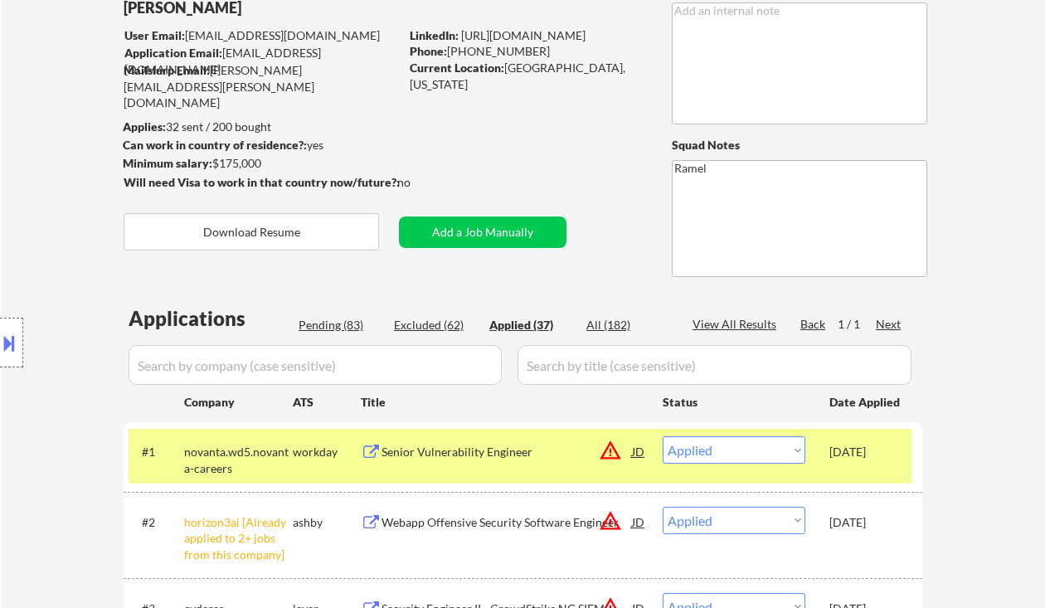
copy div "[PHONE_NUMBER]"
select select ""applied""
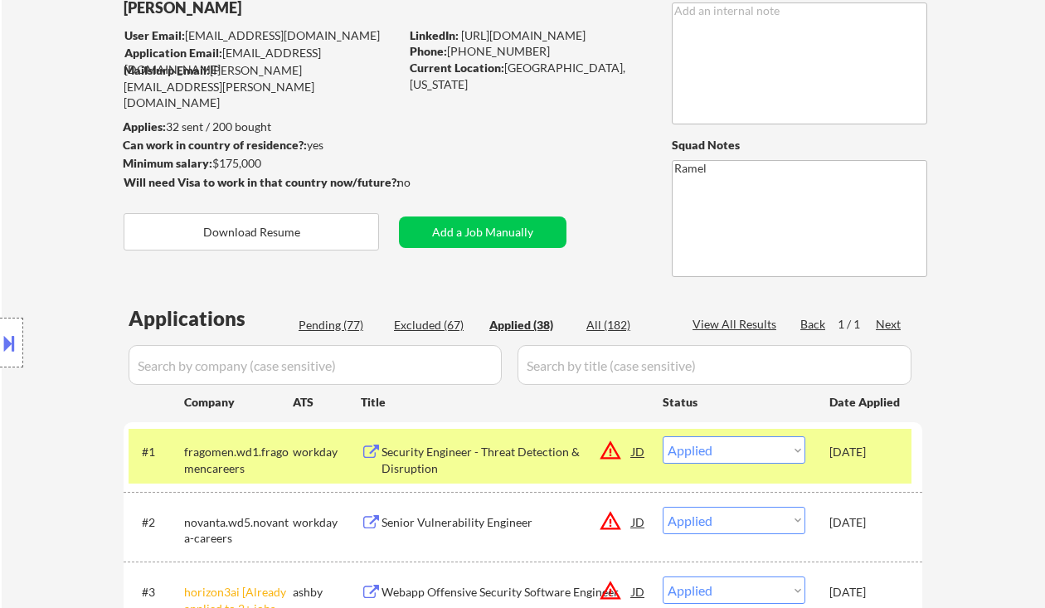
select select ""applied""
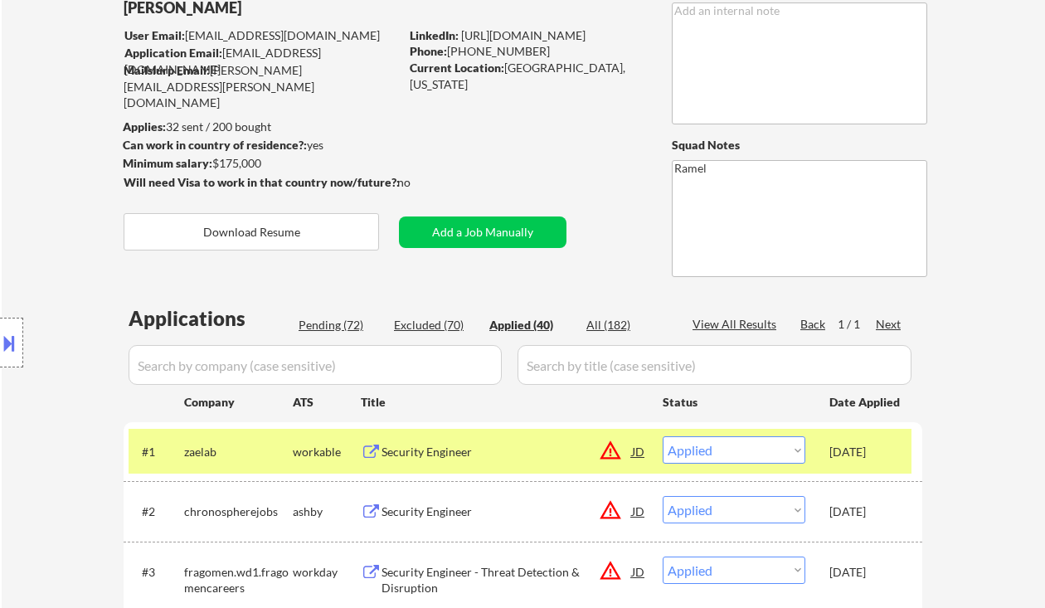
drag, startPoint x: 530, startPoint y: 49, endPoint x: 447, endPoint y: 46, distance: 83.0
click at [447, 46] on div "Phone: (405) 887-9461" at bounding box center [527, 51] width 235 height 17
copy div "[PHONE_NUMBER]"
select select ""applied""
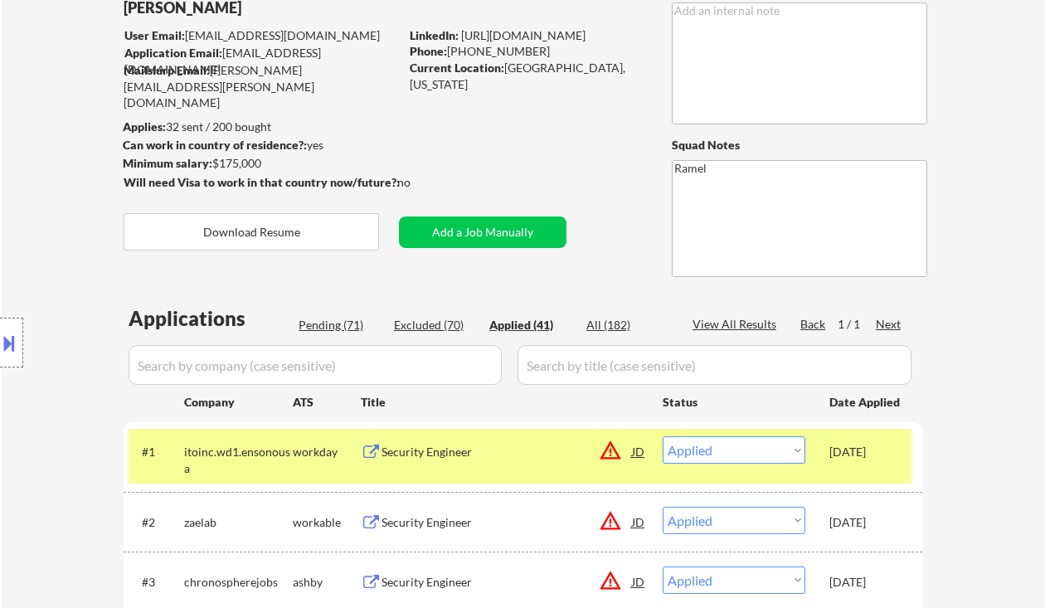
copy div "[PHONE_NUMBER]"
select select ""applied""
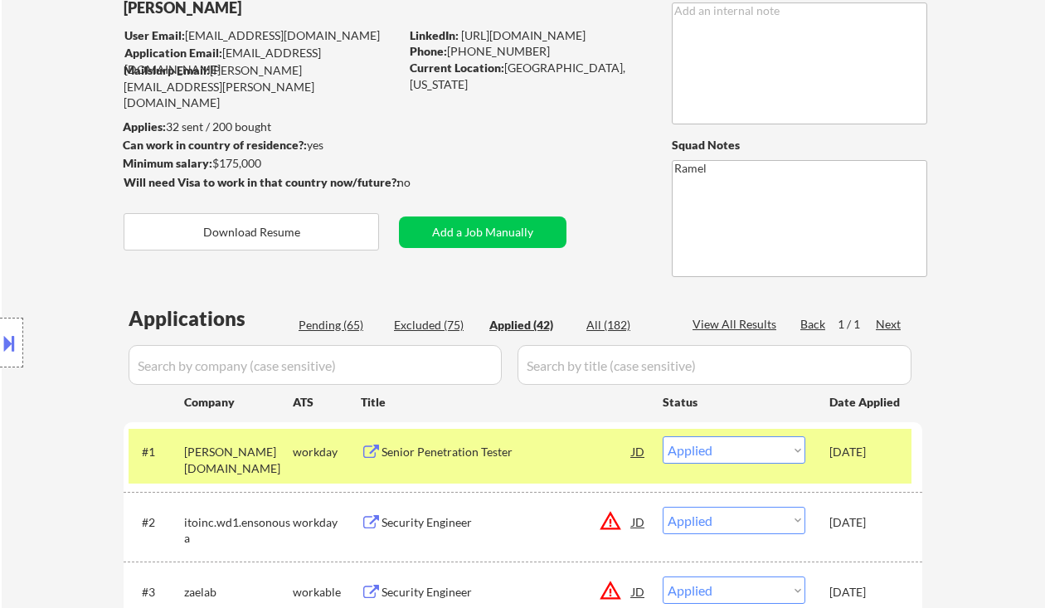
scroll to position [2532, 0]
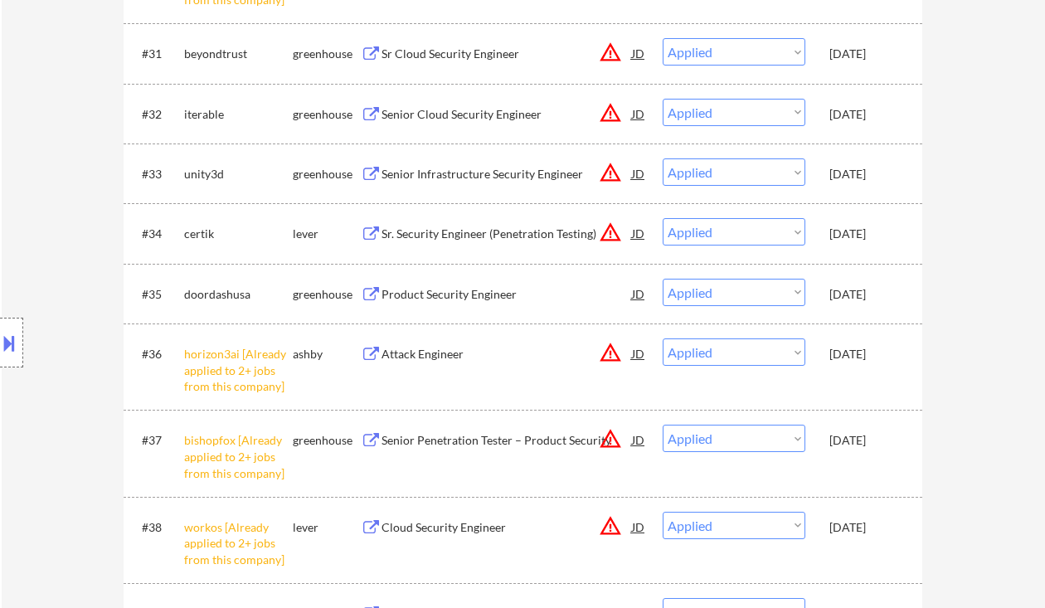
select select ""applied""
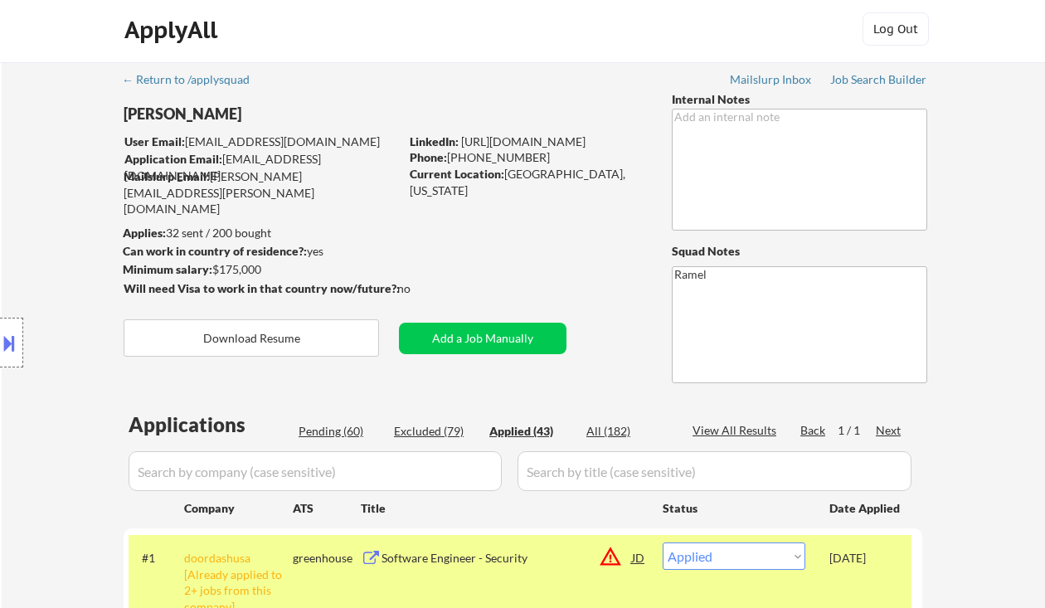
scroll to position [0, 0]
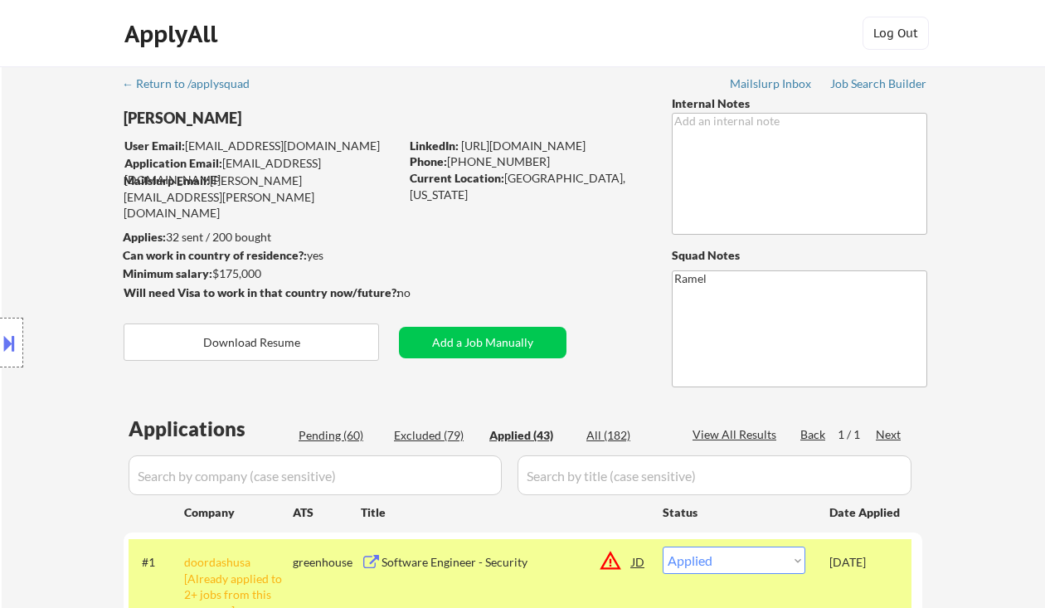
drag, startPoint x: 532, startPoint y: 164, endPoint x: 449, endPoint y: 153, distance: 84.4
click at [449, 153] on div "Phone: (405) 887-9461" at bounding box center [527, 161] width 235 height 17
copy div "[PHONE_NUMBER]"
select select ""applied""
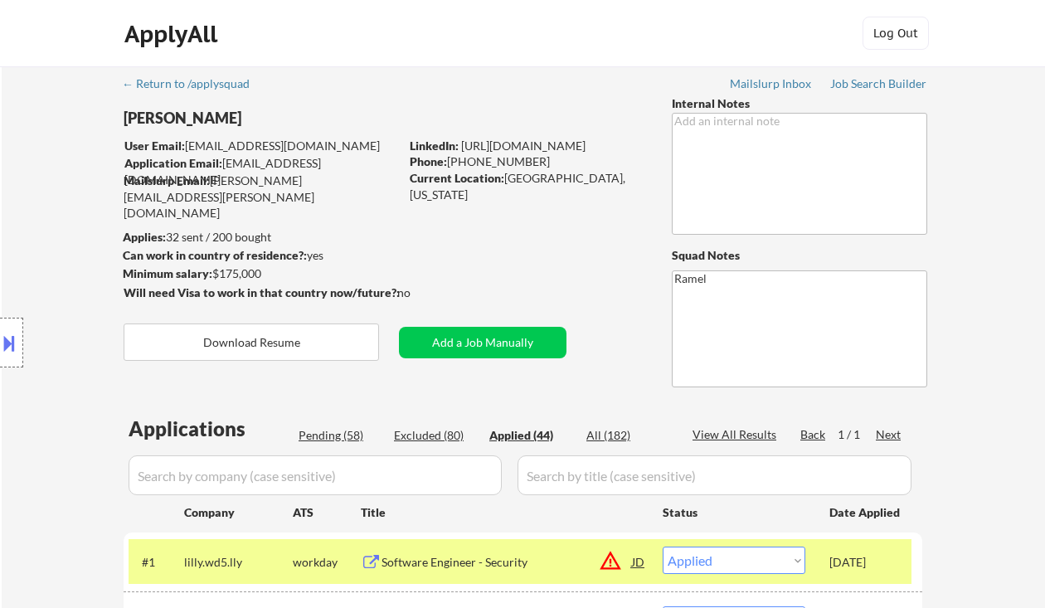
copy div "[PHONE_NUMBER]"
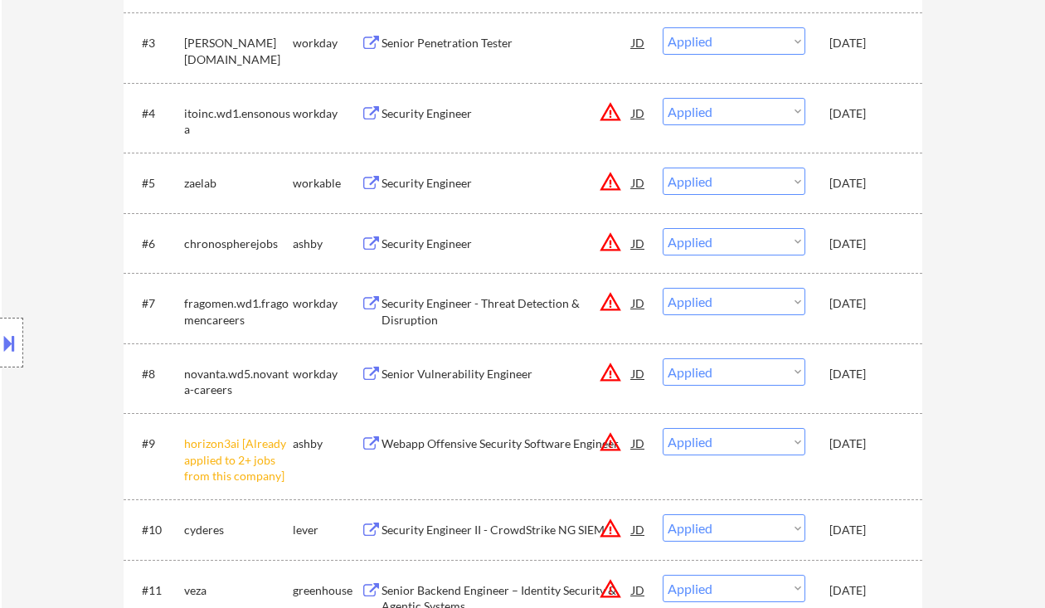
scroll to position [663, 0]
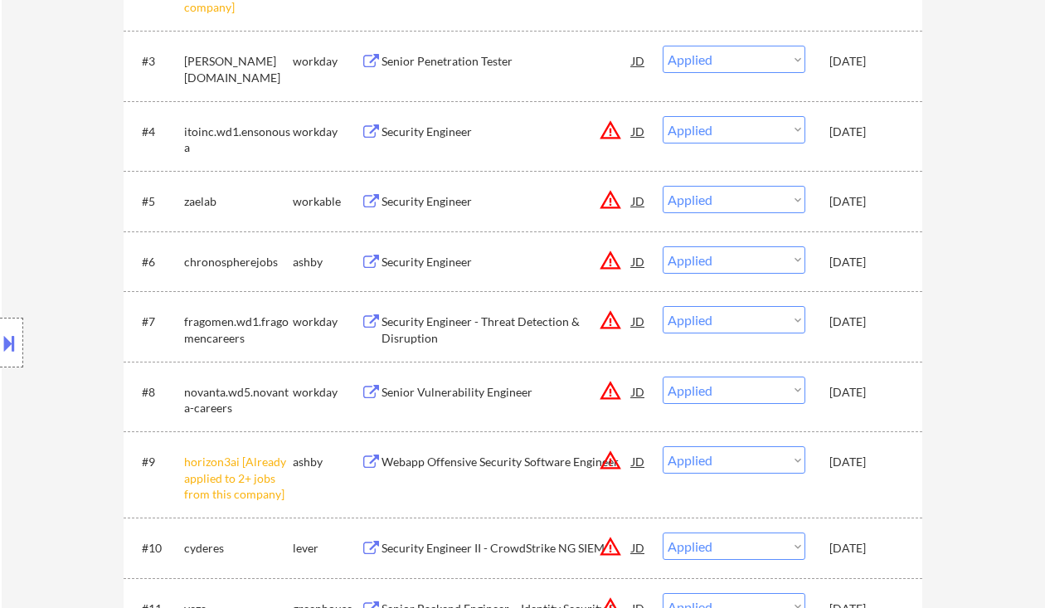
select select ""applied""
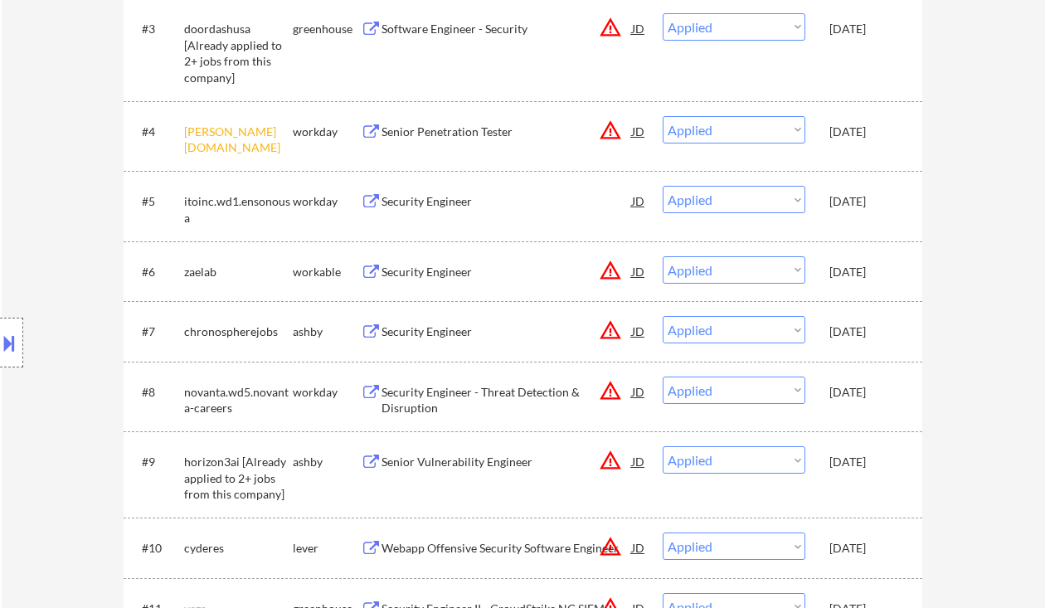
select select ""applied""
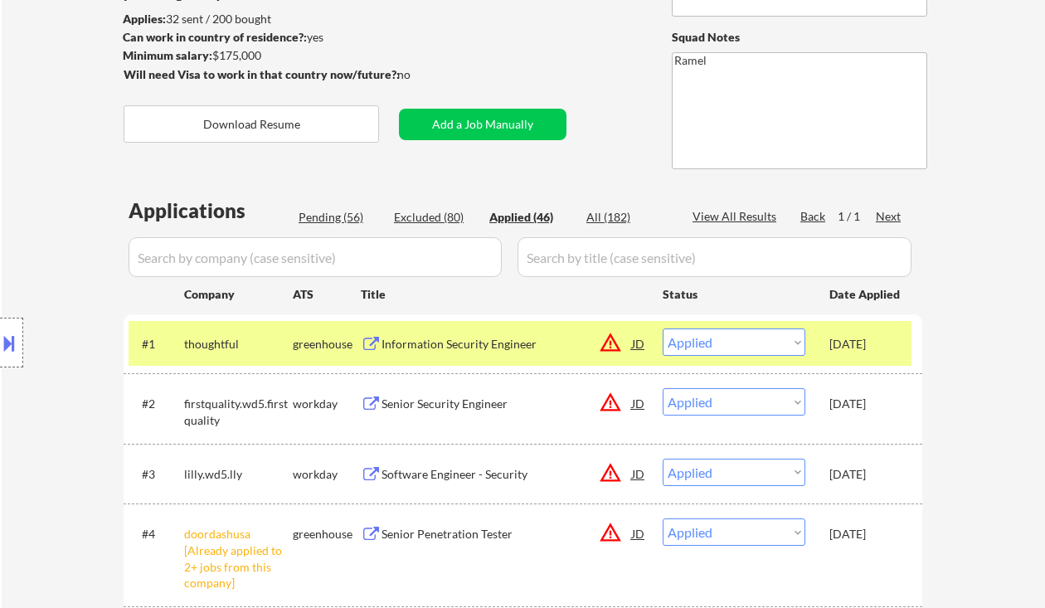
scroll to position [0, 0]
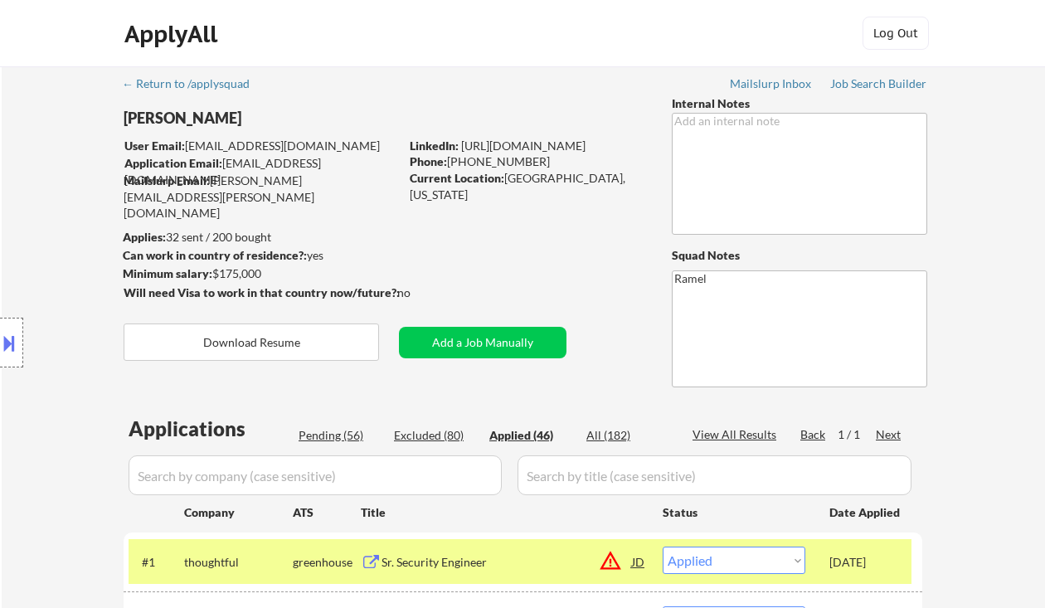
copy div "[PHONE_NUMBER]"
select select ""applied""
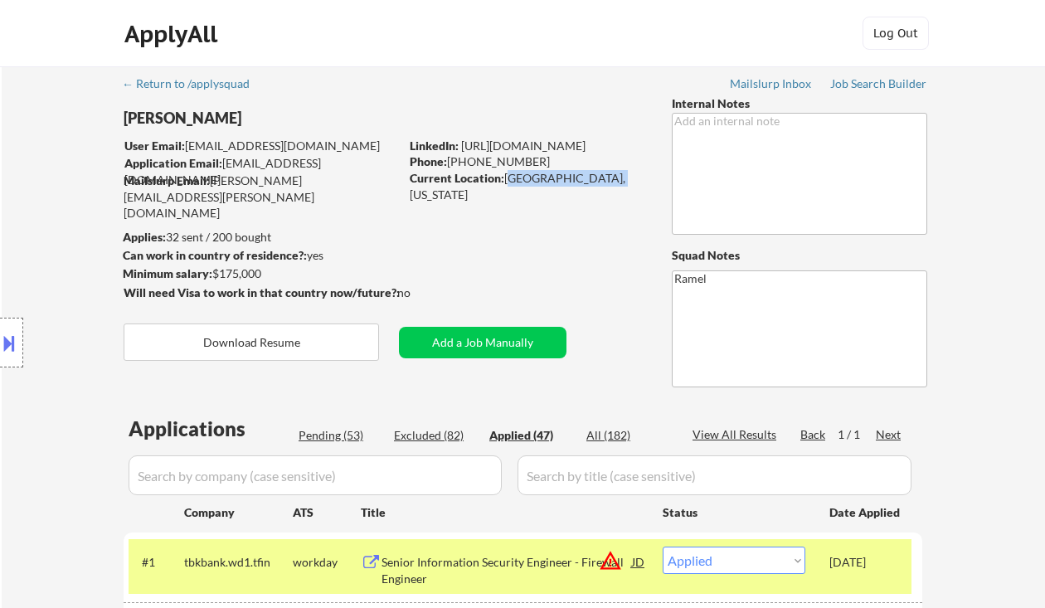
drag, startPoint x: 508, startPoint y: 174, endPoint x: 610, endPoint y: 179, distance: 103.0
click at [610, 179] on div "Current Location: Maplewood, Missouri" at bounding box center [527, 186] width 235 height 32
copy div "Maplewood, Missour"
select select ""applied""
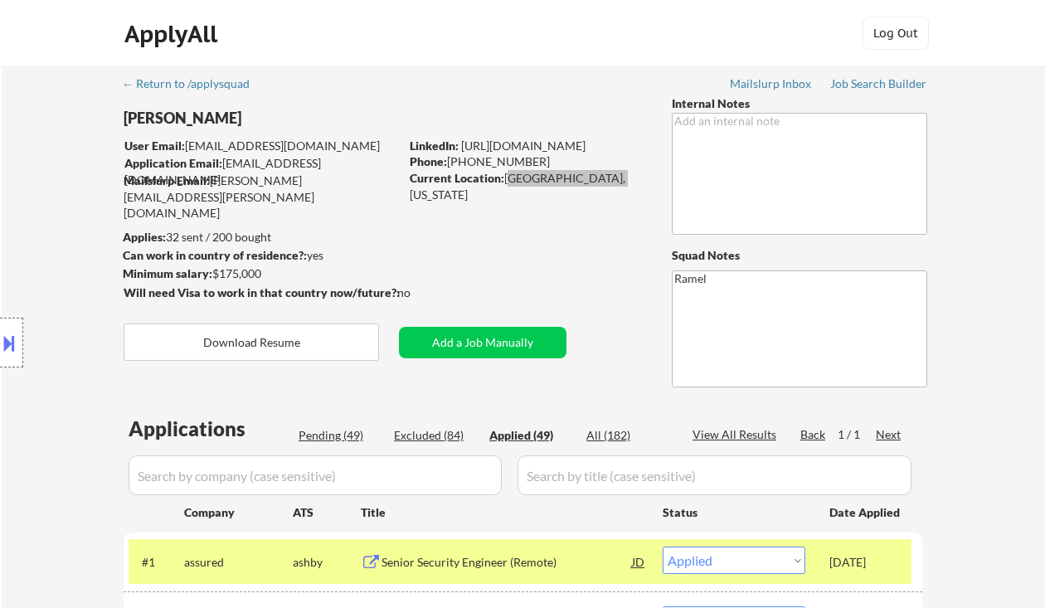
select select ""applied""
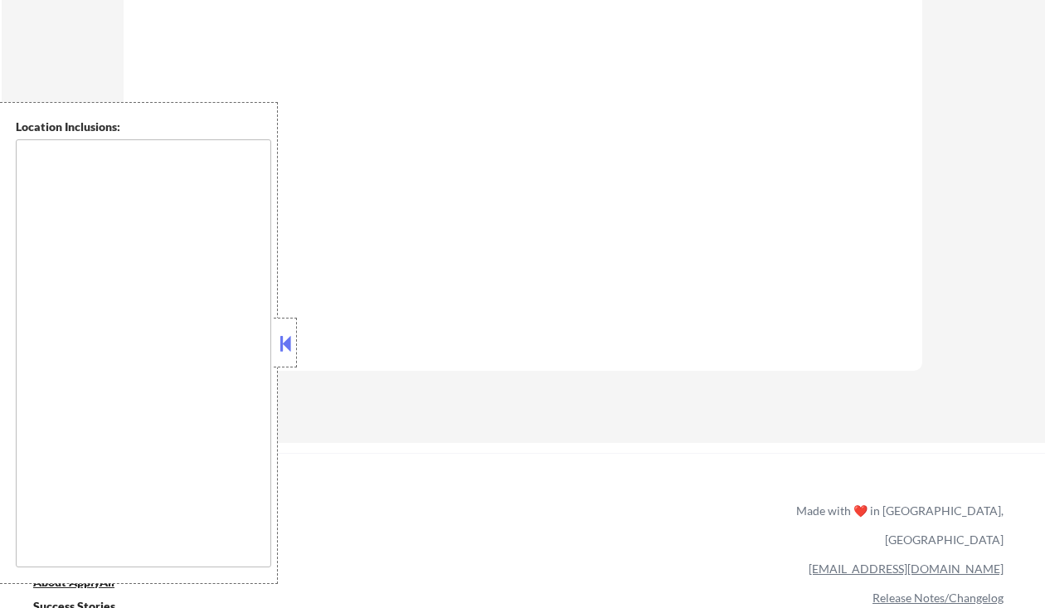
scroll to position [995, 0]
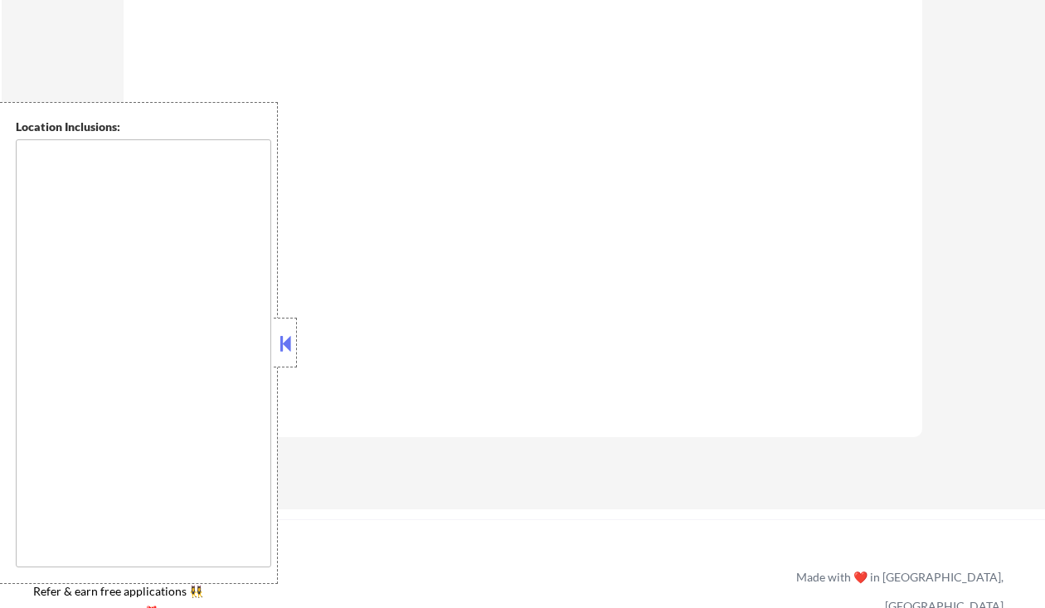
type textarea "remote"
select select ""pending""
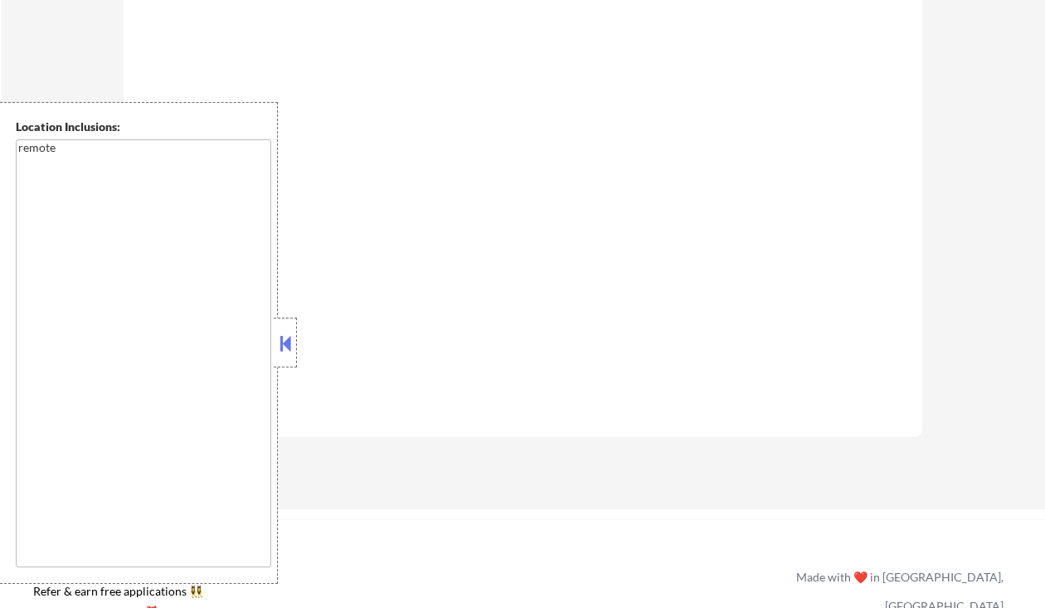
select select ""pending""
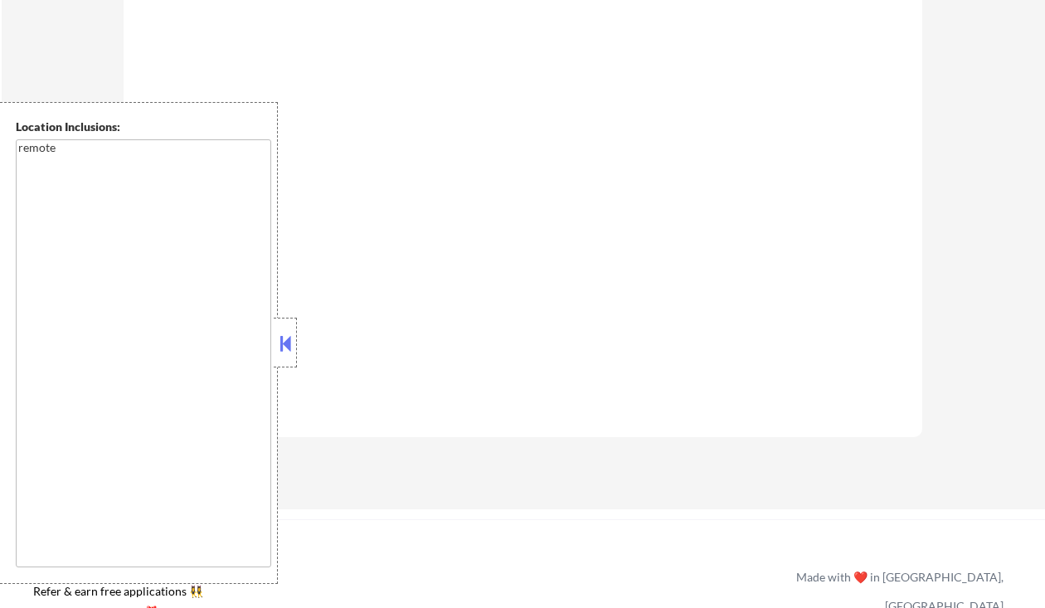
select select ""pending""
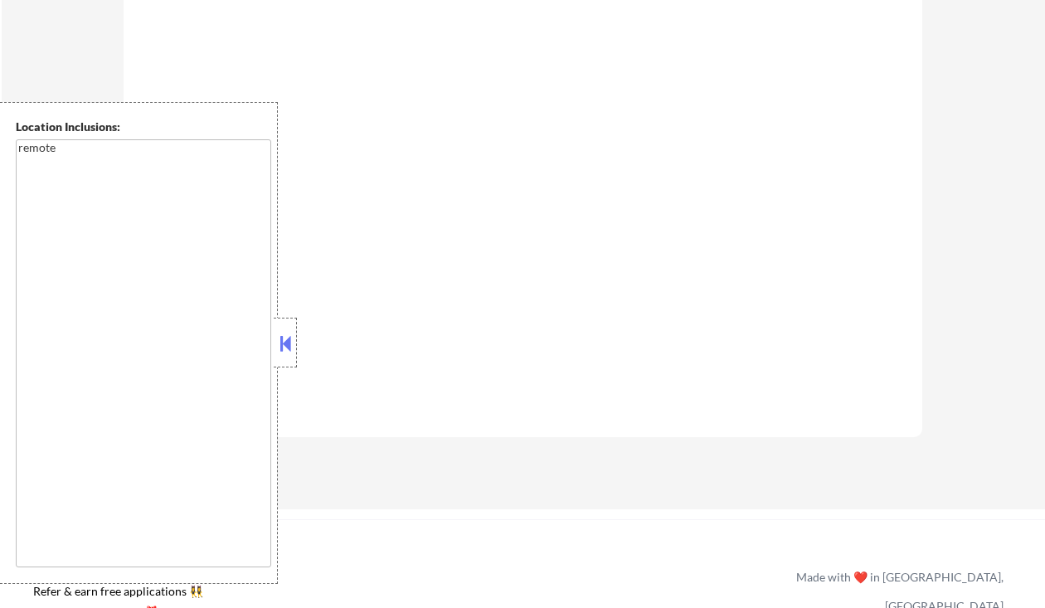
select select ""pending""
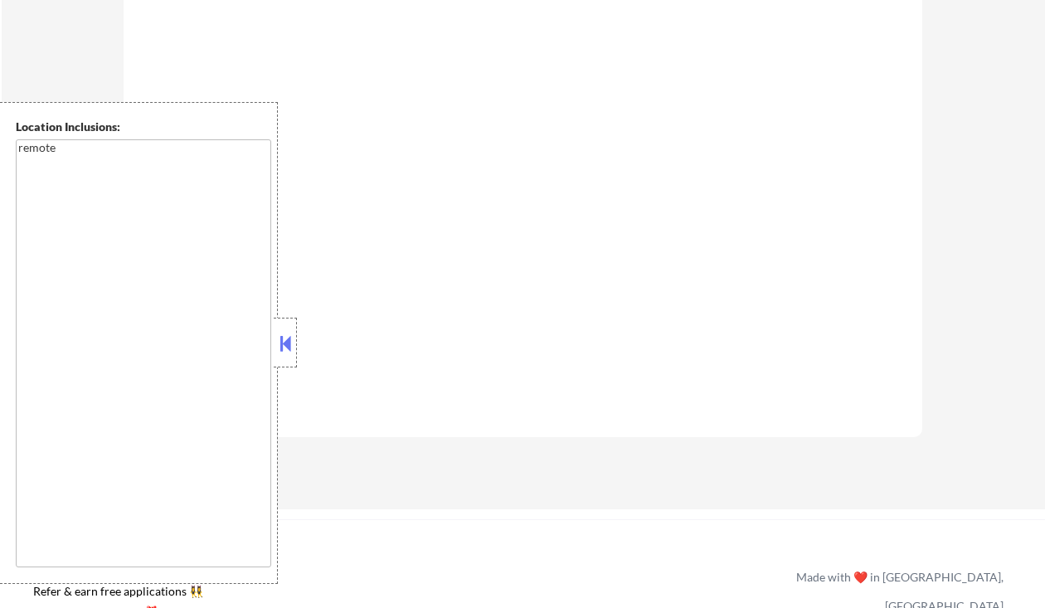
select select ""pending""
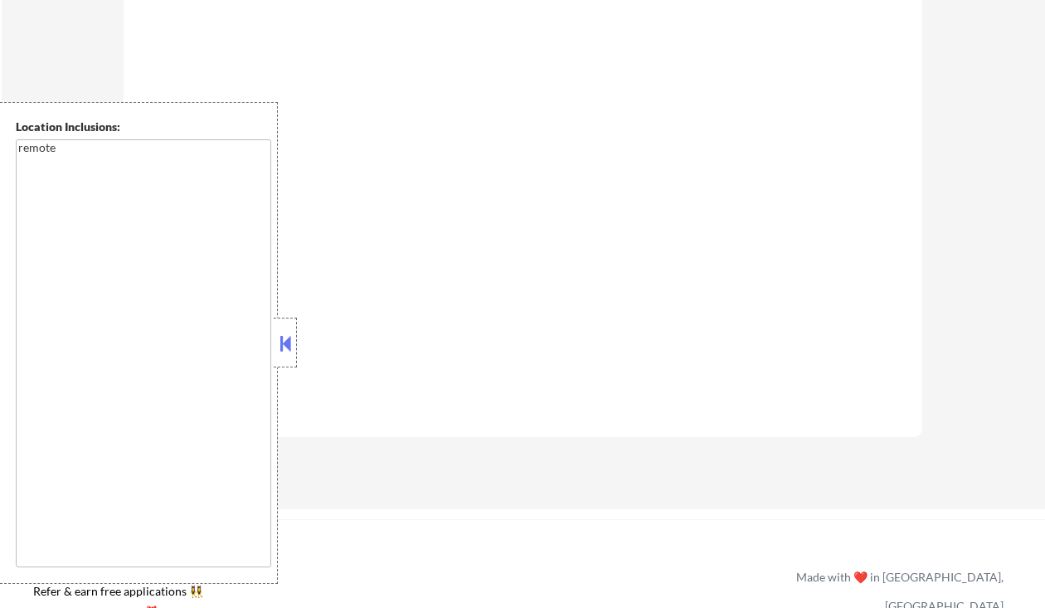
select select ""pending""
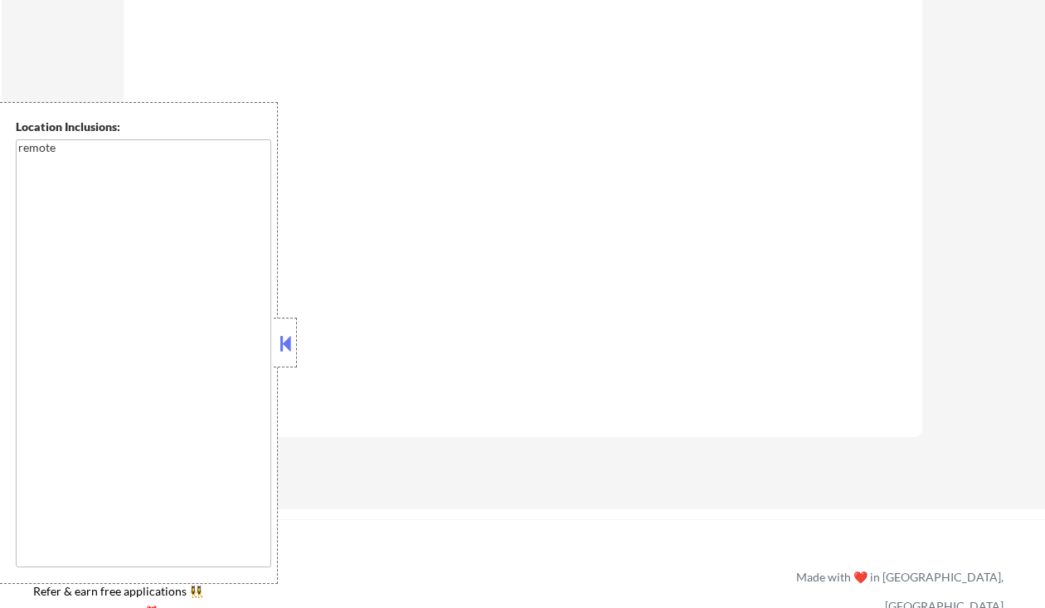
select select ""pending""
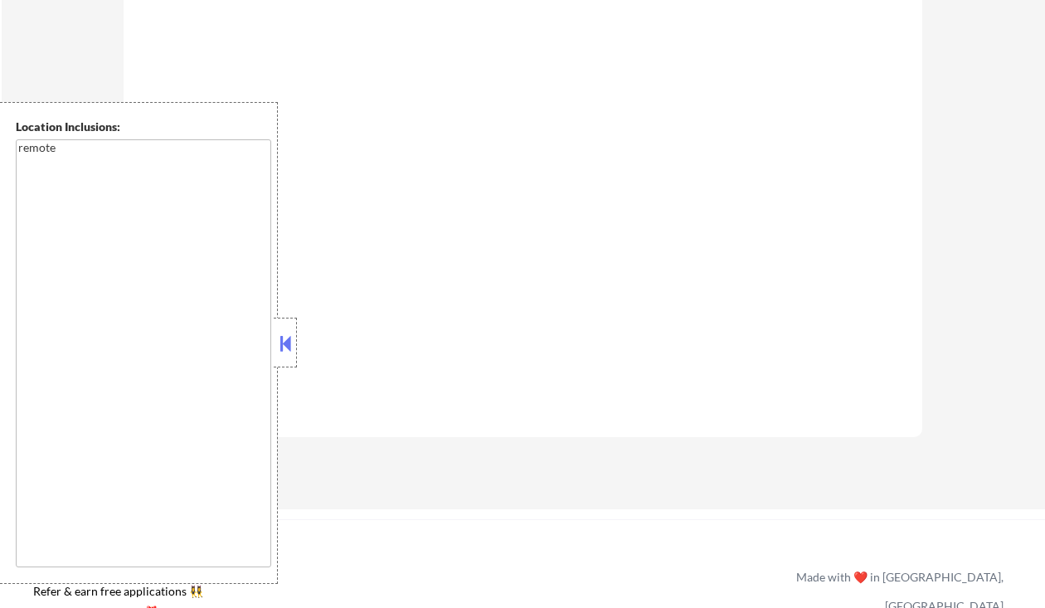
select select ""pending""
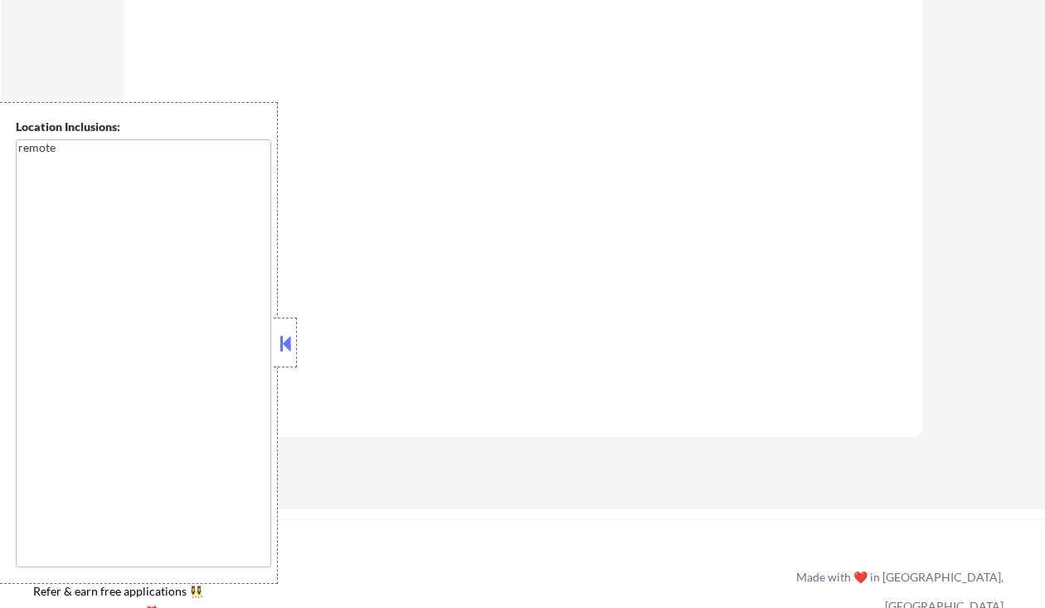
select select ""pending""
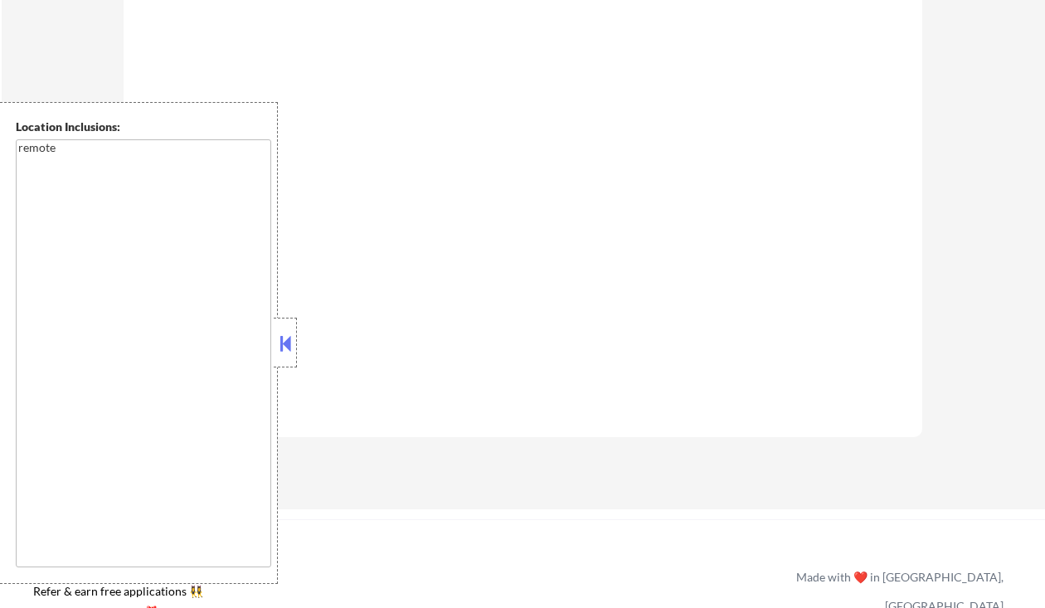
select select ""pending""
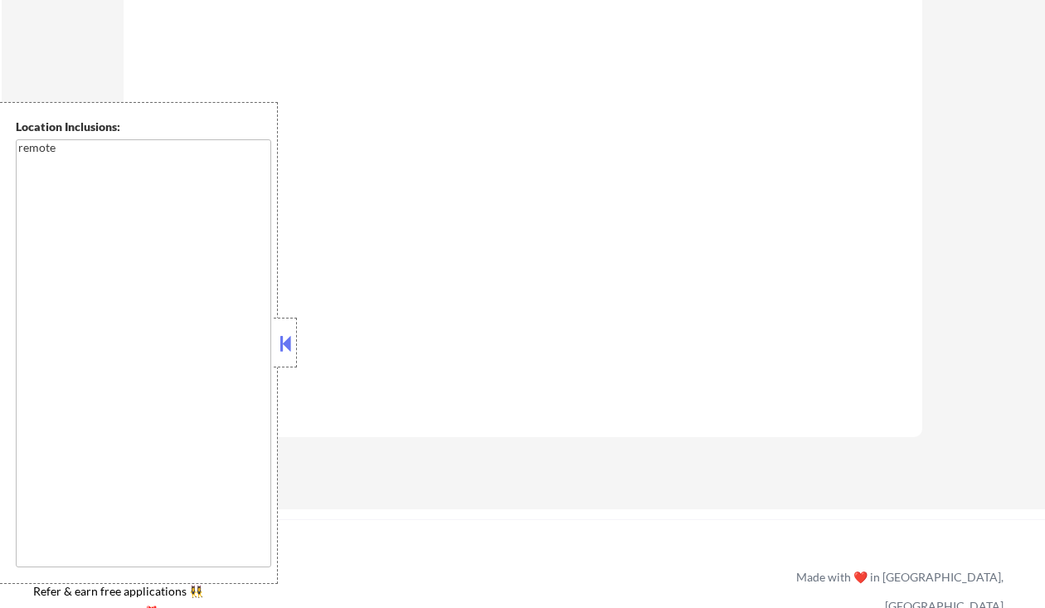
select select ""pending""
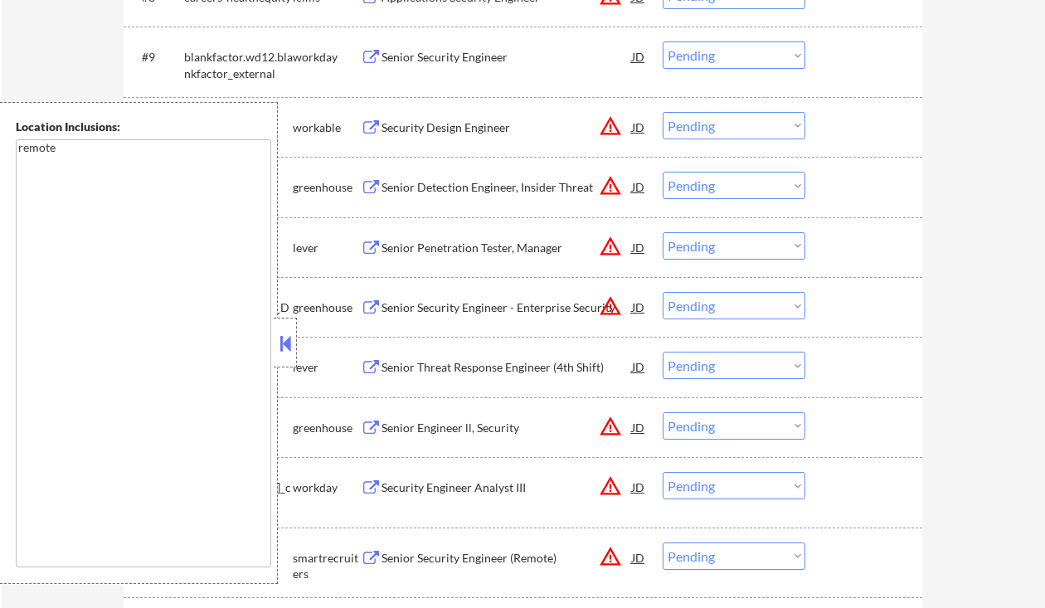
drag, startPoint x: 290, startPoint y: 352, endPoint x: 299, endPoint y: 352, distance: 8.3
click at [290, 352] on button at bounding box center [285, 343] width 18 height 25
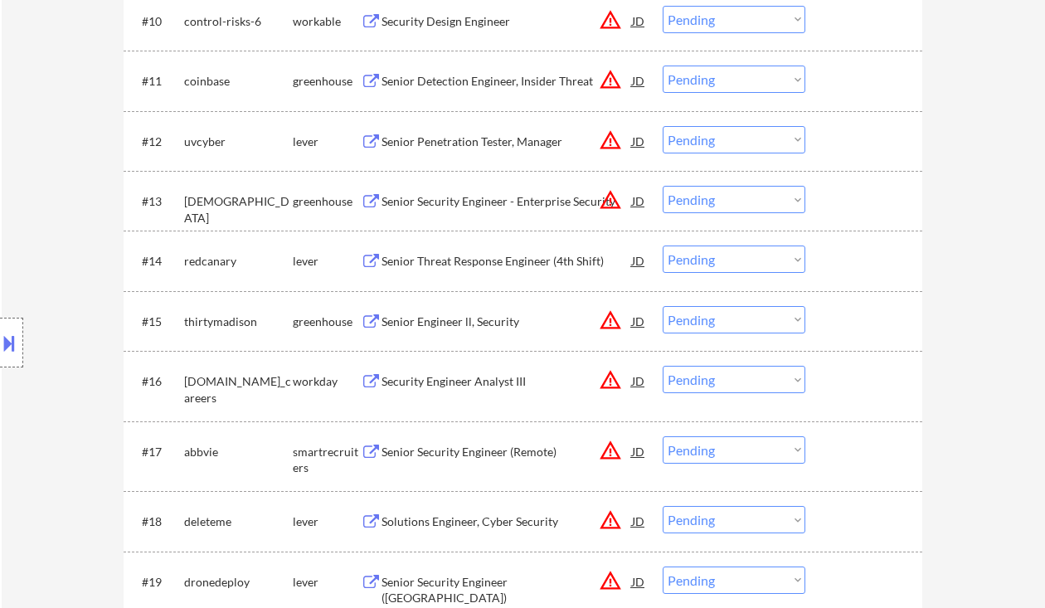
scroll to position [1216, 0]
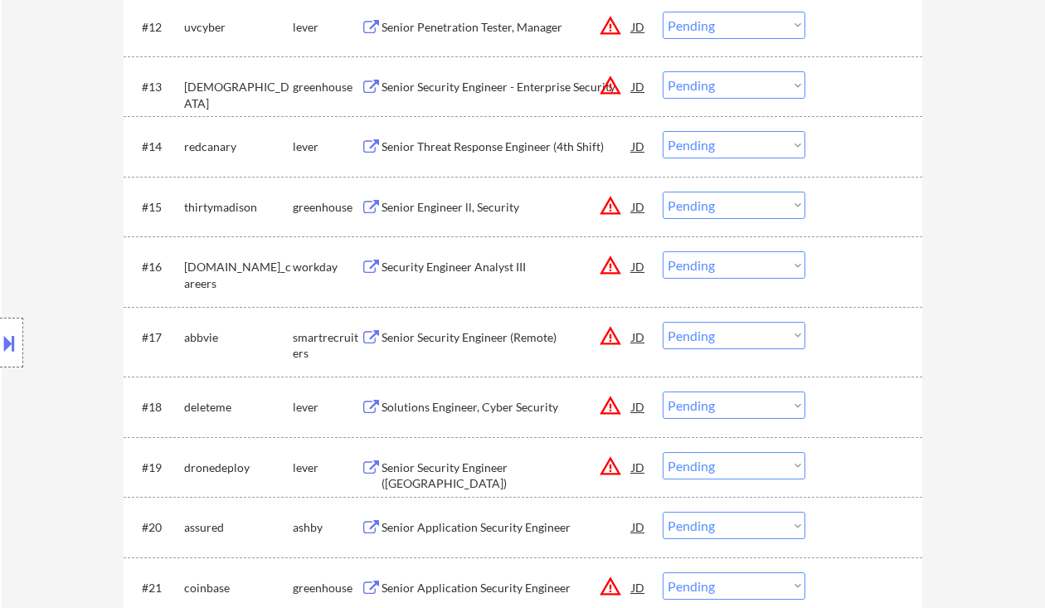
click at [458, 265] on div "Security Engineer Analyst III" at bounding box center [506, 267] width 250 height 17
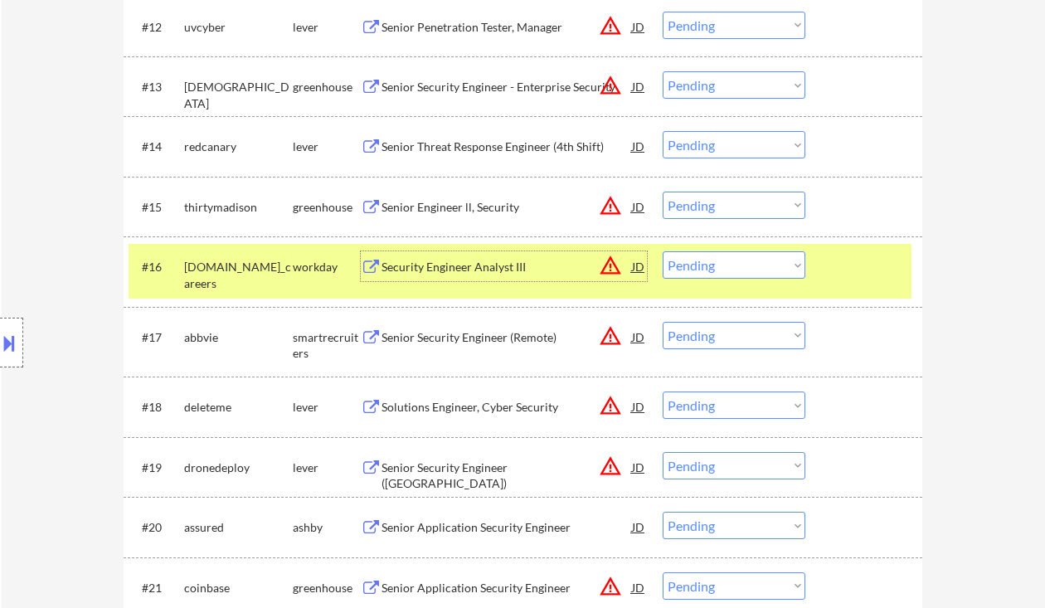
click at [693, 264] on select "Choose an option... Pending Applied Excluded (Questions) Excluded (Expired) Exc…" at bounding box center [734, 264] width 143 height 27
click at [663, 251] on select "Choose an option... Pending Applied Excluded (Questions) Excluded (Expired) Exc…" at bounding box center [734, 264] width 143 height 27
click at [491, 342] on div "Senior Security Engineer (Remote)" at bounding box center [506, 337] width 250 height 17
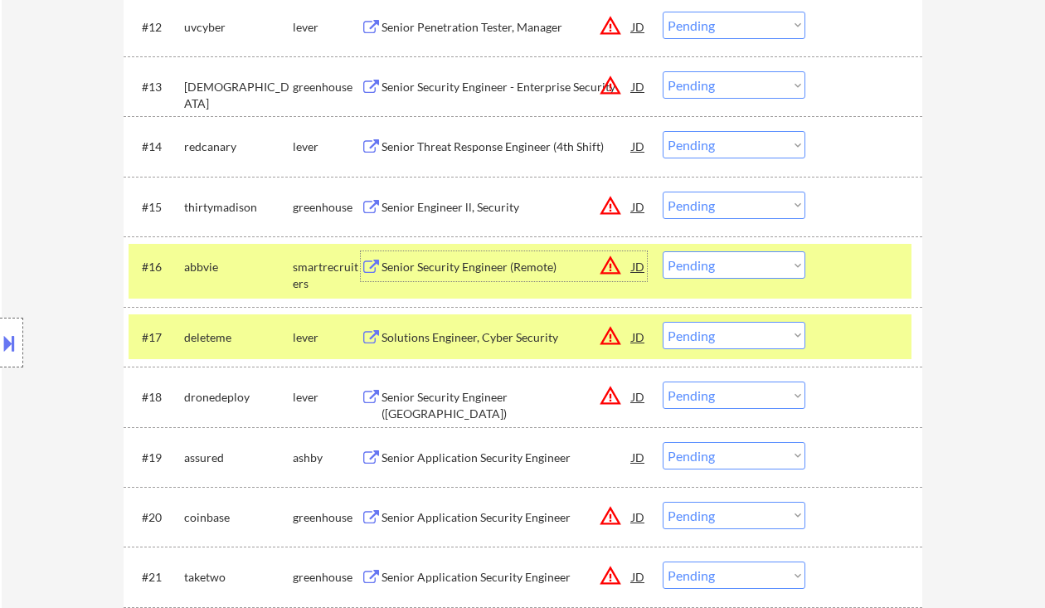
click at [504, 264] on div "Senior Security Engineer (Remote)" at bounding box center [506, 267] width 250 height 17
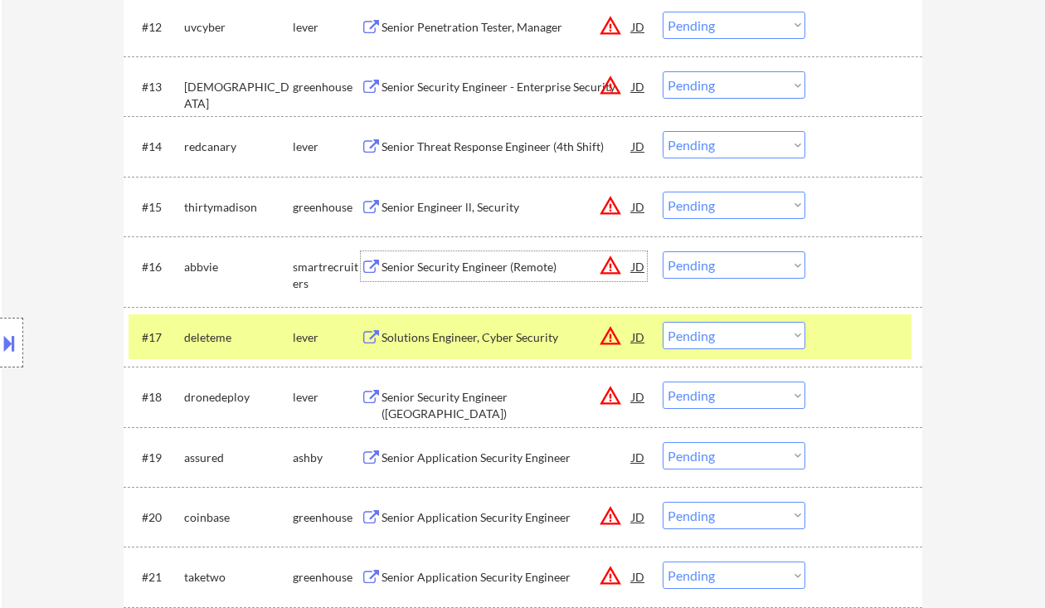
drag, startPoint x: 703, startPoint y: 264, endPoint x: 711, endPoint y: 274, distance: 12.4
click at [703, 264] on select "Choose an option... Pending Applied Excluded (Questions) Excluded (Expired) Exc…" at bounding box center [734, 264] width 143 height 27
click at [663, 251] on select "Choose an option... Pending Applied Excluded (Questions) Excluded (Expired) Exc…" at bounding box center [734, 264] width 143 height 27
click at [474, 338] on div "Solutions Engineer, Cyber Security" at bounding box center [506, 337] width 250 height 17
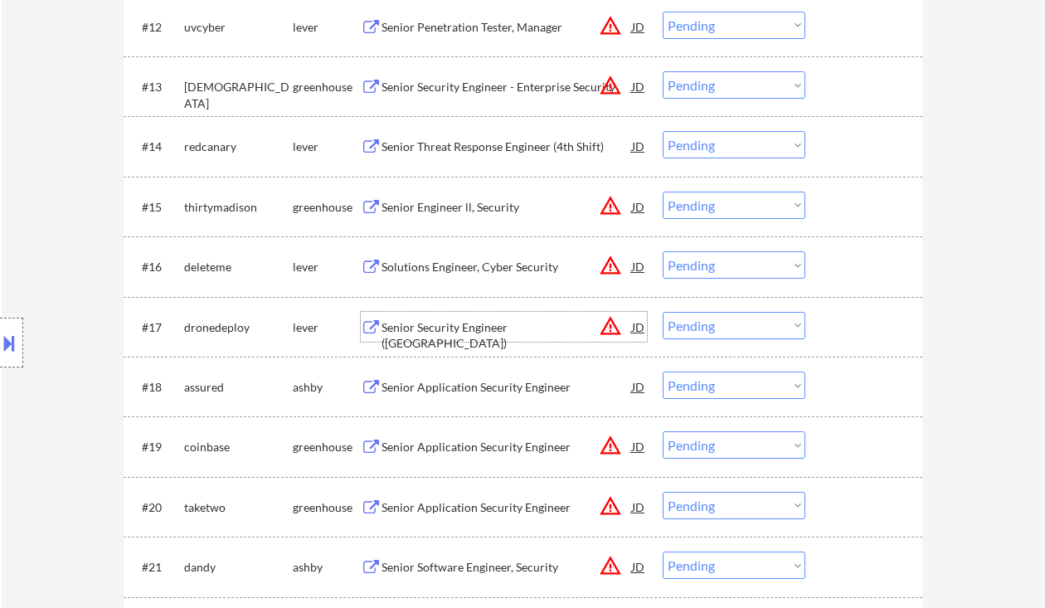
click at [702, 266] on select "Choose an option... Pending Applied Excluded (Questions) Excluded (Expired) Exc…" at bounding box center [734, 264] width 143 height 27
click at [663, 251] on select "Choose an option... Pending Applied Excluded (Questions) Excluded (Expired) Exc…" at bounding box center [734, 264] width 143 height 27
click at [452, 325] on div "Senior Security Engineer ([GEOGRAPHIC_DATA])" at bounding box center [506, 335] width 250 height 32
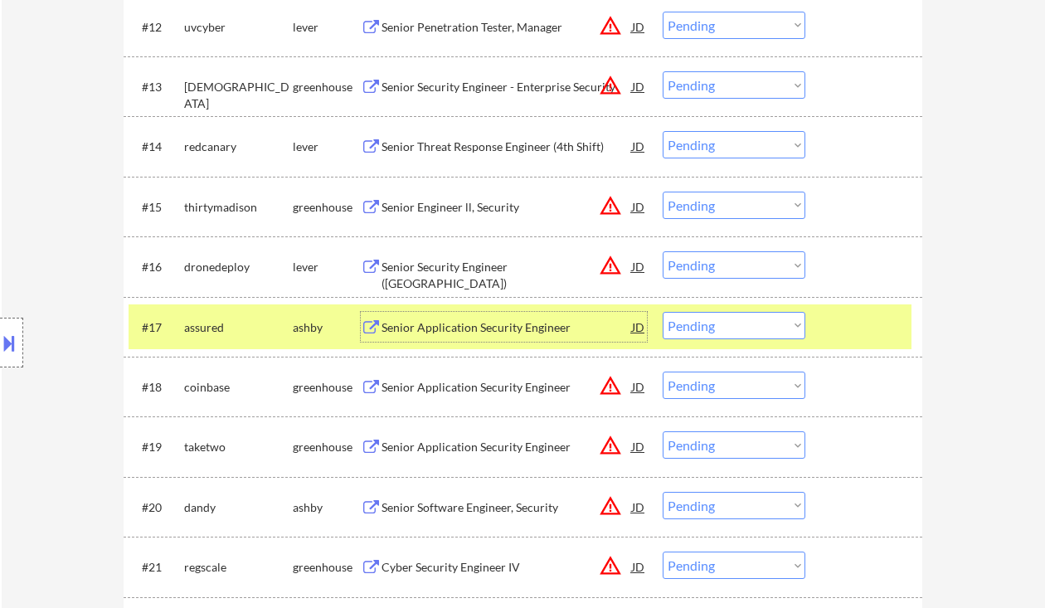
click at [697, 269] on select "Choose an option... Pending Applied Excluded (Questions) Excluded (Expired) Exc…" at bounding box center [734, 264] width 143 height 27
select select ""excluded__expired_""
click at [663, 251] on select "Choose an option... Pending Applied Excluded (Questions) Excluded (Expired) Exc…" at bounding box center [734, 264] width 143 height 27
click at [509, 331] on div "Senior Application Security Engineer" at bounding box center [506, 327] width 250 height 17
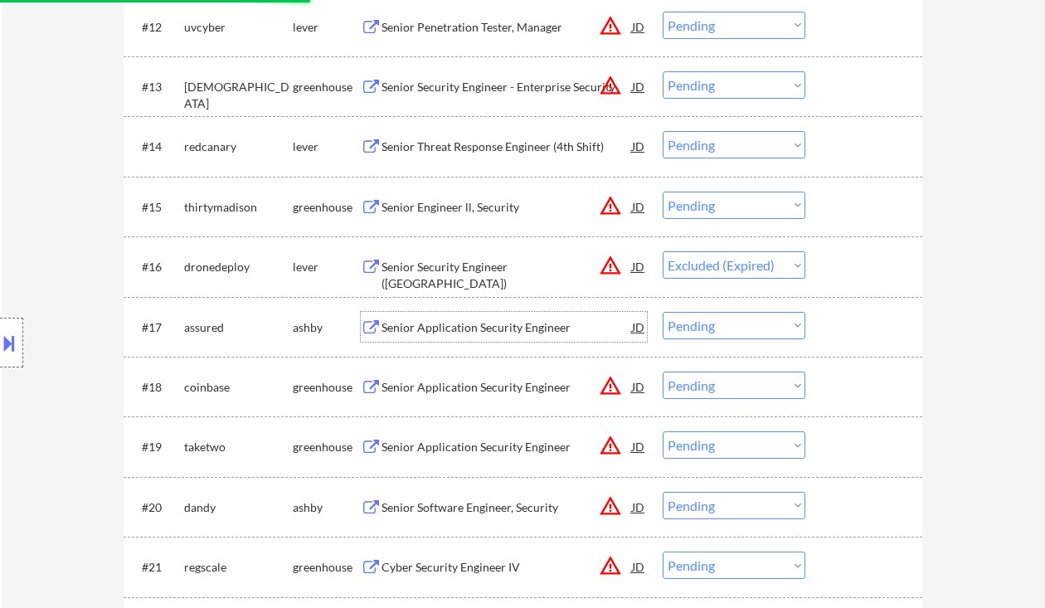
click at [494, 332] on div "Senior Application Security Engineer" at bounding box center [506, 327] width 250 height 17
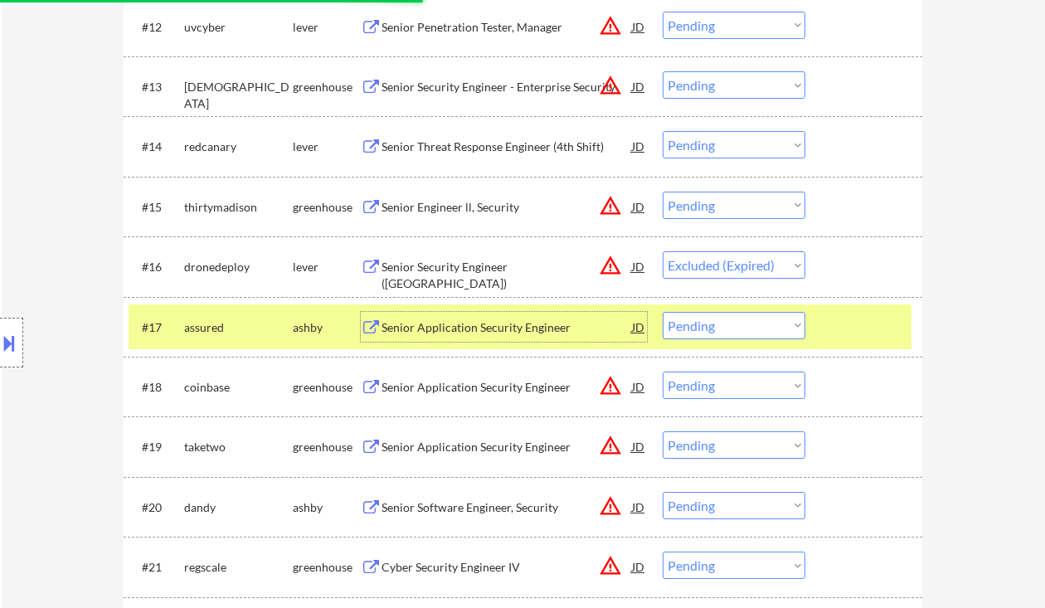
click at [715, 322] on select "Choose an option... Pending Applied Excluded (Questions) Excluded (Expired) Exc…" at bounding box center [734, 325] width 143 height 27
select select ""applied""
click at [663, 312] on select "Choose an option... Pending Applied Excluded (Questions) Excluded (Expired) Exc…" at bounding box center [734, 325] width 143 height 27
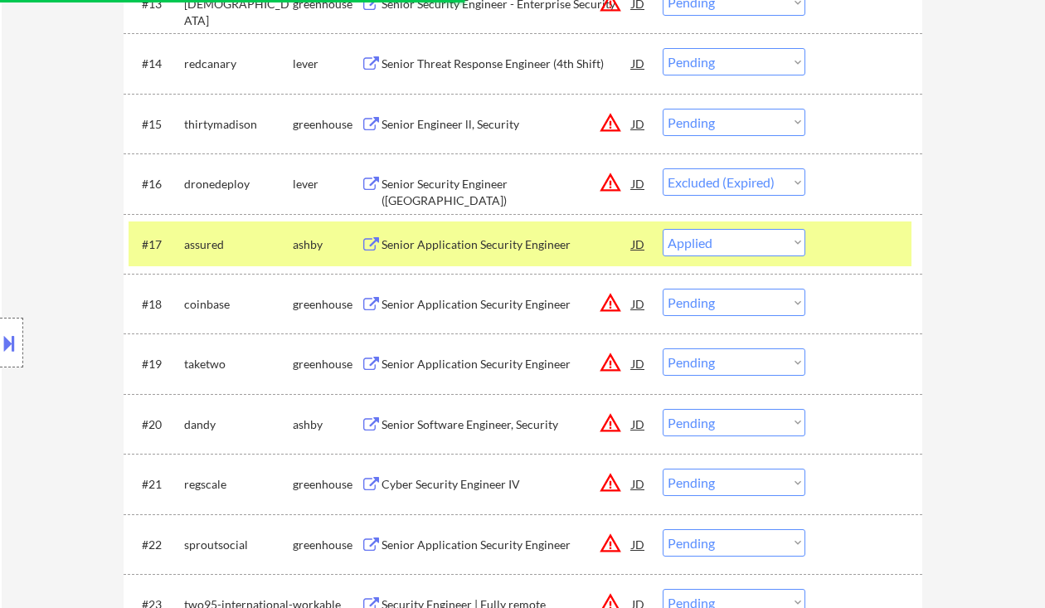
scroll to position [1327, 0]
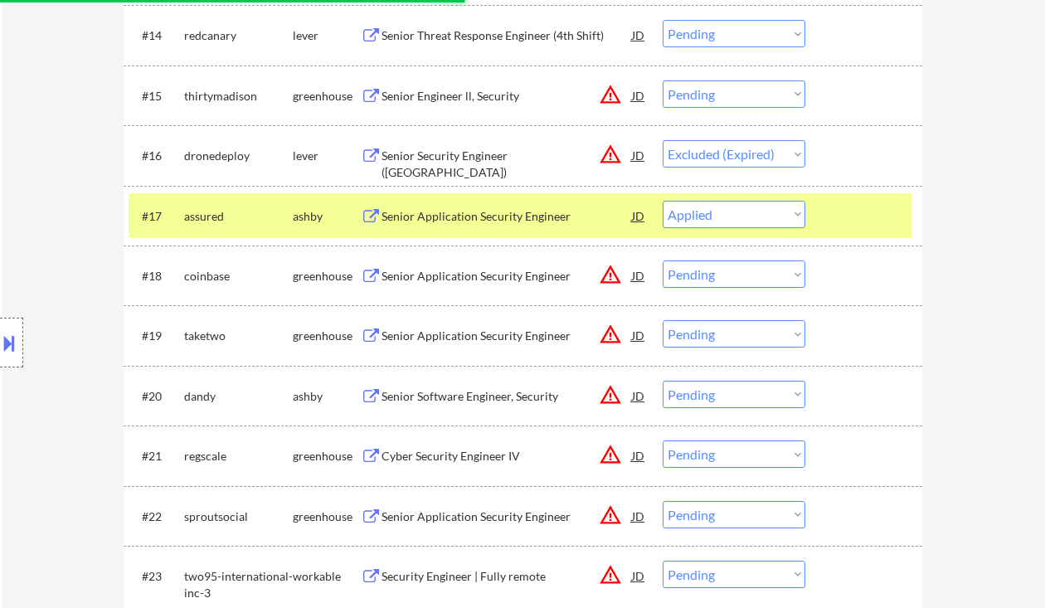
click at [482, 336] on div "Senior Application Security Engineer" at bounding box center [506, 336] width 250 height 17
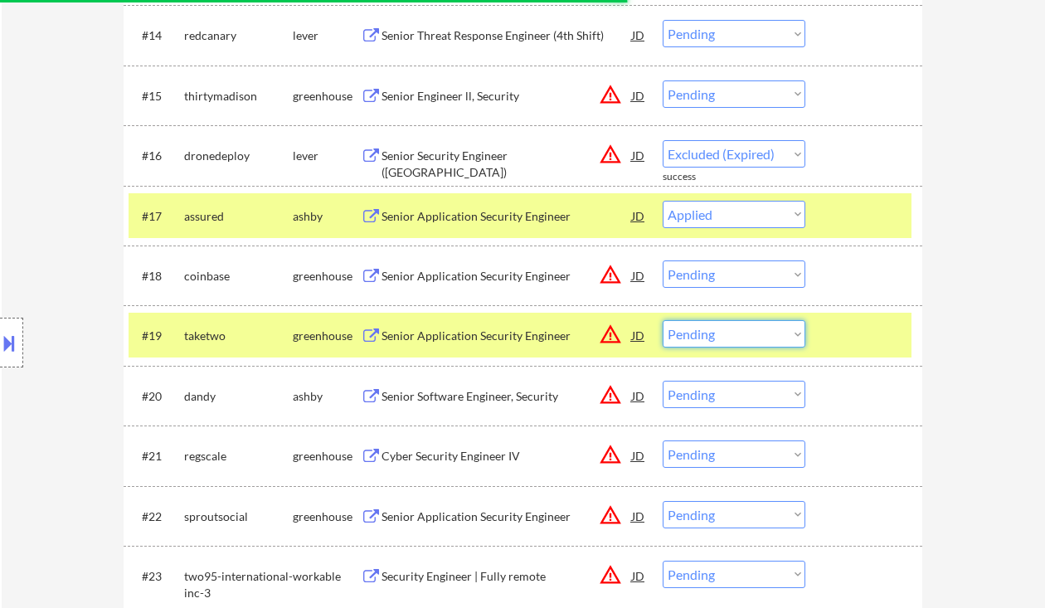
drag, startPoint x: 713, startPoint y: 338, endPoint x: 717, endPoint y: 347, distance: 10.0
click at [713, 338] on select "Choose an option... Pending Applied Excluded (Questions) Excluded (Expired) Exc…" at bounding box center [734, 333] width 143 height 27
select select ""applied""
click at [663, 320] on select "Choose an option... Pending Applied Excluded (Questions) Excluded (Expired) Exc…" at bounding box center [734, 333] width 143 height 27
click at [496, 400] on div "Senior Software Engineer, Security" at bounding box center [506, 396] width 250 height 17
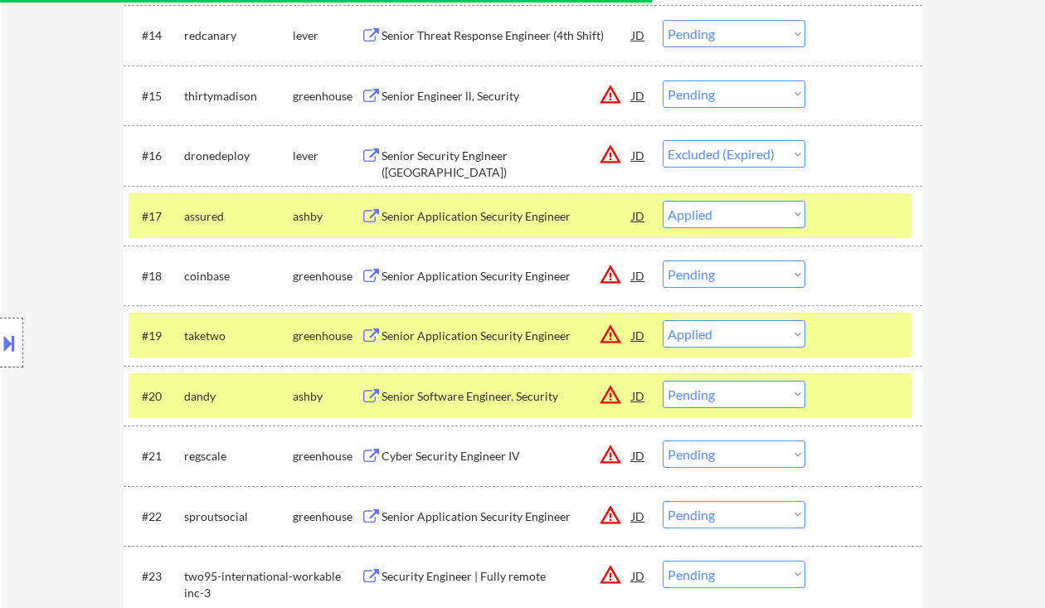
select select ""pending""
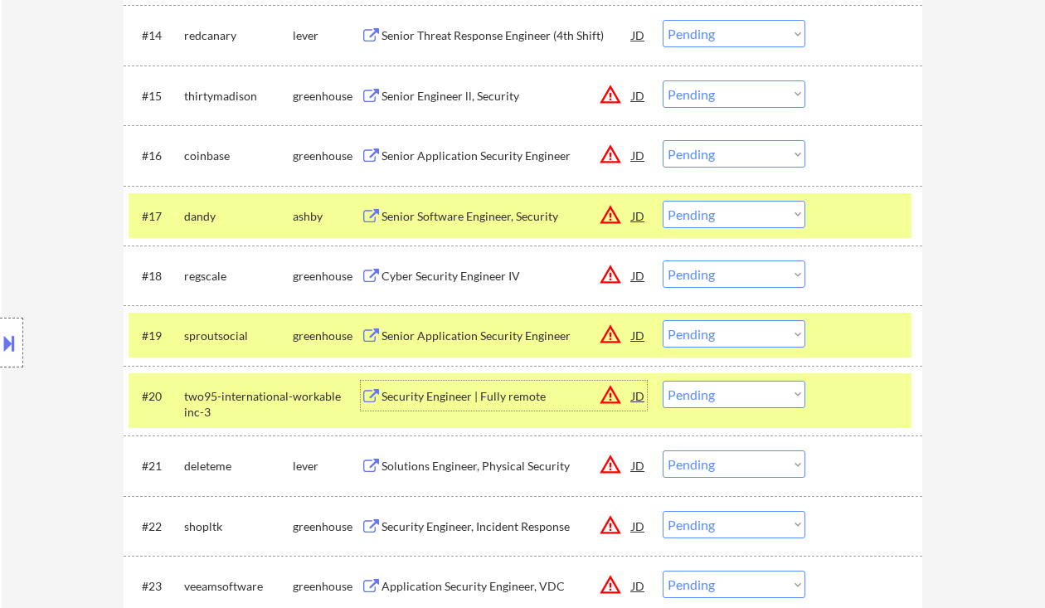
click at [703, 216] on select "Choose an option... Pending Applied Excluded (Questions) Excluded (Expired) Exc…" at bounding box center [734, 214] width 143 height 27
click at [663, 201] on select "Choose an option... Pending Applied Excluded (Questions) Excluded (Expired) Exc…" at bounding box center [734, 214] width 143 height 27
click at [464, 281] on div "Cyber Security Engineer IV" at bounding box center [506, 276] width 250 height 17
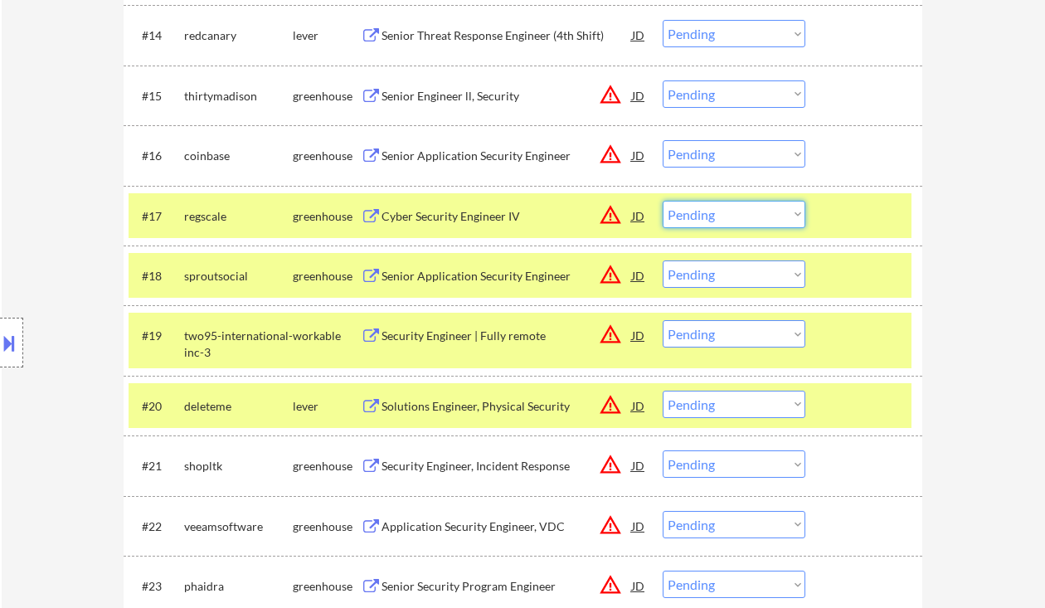
drag, startPoint x: 699, startPoint y: 214, endPoint x: 716, endPoint y: 227, distance: 21.2
click at [699, 214] on select "Choose an option... Pending Applied Excluded (Questions) Excluded (Expired) Exc…" at bounding box center [734, 214] width 143 height 27
click at [663, 201] on select "Choose an option... Pending Applied Excluded (Questions) Excluded (Expired) Exc…" at bounding box center [734, 214] width 143 height 27
click at [488, 279] on div "Senior Application Security Engineer" at bounding box center [506, 276] width 250 height 17
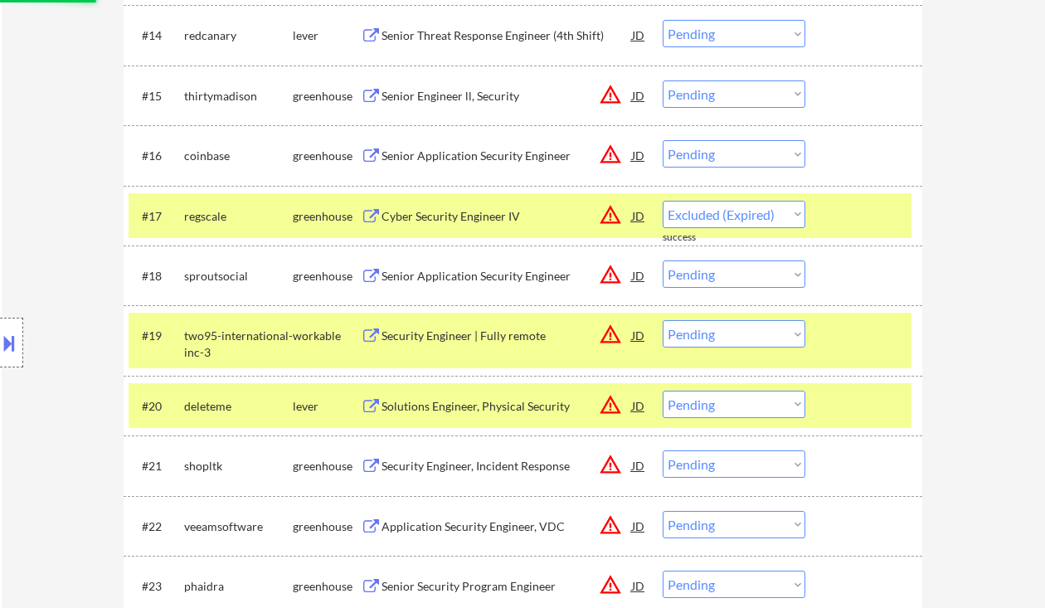
select select ""pending""
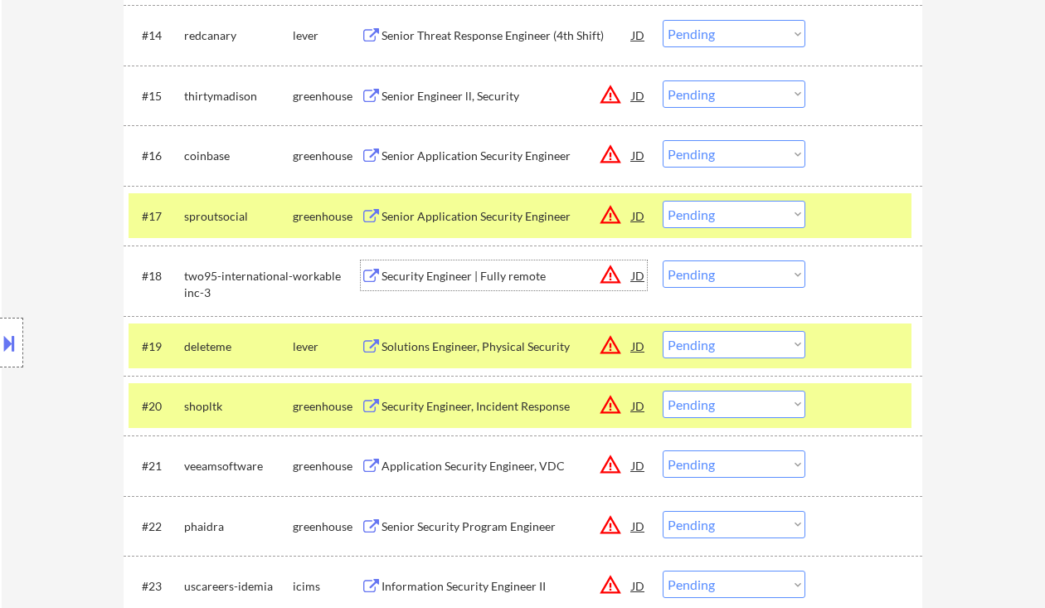
click at [463, 279] on div "Security Engineer | Fully remote" at bounding box center [506, 276] width 250 height 17
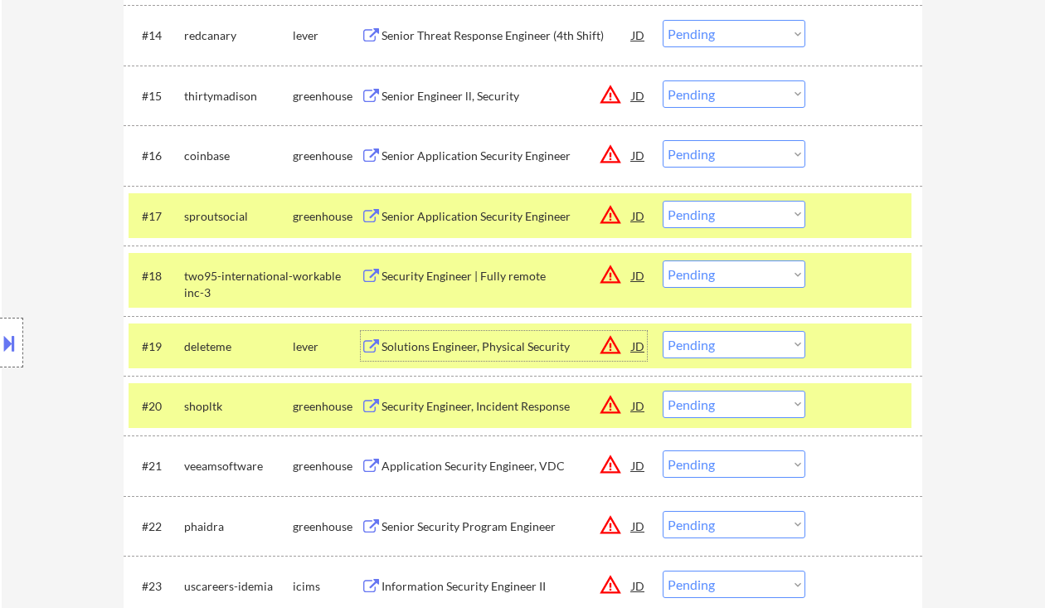
click at [443, 342] on div "Solutions Engineer, Physical Security" at bounding box center [506, 346] width 250 height 17
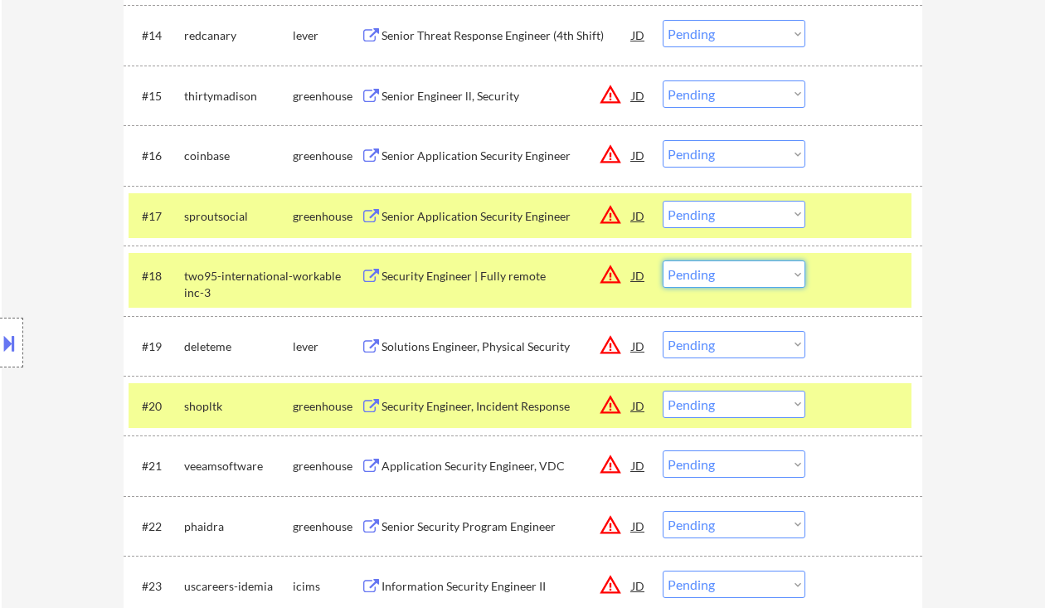
drag, startPoint x: 736, startPoint y: 268, endPoint x: 736, endPoint y: 287, distance: 19.1
click at [736, 268] on select "Choose an option... Pending Applied Excluded (Questions) Excluded (Expired) Exc…" at bounding box center [734, 273] width 143 height 27
click at [663, 260] on select "Choose an option... Pending Applied Excluded (Questions) Excluded (Expired) Exc…" at bounding box center [734, 273] width 143 height 27
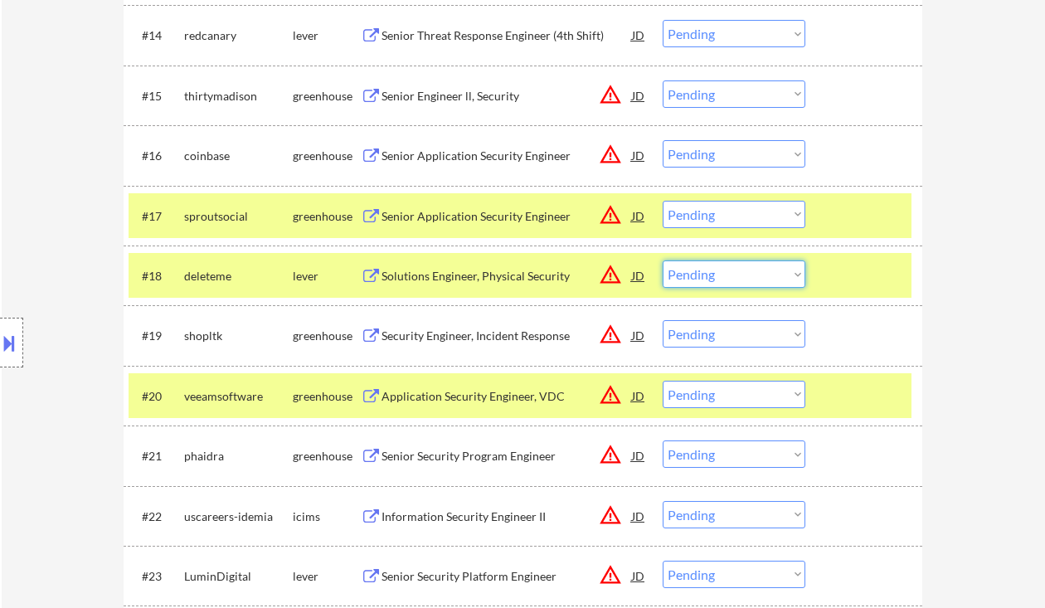
drag, startPoint x: 714, startPoint y: 272, endPoint x: 762, endPoint y: 286, distance: 50.1
click at [714, 272] on select "Choose an option... Pending Applied Excluded (Questions) Excluded (Expired) Exc…" at bounding box center [734, 273] width 143 height 27
click at [663, 260] on select "Choose an option... Pending Applied Excluded (Questions) Excluded (Expired) Exc…" at bounding box center [734, 273] width 143 height 27
click at [467, 339] on div "Security Engineer, Incident Response" at bounding box center [506, 336] width 250 height 17
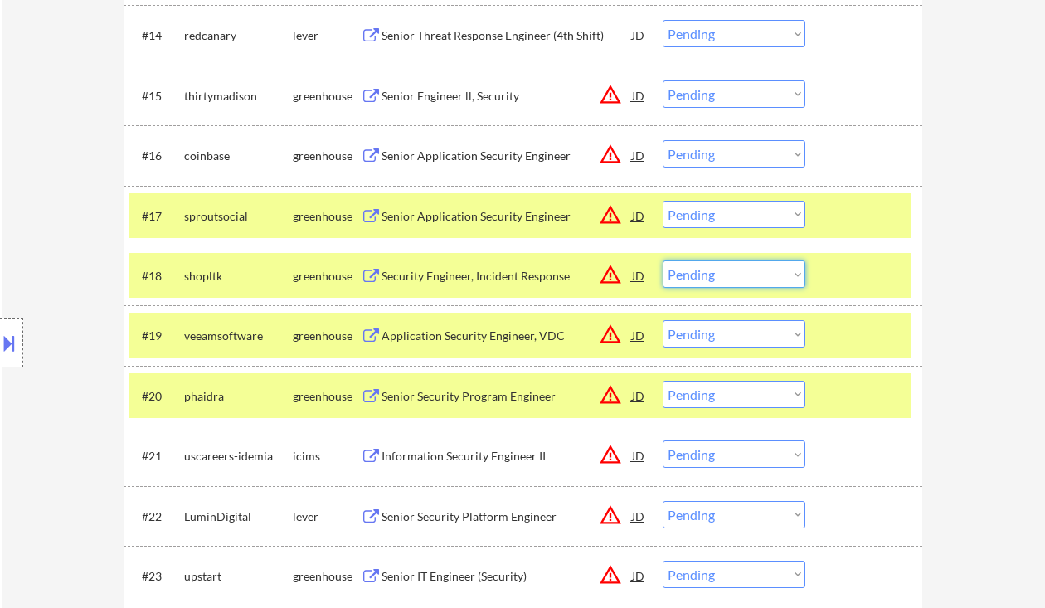
drag, startPoint x: 743, startPoint y: 274, endPoint x: 759, endPoint y: 287, distance: 20.1
click at [743, 274] on select "Choose an option... Pending Applied Excluded (Questions) Excluded (Expired) Exc…" at bounding box center [734, 273] width 143 height 27
click at [663, 260] on select "Choose an option... Pending Applied Excluded (Questions) Excluded (Expired) Exc…" at bounding box center [734, 273] width 143 height 27
click at [493, 339] on div "Application Security Engineer, VDC" at bounding box center [506, 336] width 250 height 17
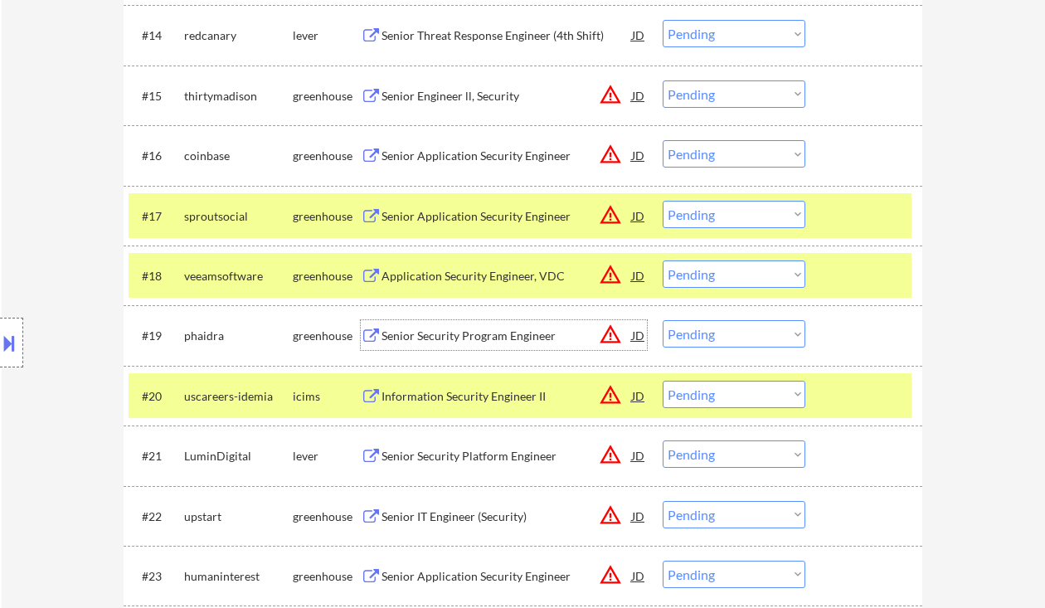
click at [714, 275] on select "Choose an option... Pending Applied Excluded (Questions) Excluded (Expired) Exc…" at bounding box center [734, 273] width 143 height 27
click at [663, 260] on select "Choose an option... Pending Applied Excluded (Questions) Excluded (Expired) Exc…" at bounding box center [734, 273] width 143 height 27
click at [507, 346] on div "Senior Security Program Engineer" at bounding box center [506, 335] width 250 height 30
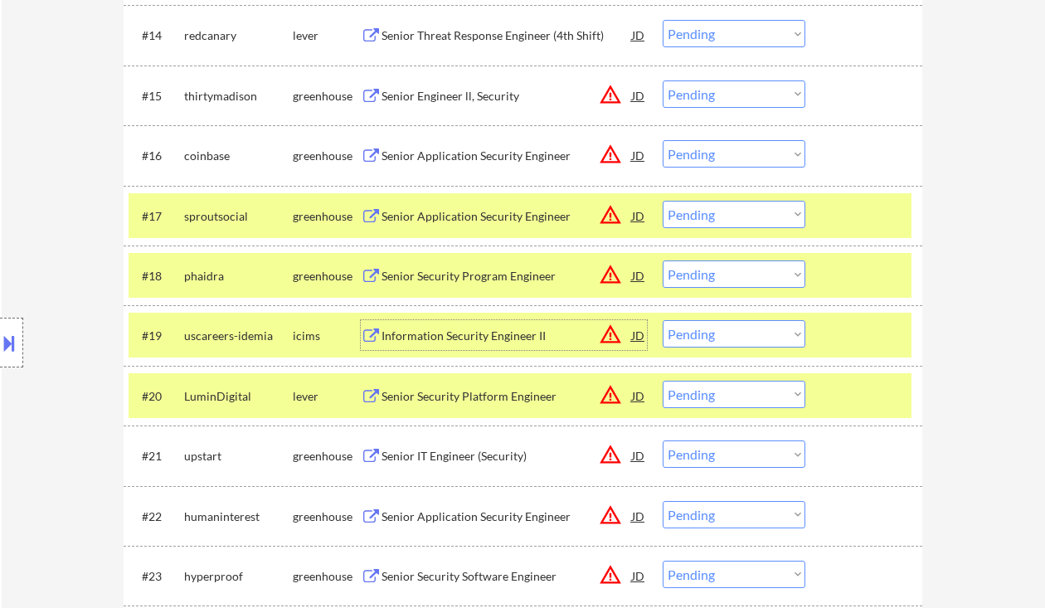
click at [716, 273] on select "Choose an option... Pending Applied Excluded (Questions) Excluded (Expired) Exc…" at bounding box center [734, 273] width 143 height 27
click at [663, 260] on select "Choose an option... Pending Applied Excluded (Questions) Excluded (Expired) Exc…" at bounding box center [734, 273] width 143 height 27
click at [493, 392] on div "Senior Security Platform Engineer" at bounding box center [506, 396] width 250 height 17
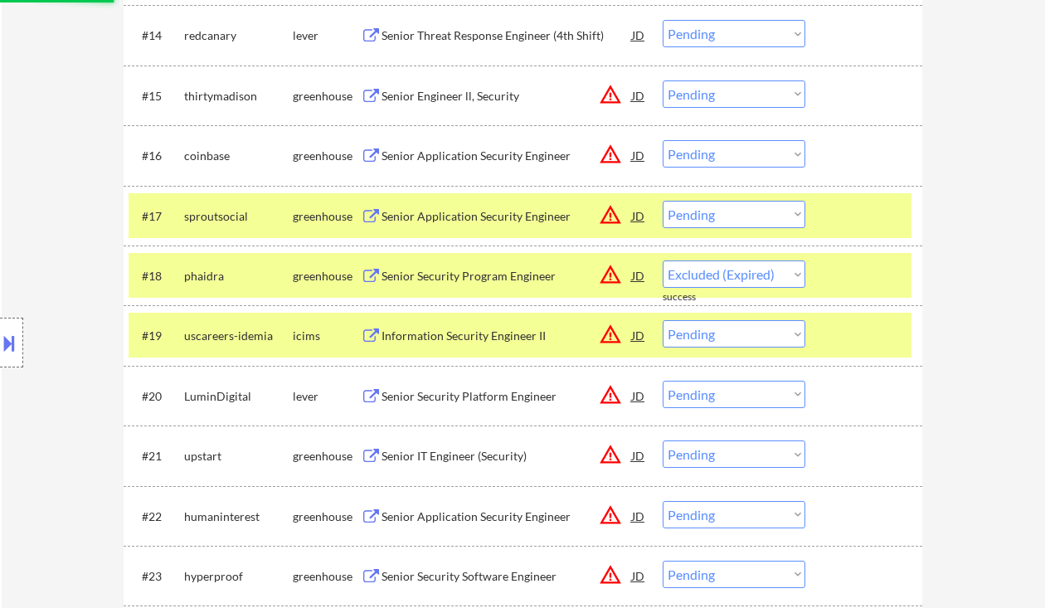
select select ""pending""
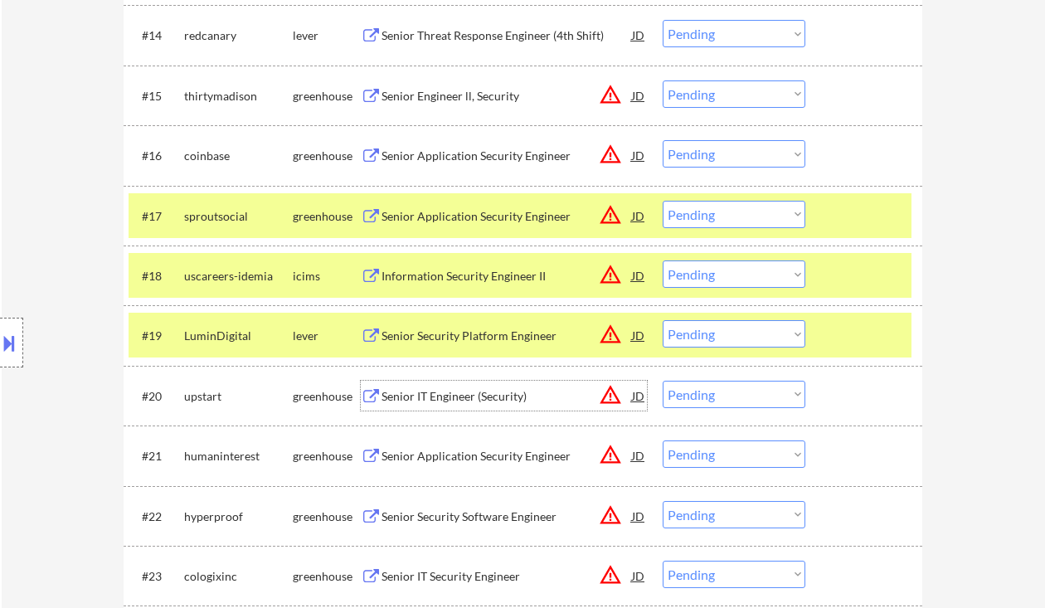
click at [740, 335] on select "Choose an option... Pending Applied Excluded (Questions) Excluded (Expired) Exc…" at bounding box center [734, 333] width 143 height 27
click at [663, 320] on select "Choose an option... Pending Applied Excluded (Questions) Excluded (Expired) Exc…" at bounding box center [734, 333] width 143 height 27
click at [476, 400] on div "Senior IT Engineer (Security)" at bounding box center [506, 396] width 250 height 17
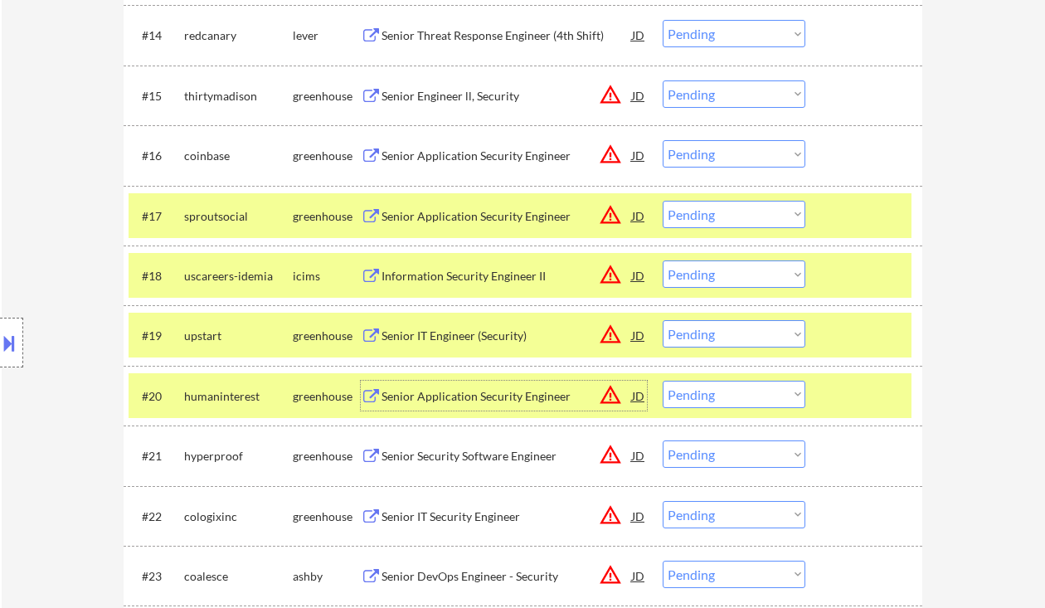
drag, startPoint x: 712, startPoint y: 340, endPoint x: 725, endPoint y: 347, distance: 14.8
click at [712, 340] on select "Choose an option... Pending Applied Excluded (Questions) Excluded (Expired) Exc…" at bounding box center [734, 333] width 143 height 27
click at [663, 320] on select "Choose an option... Pending Applied Excluded (Questions) Excluded (Expired) Exc…" at bounding box center [734, 333] width 143 height 27
click at [429, 344] on div "Senior Application Security Engineer" at bounding box center [506, 336] width 250 height 17
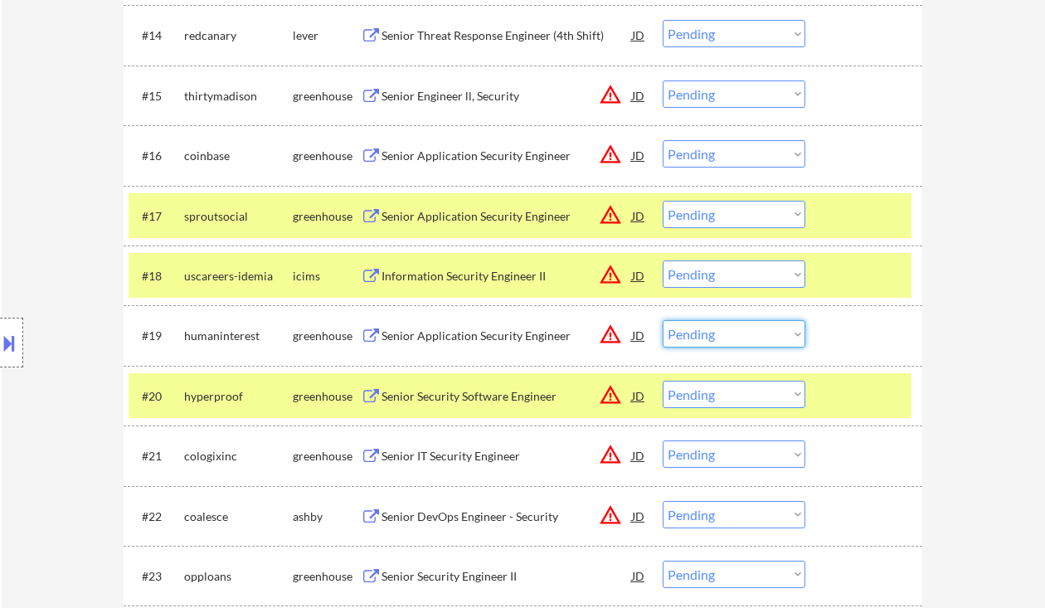
click at [746, 338] on select "Choose an option... Pending Applied Excluded (Questions) Excluded (Expired) Exc…" at bounding box center [734, 333] width 143 height 27
click at [663, 320] on select "Choose an option... Pending Applied Excluded (Questions) Excluded (Expired) Exc…" at bounding box center [734, 333] width 143 height 27
click at [513, 400] on div "Senior Security Software Engineer" at bounding box center [506, 396] width 250 height 17
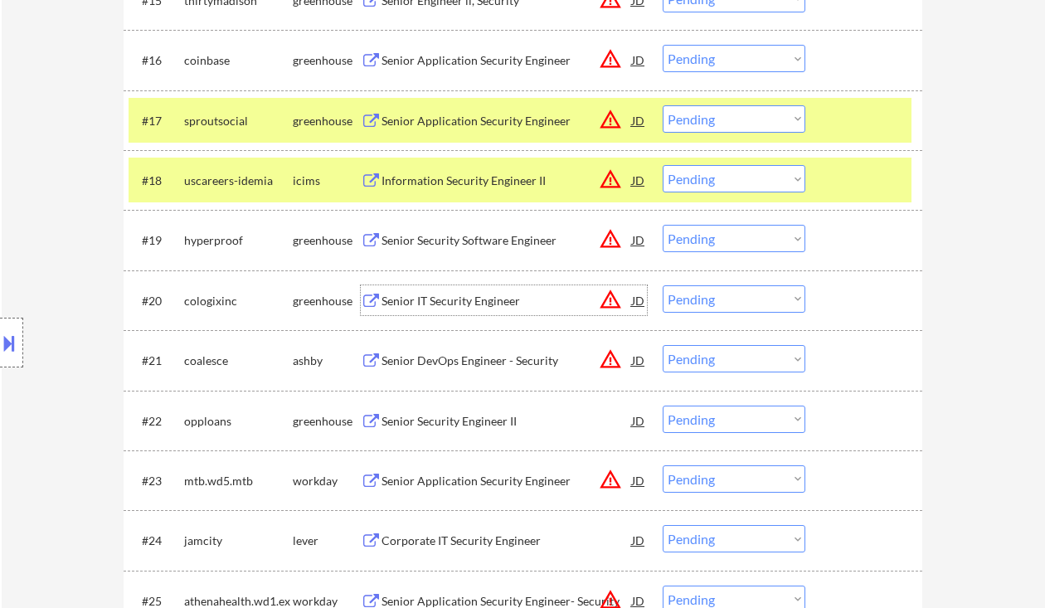
scroll to position [1437, 0]
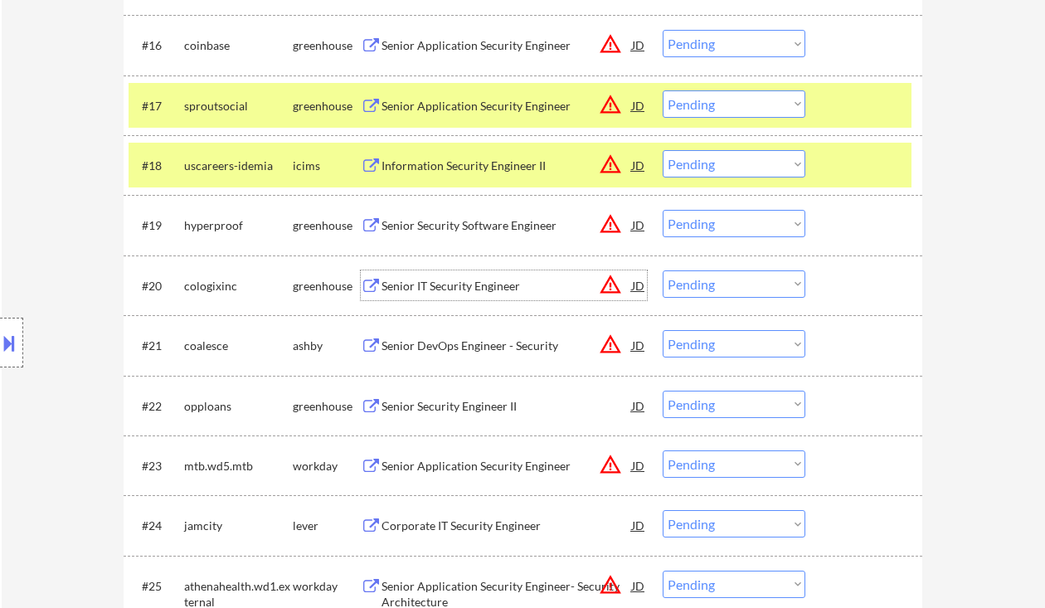
click at [448, 284] on div "Senior IT Security Engineer" at bounding box center [506, 286] width 250 height 17
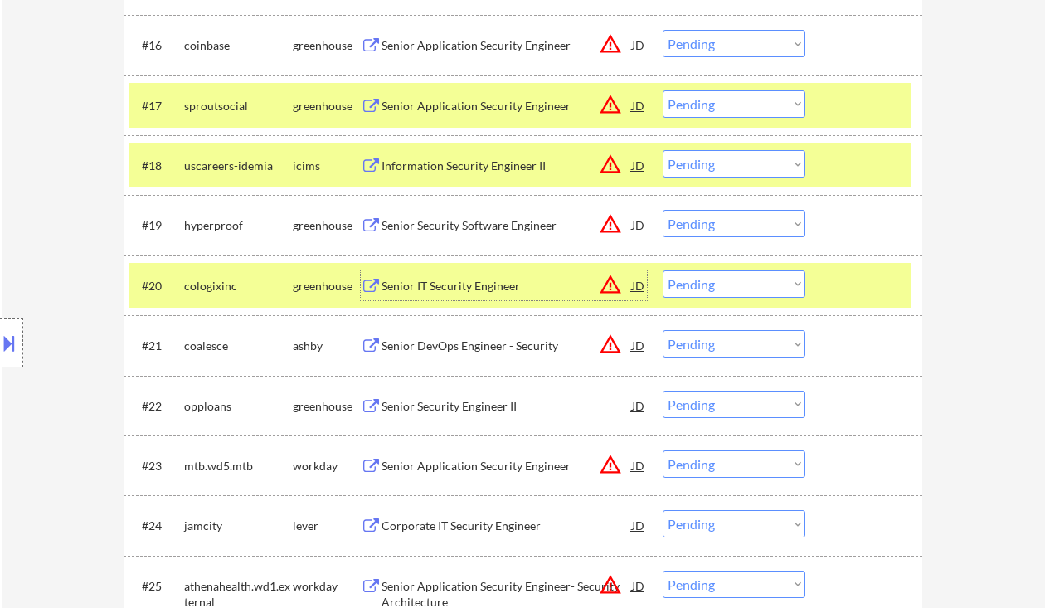
click at [713, 225] on select "Choose an option... Pending Applied Excluded (Questions) Excluded (Expired) Exc…" at bounding box center [734, 223] width 143 height 27
select select ""applied""
click at [663, 210] on select "Choose an option... Pending Applied Excluded (Questions) Excluded (Expired) Exc…" at bounding box center [734, 223] width 143 height 27
drag, startPoint x: 727, startPoint y: 284, endPoint x: 740, endPoint y: 294, distance: 16.5
click at [727, 284] on select "Choose an option... Pending Applied Excluded (Questions) Excluded (Expired) Exc…" at bounding box center [734, 283] width 143 height 27
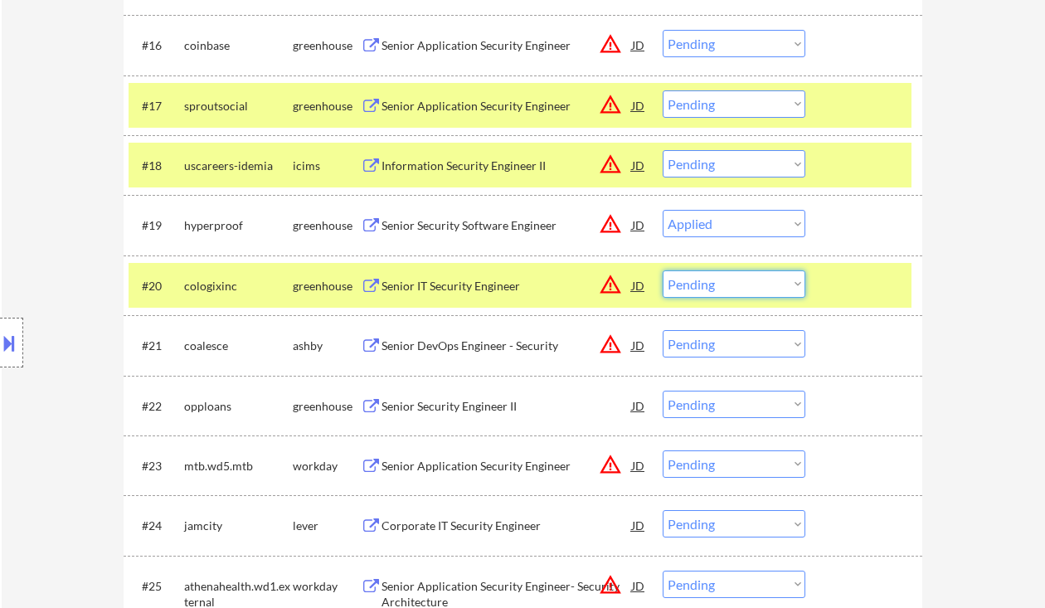
select select ""excluded__salary_""
click at [663, 270] on select "Choose an option... Pending Applied Excluded (Questions) Excluded (Expired) Exc…" at bounding box center [734, 283] width 143 height 27
click at [490, 348] on div "Senior DevOps Engineer - Security" at bounding box center [506, 346] width 250 height 17
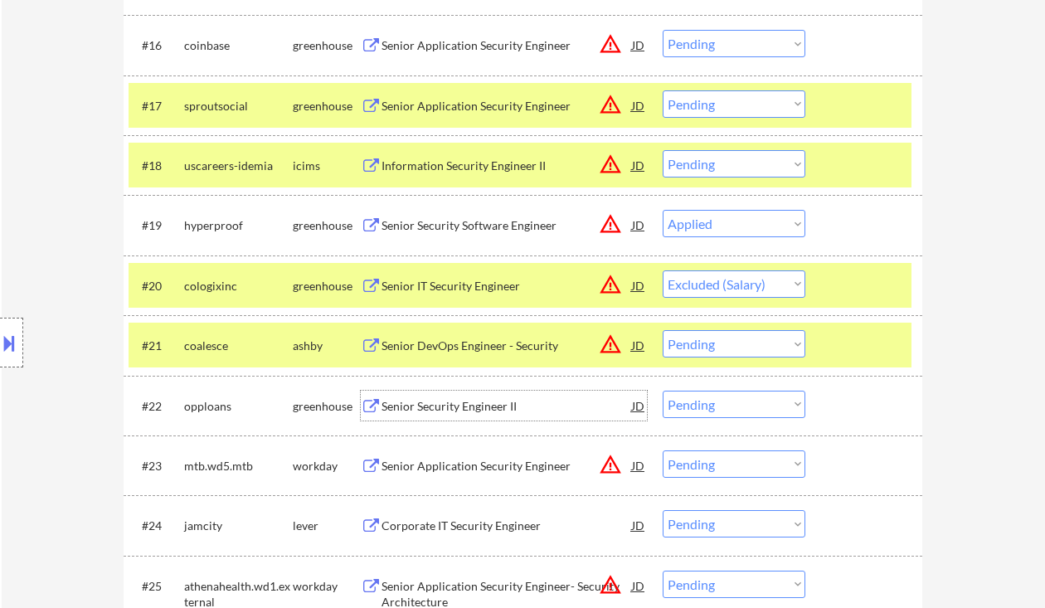
click at [479, 406] on div "Senior Security Engineer II" at bounding box center [506, 406] width 250 height 17
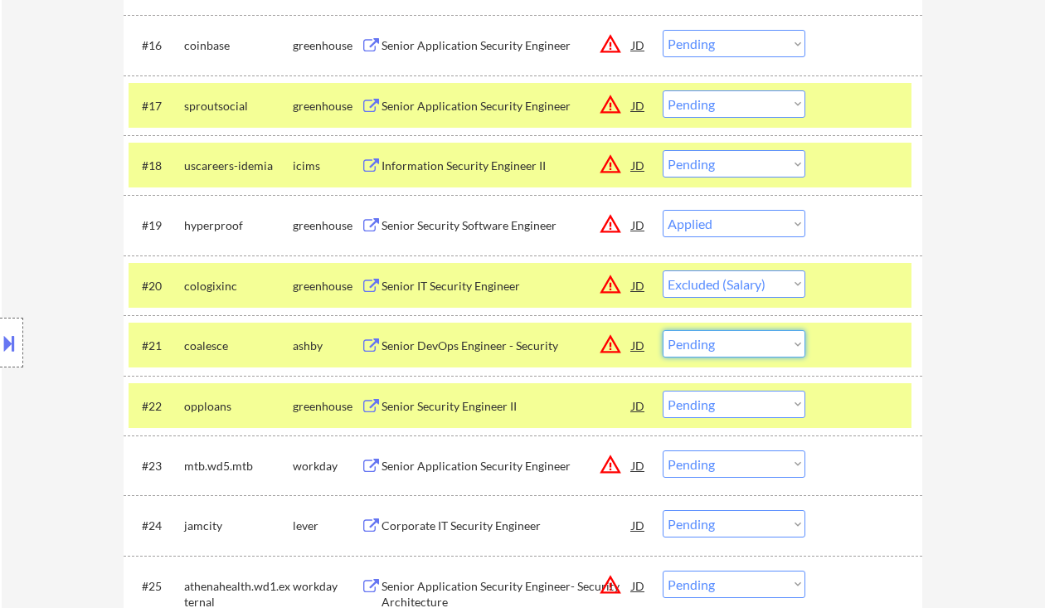
drag, startPoint x: 770, startPoint y: 339, endPoint x: 769, endPoint y: 357, distance: 17.4
click at [770, 339] on select "Choose an option... Pending Applied Excluded (Questions) Excluded (Expired) Exc…" at bounding box center [734, 343] width 143 height 27
select select ""excluded__salary_""
click at [663, 330] on select "Choose an option... Pending Applied Excluded (Questions) Excluded (Expired) Exc…" at bounding box center [734, 343] width 143 height 27
select select ""pending""
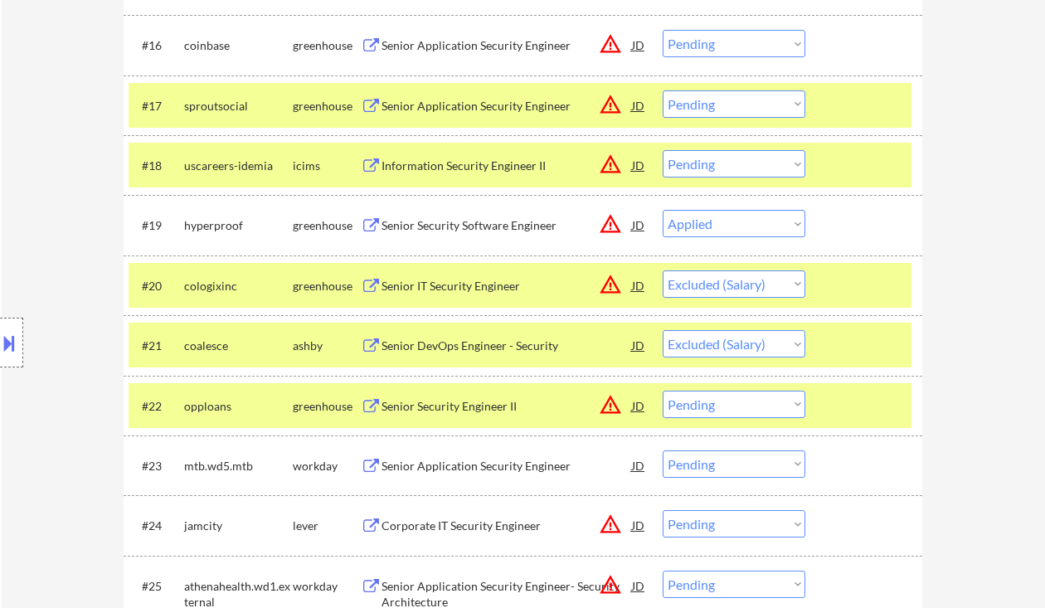
select select ""pending""
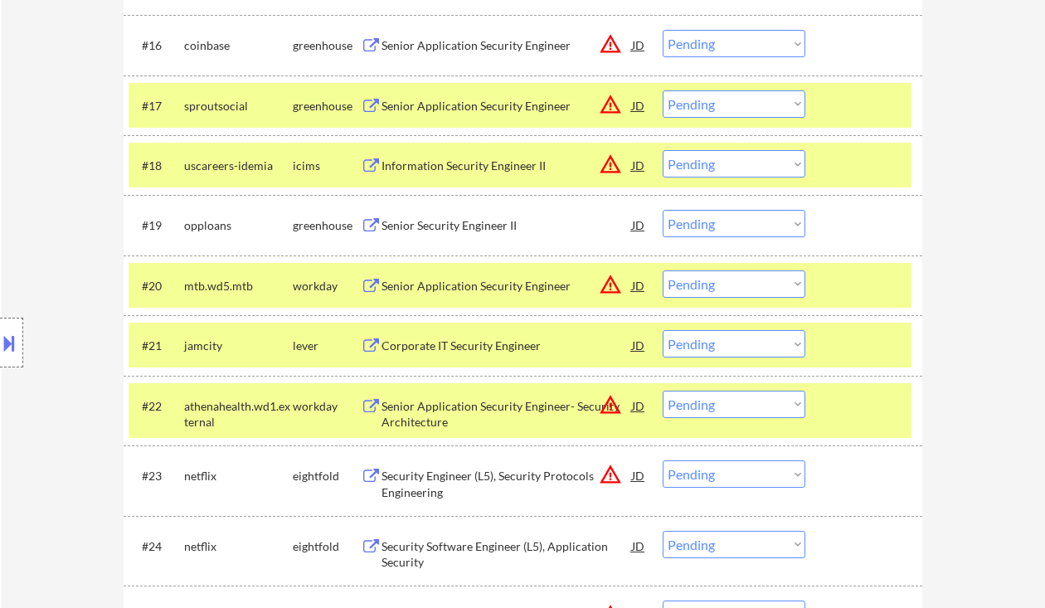
click at [702, 223] on select "Choose an option... Pending Applied Excluded (Questions) Excluded (Expired) Exc…" at bounding box center [734, 223] width 143 height 27
click at [663, 210] on select "Choose an option... Pending Applied Excluded (Questions) Excluded (Expired) Exc…" at bounding box center [734, 223] width 143 height 27
click at [474, 287] on div "Senior Application Security Engineer" at bounding box center [506, 286] width 250 height 17
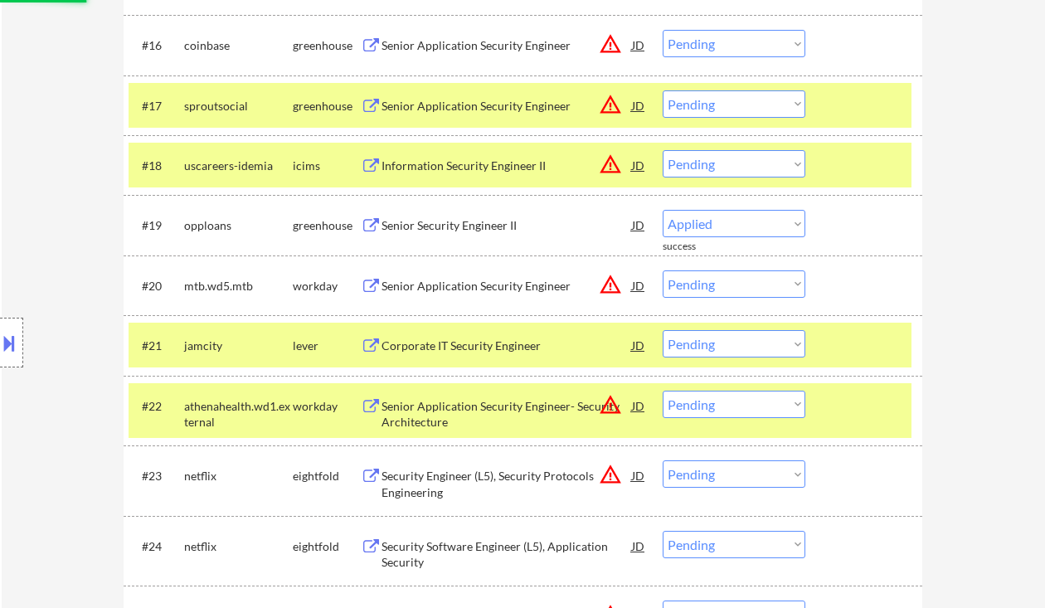
select select ""pending""
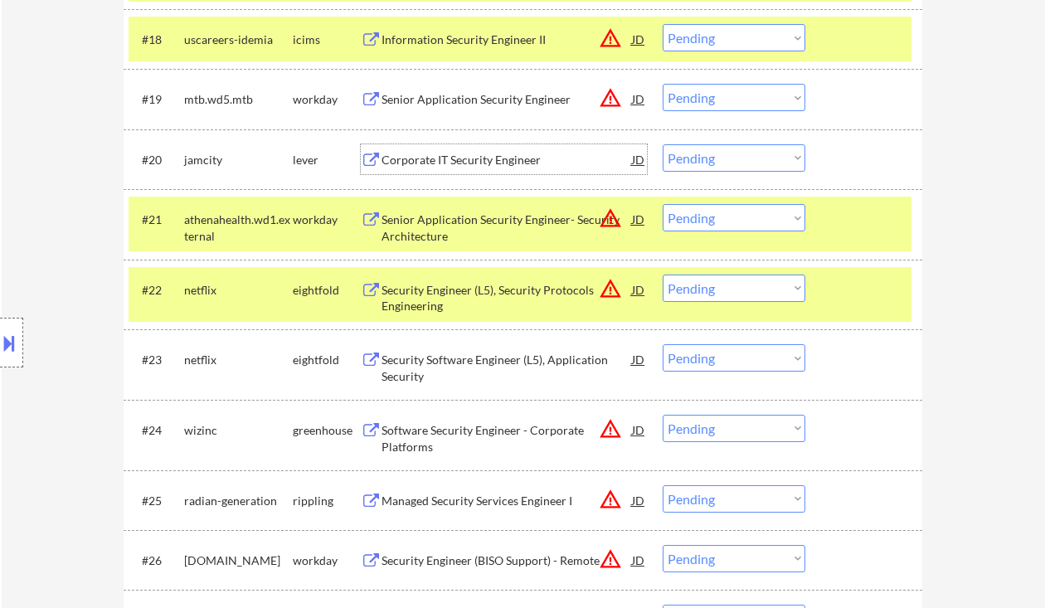
scroll to position [1547, 0]
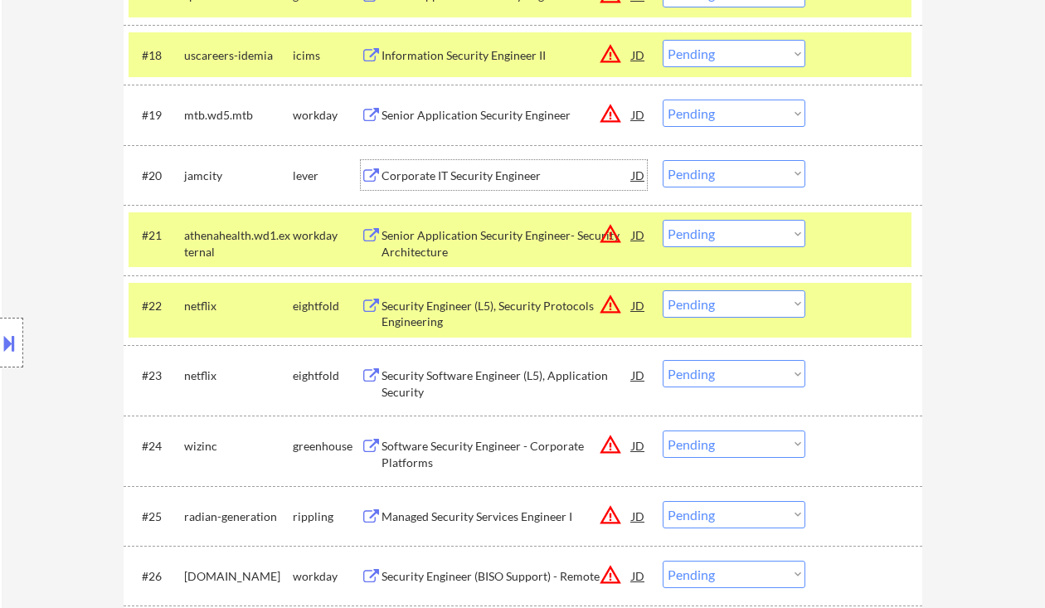
click at [451, 171] on div "Corporate IT Security Engineer" at bounding box center [506, 176] width 250 height 17
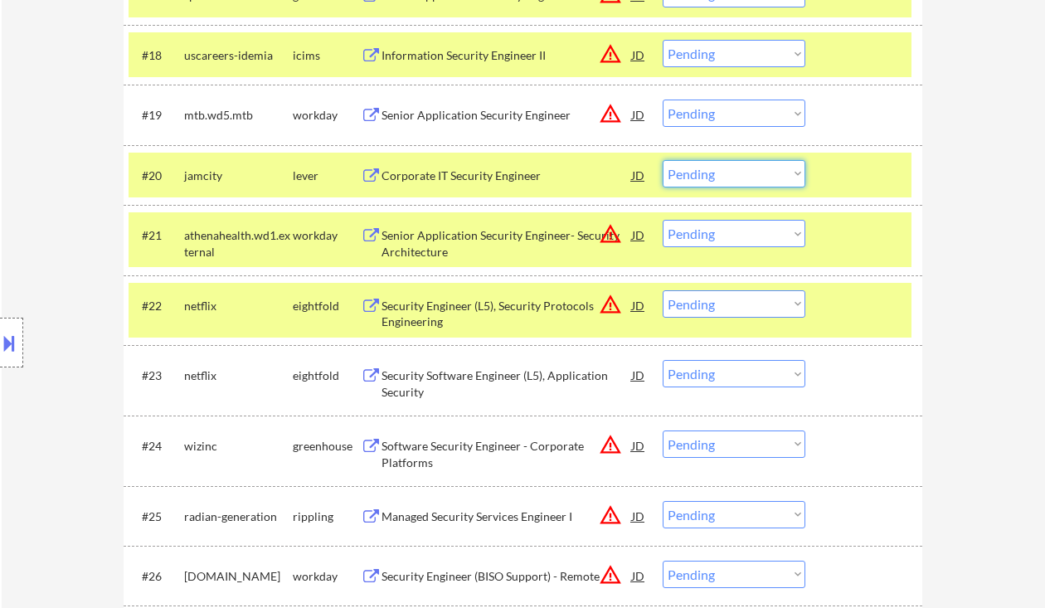
click at [702, 170] on select "Choose an option... Pending Applied Excluded (Questions) Excluded (Expired) Exc…" at bounding box center [734, 173] width 143 height 27
click at [663, 160] on select "Choose an option... Pending Applied Excluded (Questions) Excluded (Expired) Exc…" at bounding box center [734, 173] width 143 height 27
select select ""pending""
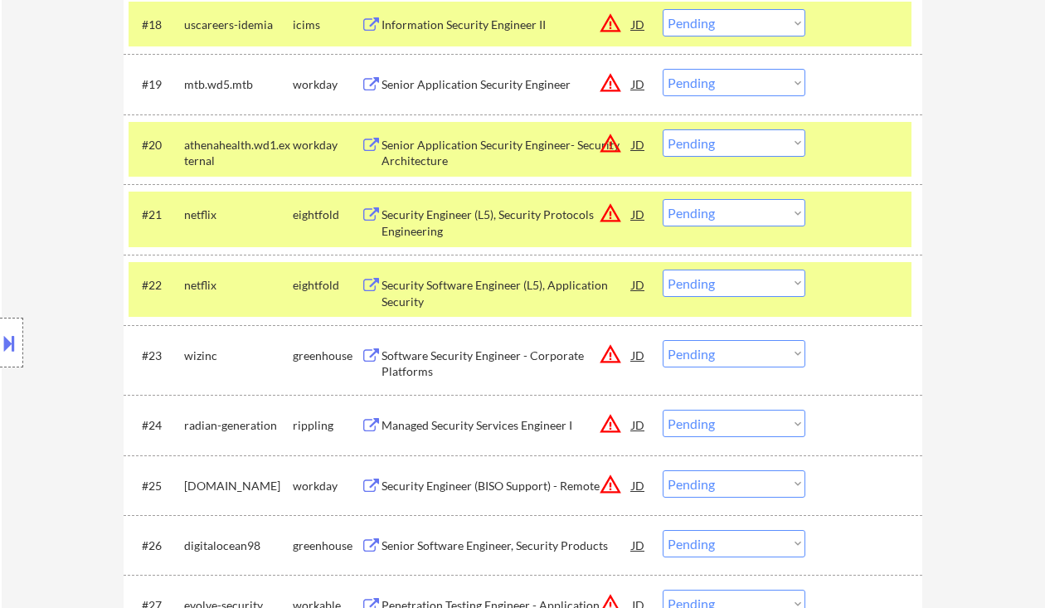
scroll to position [1659, 0]
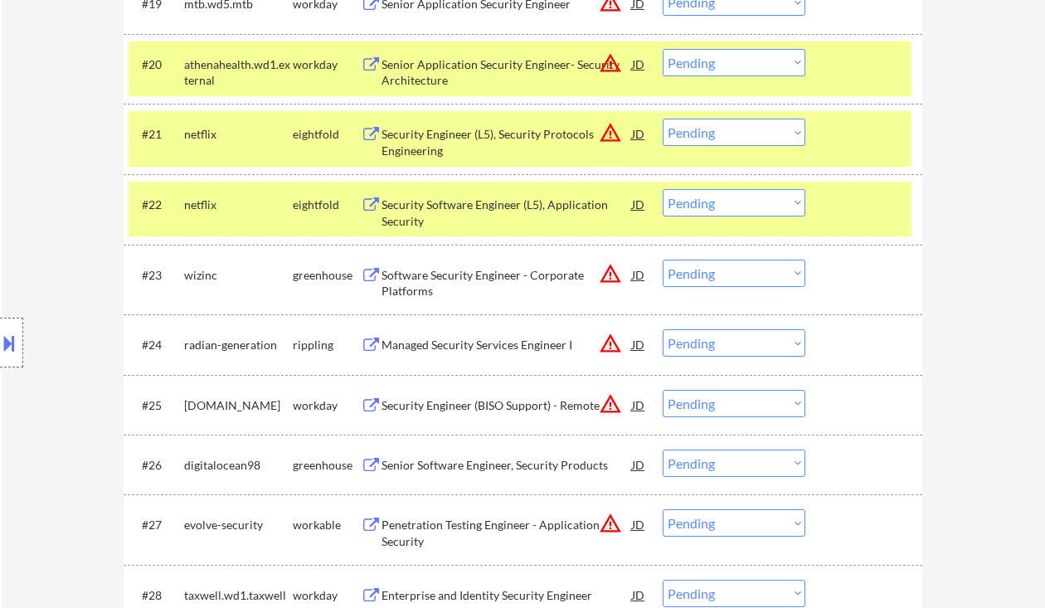
click at [518, 284] on div "Software Security Engineer - Corporate Platforms" at bounding box center [506, 283] width 250 height 32
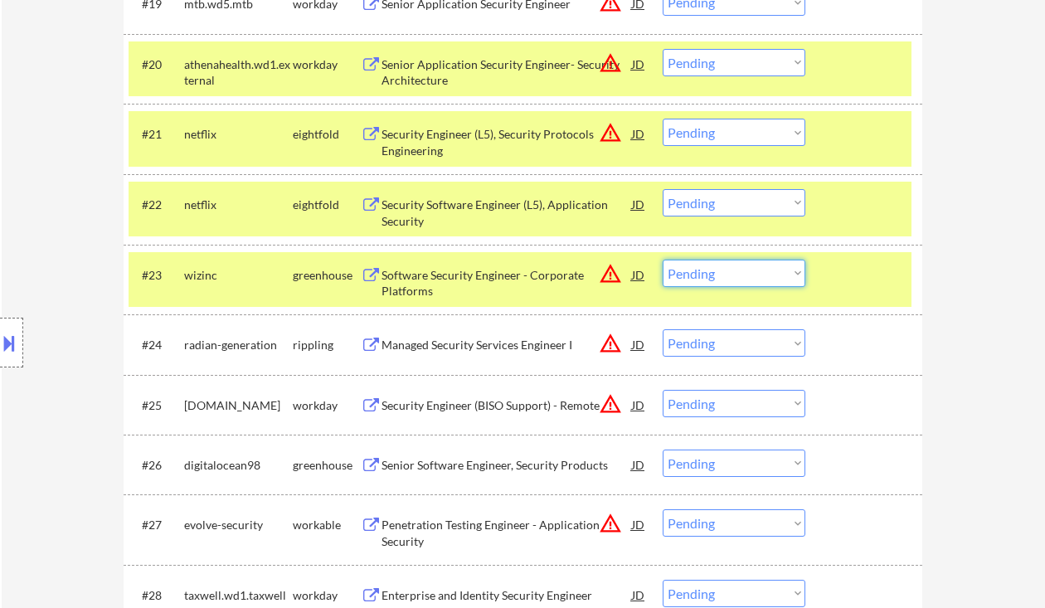
click at [718, 277] on select "Choose an option... Pending Applied Excluded (Questions) Excluded (Expired) Exc…" at bounding box center [734, 273] width 143 height 27
click at [663, 260] on select "Choose an option... Pending Applied Excluded (Questions) Excluded (Expired) Exc…" at bounding box center [734, 273] width 143 height 27
click at [503, 350] on div "Managed Security Services Engineer I" at bounding box center [506, 345] width 250 height 17
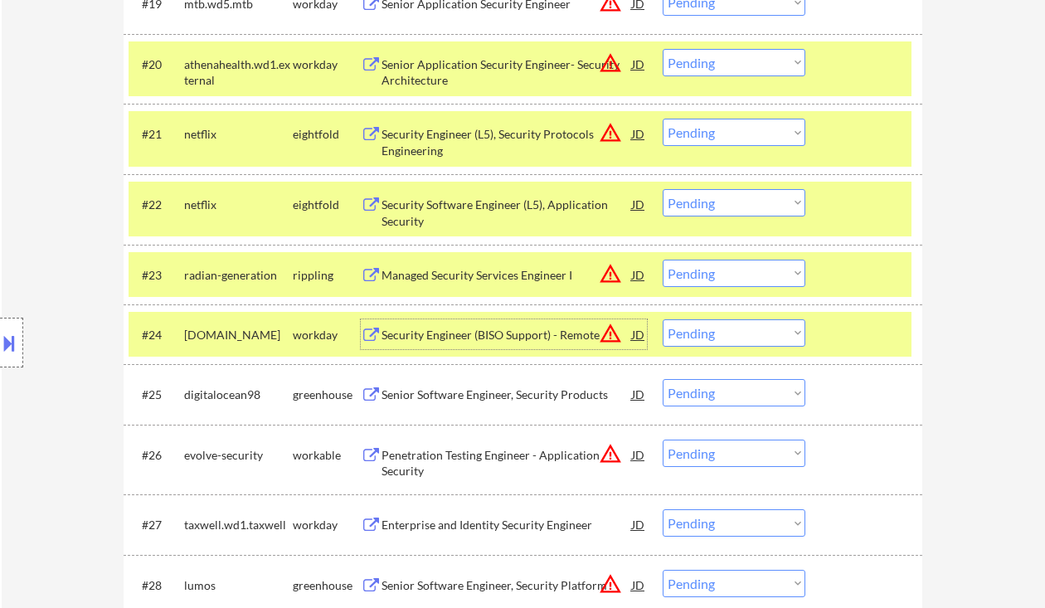
drag, startPoint x: 709, startPoint y: 270, endPoint x: 732, endPoint y: 285, distance: 28.1
click at [709, 270] on select "Choose an option... Pending Applied Excluded (Questions) Excluded (Expired) Exc…" at bounding box center [734, 273] width 143 height 27
click at [663, 260] on select "Choose an option... Pending Applied Excluded (Questions) Excluded (Expired) Exc…" at bounding box center [734, 273] width 143 height 27
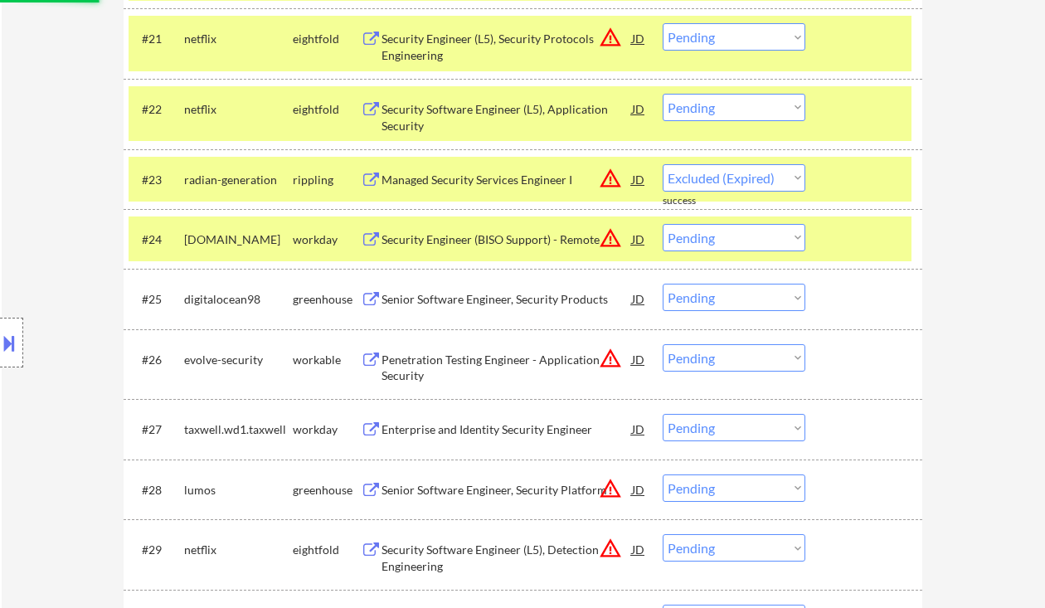
scroll to position [1769, 0]
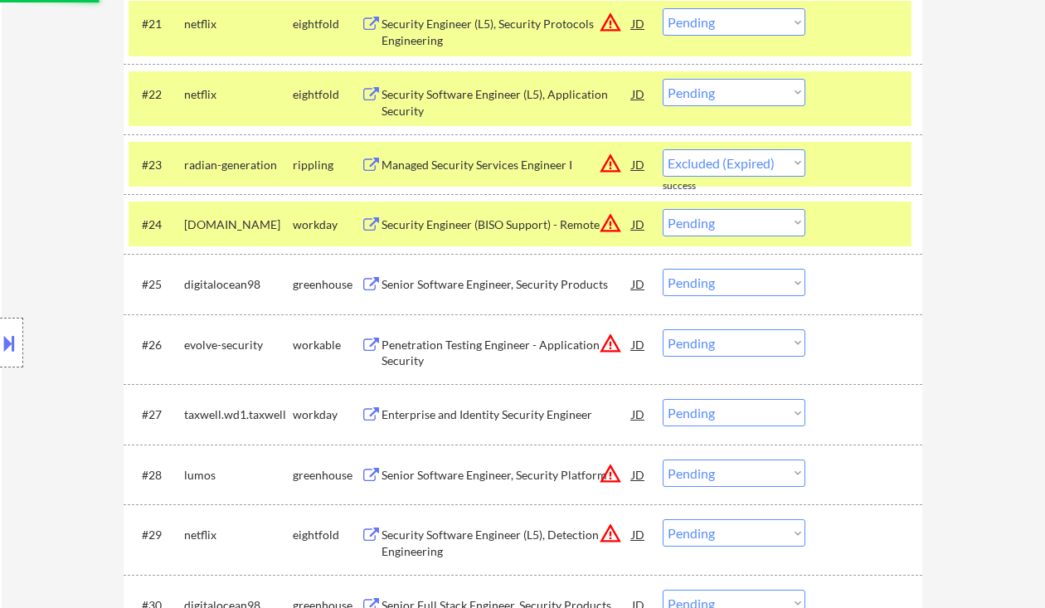
select select ""pending""
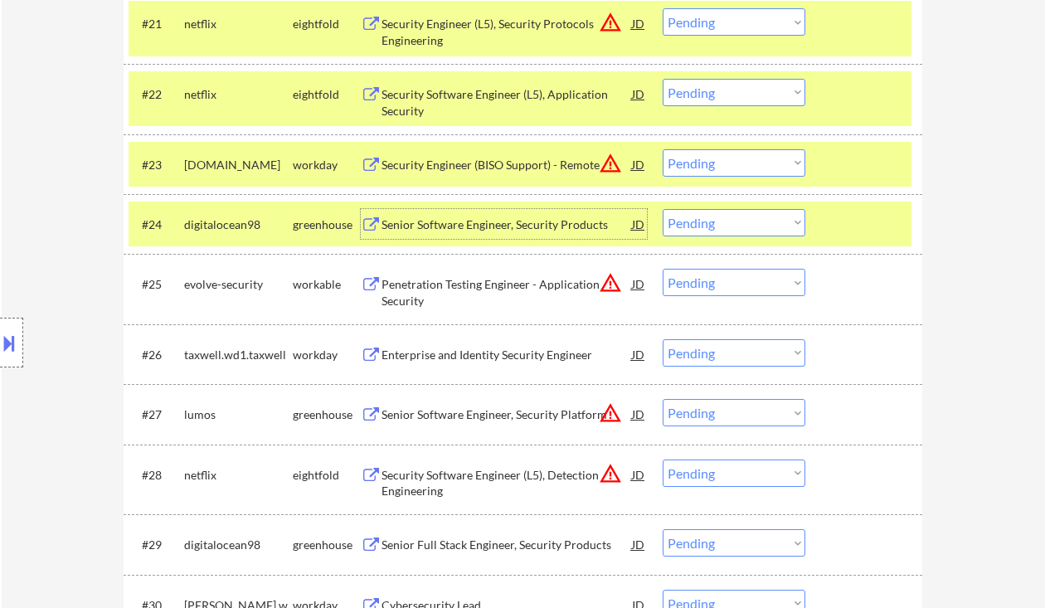
click at [515, 225] on div "Senior Software Engineer, Security Products" at bounding box center [506, 224] width 250 height 17
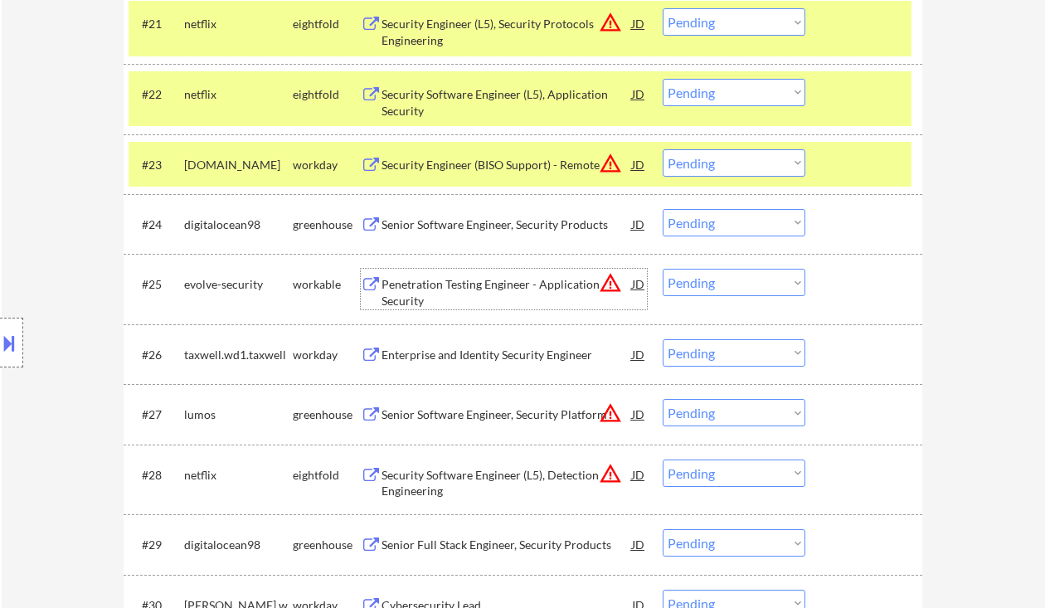
click at [512, 297] on div "Penetration Testing Engineer - Application Security" at bounding box center [506, 292] width 250 height 32
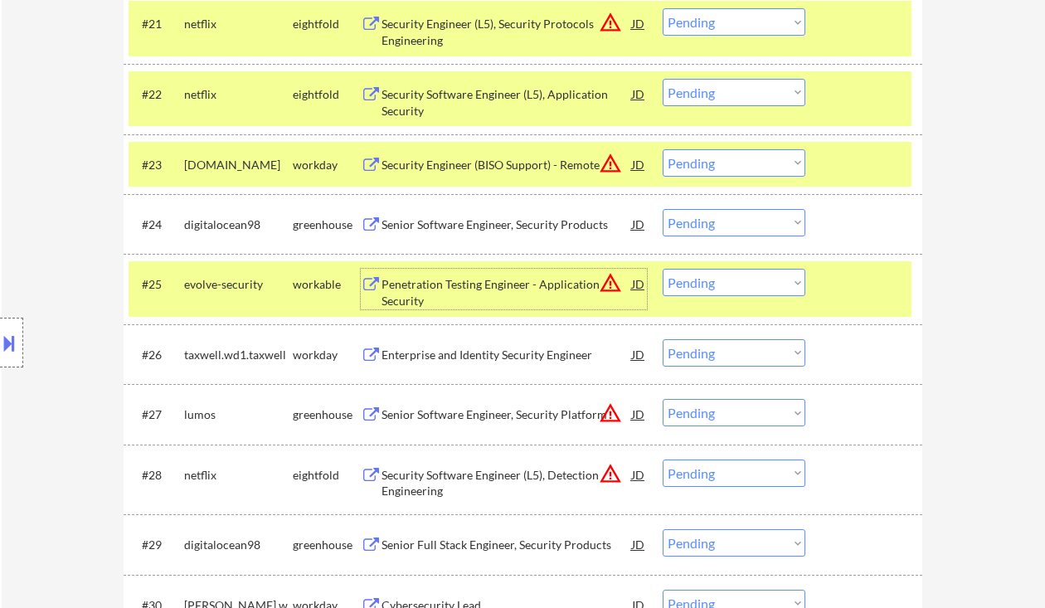
click at [505, 417] on div "Senior Software Engineer, Security Platform" at bounding box center [506, 414] width 250 height 17
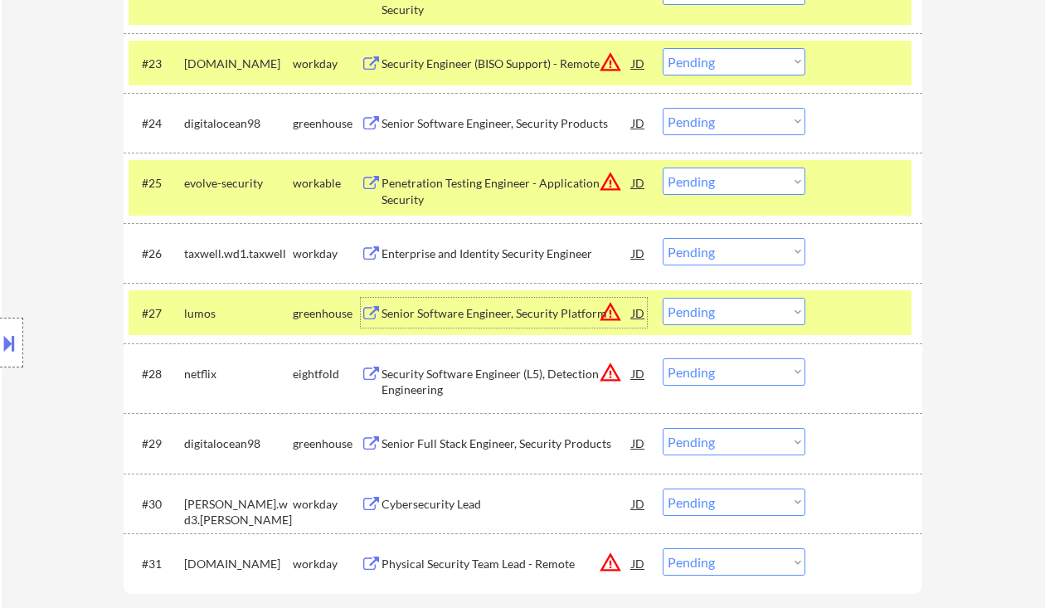
scroll to position [1879, 0]
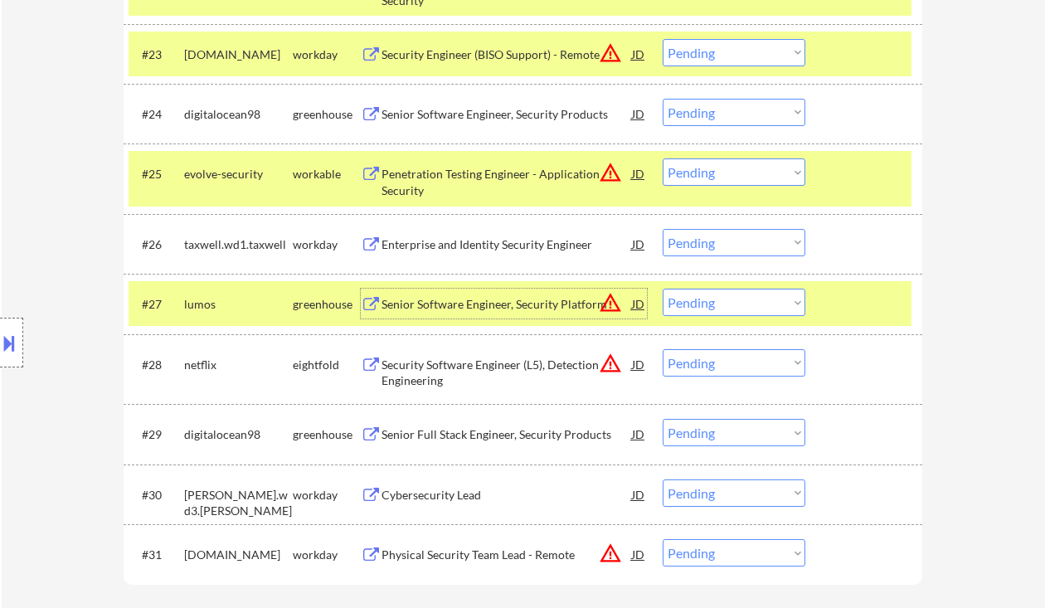
click at [692, 294] on select "Choose an option... Pending Applied Excluded (Questions) Excluded (Expired) Exc…" at bounding box center [734, 302] width 143 height 27
click at [663, 289] on select "Choose an option... Pending Applied Excluded (Questions) Excluded (Expired) Exc…" at bounding box center [734, 302] width 143 height 27
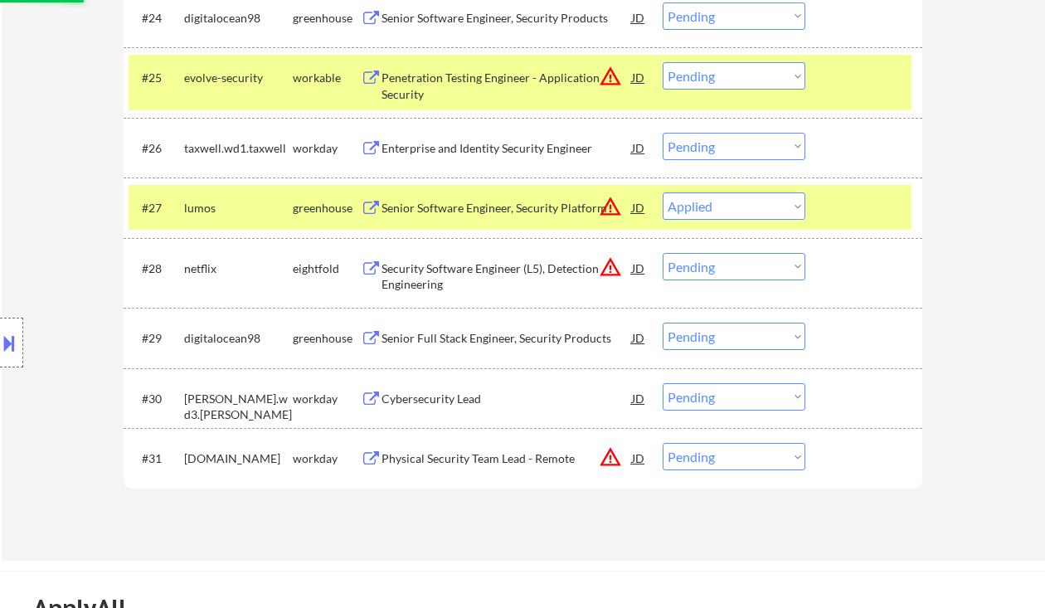
scroll to position [1990, 0]
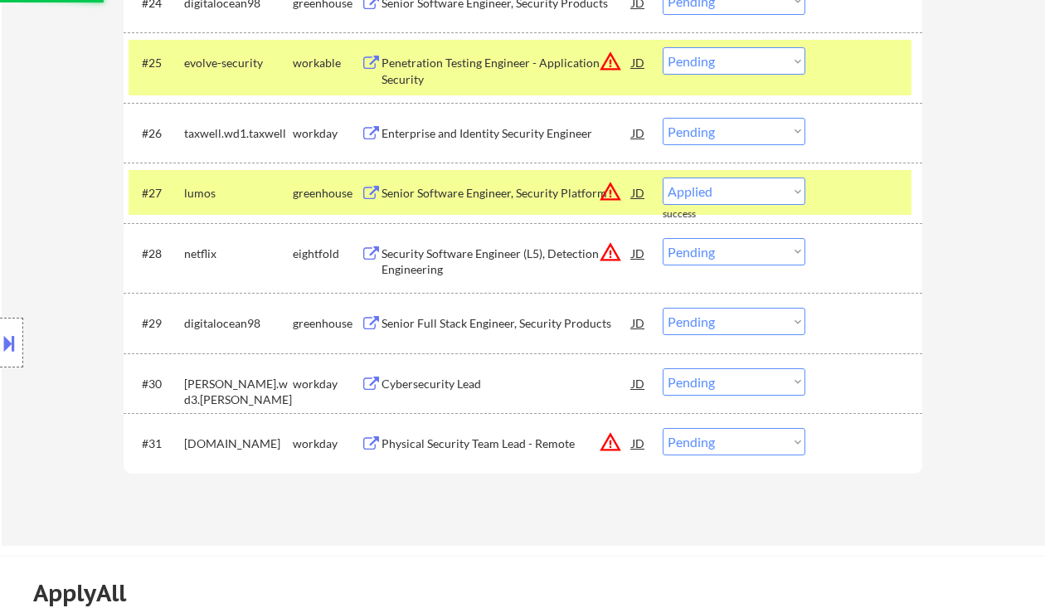
select select ""pending""
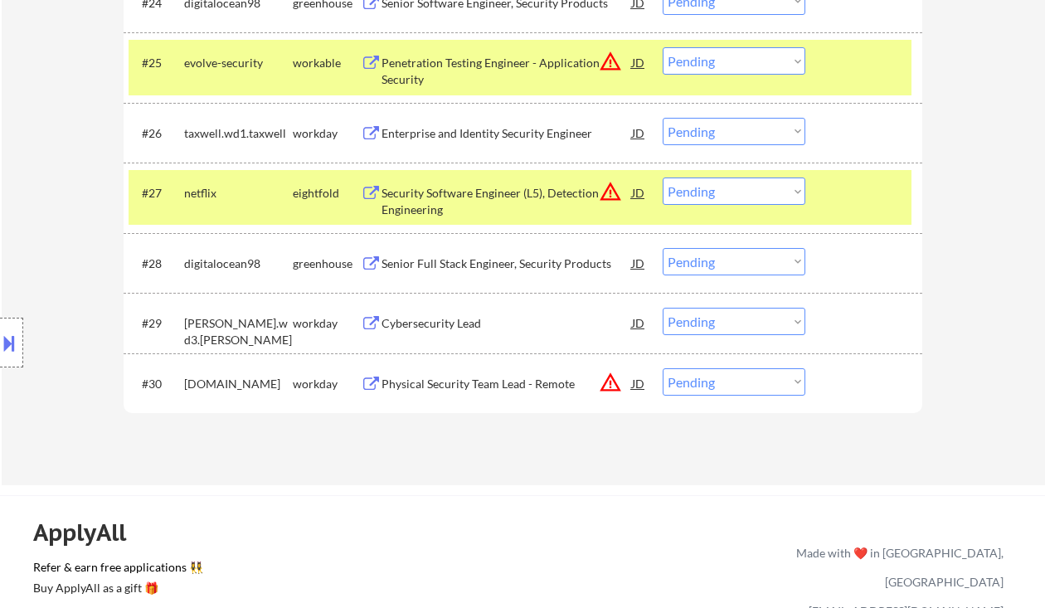
click at [467, 264] on div "Senior Full Stack Engineer, Security Products" at bounding box center [506, 263] width 250 height 17
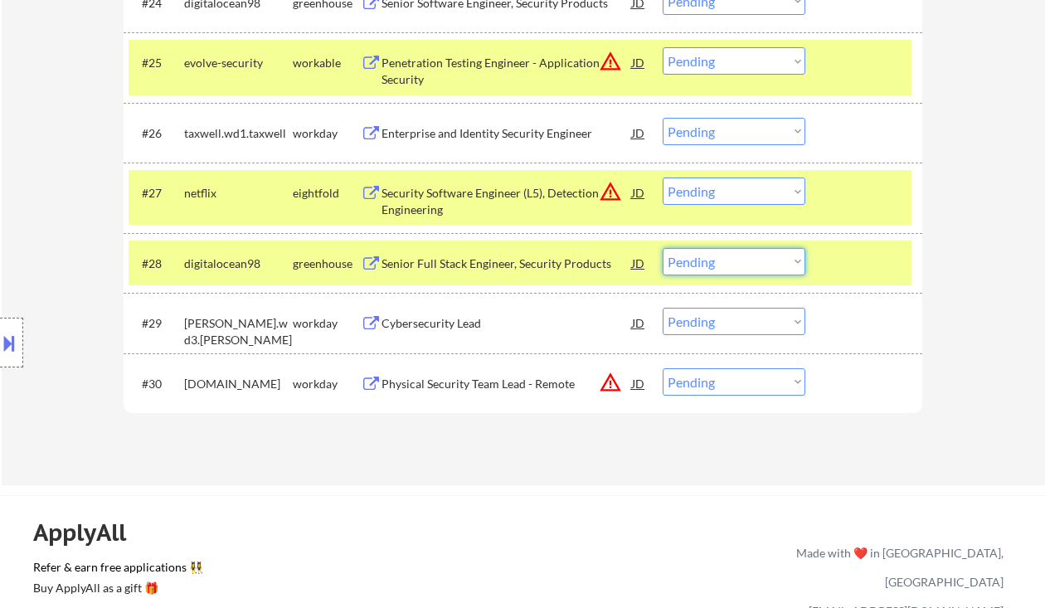
click at [732, 254] on select "Choose an option... Pending Applied Excluded (Questions) Excluded (Expired) Exc…" at bounding box center [734, 261] width 143 height 27
click at [663, 248] on select "Choose an option... Pending Applied Excluded (Questions) Excluded (Expired) Exc…" at bounding box center [734, 261] width 143 height 27
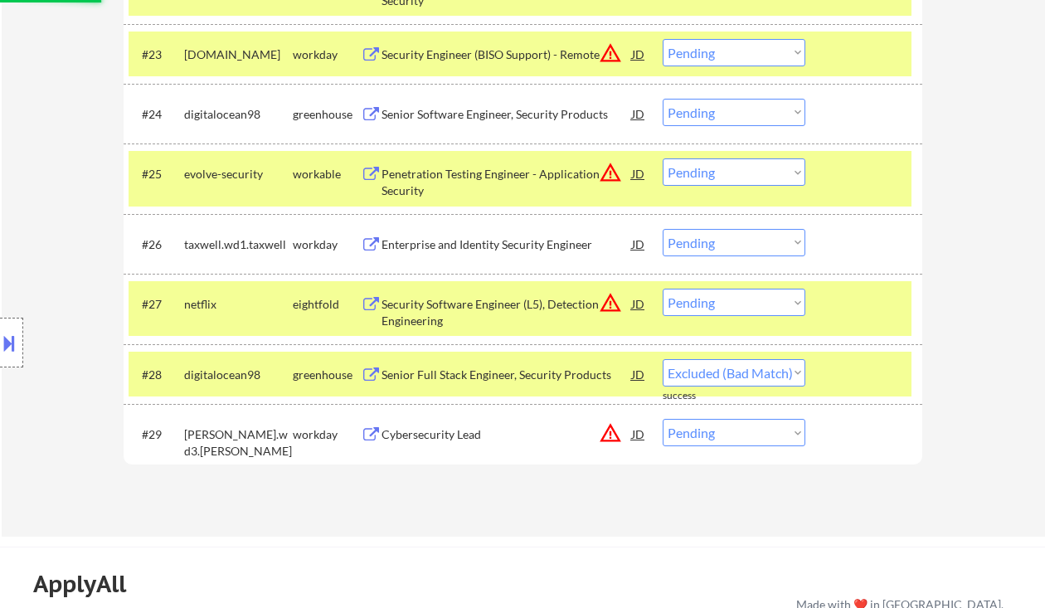
select select ""pending""
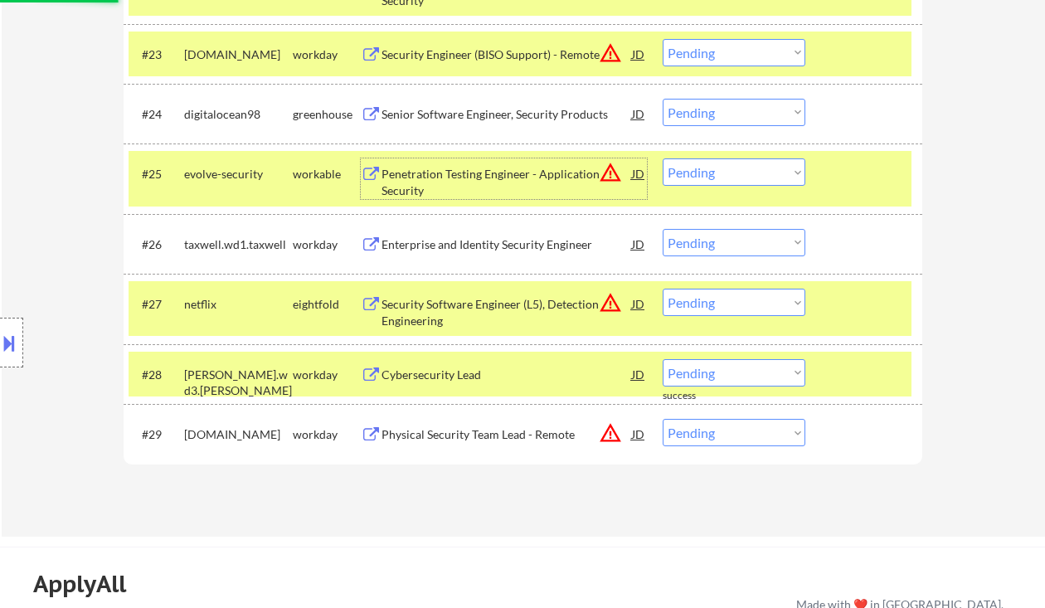
click at [478, 183] on div "Penetration Testing Engineer - Application Security" at bounding box center [506, 182] width 250 height 32
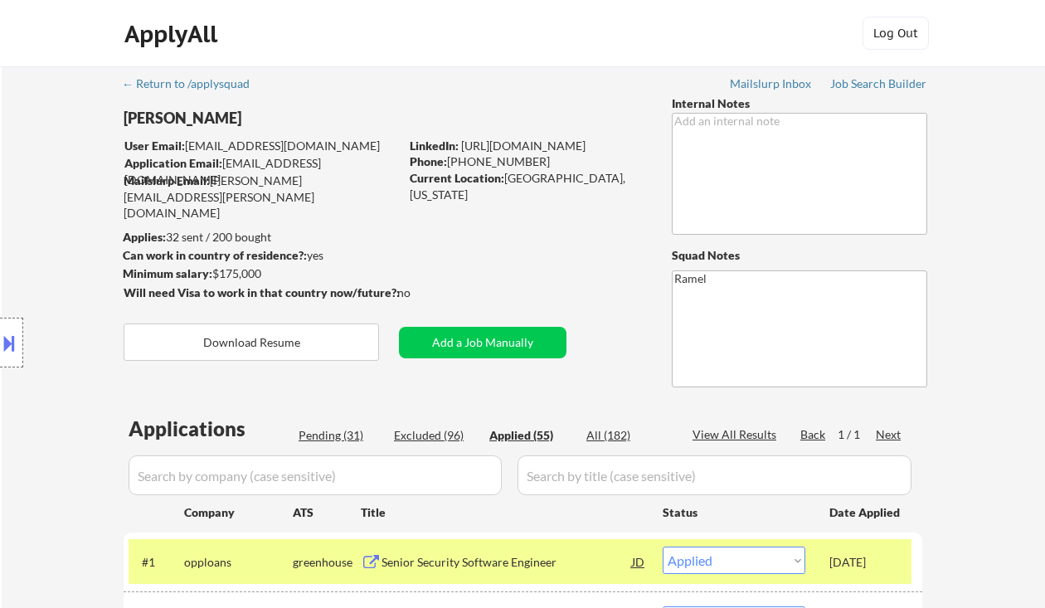
select select ""applied""
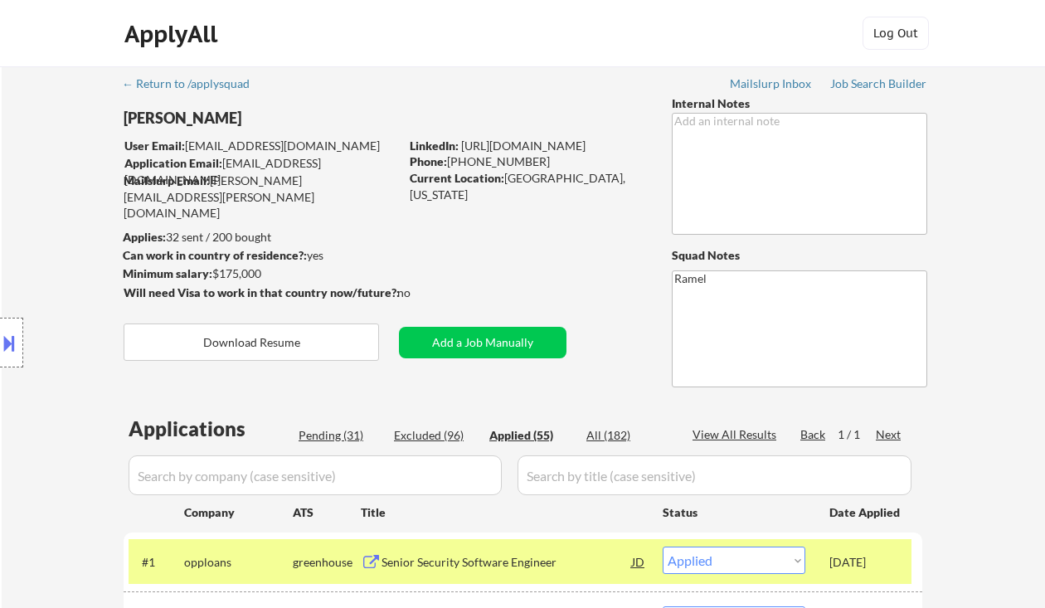
select select ""applied""
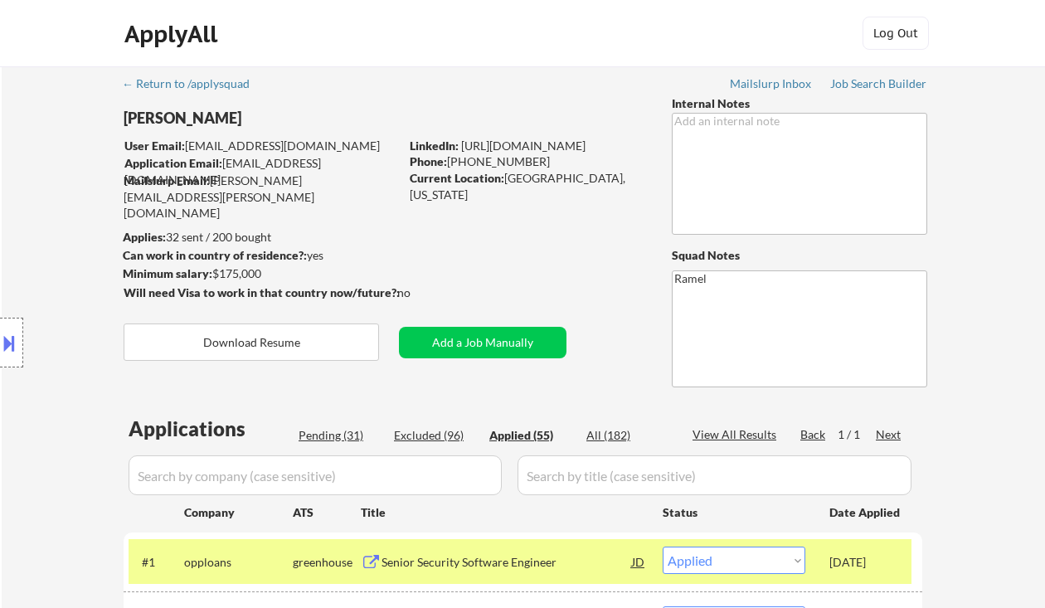
select select ""applied""
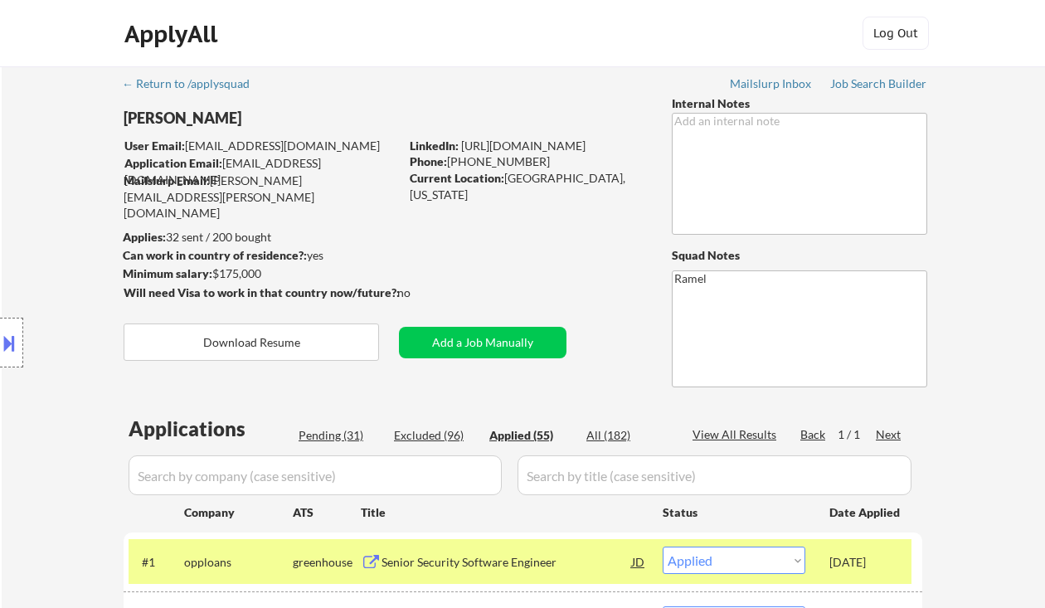
select select ""applied""
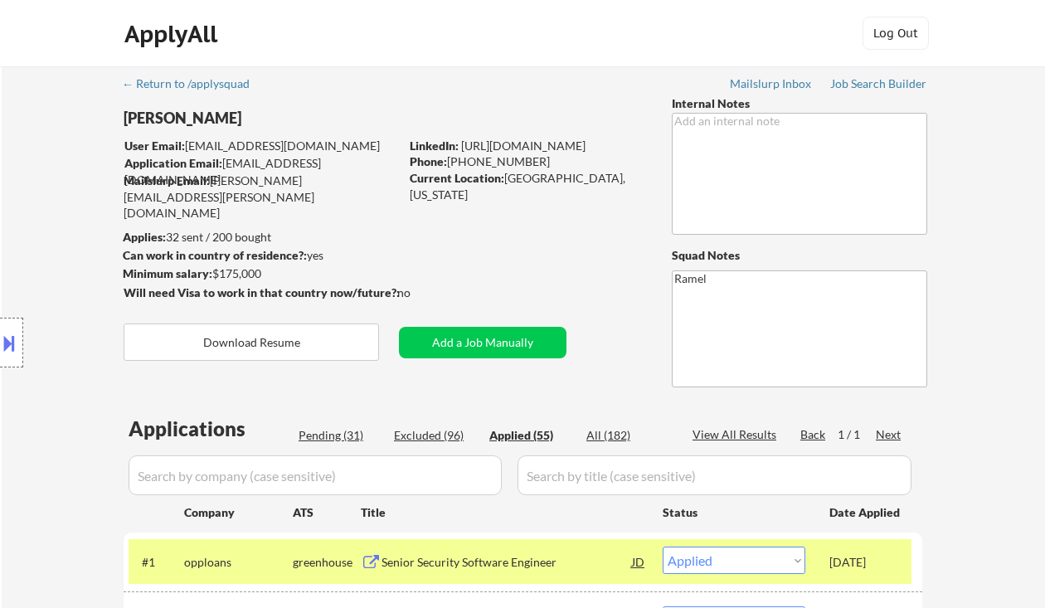
select select ""applied""
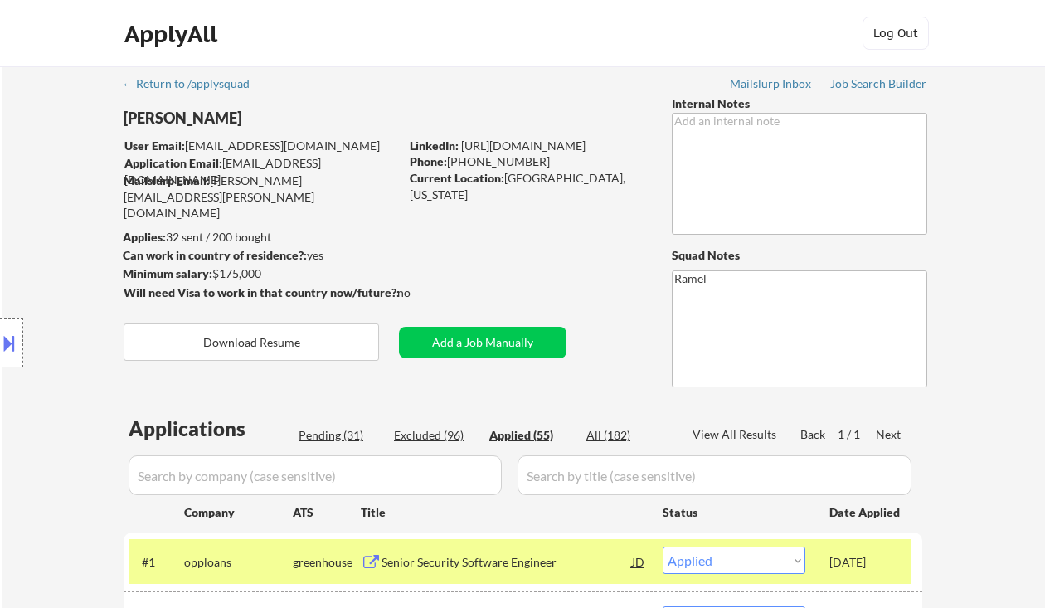
select select ""applied""
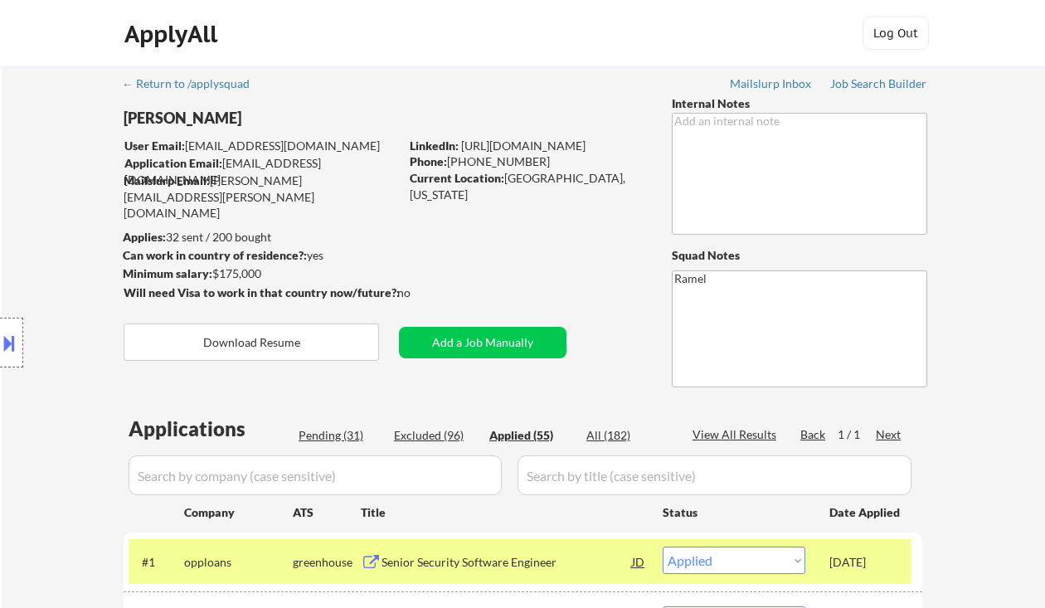
select select ""applied""
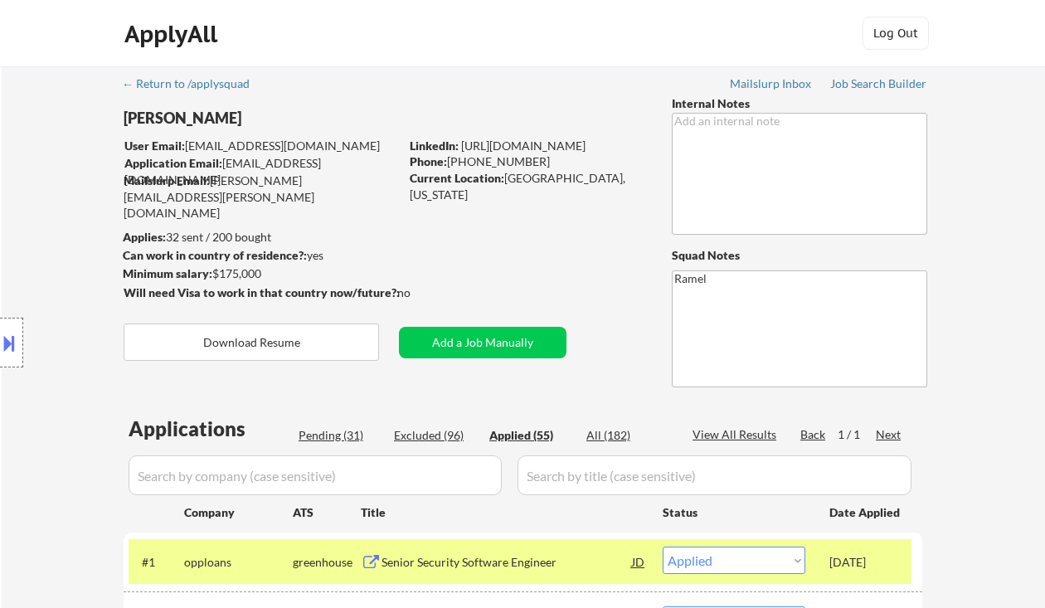
select select ""applied""
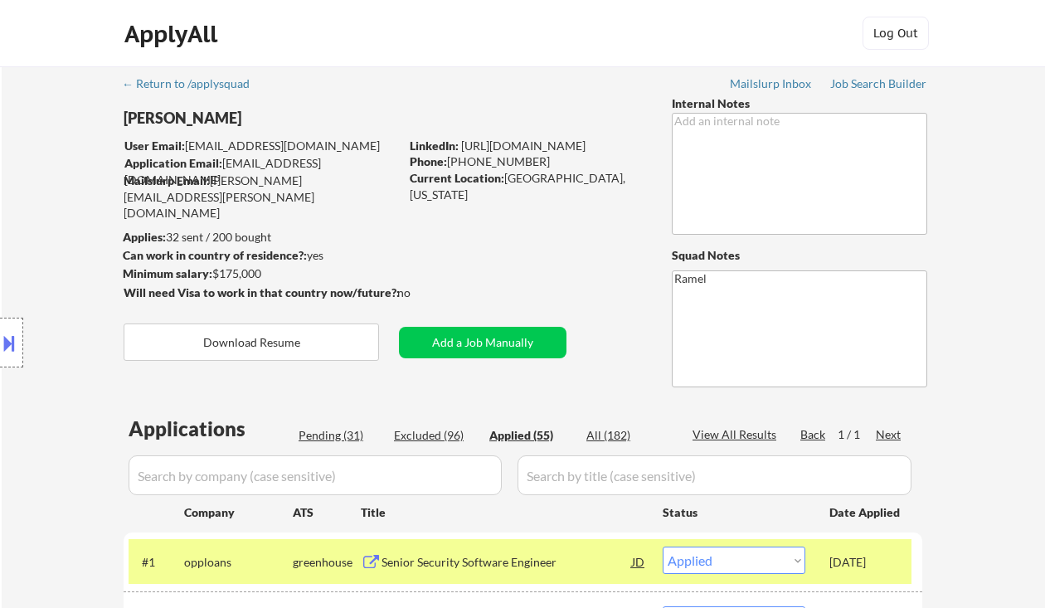
select select ""applied""
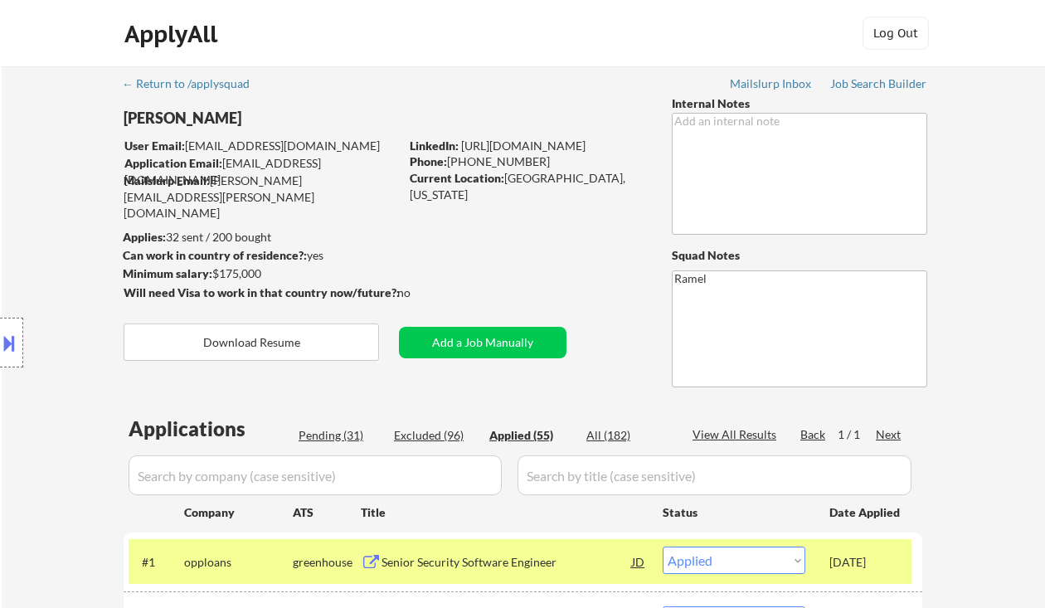
select select ""applied""
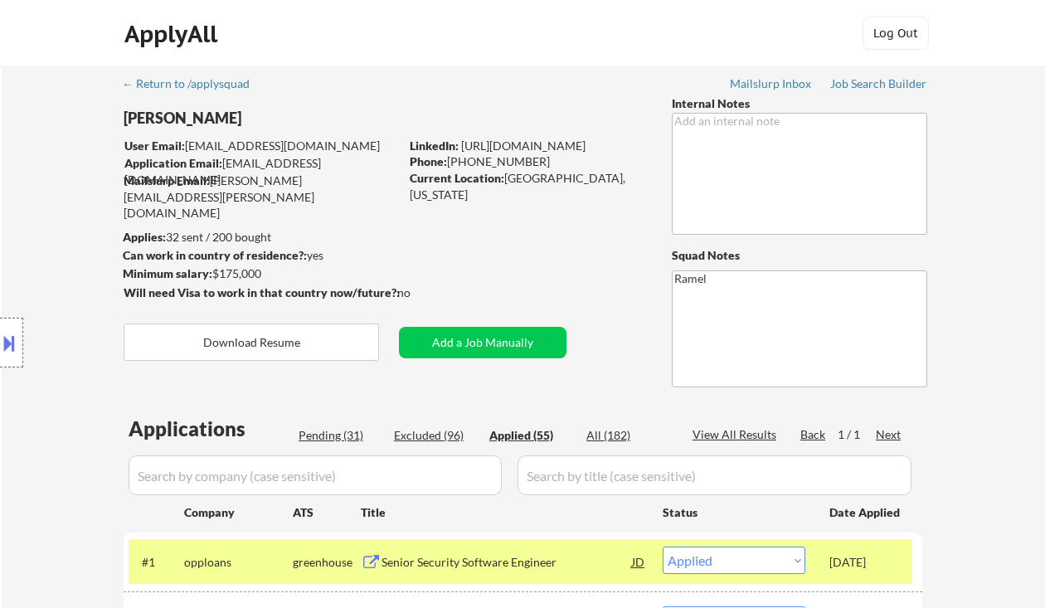
select select ""applied""
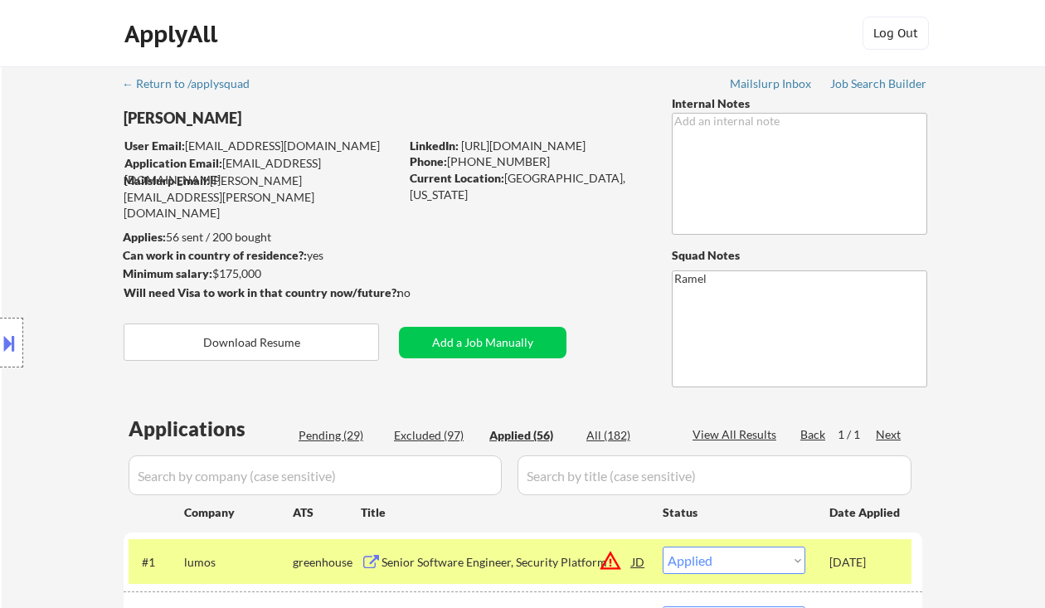
click at [27, 187] on div "Location Inclusions: remote" at bounding box center [148, 343] width 297 height 482
